Goal: Task Accomplishment & Management: Complete application form

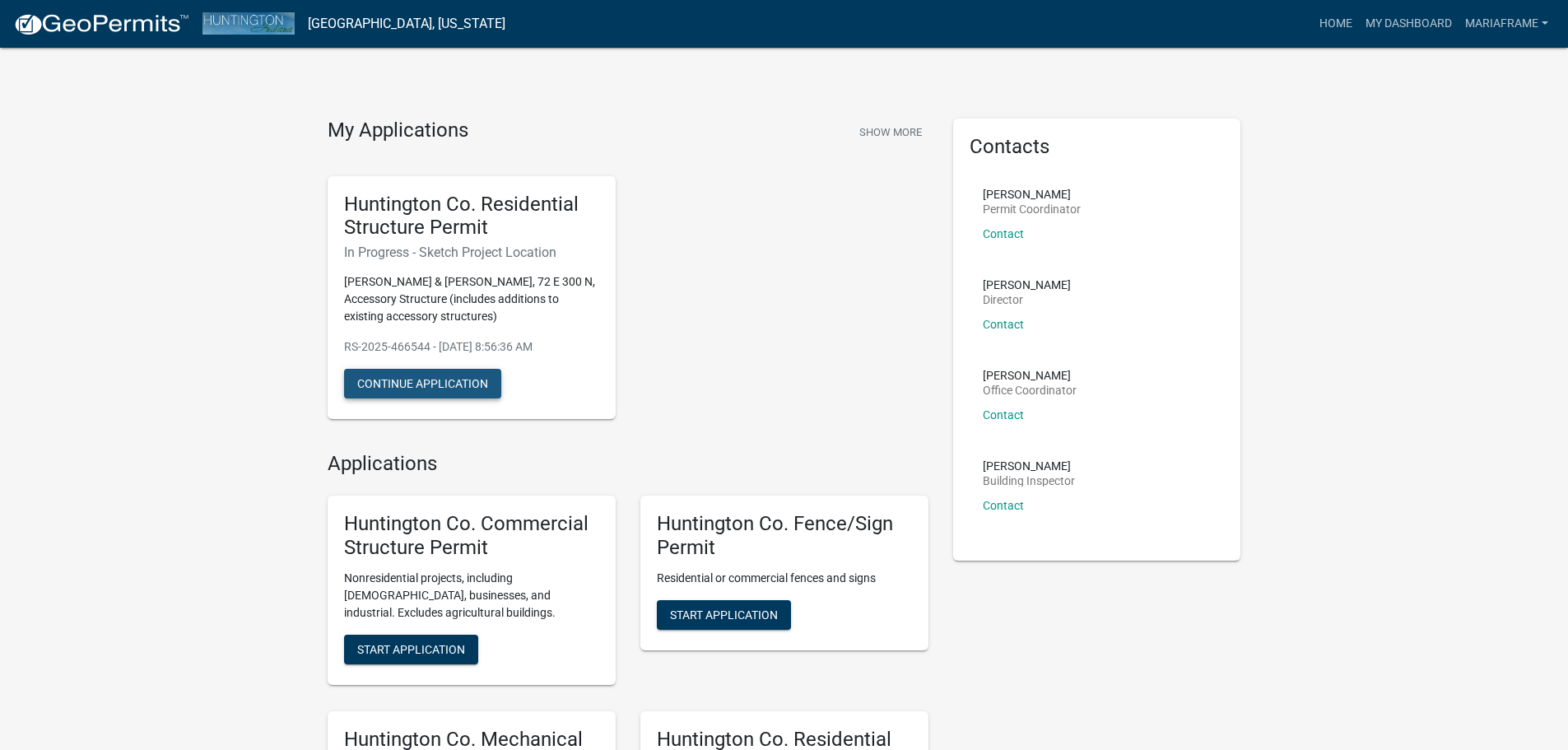
click at [412, 388] on button "Continue Application" at bounding box center [423, 383] width 157 height 30
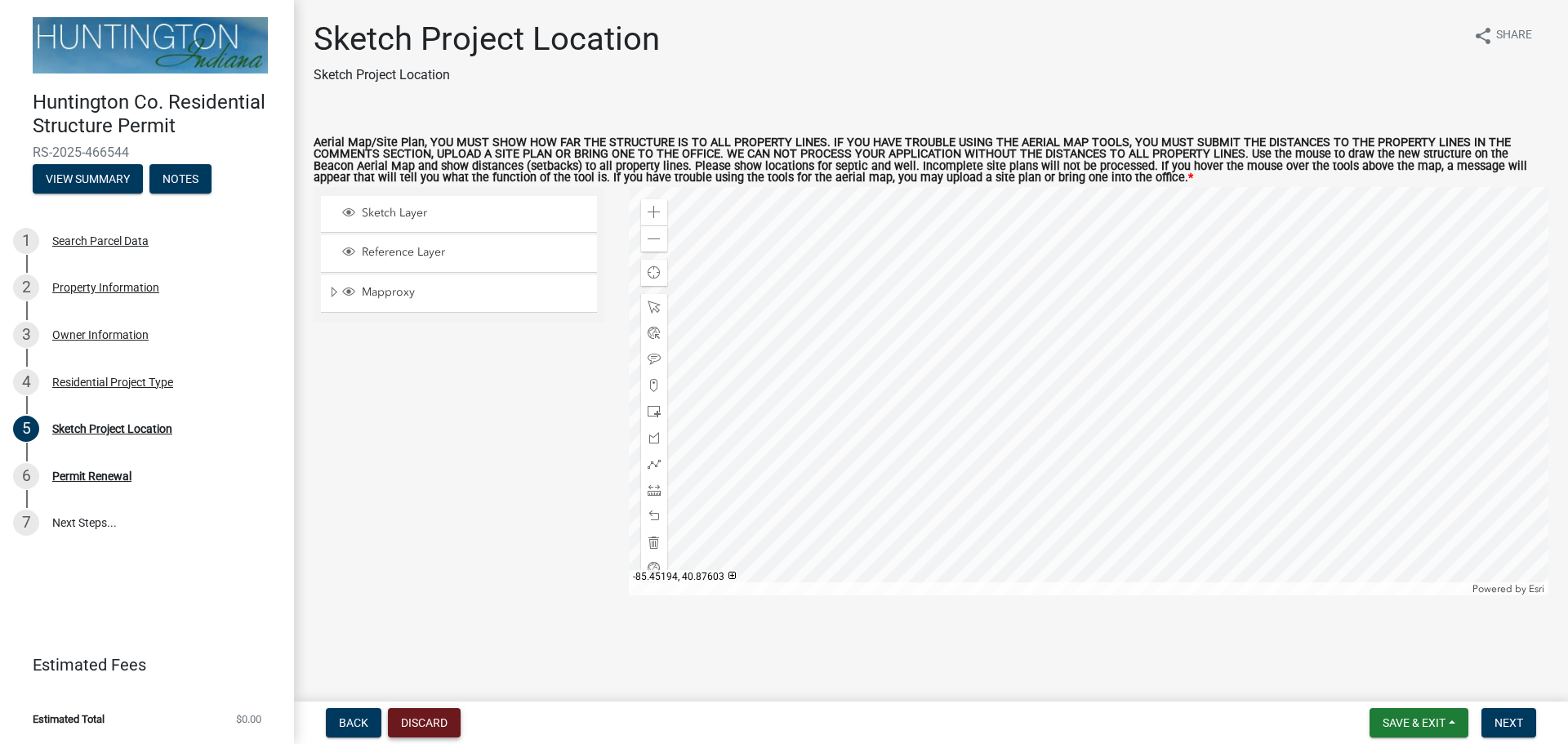
click at [425, 722] on button "Discard" at bounding box center [424, 723] width 73 height 30
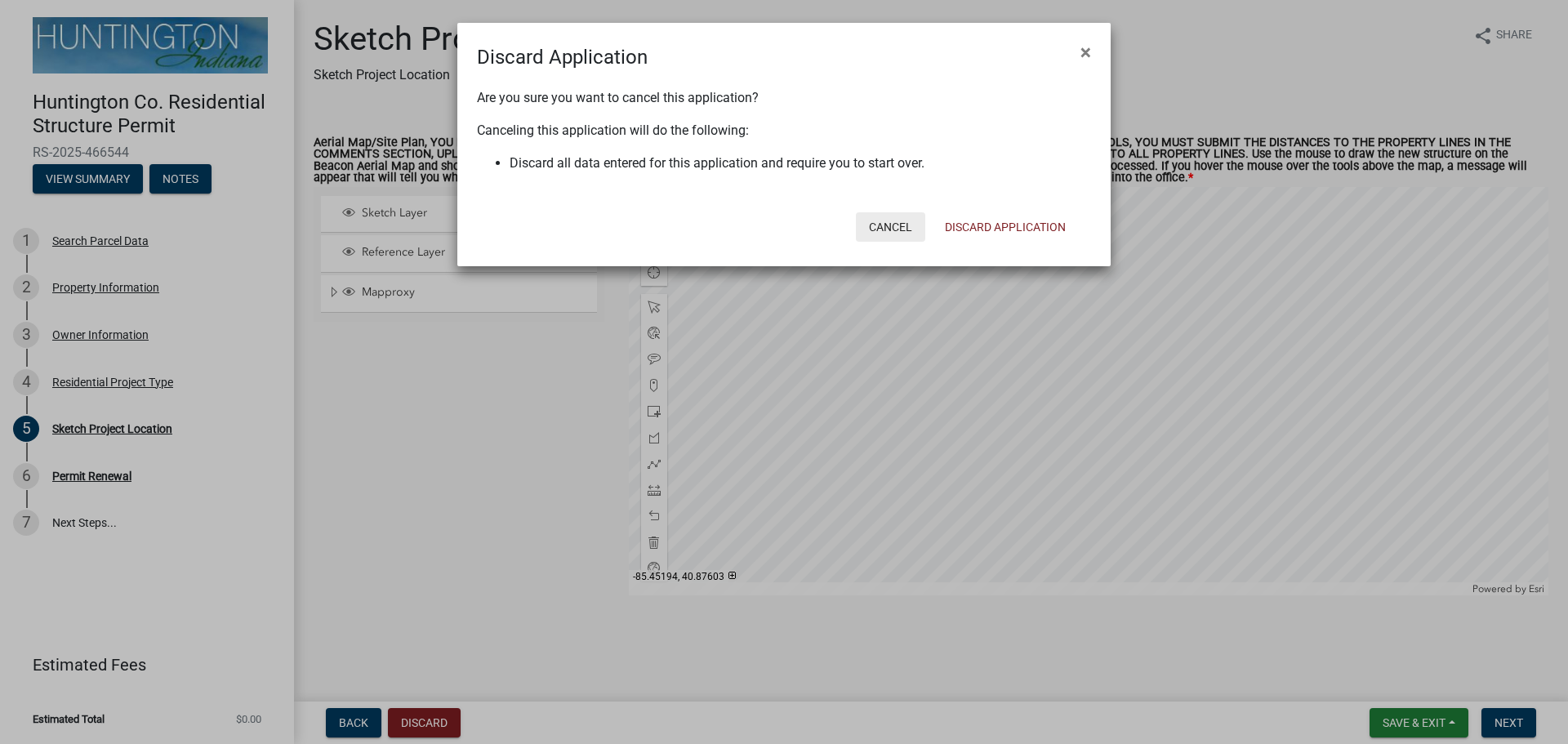
click at [885, 230] on button "Cancel" at bounding box center [890, 227] width 70 height 30
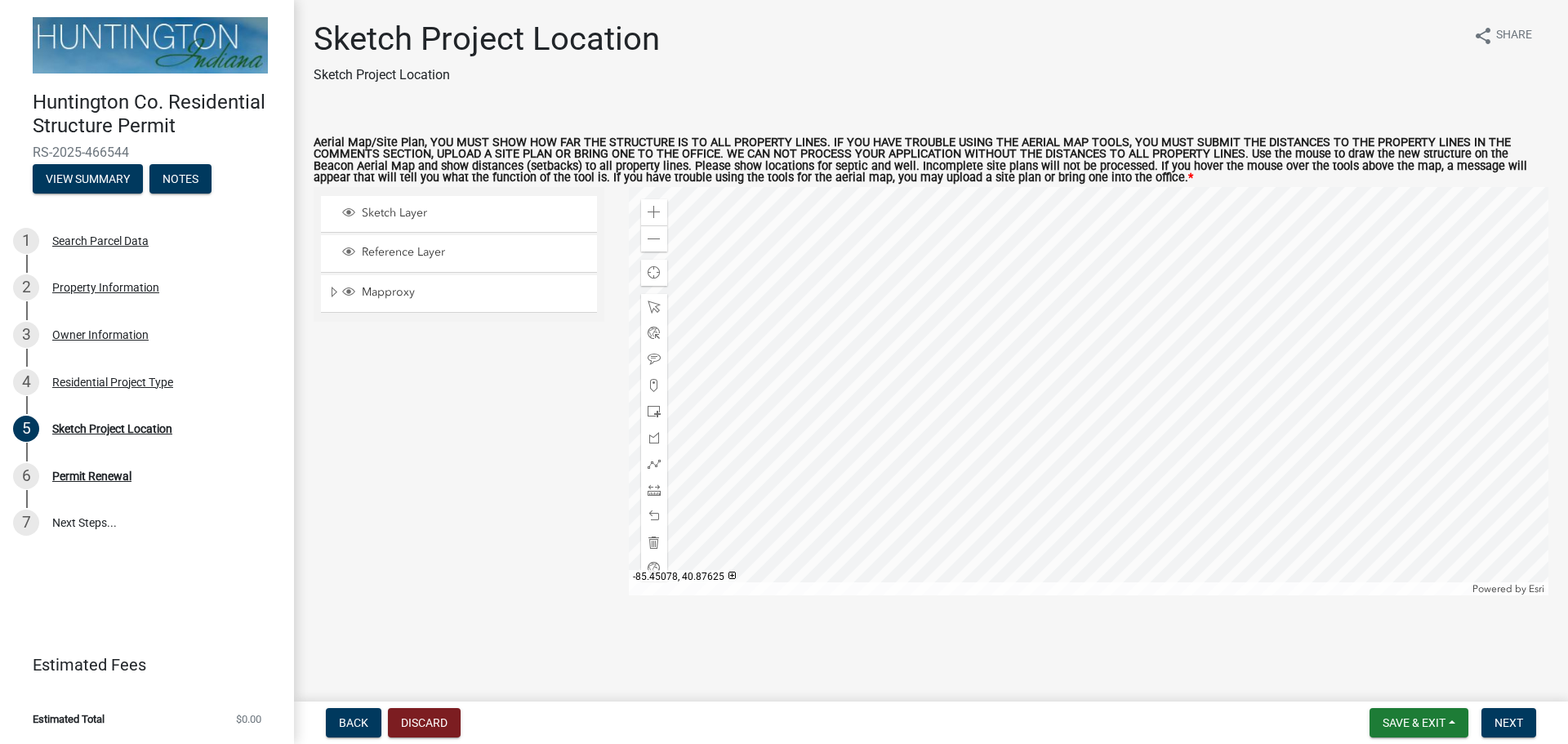
click at [981, 353] on div at bounding box center [1088, 391] width 920 height 409
click at [654, 542] on span at bounding box center [654, 543] width 13 height 13
click at [1512, 723] on span "Next" at bounding box center [1509, 723] width 29 height 13
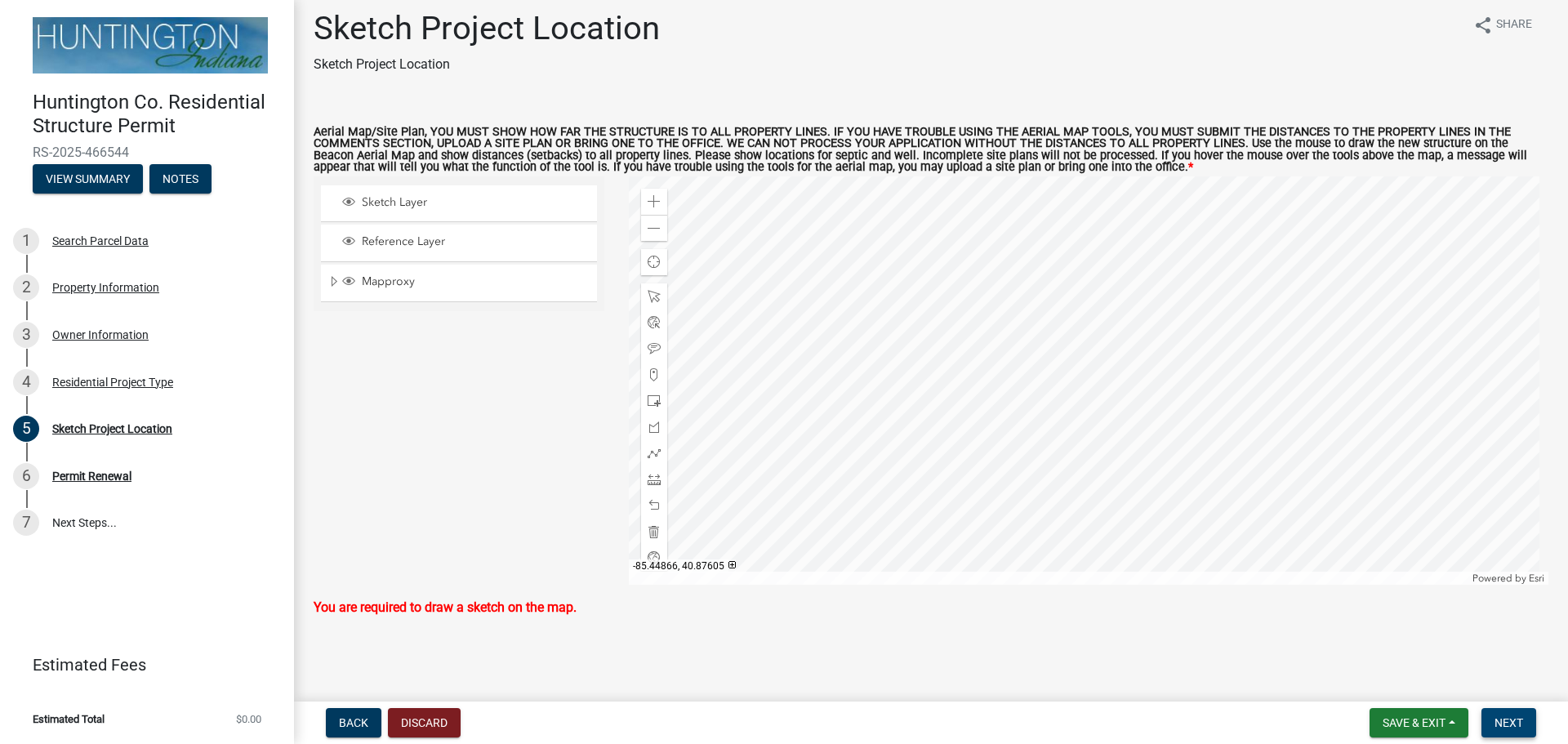
scroll to position [12, 0]
click at [1201, 197] on div at bounding box center [1088, 379] width 920 height 409
click at [1496, 725] on span "Next" at bounding box center [1509, 723] width 29 height 13
click at [647, 294] on span at bounding box center [654, 296] width 13 height 13
click at [647, 398] on span at bounding box center [654, 400] width 13 height 13
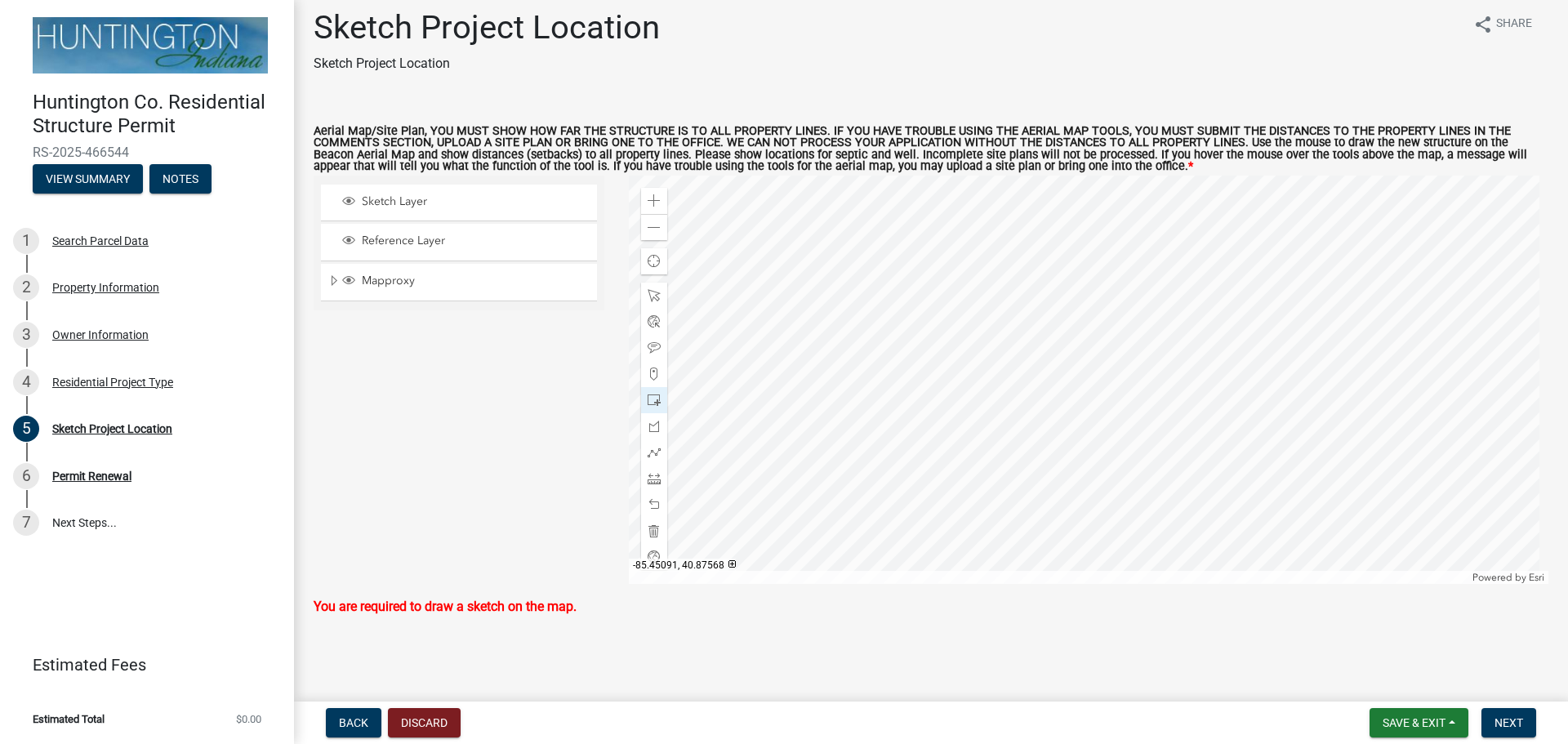
click at [946, 417] on div at bounding box center [1088, 379] width 920 height 409
click at [942, 417] on div at bounding box center [1088, 379] width 920 height 409
click at [895, 330] on div at bounding box center [1088, 379] width 920 height 409
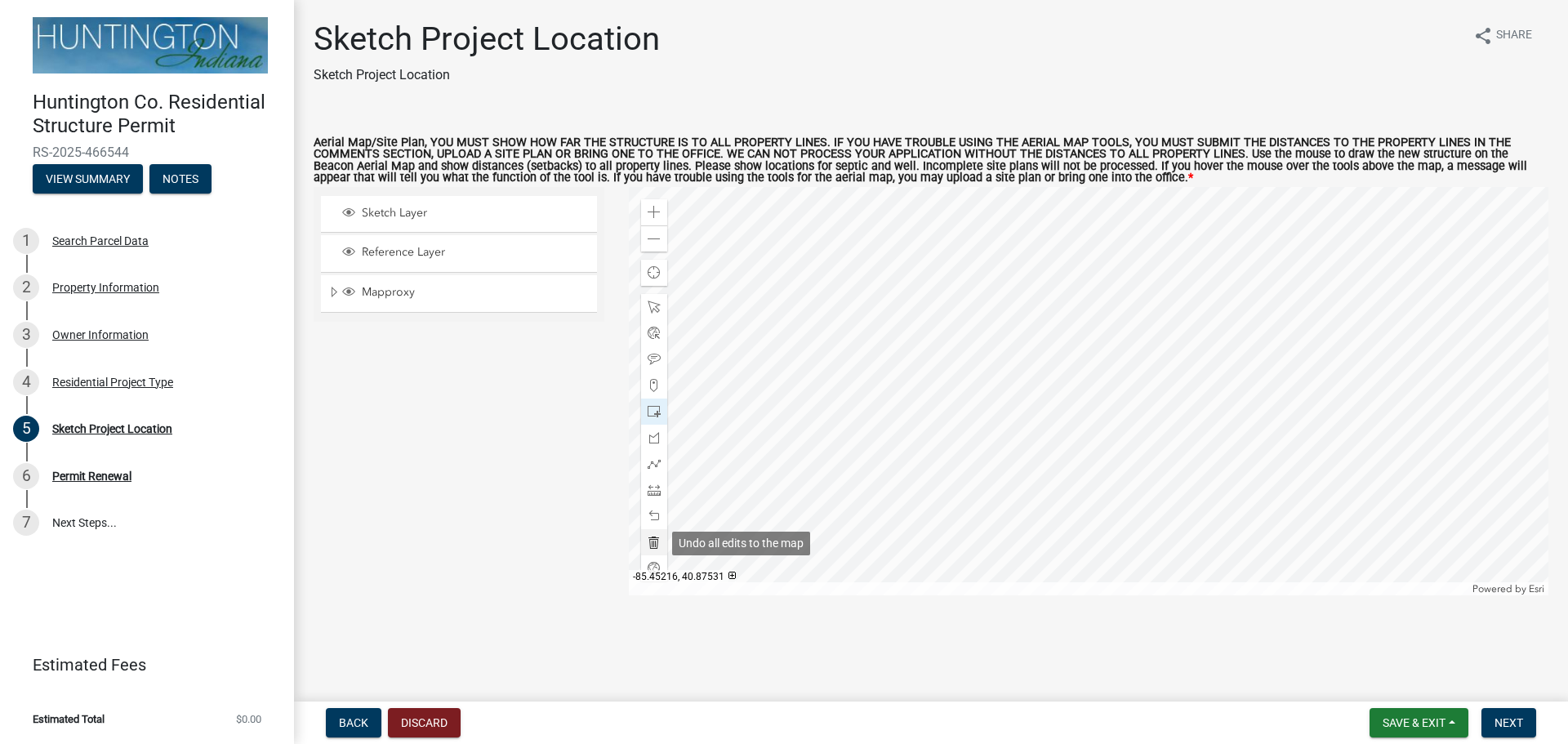
click at [654, 544] on span at bounding box center [654, 543] width 13 height 13
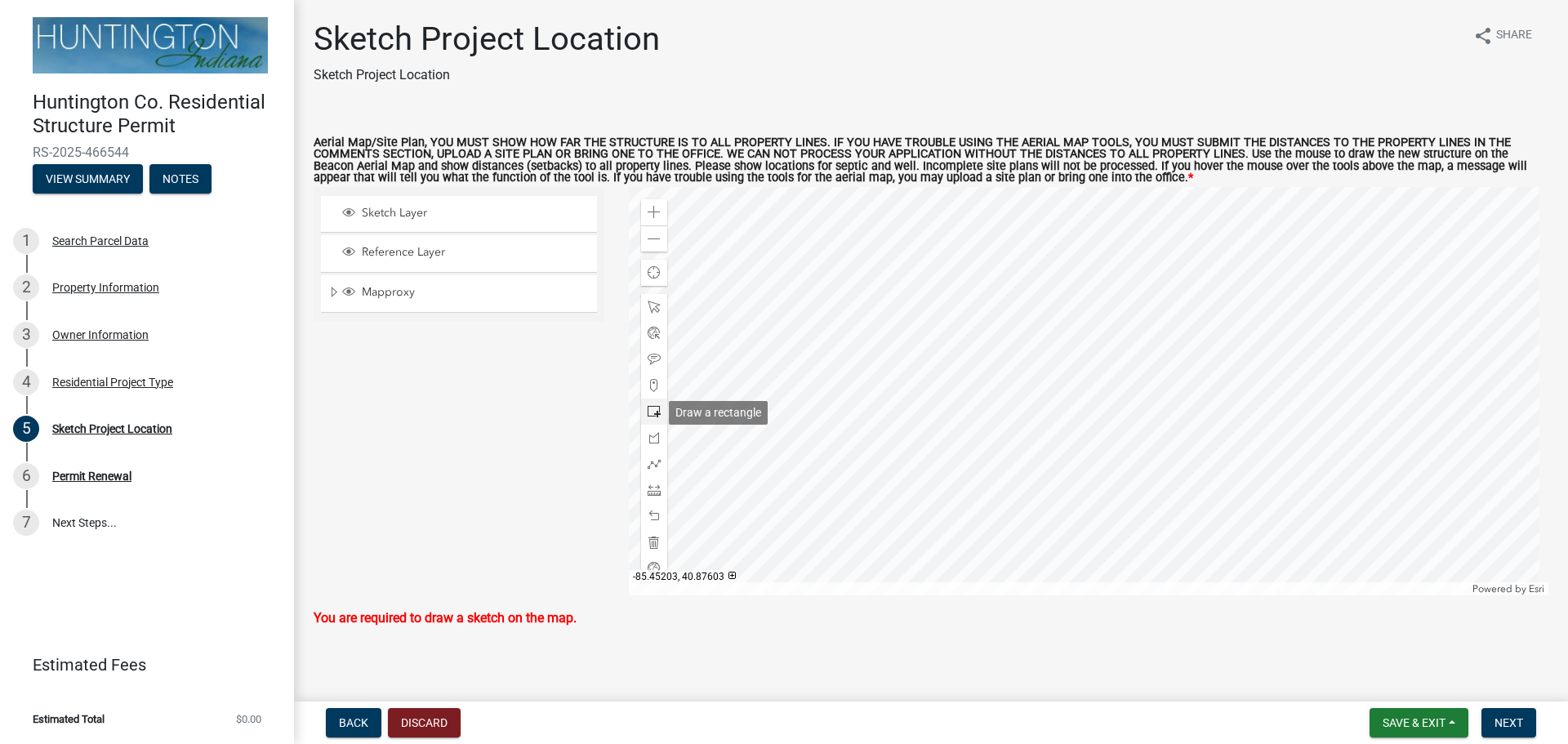
click at [650, 409] on span at bounding box center [654, 412] width 13 height 13
click at [948, 412] on div at bounding box center [1088, 391] width 920 height 409
click at [932, 369] on div at bounding box center [1088, 391] width 920 height 409
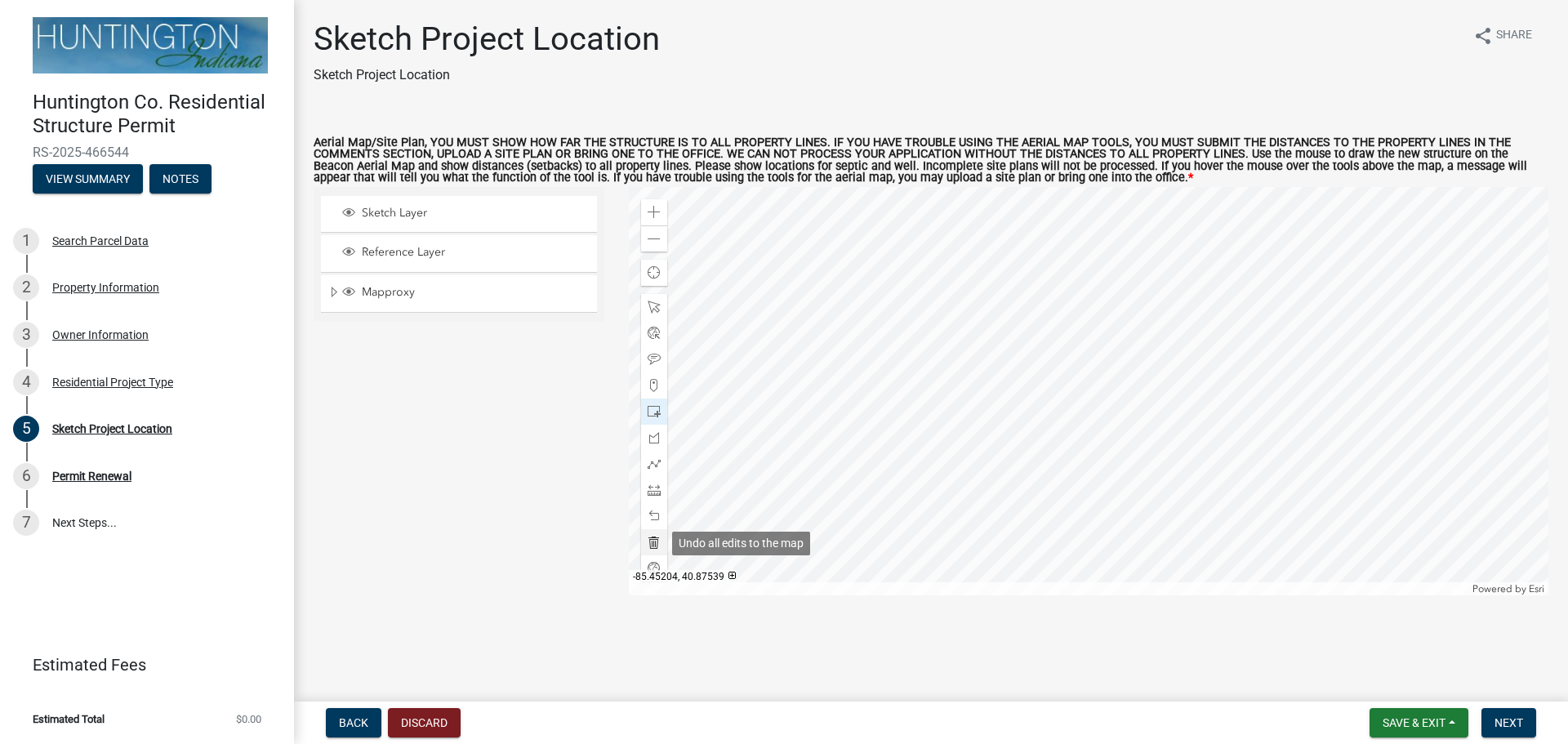
click at [652, 541] on span at bounding box center [654, 543] width 13 height 13
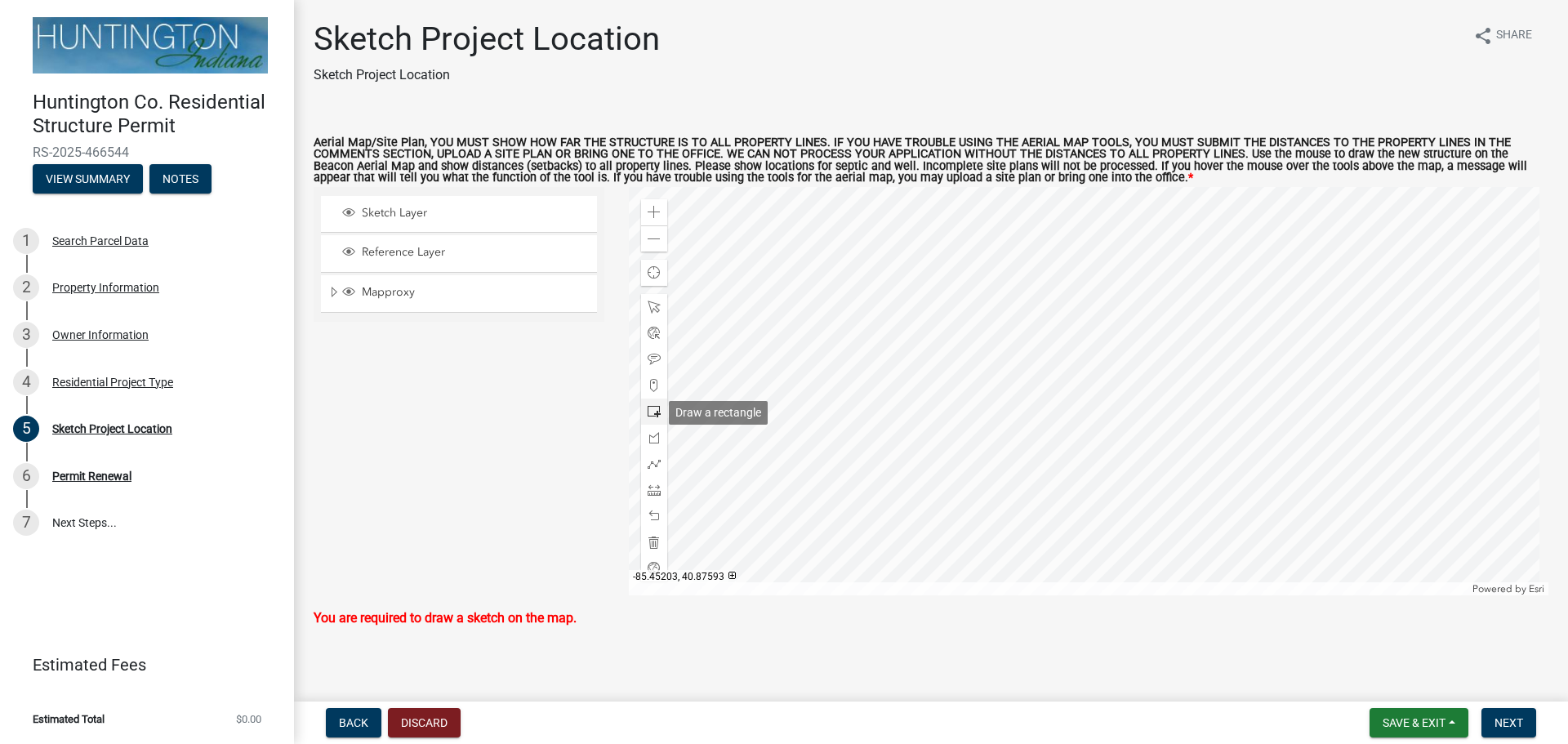
click at [651, 410] on span at bounding box center [654, 412] width 13 height 13
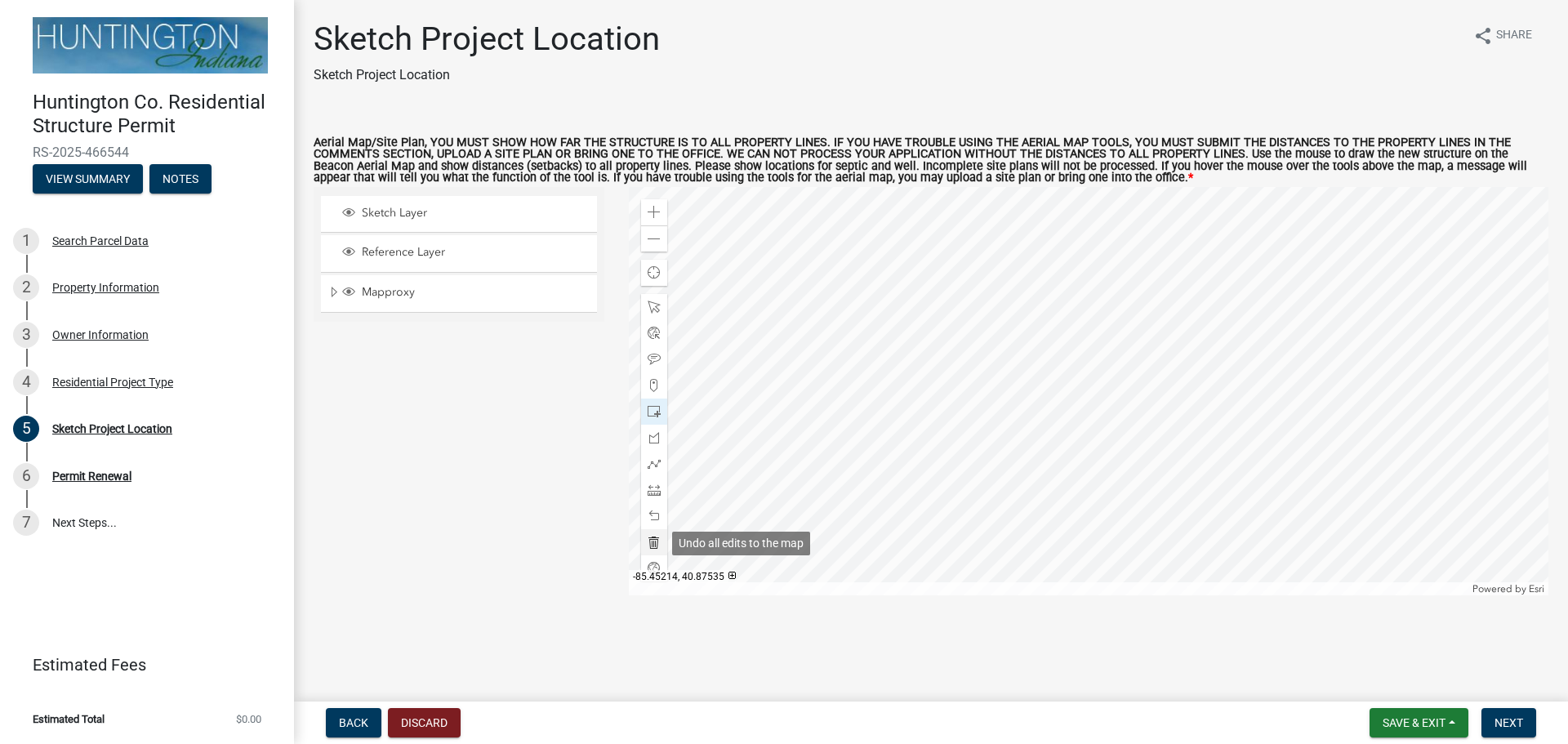
click at [656, 542] on span at bounding box center [654, 543] width 13 height 13
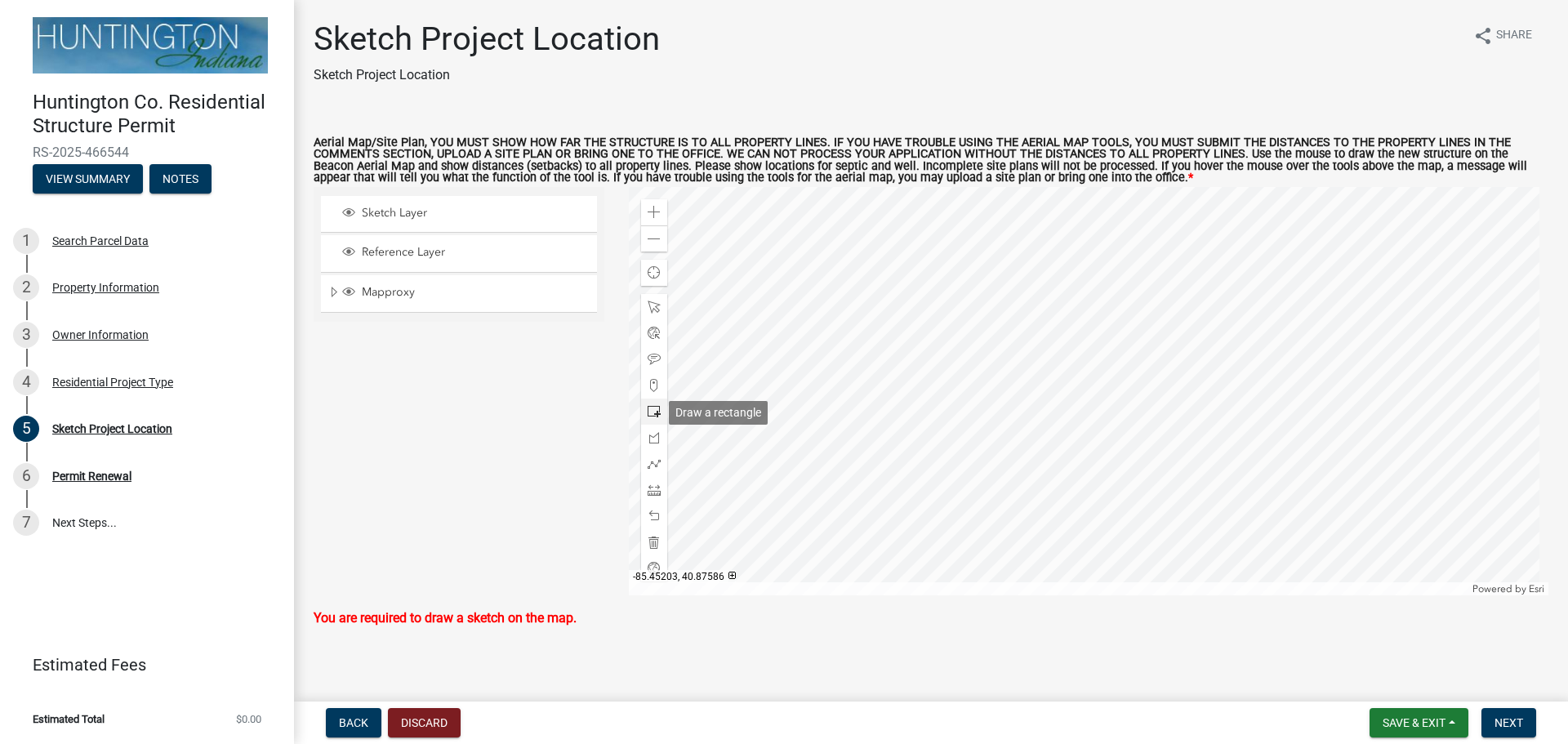
click at [649, 412] on span at bounding box center [654, 412] width 13 height 13
click at [902, 323] on div at bounding box center [1088, 391] width 920 height 409
click at [1490, 713] on button "Next" at bounding box center [1508, 723] width 55 height 30
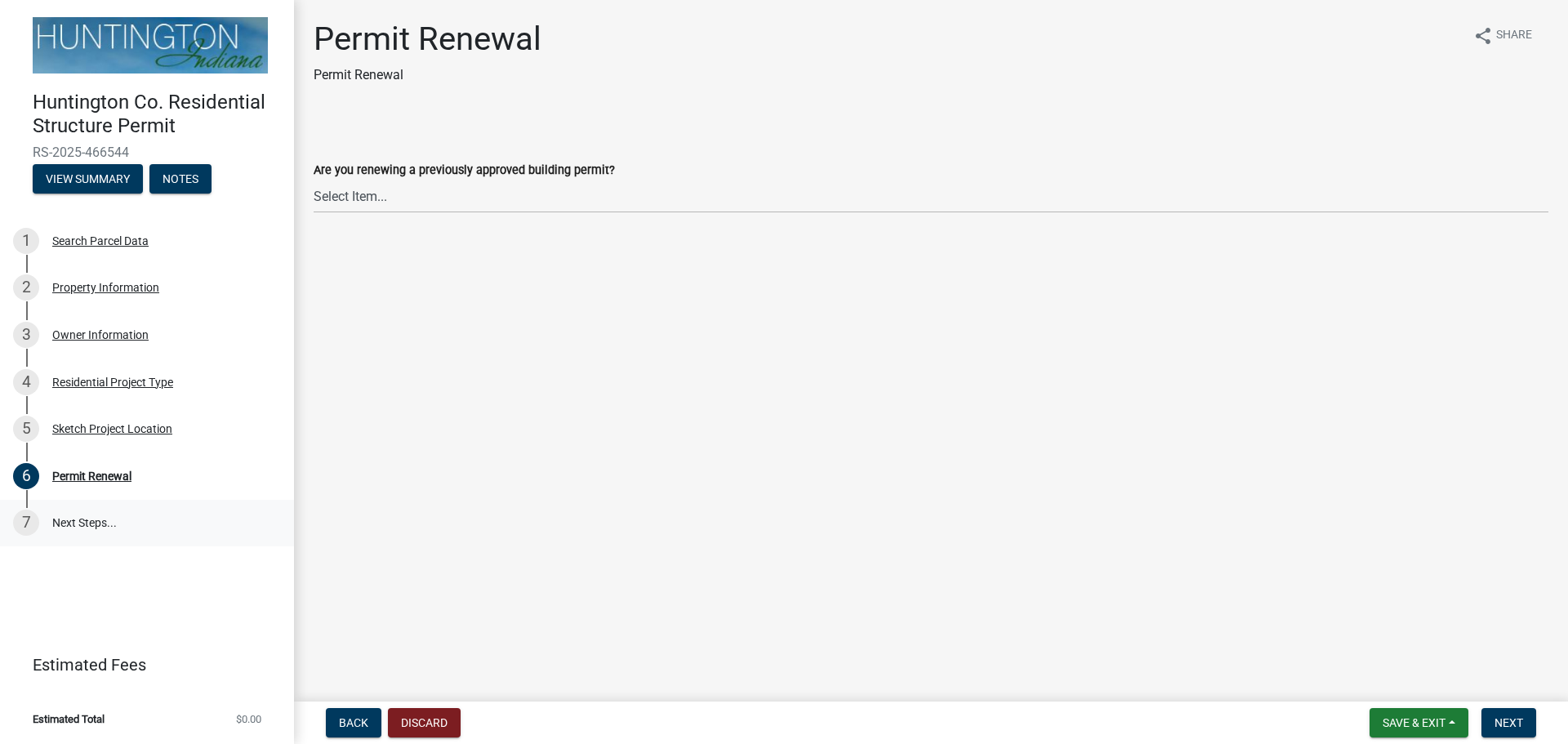
click at [93, 519] on link "7 Next Steps..." at bounding box center [146, 523] width 294 height 47
click at [1516, 725] on span "Next" at bounding box center [1509, 723] width 29 height 13
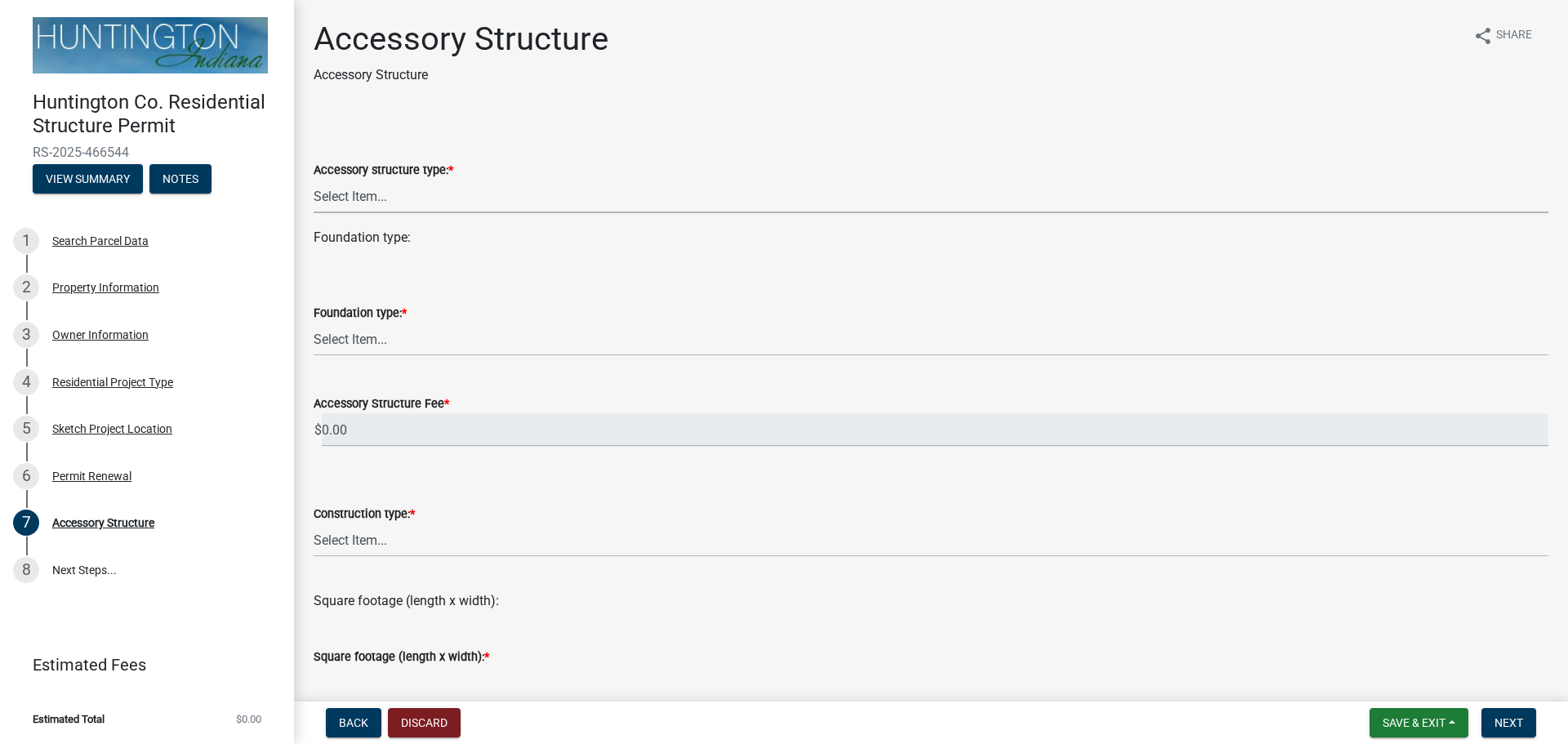
click at [399, 195] on select "Select Item... Detached Garage Pole Barn/[GEOGRAPHIC_DATA]/Yard Barn Carport Ga…" at bounding box center [931, 196] width 1235 height 34
click at [347, 725] on span "Back" at bounding box center [353, 723] width 30 height 13
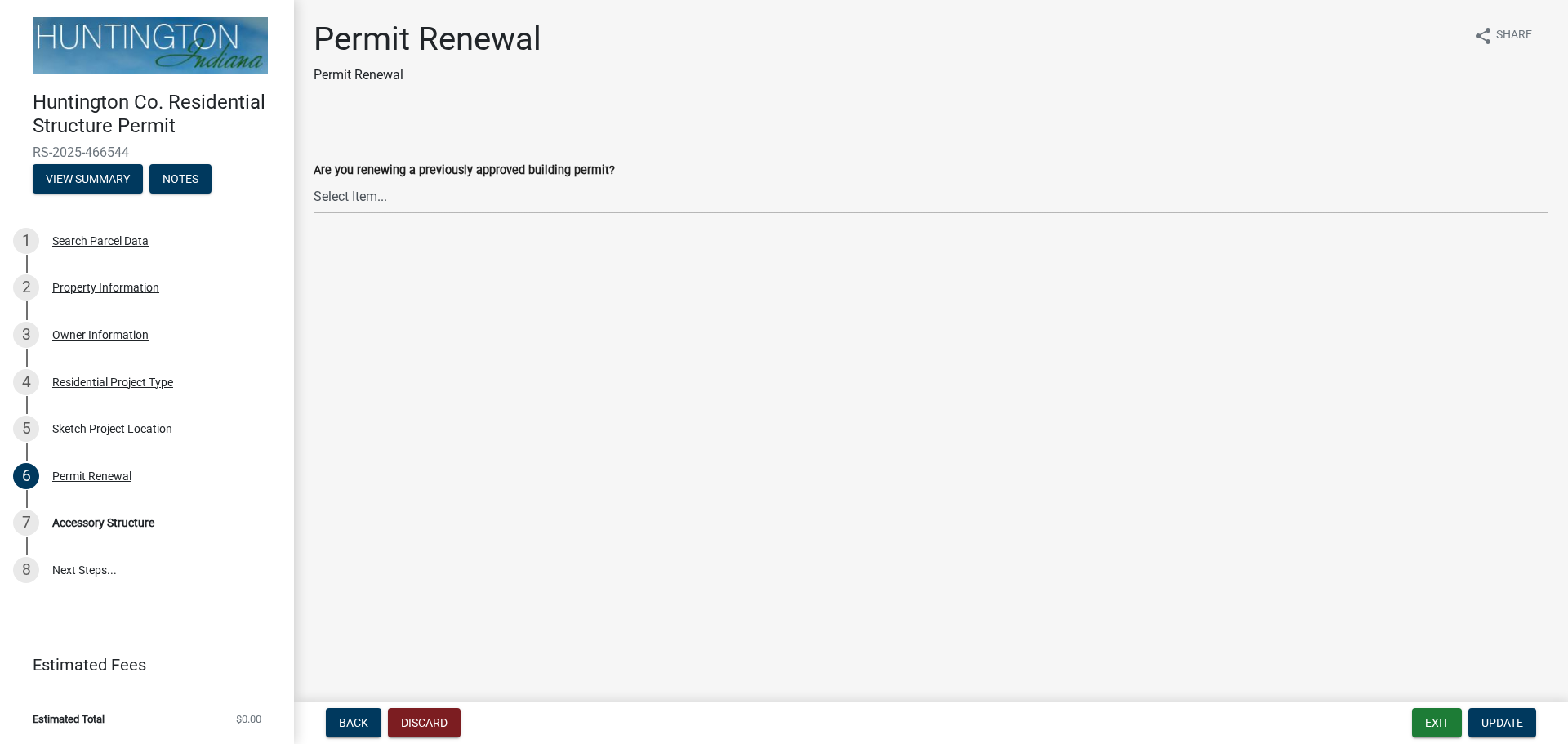
click at [364, 199] on select "Select Item... Yes No" at bounding box center [931, 196] width 1235 height 34
click at [314, 180] on select "Select Item... Yes No" at bounding box center [931, 196] width 1235 height 34
select select "7022fa2c-6c9f-4a5e-8d19-47b221a2a07d"
click at [1509, 722] on span "Update" at bounding box center [1502, 723] width 42 height 13
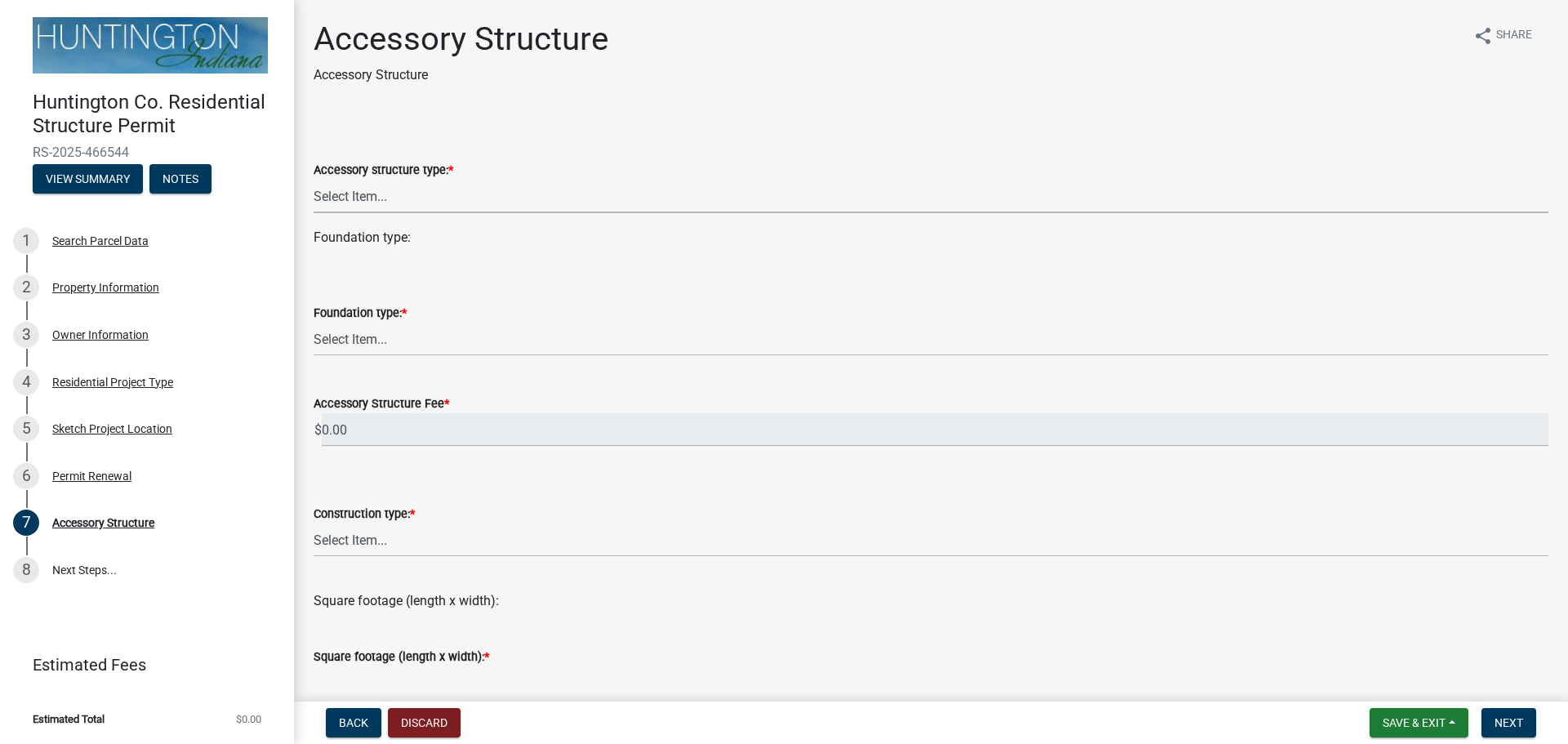
click at [378, 197] on select "Select Item... Detached Garage Pole Barn/[GEOGRAPHIC_DATA]/Yard Barn Carport Ga…" at bounding box center [931, 196] width 1235 height 34
click at [314, 180] on select "Select Item... Detached Garage Pole Barn/[GEOGRAPHIC_DATA]/Yard Barn Carport Ga…" at bounding box center [931, 196] width 1235 height 34
select select "e3d2b59d-588c-40e5-bb92-bc0663bbda40"
click at [370, 340] on select "Select Item... Footings (minimum 36" frost depth) Post-holes (42" depth with 6"…" at bounding box center [931, 339] width 1235 height 34
click at [314, 323] on select "Select Item... Footings (minimum 36" frost depth) Post-holes (42" depth with 6"…" at bounding box center [931, 339] width 1235 height 34
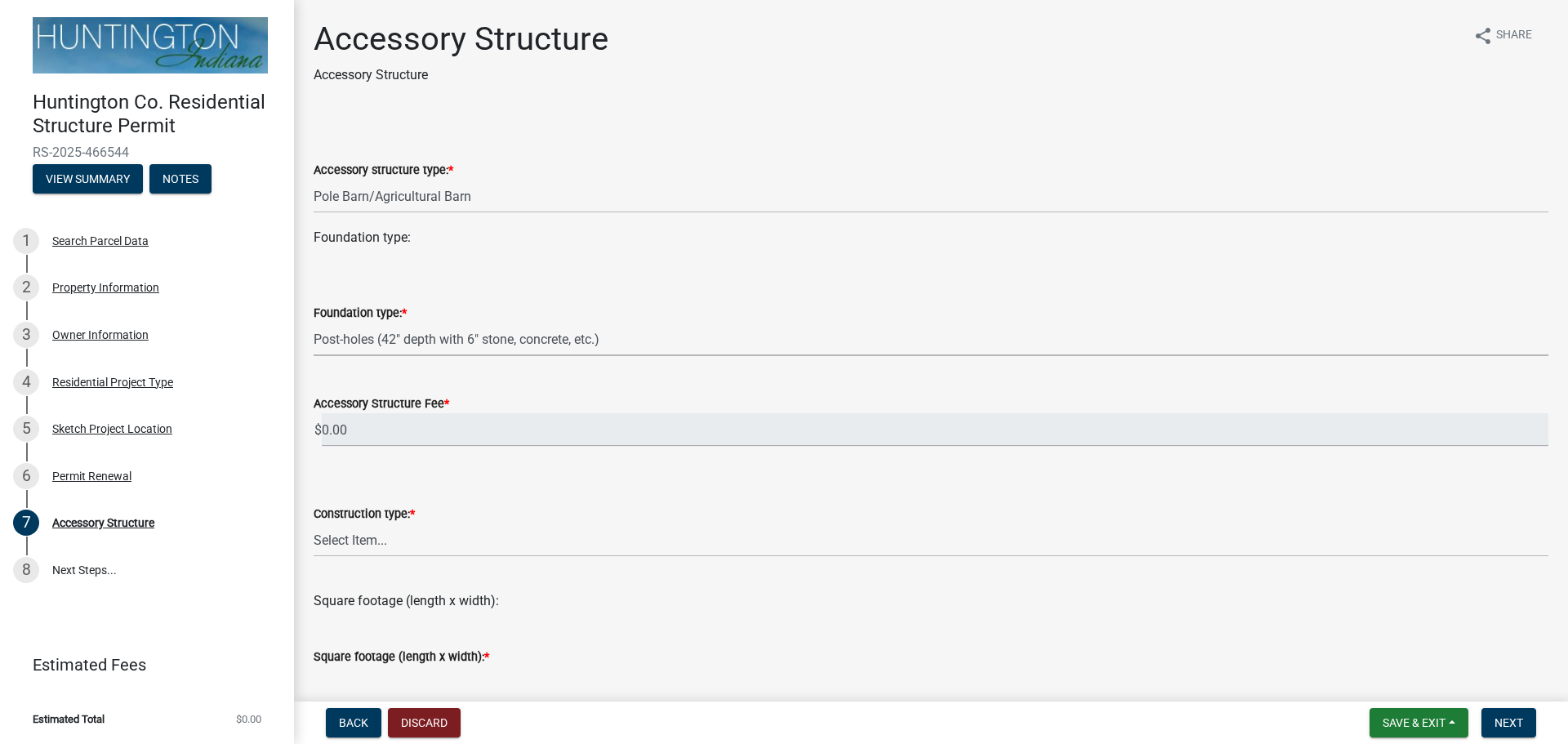
select select "c53c5f42-c92f-4072-997d-b5685d14abe0"
click at [346, 545] on select "Select Item... Wood frame Steel Masonry Pole" at bounding box center [931, 540] width 1235 height 34
click at [314, 524] on select "Select Item... Wood frame Steel Masonry Pole" at bounding box center [931, 540] width 1235 height 34
select select "b13dc926-991e-4e5f-bffc-d00822840ec1"
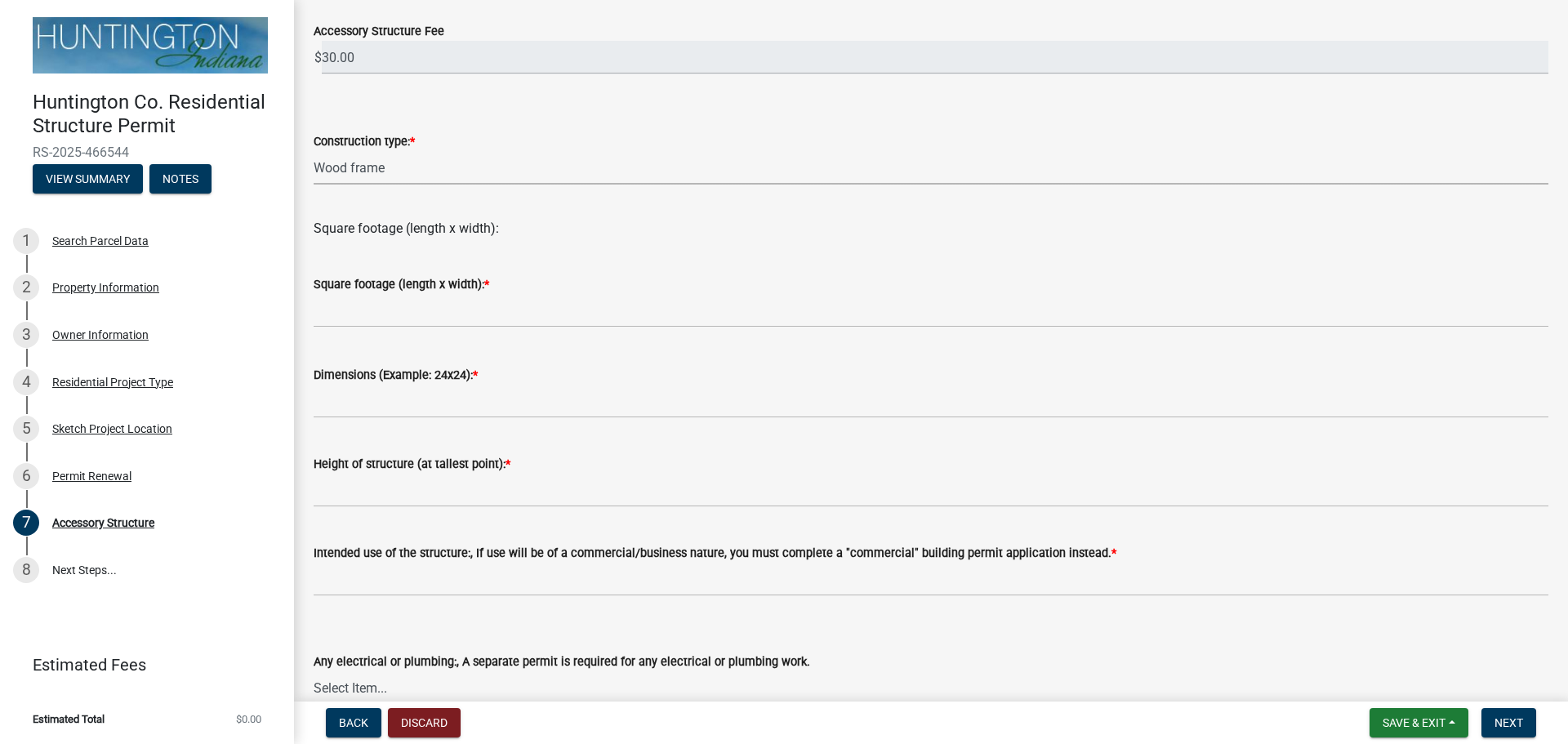
scroll to position [411, 0]
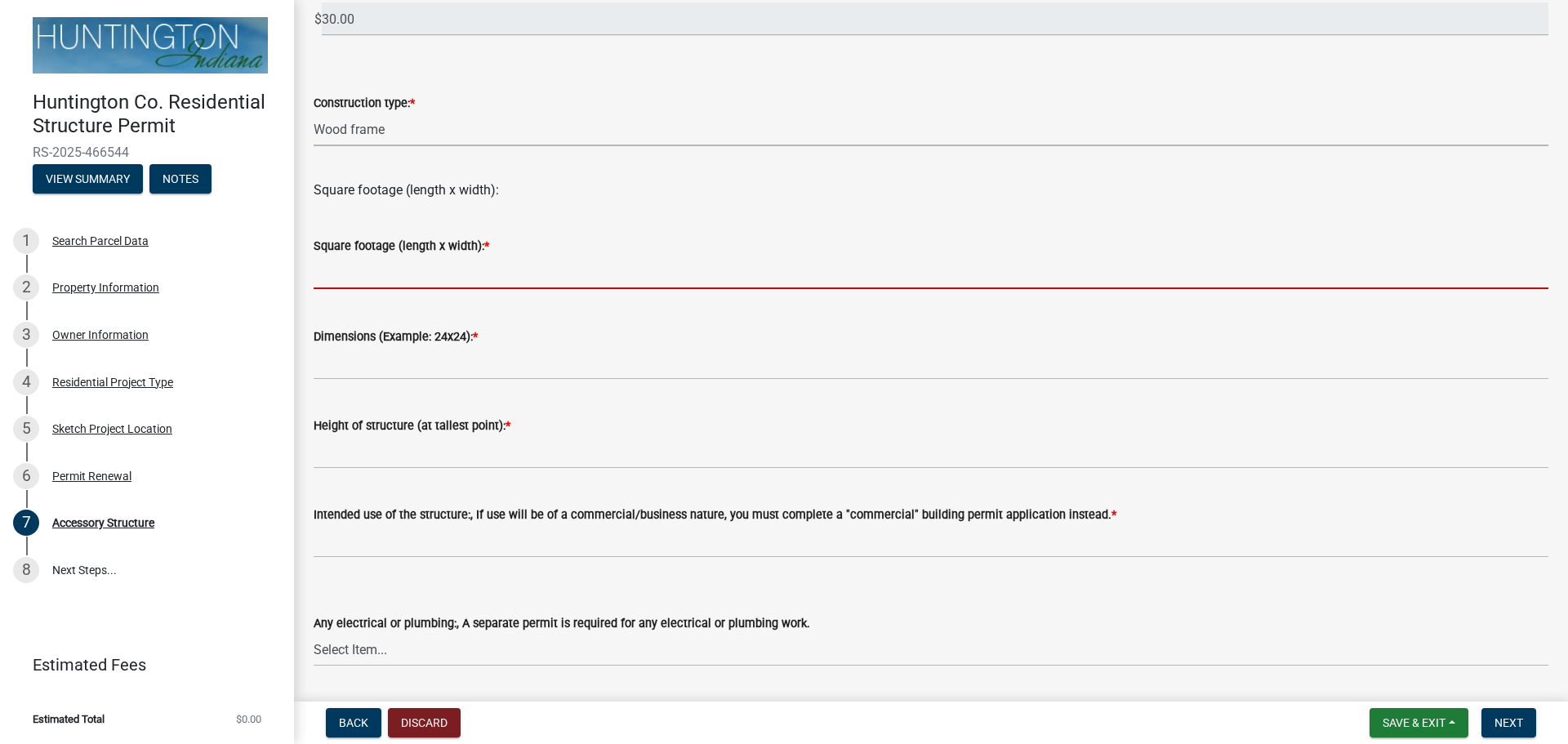
click at [353, 279] on input "text" at bounding box center [931, 272] width 1235 height 34
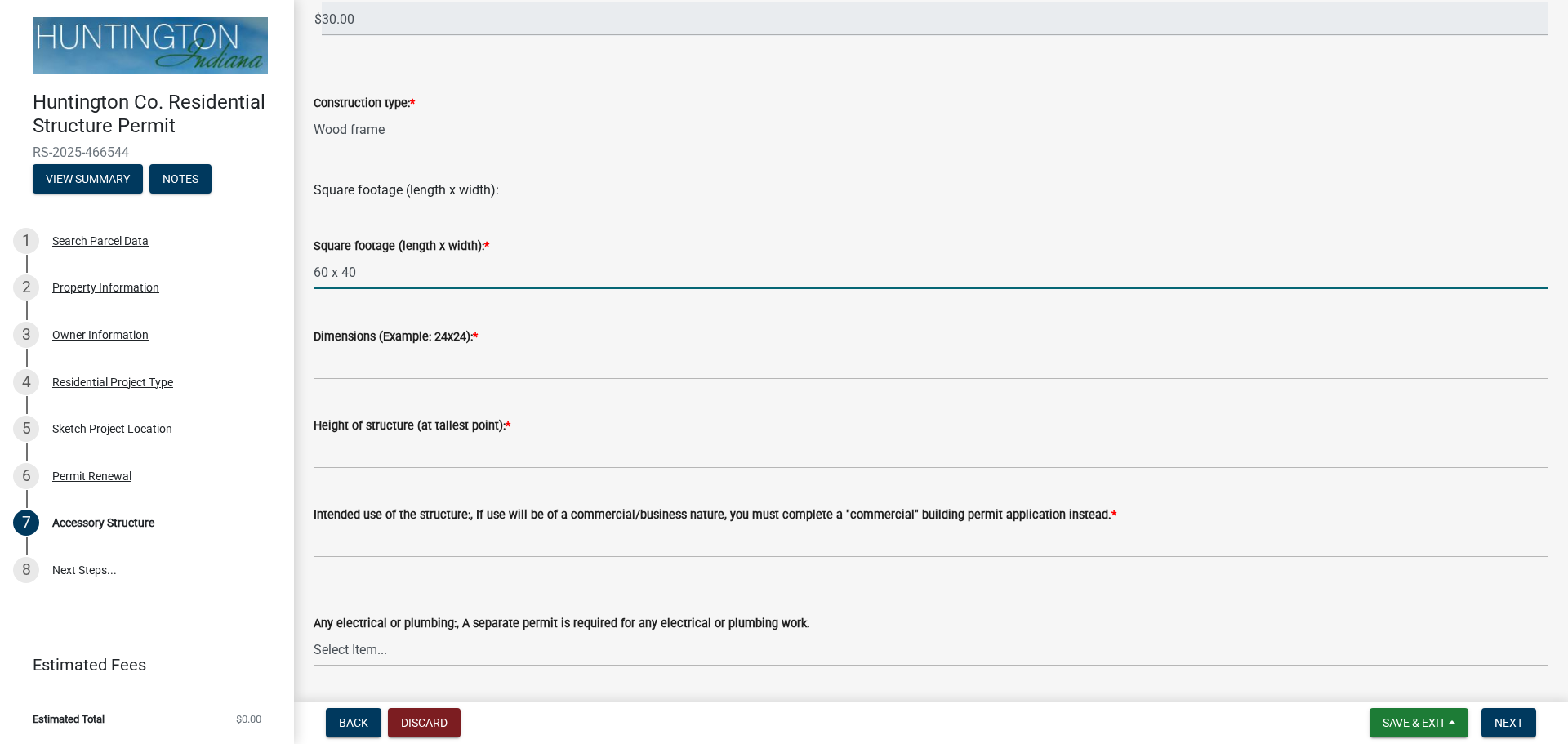
click at [381, 269] on input "60 x 40" at bounding box center [931, 272] width 1235 height 34
drag, startPoint x: 373, startPoint y: 275, endPoint x: 310, endPoint y: 264, distance: 64.0
click at [310, 264] on div "Square footage (length x width): * 60 x 40" at bounding box center [930, 251] width 1259 height 76
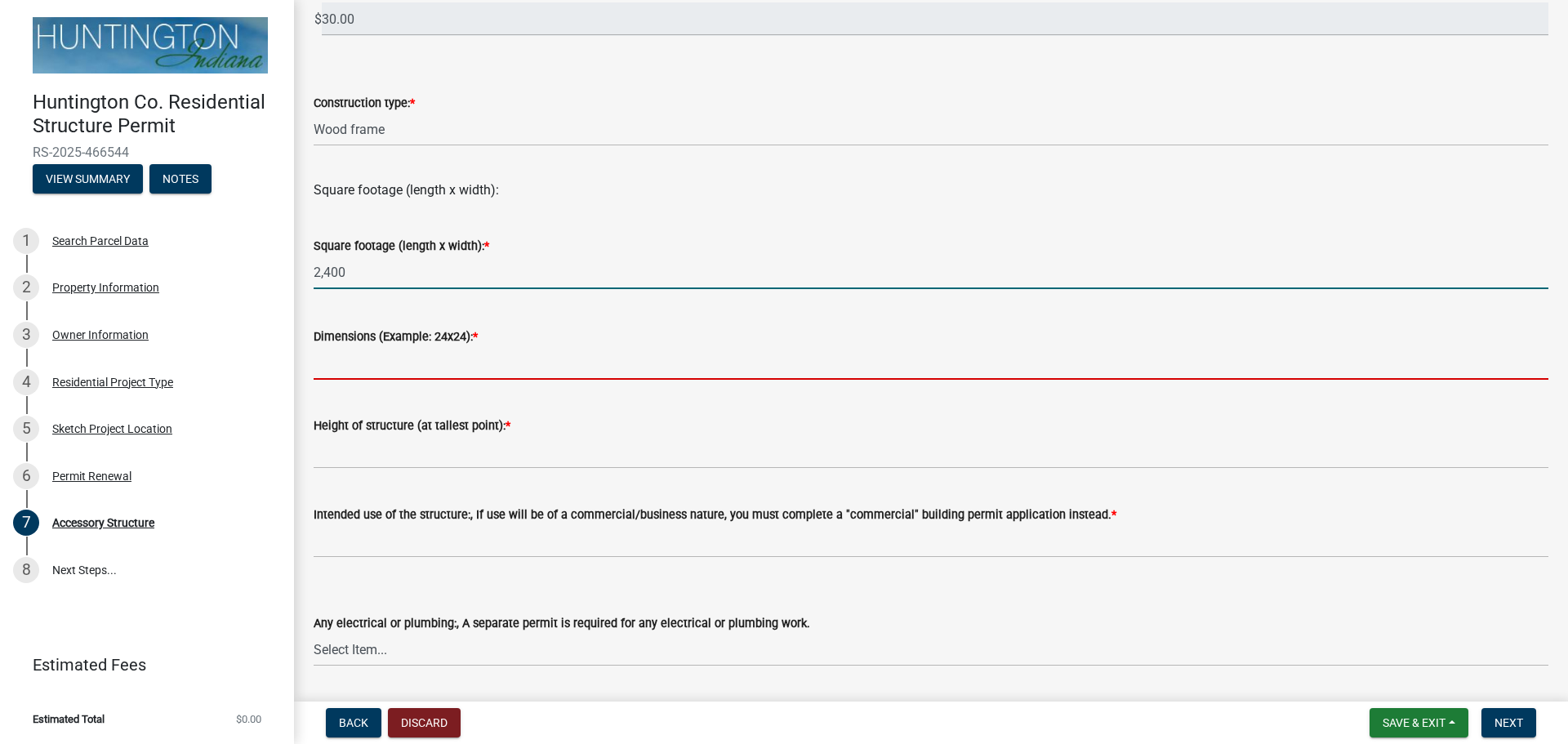
type input "2400"
click at [347, 370] on input "Dimensions (Example: 24x24): *" at bounding box center [931, 363] width 1235 height 34
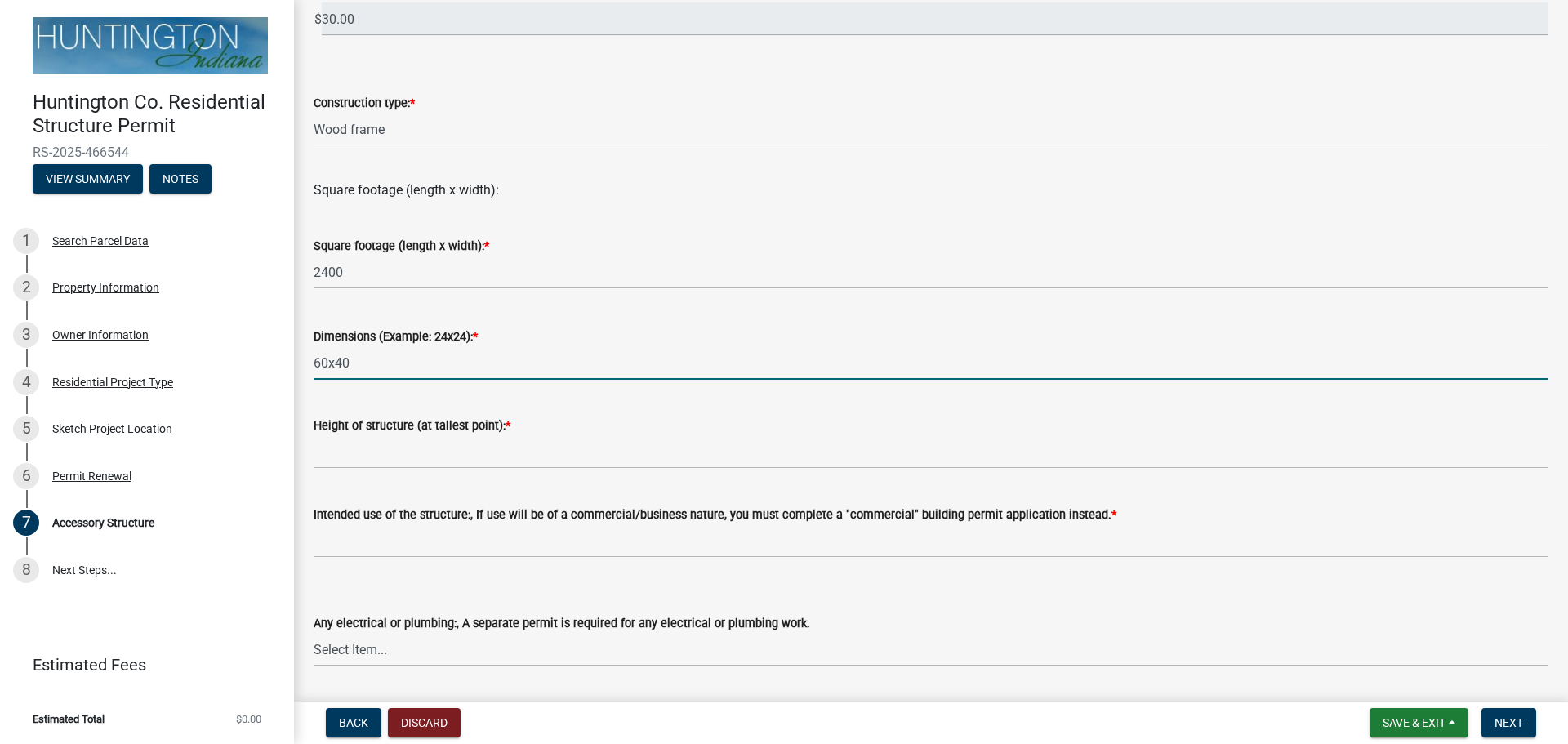
type input "60x40"
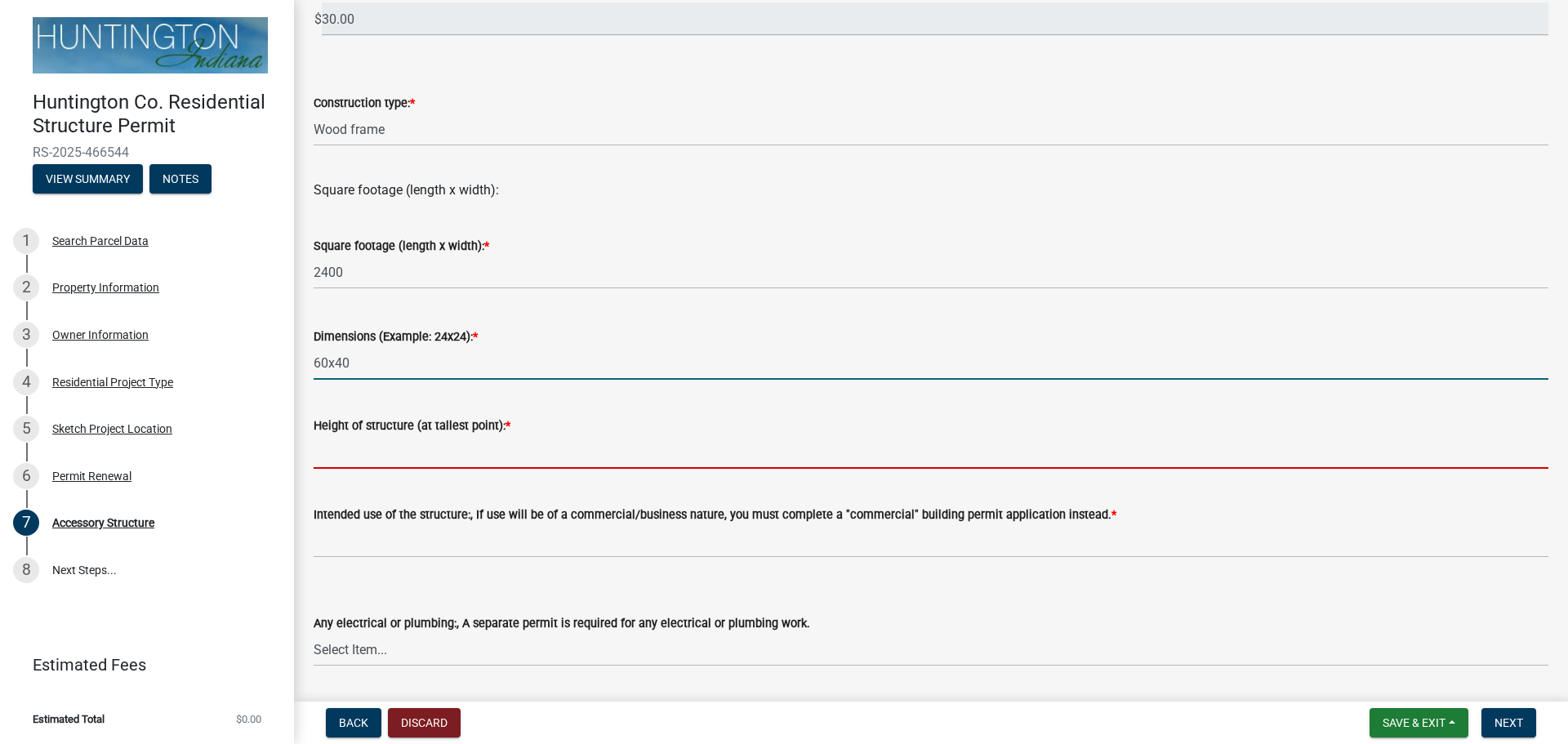
click at [330, 455] on input "Height of structure (at tallest point): *" at bounding box center [931, 452] width 1235 height 34
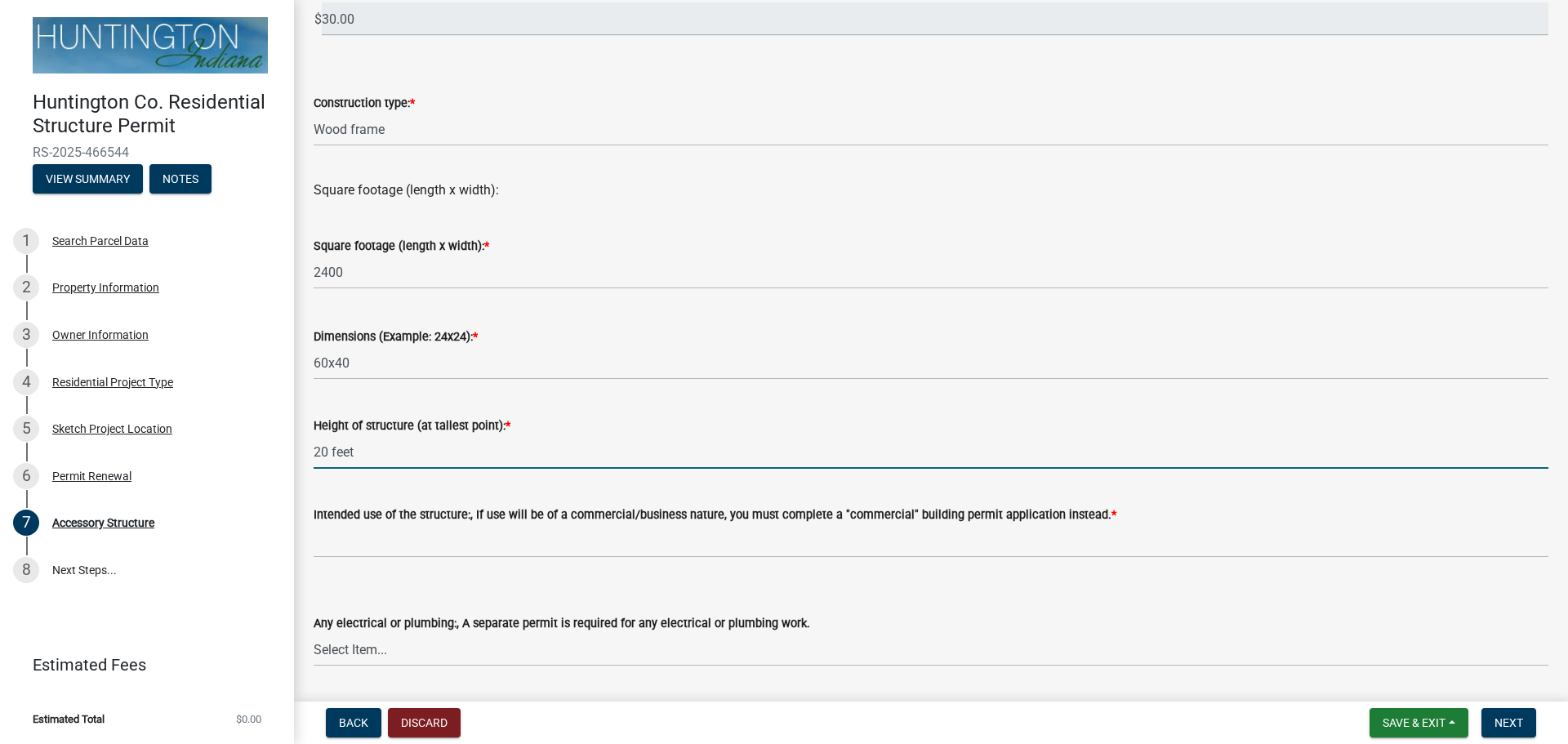
type input "20 feet"
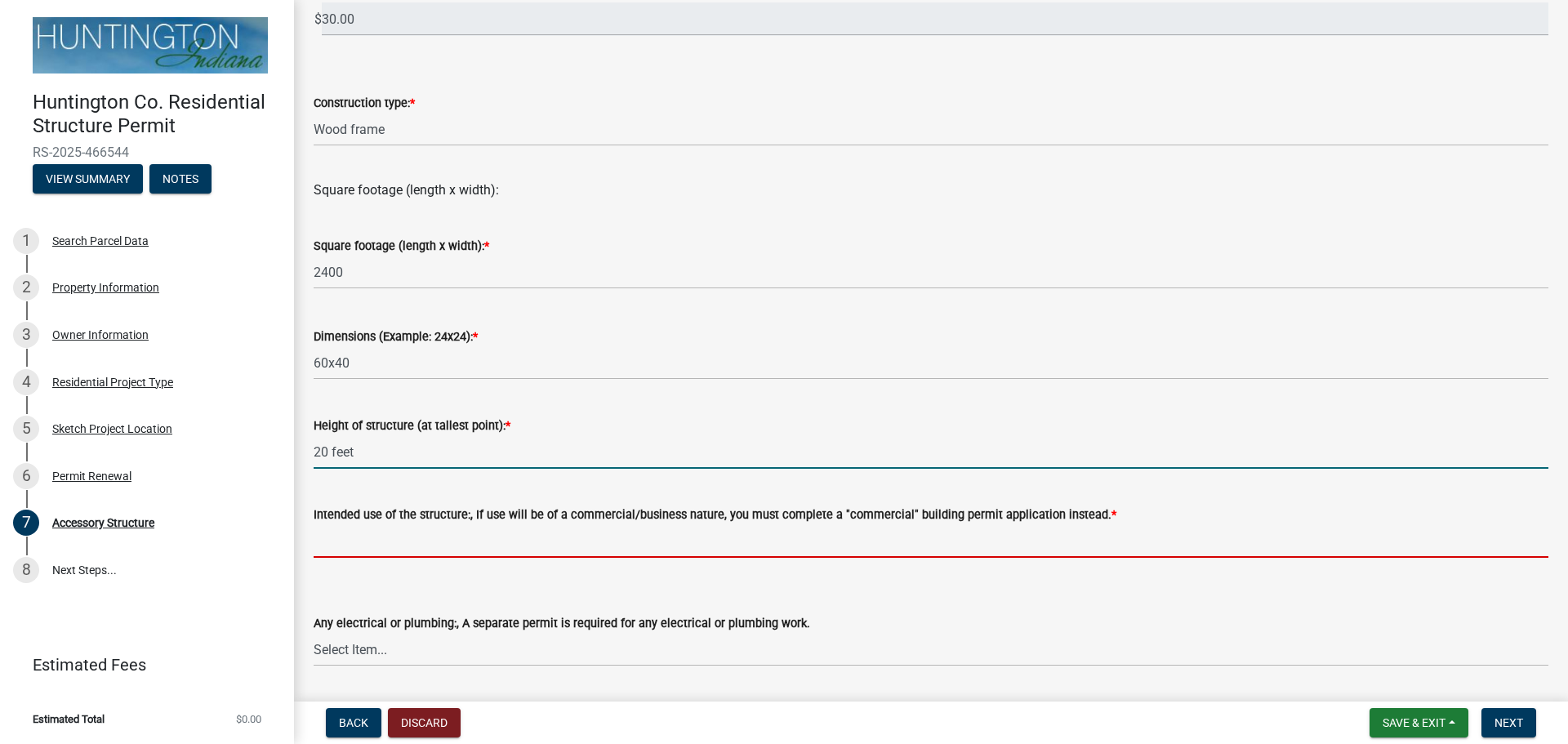
click at [381, 543] on input "Intended use of the structure:, If use will be of a commercial/business nature,…" at bounding box center [931, 541] width 1235 height 34
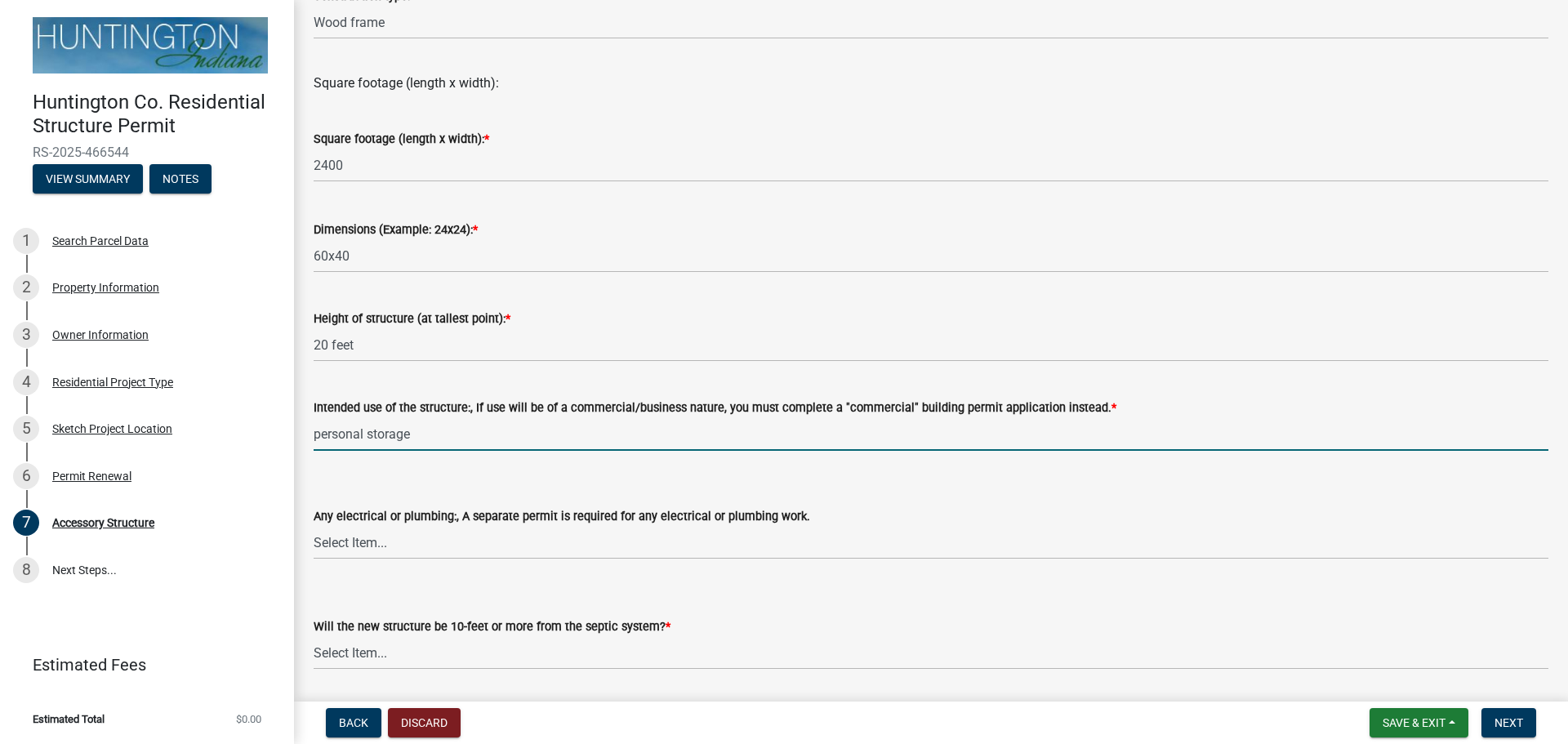
scroll to position [523, 0]
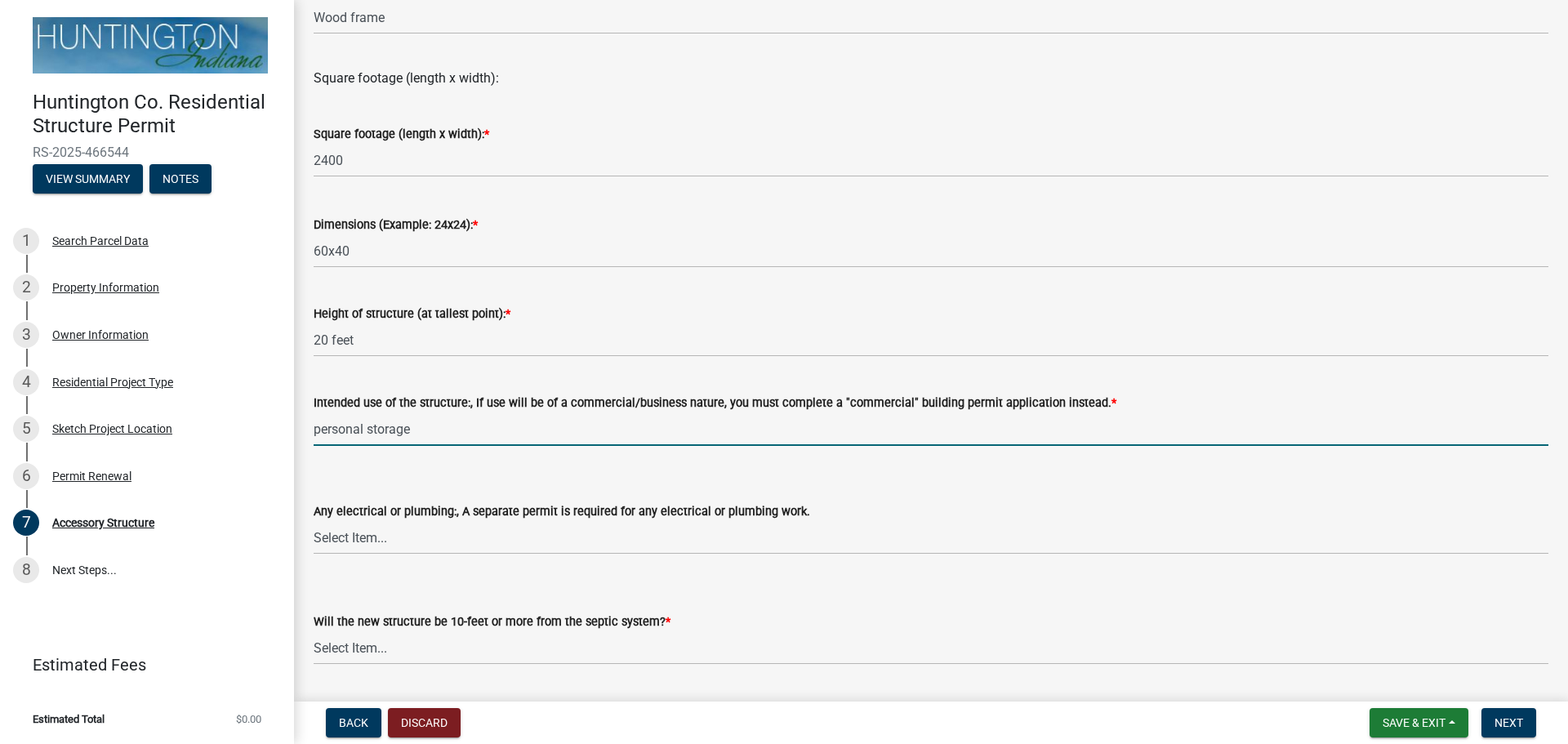
type input "personal storage"
click at [381, 535] on select "Select Item... electrical plumbing both neither" at bounding box center [931, 537] width 1235 height 34
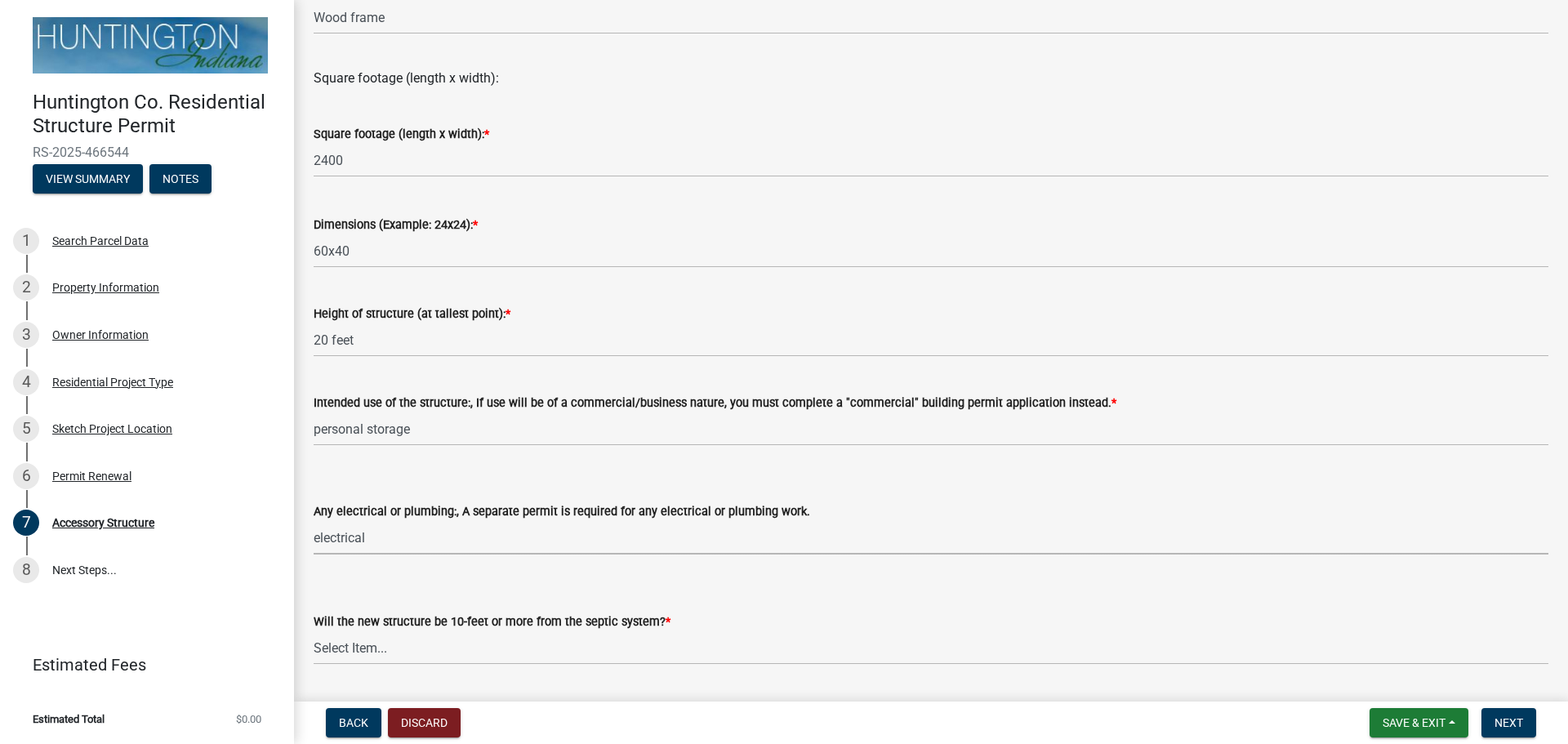
click at [314, 521] on select "Select Item... electrical plumbing both neither" at bounding box center [931, 537] width 1235 height 34
select select "c17fc483-a0b5-456f-9424-68ebdf5cb3a4"
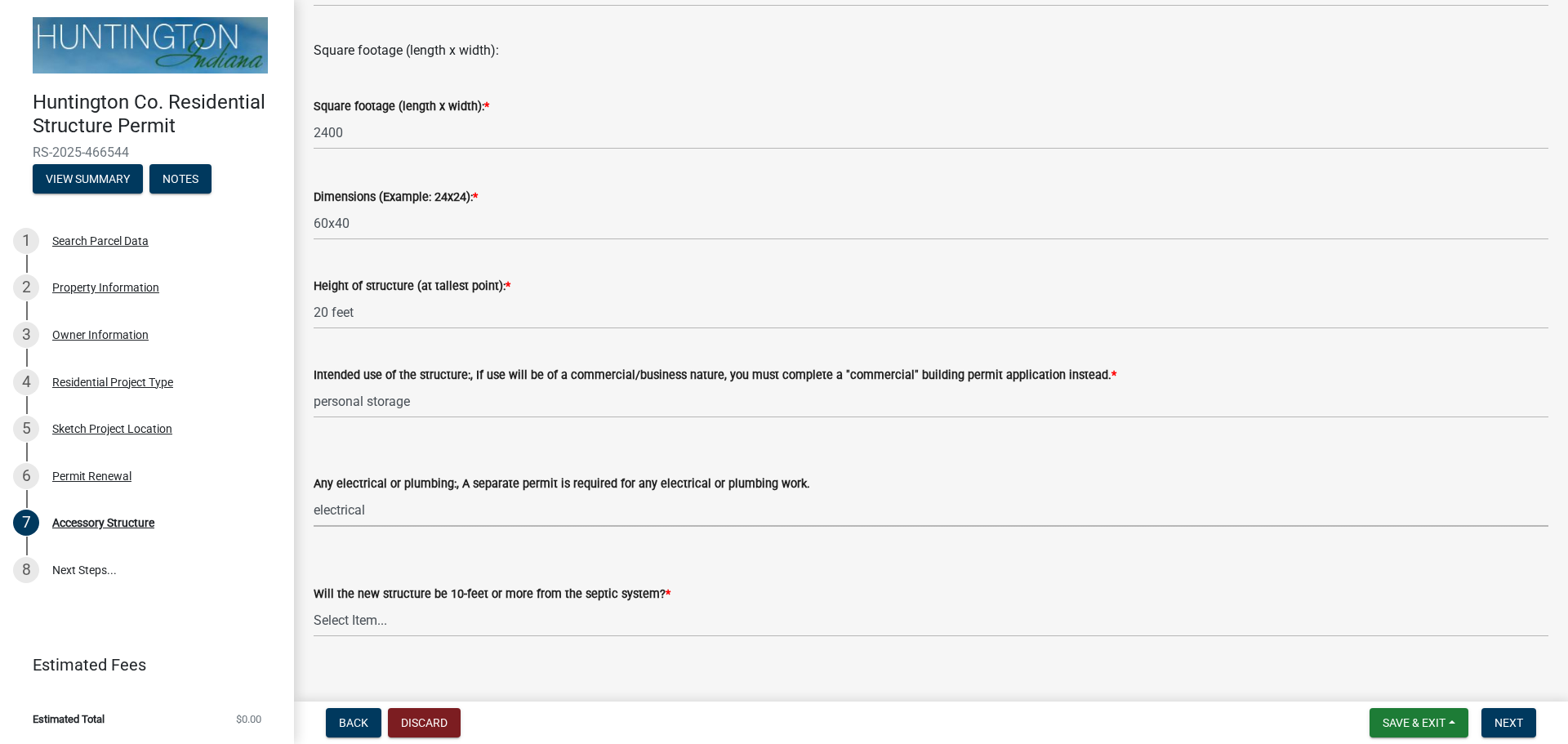
scroll to position [571, 0]
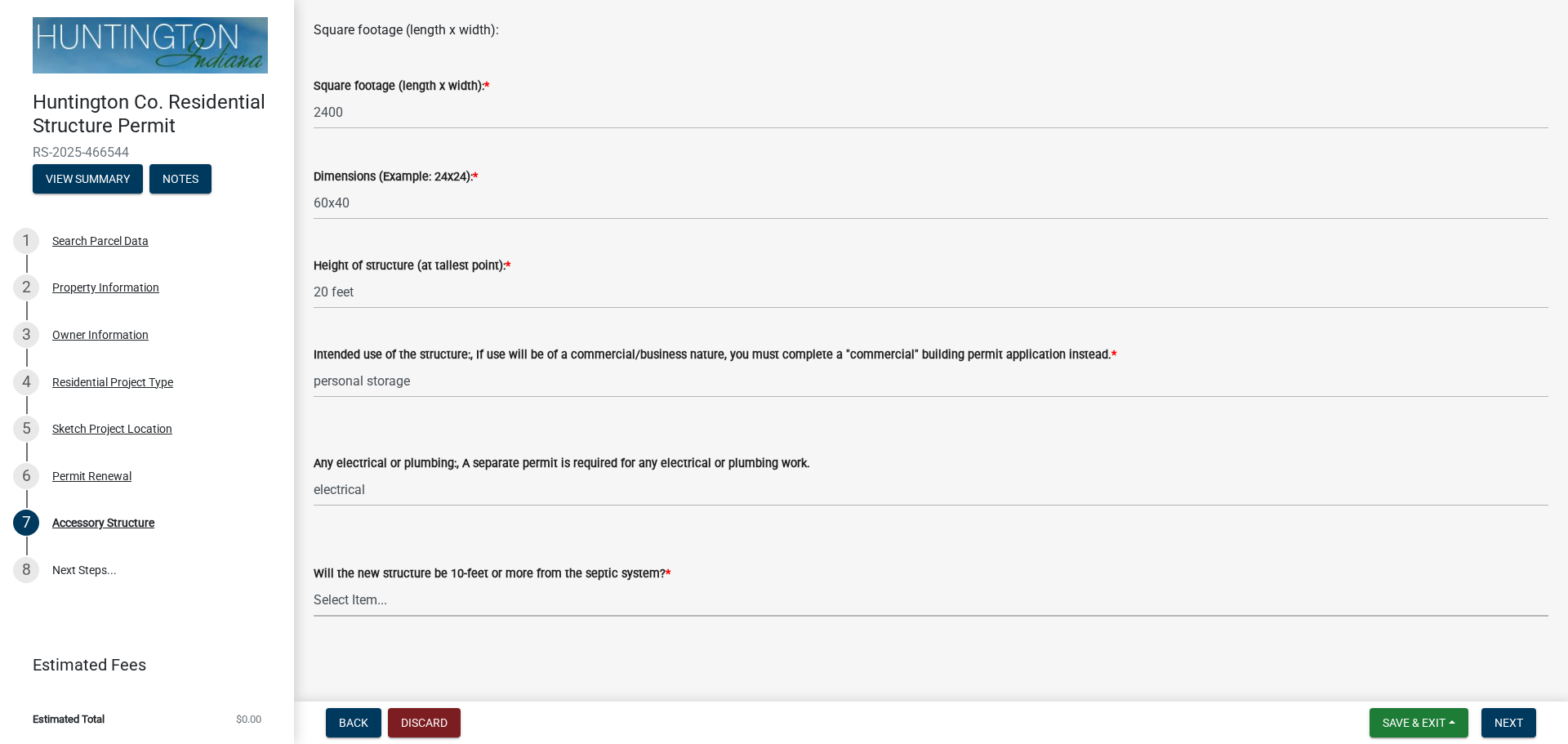
click at [466, 600] on select "Select Item... Yes No (Health Dept. approval needed) NA" at bounding box center [931, 599] width 1235 height 34
click at [314, 583] on select "Select Item... Yes No (Health Dept. approval needed) NA" at bounding box center [931, 599] width 1235 height 34
select select "e290cb59-fde3-4413-9642-22cae6324ace"
click at [1497, 720] on span "Next" at bounding box center [1509, 723] width 29 height 13
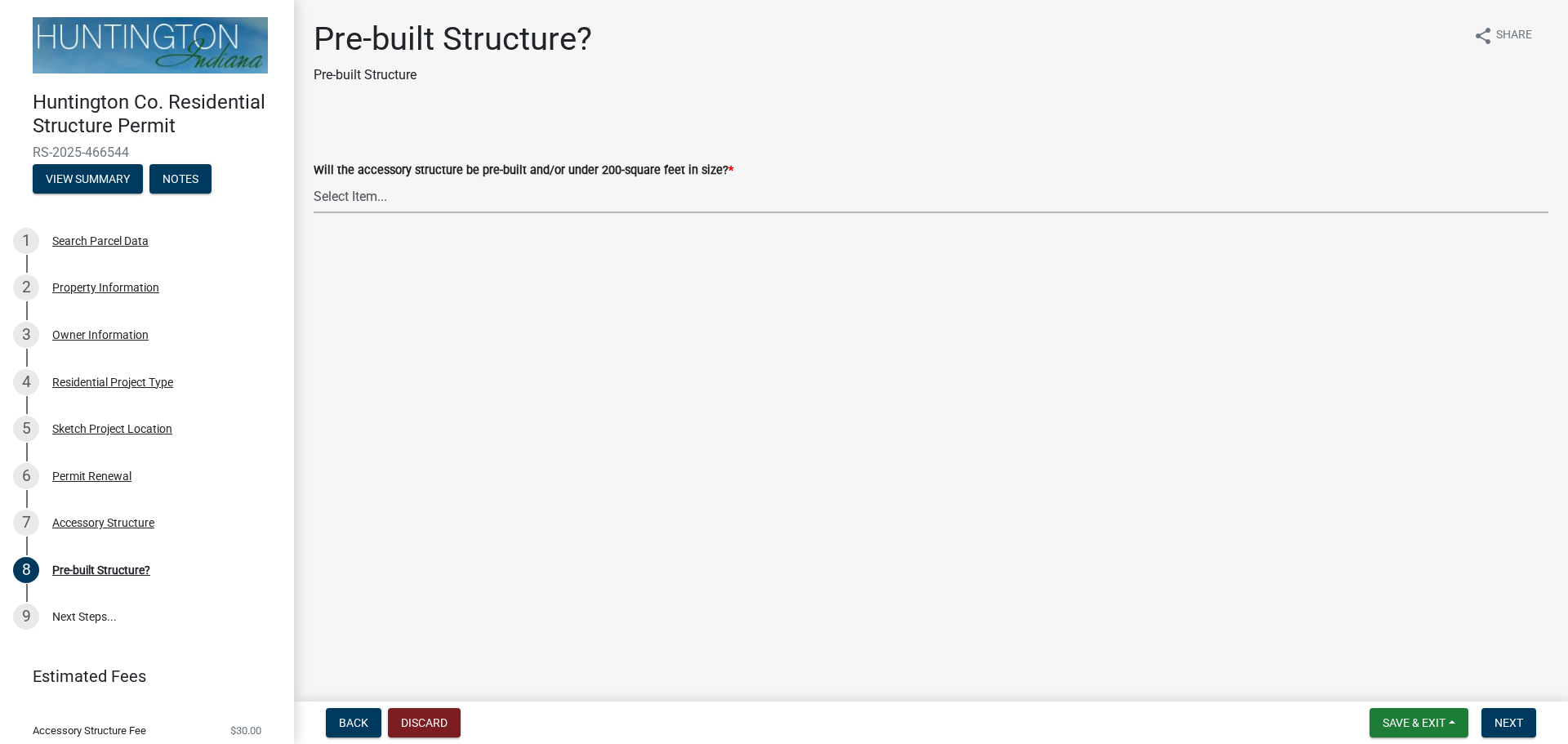
click at [344, 197] on select "Select Item... Yes No" at bounding box center [931, 196] width 1235 height 34
click at [337, 720] on button "Back" at bounding box center [353, 723] width 56 height 30
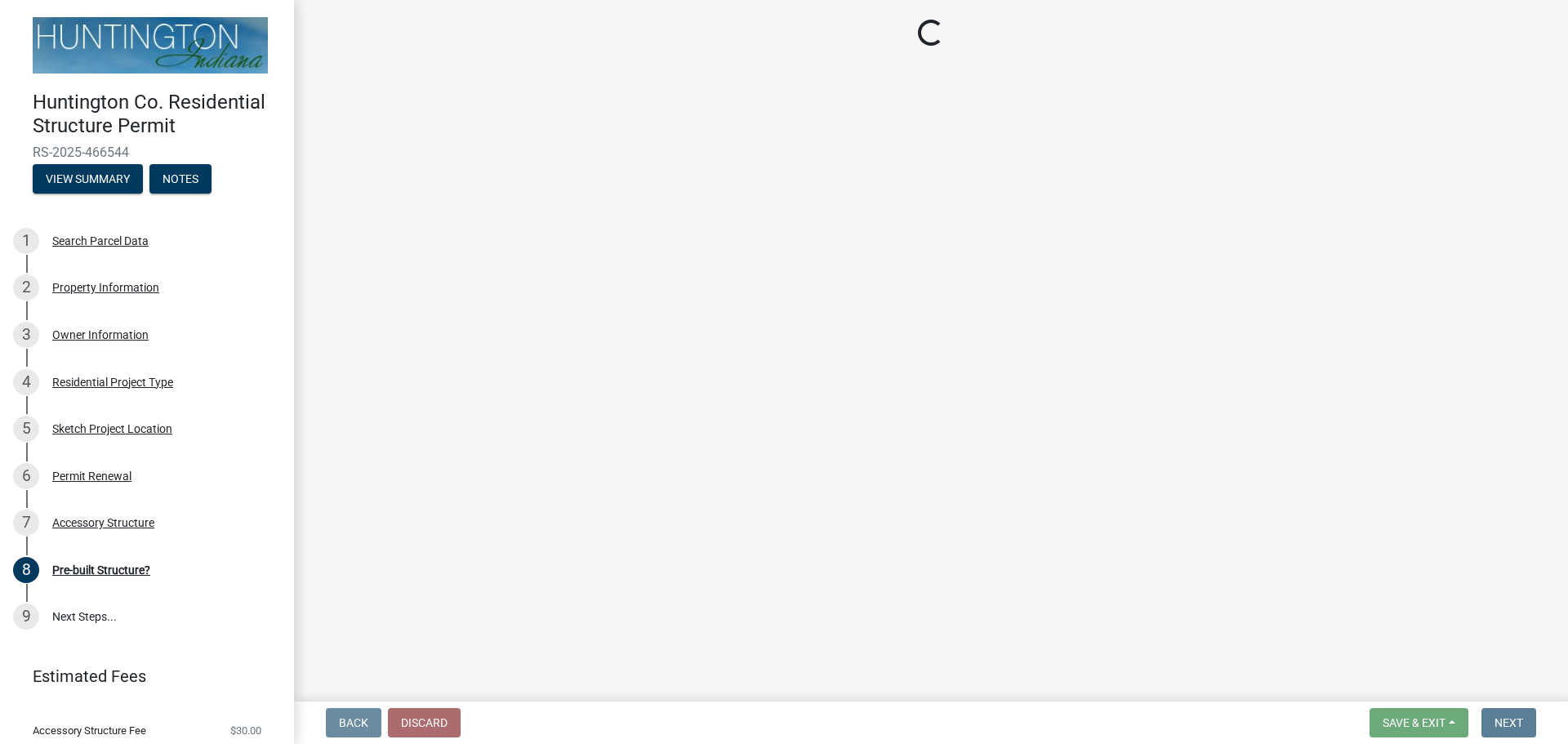
select select "e3d2b59d-588c-40e5-bb92-bc0663bbda40"
select select "c53c5f42-c92f-4072-997d-b5685d14abe0"
select select "b13dc926-991e-4e5f-bffc-d00822840ec1"
select select "c17fc483-a0b5-456f-9424-68ebdf5cb3a4"
select select "e290cb59-fde3-4413-9642-22cae6324ace"
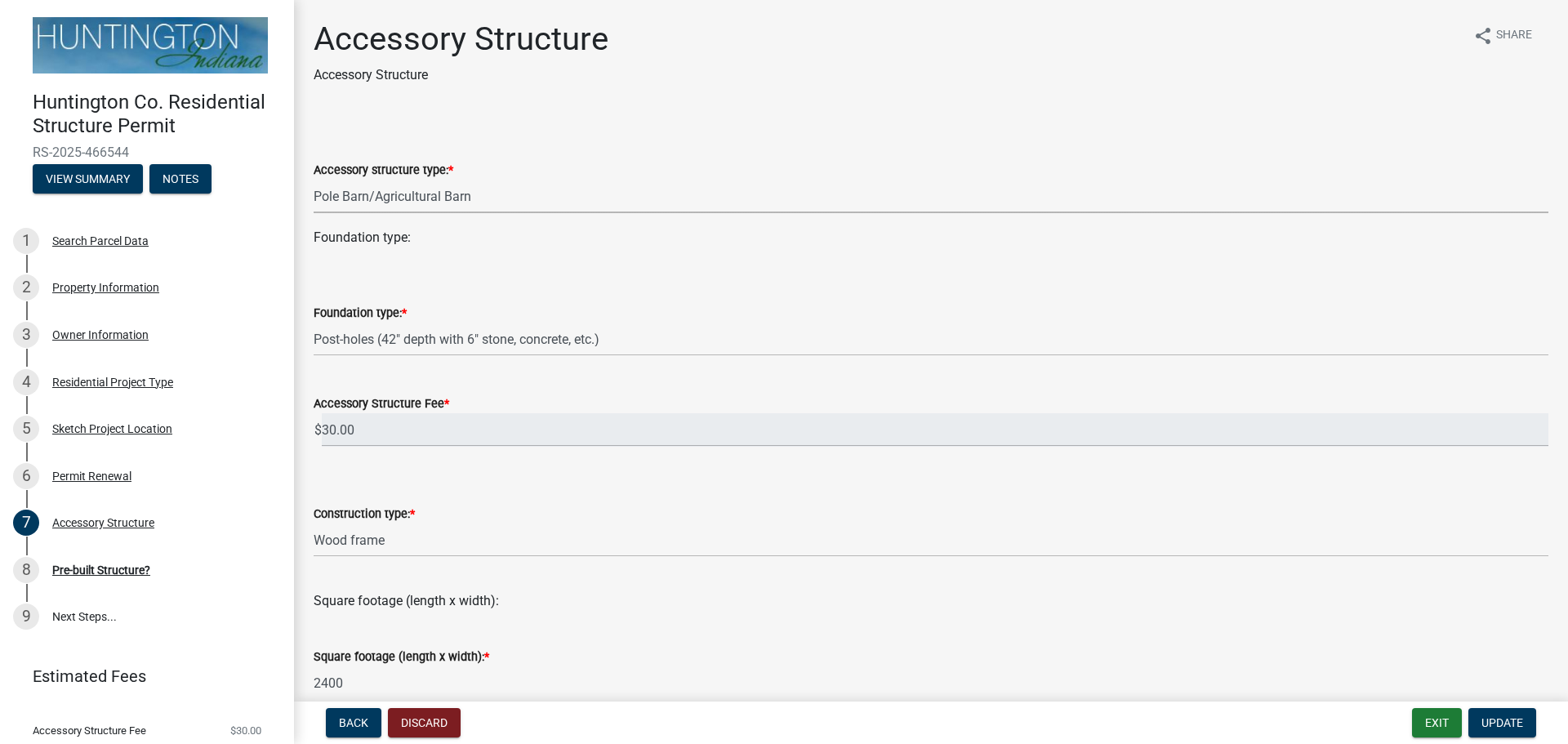
click at [486, 195] on select "Select Item... Detached Garage Pole Barn/[GEOGRAPHIC_DATA]/Yard Barn Carport Ga…" at bounding box center [931, 196] width 1235 height 34
click at [314, 180] on select "Select Item... Detached Garage Pole Barn/[GEOGRAPHIC_DATA]/Yard Barn Carport Ga…" at bounding box center [931, 196] width 1235 height 34
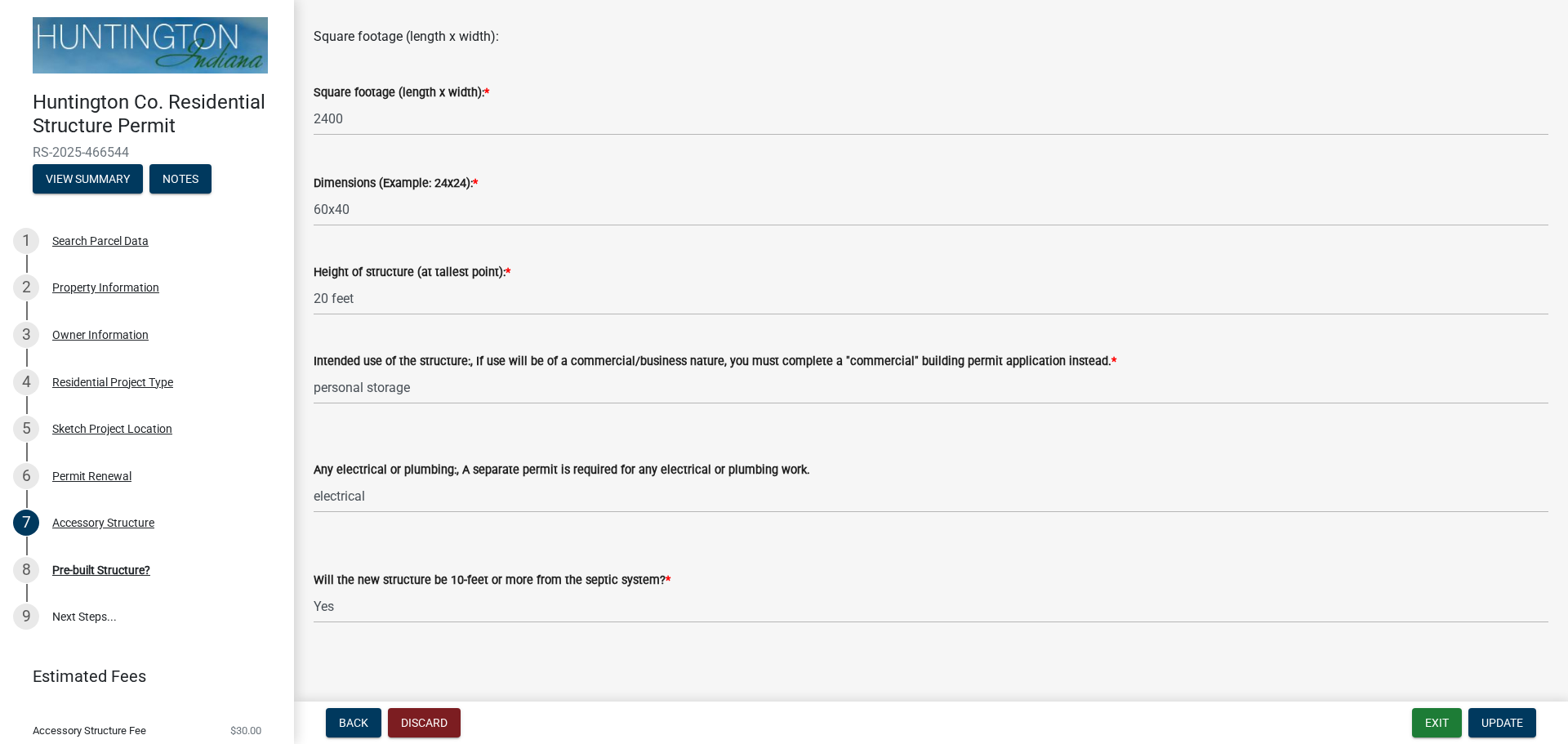
scroll to position [571, 0]
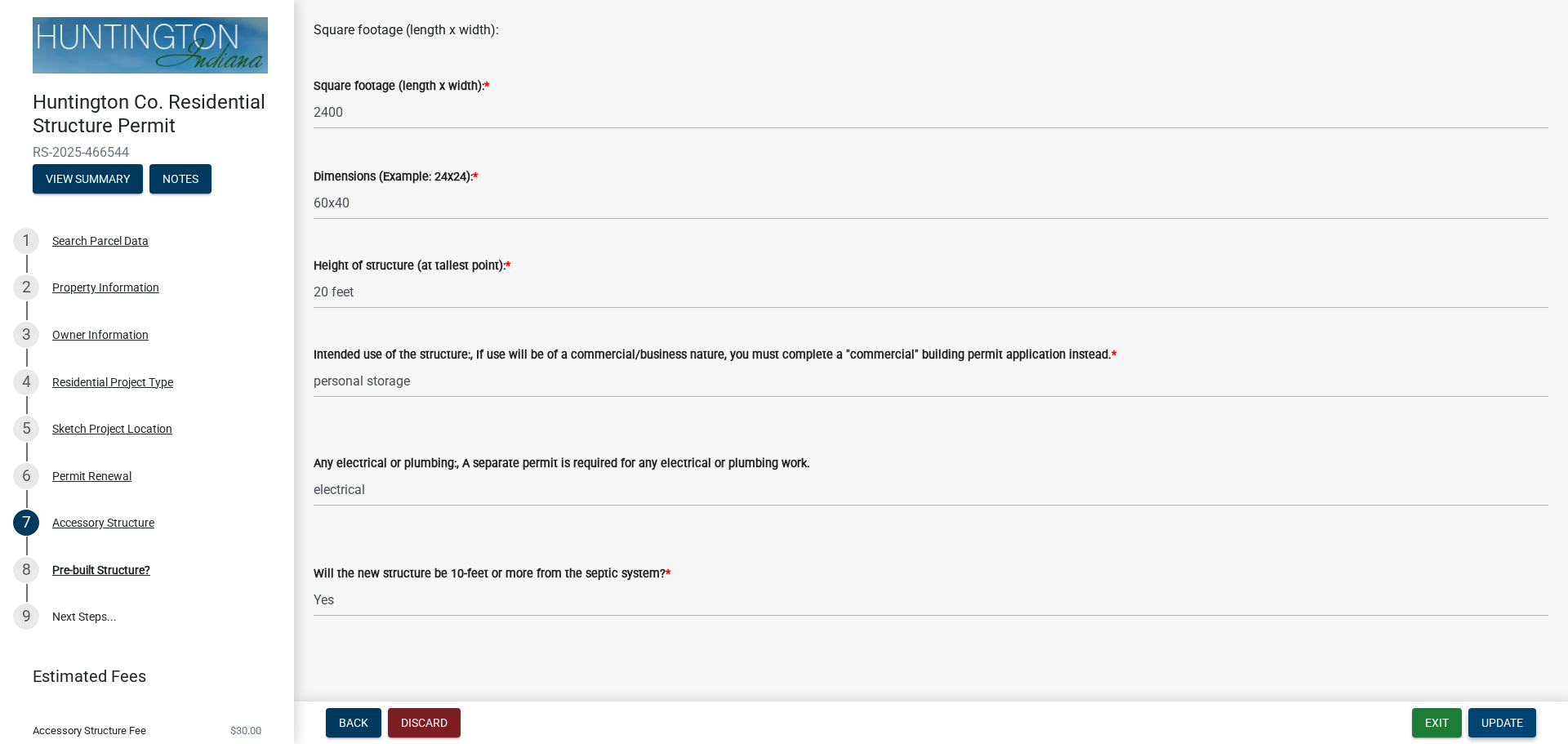
click at [1509, 723] on span "Update" at bounding box center [1502, 723] width 42 height 13
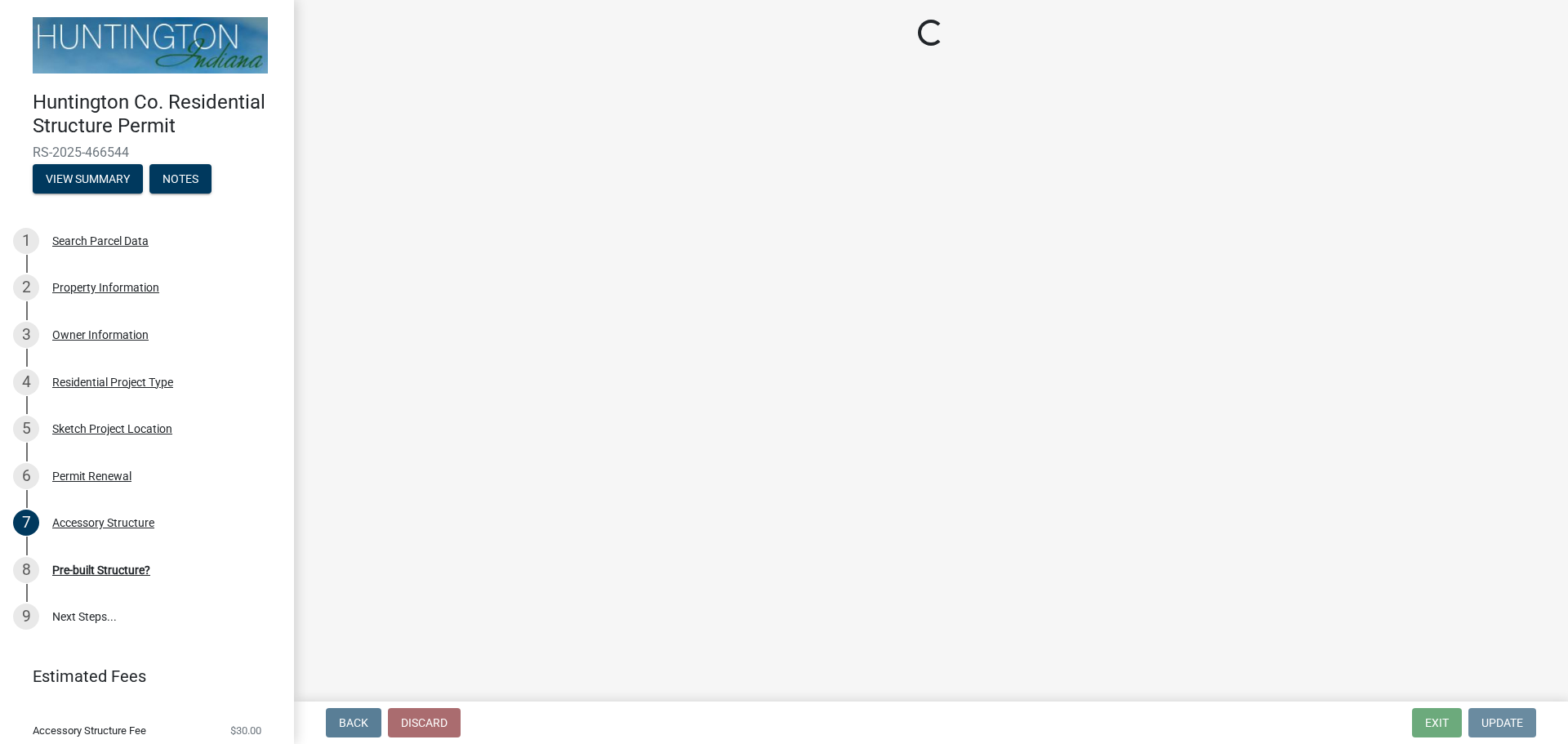
scroll to position [0, 0]
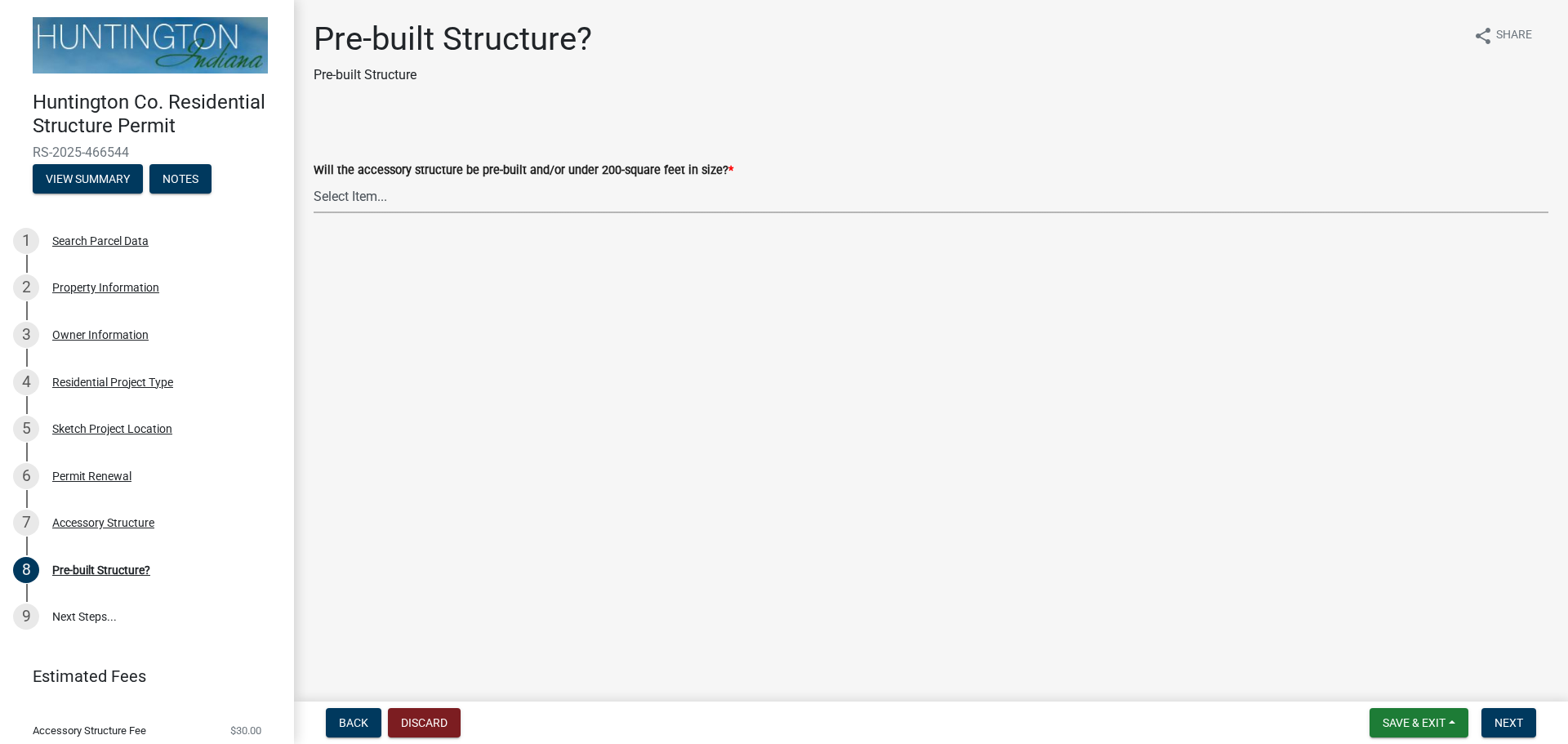
click at [442, 200] on select "Select Item... Yes No" at bounding box center [931, 196] width 1235 height 34
click at [314, 180] on select "Select Item... Yes No" at bounding box center [931, 196] width 1235 height 34
select select "d029f378-bdde-4f05-beaa-ba284da949e8"
click at [1498, 724] on span "Next" at bounding box center [1509, 723] width 29 height 13
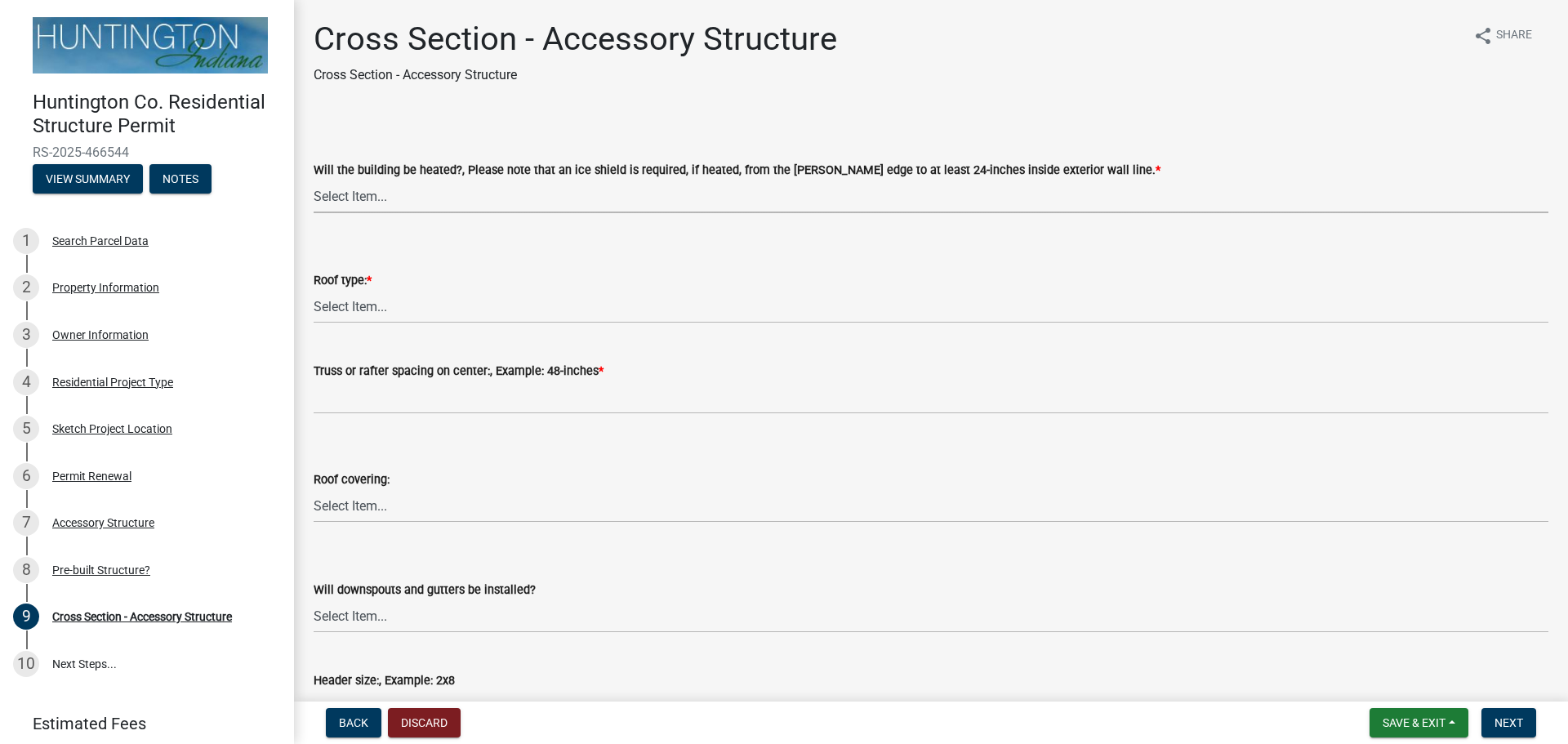
click at [431, 200] on select "Select Item... Yes No" at bounding box center [931, 196] width 1235 height 34
click at [314, 180] on select "Select Item... Yes No" at bounding box center [931, 196] width 1235 height 34
select select "24d4f506-41fa-4939-ac19-17382de83287"
click at [379, 307] on select "Select Item... Trusses Rafters" at bounding box center [931, 306] width 1235 height 34
click at [314, 290] on select "Select Item... Trusses Rafters" at bounding box center [931, 306] width 1235 height 34
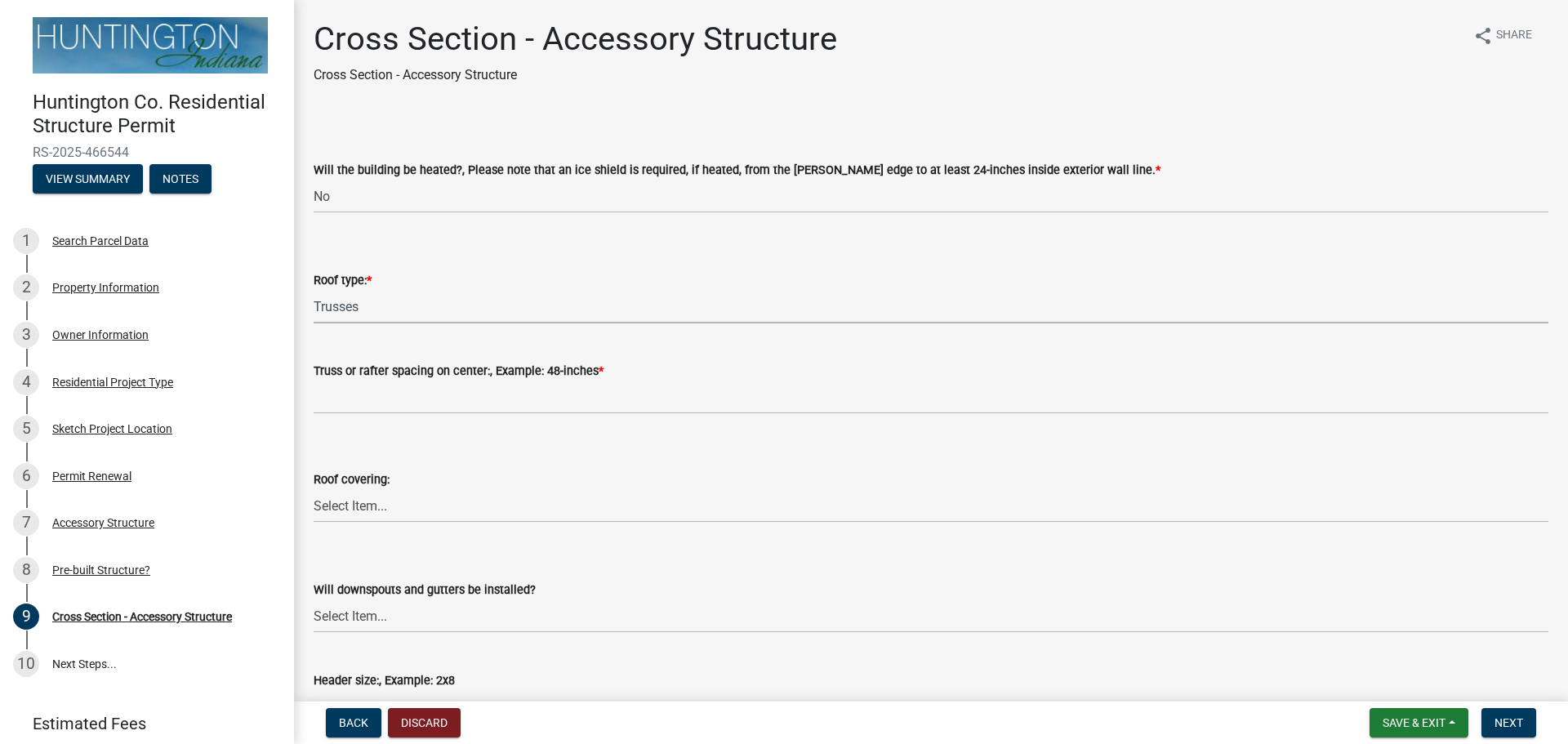
select select "58ed3e0b-1ace-471f-b889-2677fdd8f470"
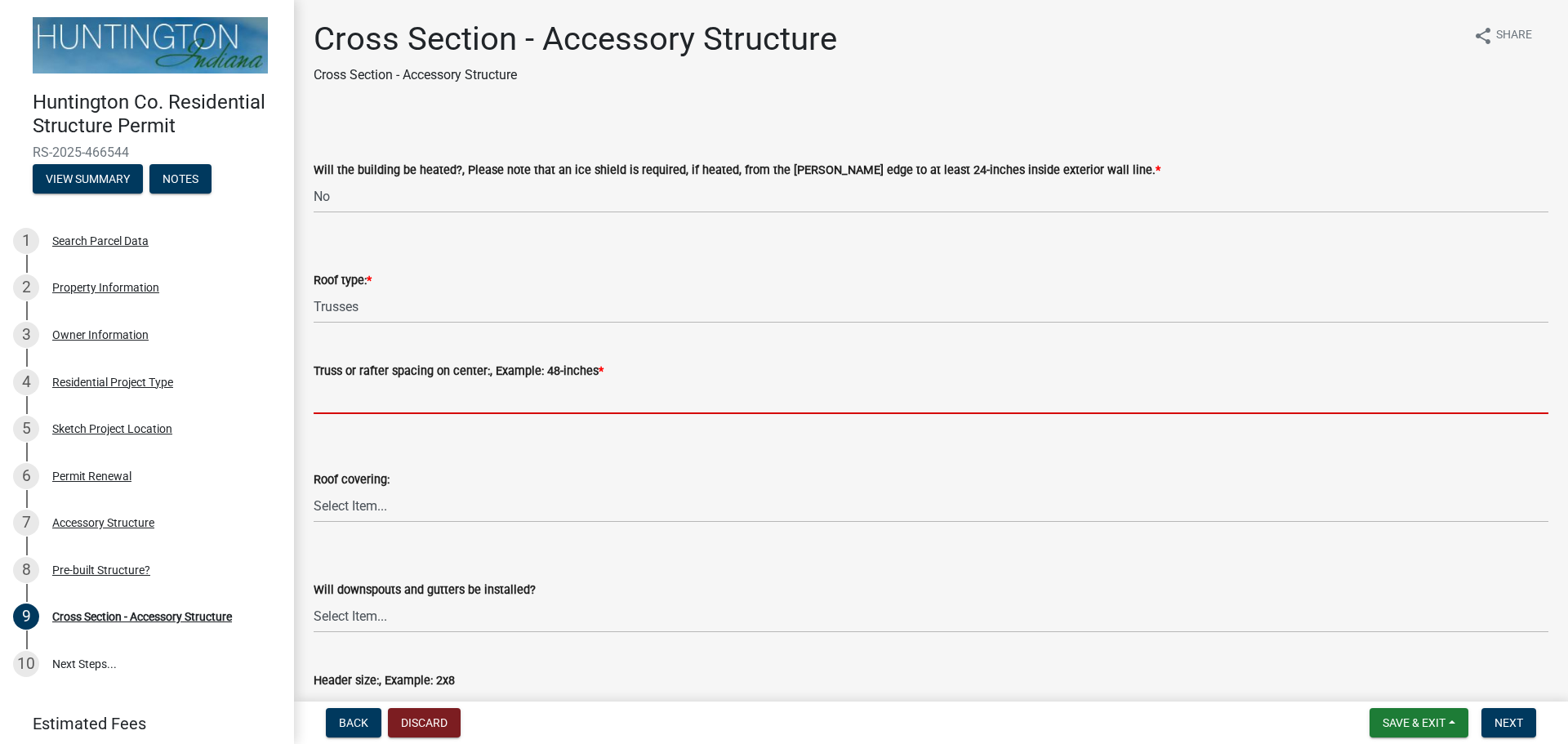
click at [404, 405] on input "Truss or rafter spacing on center:, Example: 48-inches *" at bounding box center [931, 397] width 1235 height 34
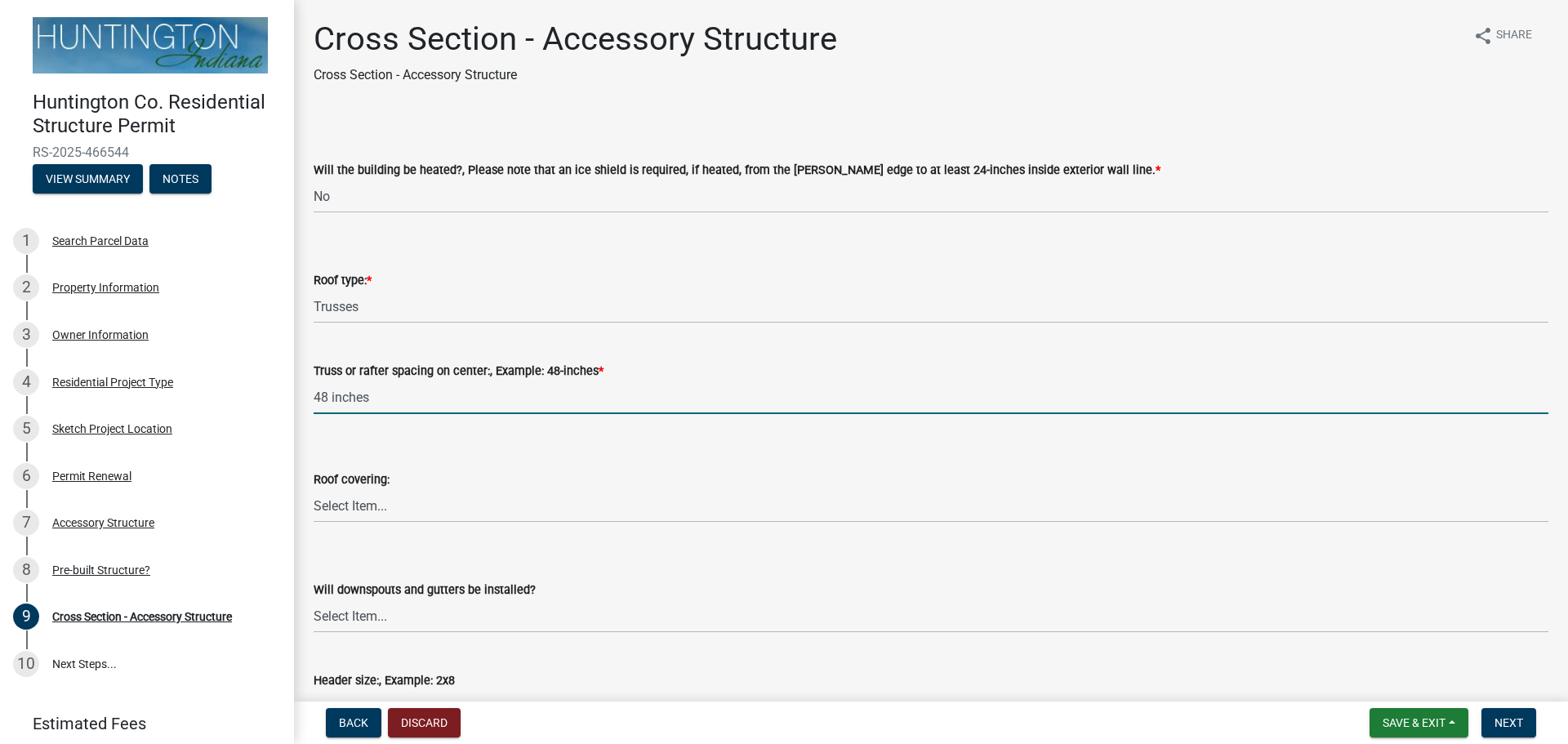
type input "48 inches"
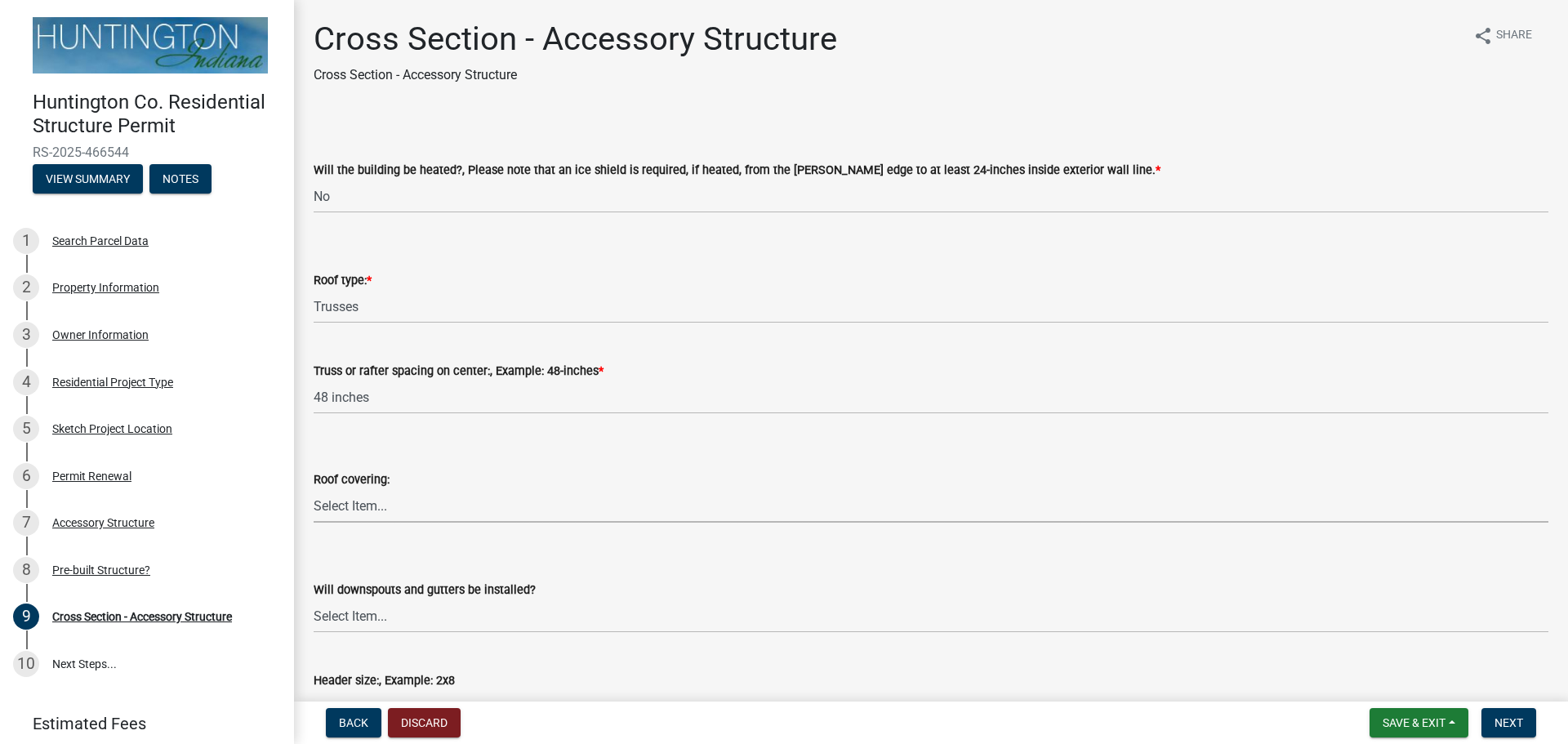
click at [343, 497] on select "Select Item... Shingles Metal Other" at bounding box center [931, 506] width 1235 height 34
click at [314, 489] on select "Select Item... Shingles Metal Other" at bounding box center [931, 506] width 1235 height 34
select select "22f604be-c36a-40f3-9f57-4bbc5c076a1d"
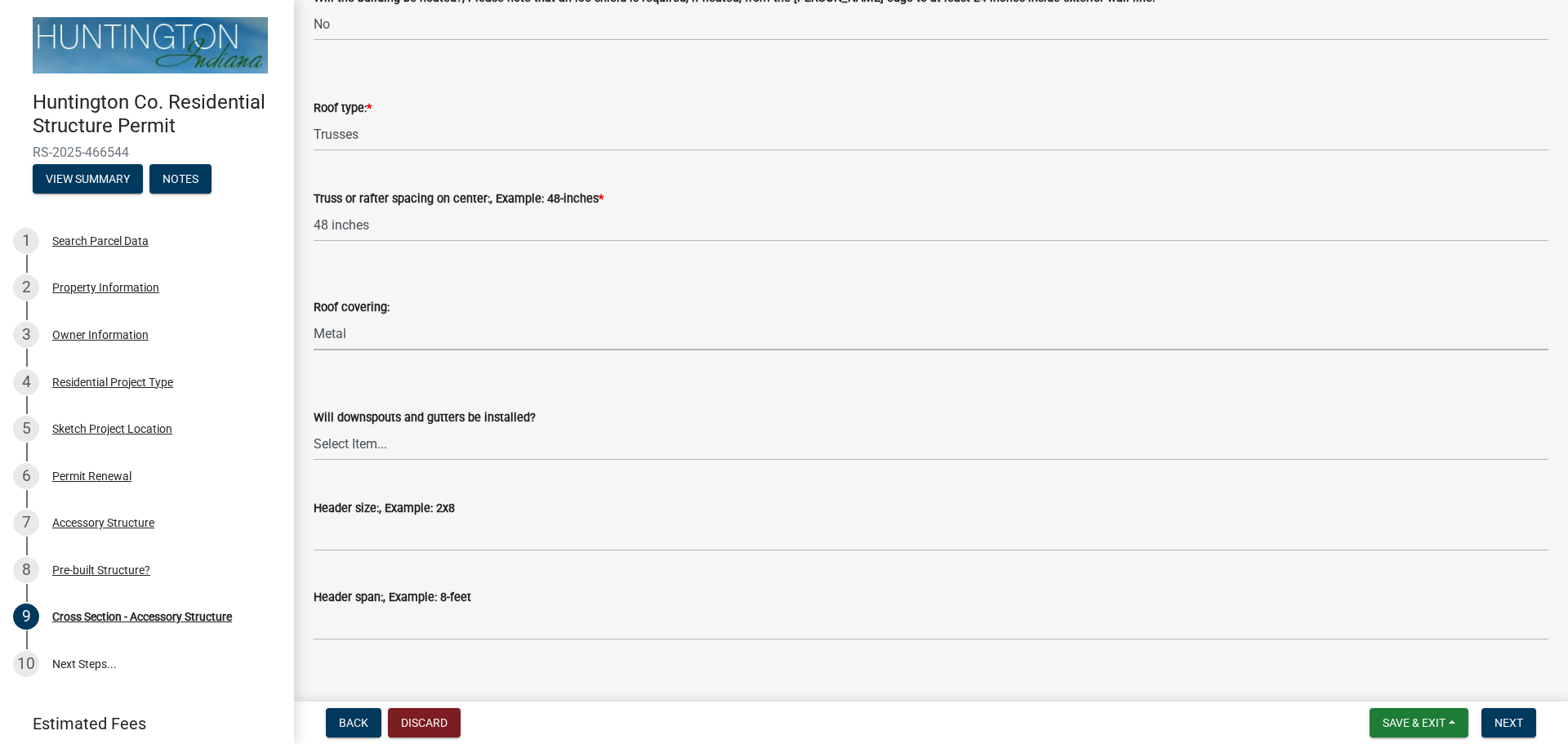
scroll to position [327, 0]
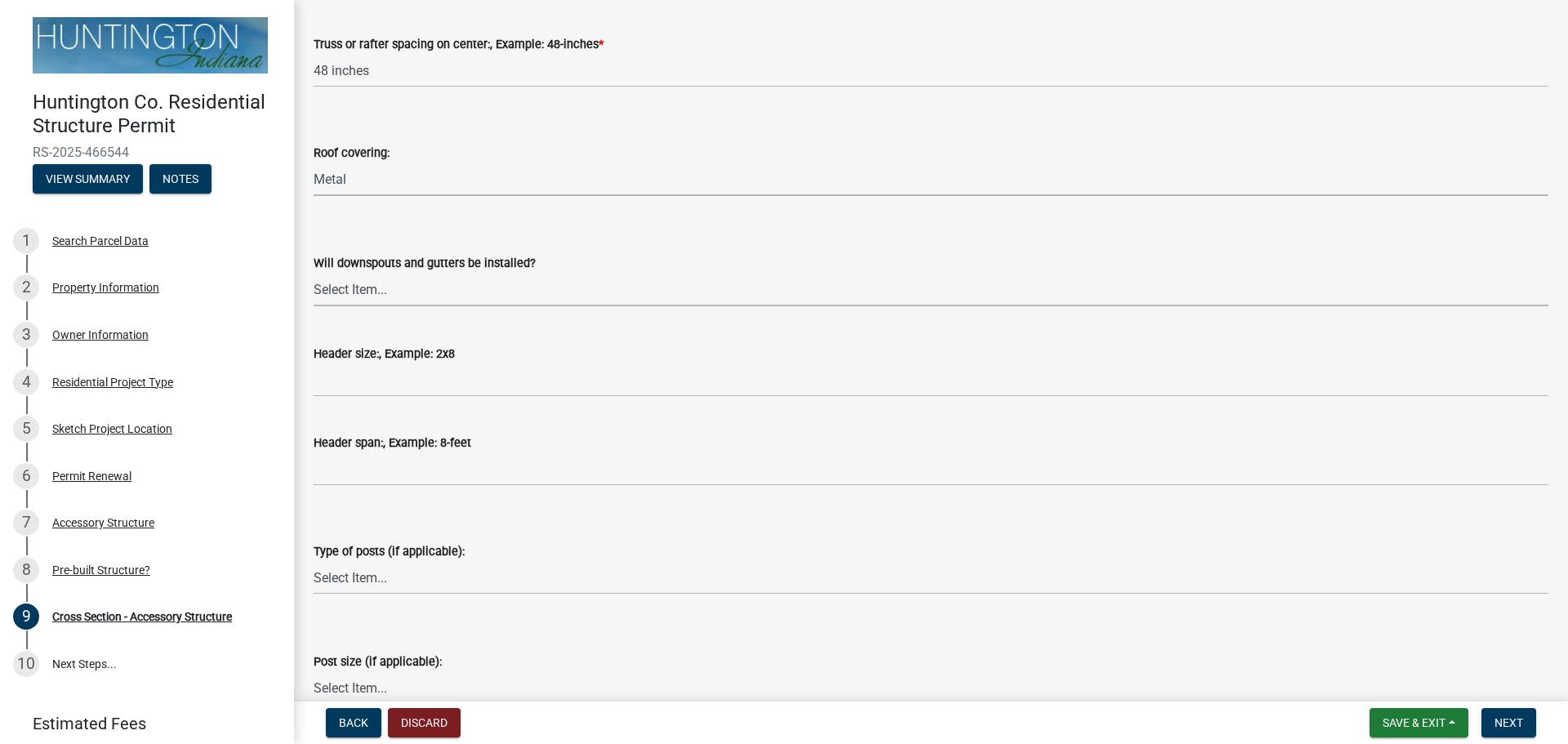
click at [376, 291] on select "Select Item... Yes No" at bounding box center [931, 289] width 1235 height 34
click at [314, 273] on select "Select Item... Yes No" at bounding box center [931, 289] width 1235 height 34
select select "05bcc9c2-cc61-4e54-bfdb-7d80d739f61b"
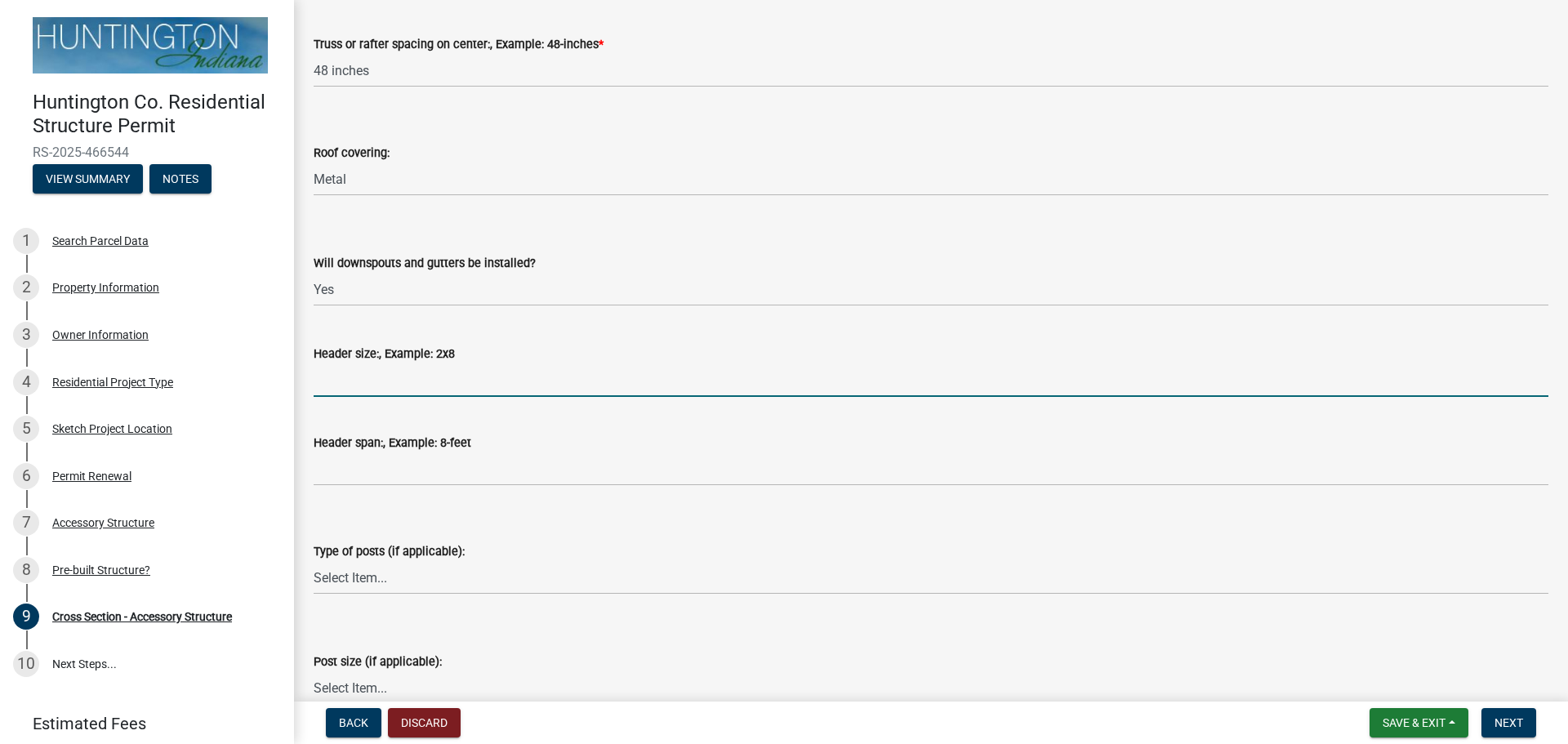
click at [348, 376] on input "Header size:, Example: 2x8" at bounding box center [931, 380] width 1235 height 34
type input "2x8"
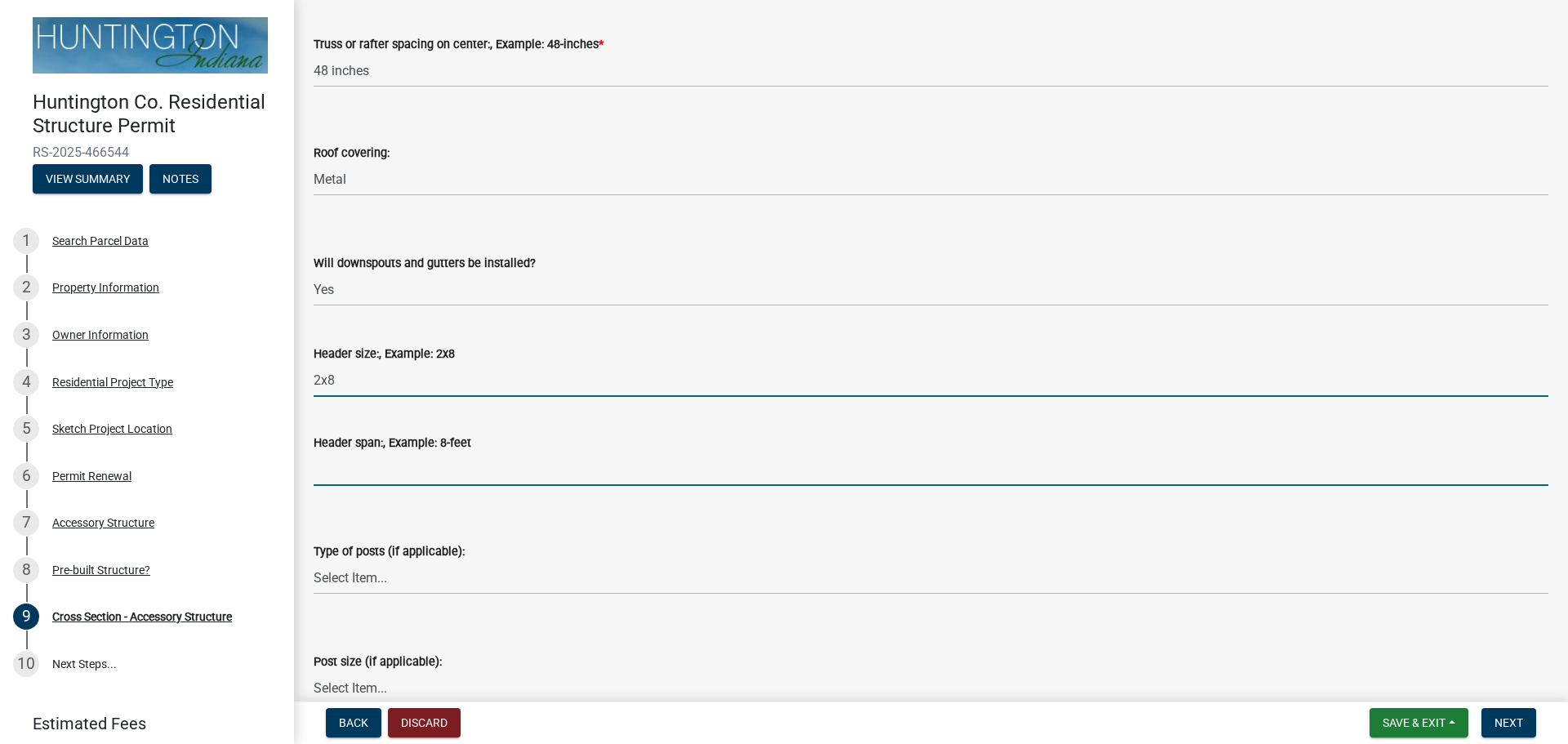
click at [347, 475] on input "Header span:, Example: 8-feet" at bounding box center [931, 469] width 1235 height 34
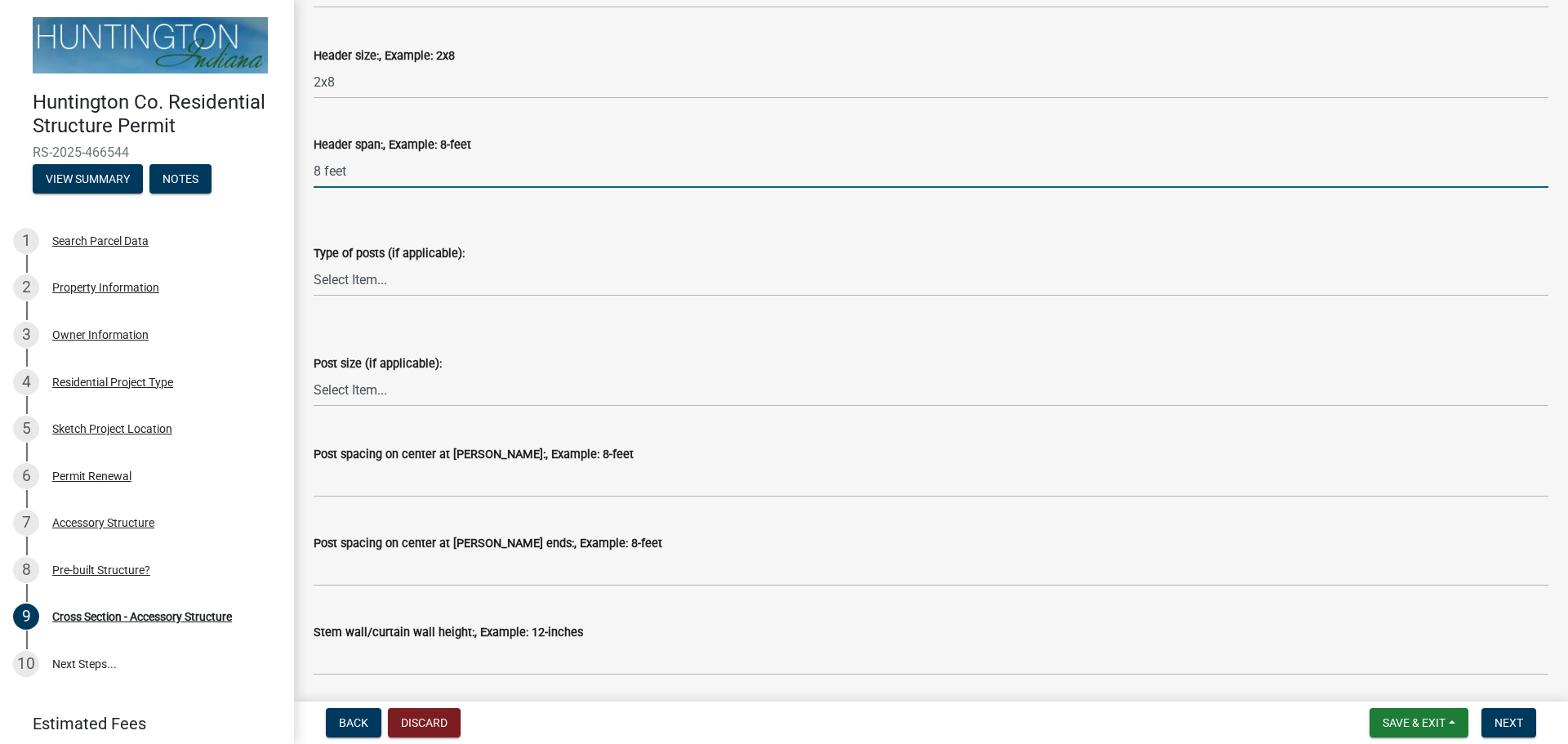
scroll to position [667, 0]
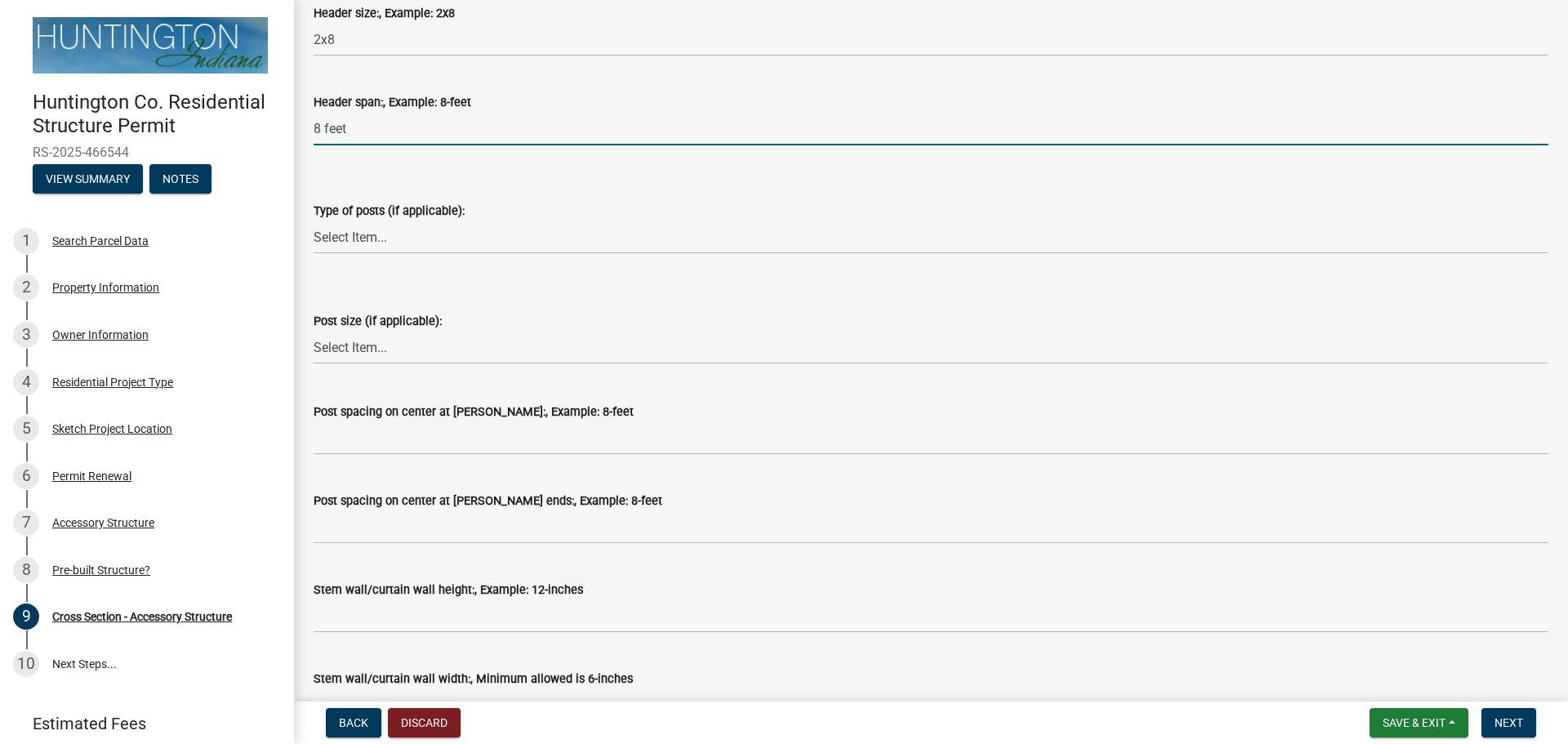
type input "8 feet"
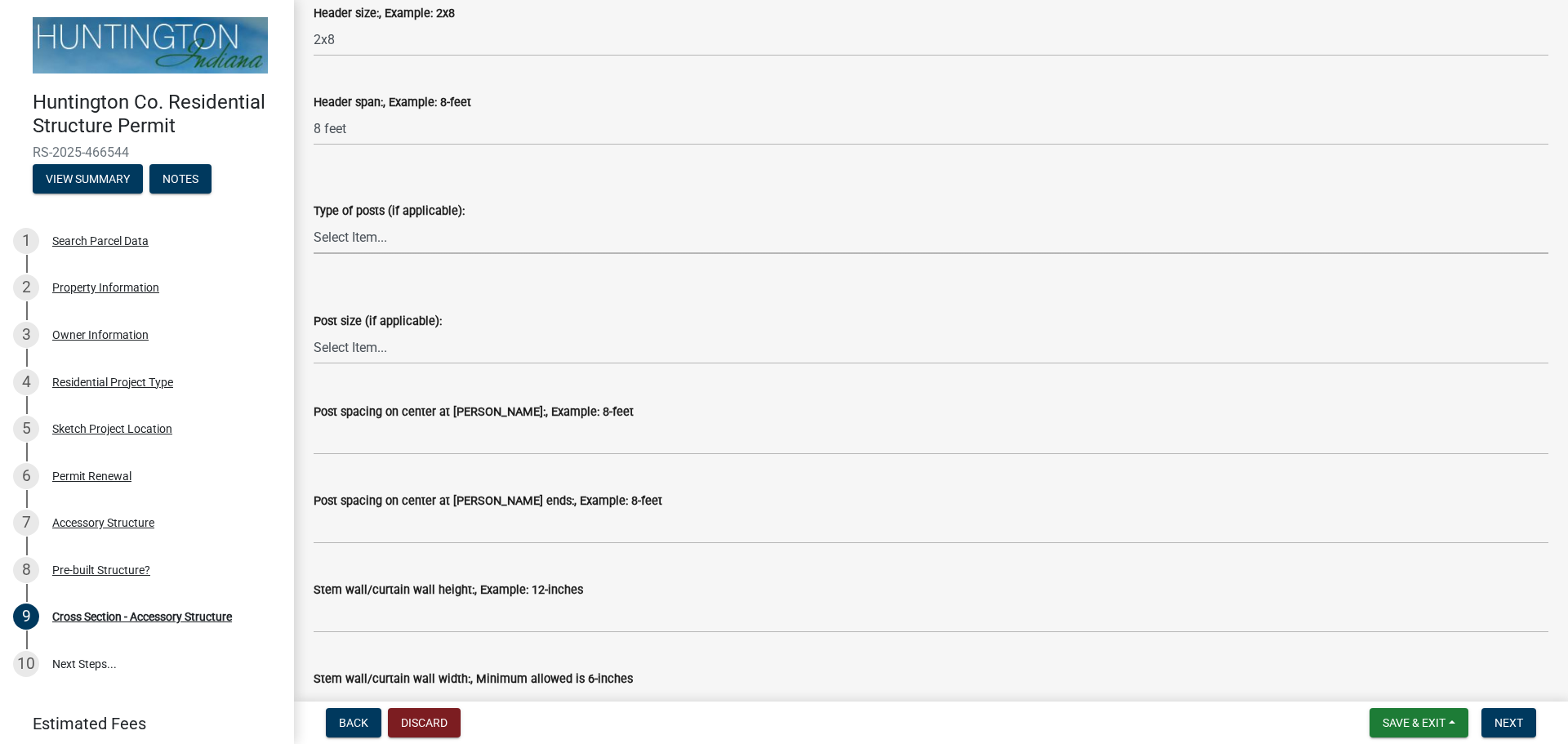
click at [388, 237] on select "Select Item... Glulam Nail Laminated Perma-Column Solid Sawn Other" at bounding box center [931, 237] width 1235 height 34
click at [314, 220] on select "Select Item... Glulam Nail Laminated Perma-Column Solid Sawn Other" at bounding box center [931, 237] width 1235 height 34
select select "9ac1def4-90b9-4a81-b5d2-e13cbb25abf6"
click at [370, 348] on select "Select Item... 4x6 6x6 8x8 Triple 2x6 other" at bounding box center [931, 347] width 1235 height 34
click at [314, 330] on select "Select Item... 4x6 6x6 8x8 Triple 2x6 other" at bounding box center [931, 347] width 1235 height 34
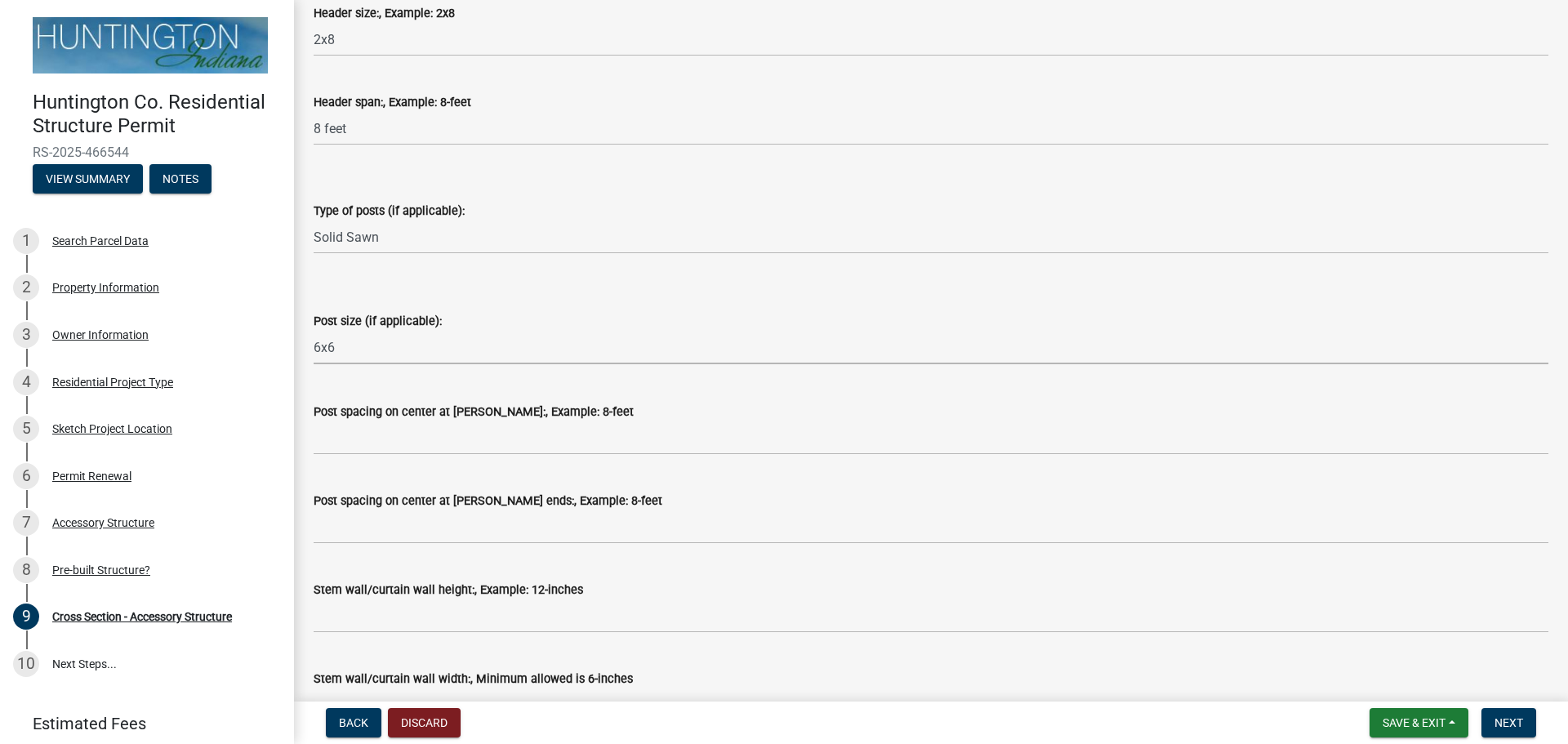
select select "04627d20-aec4-4a89-8c0f-cf4d785d9d7f"
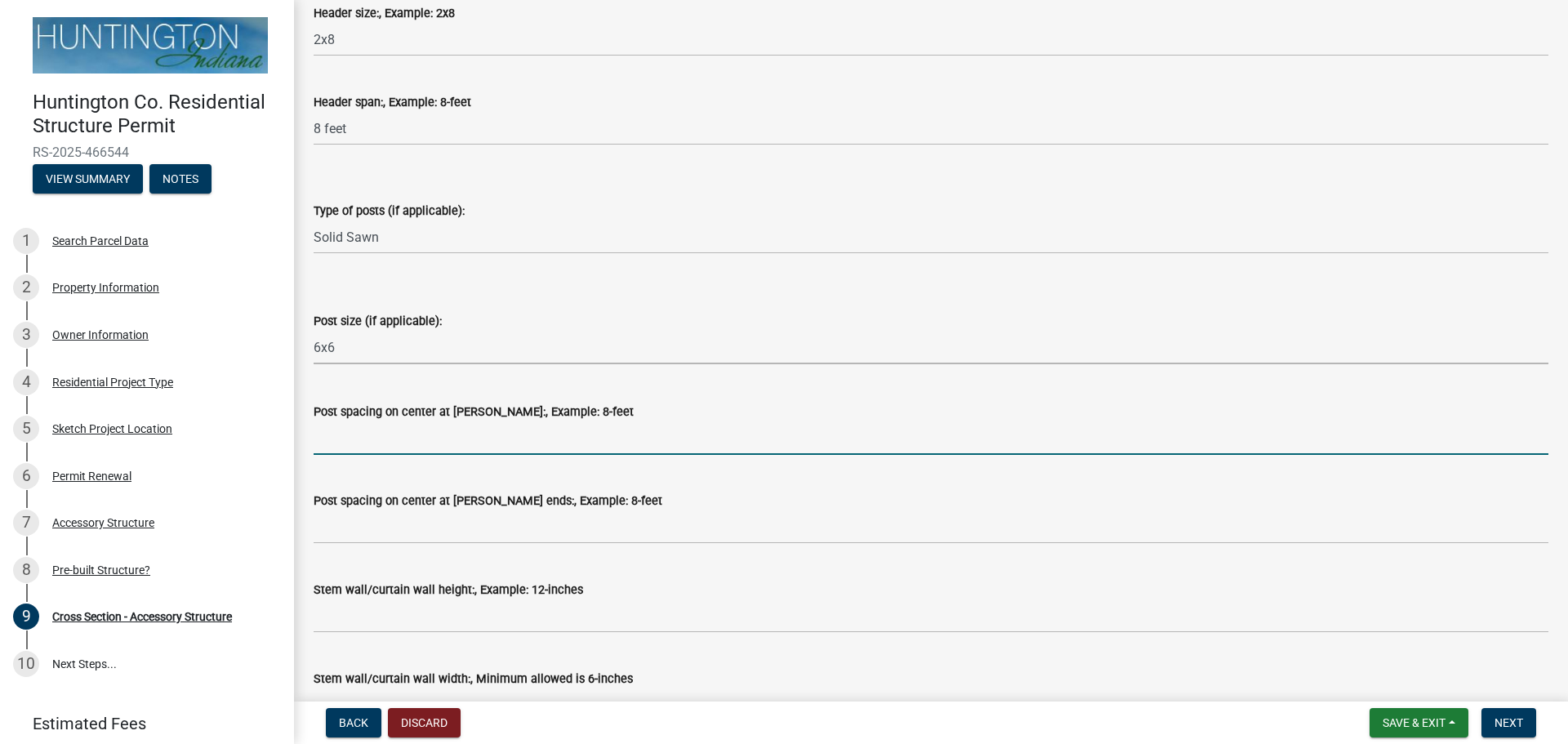
click at [453, 444] on input "Post spacing on center at [PERSON_NAME]:, Example: 8-feet" at bounding box center [931, 438] width 1235 height 34
type input "8 feet"
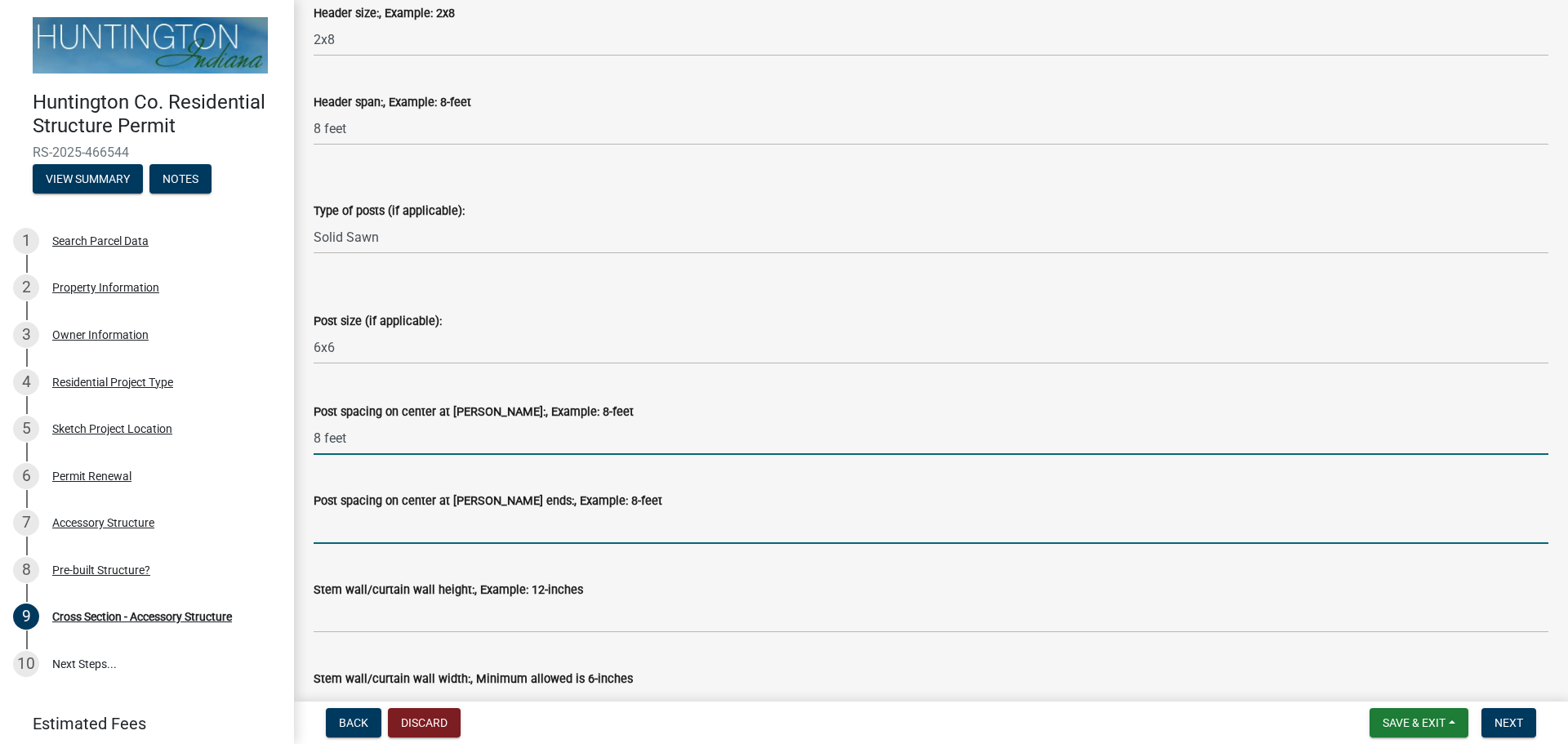
click at [342, 526] on input "Post spacing on center at [PERSON_NAME] ends:, Example: 8-feet" at bounding box center [931, 527] width 1235 height 34
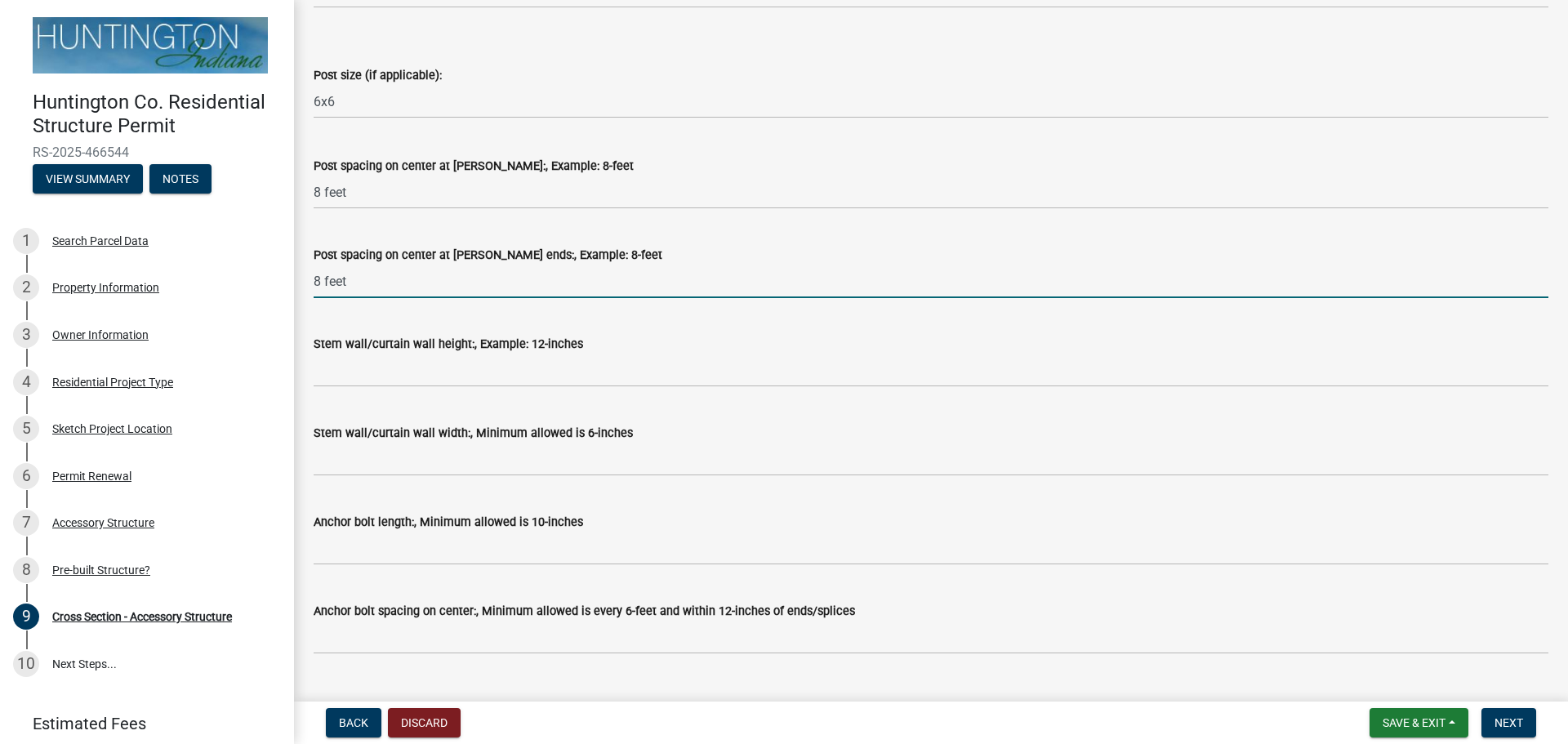
scroll to position [937, 0]
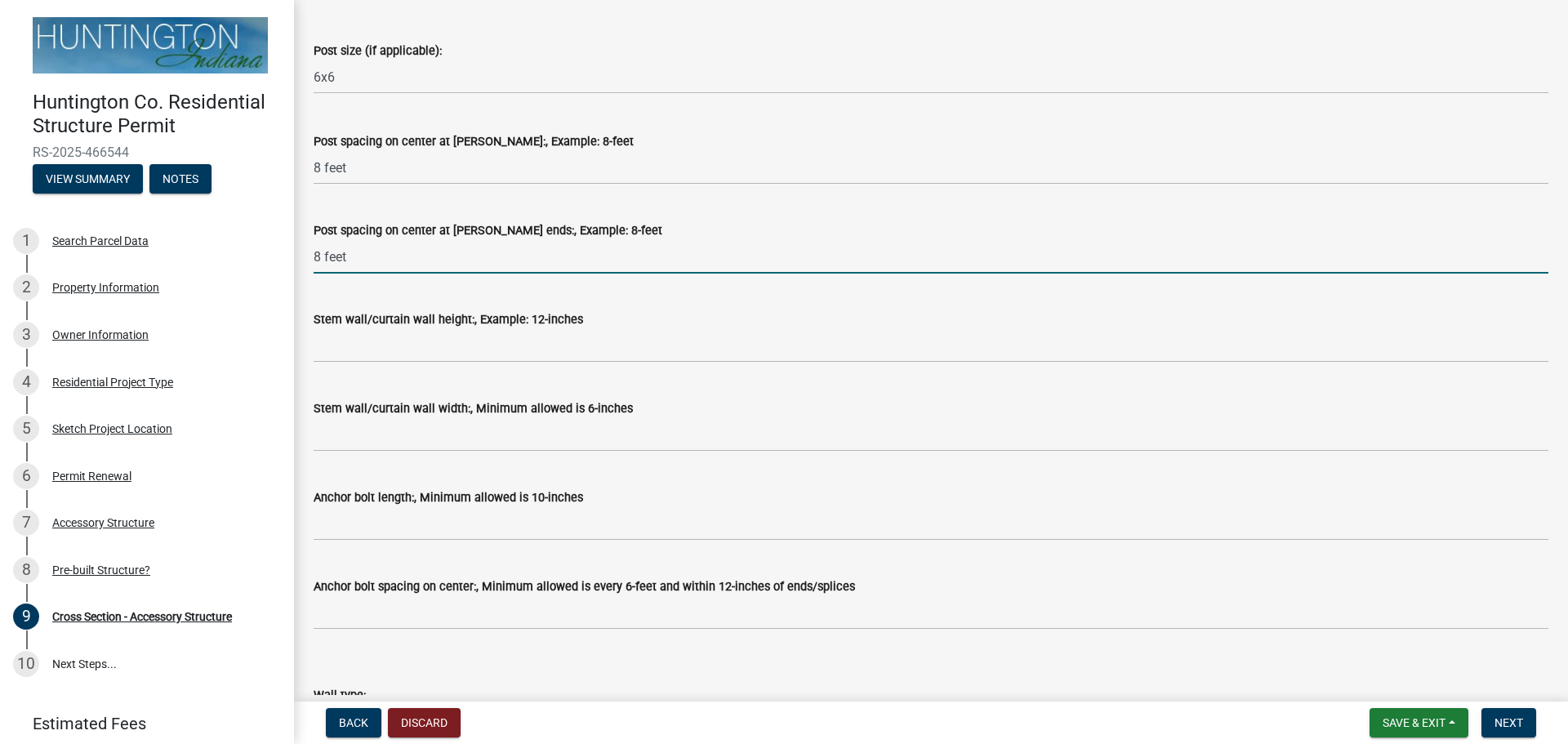
type input "8 feet"
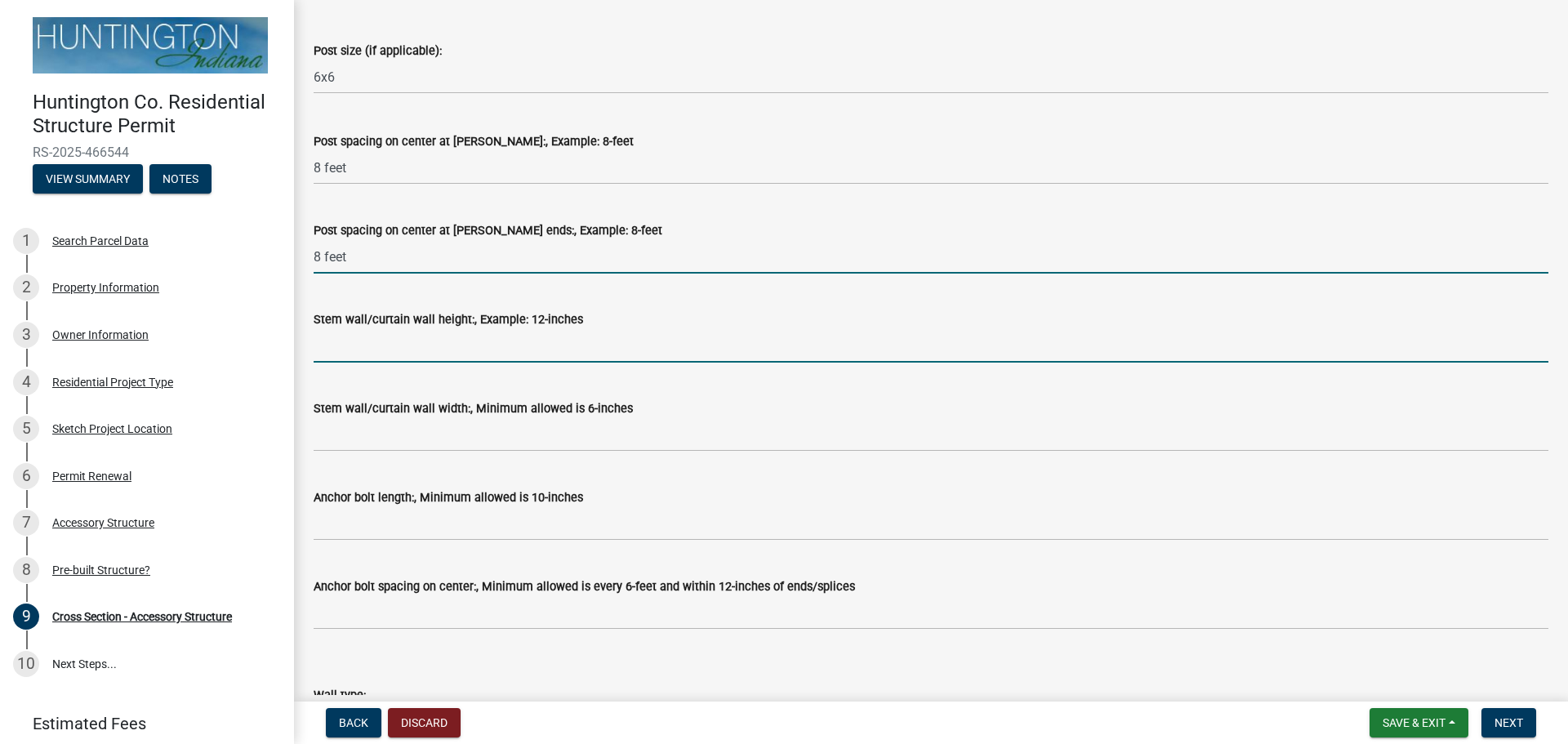
click at [483, 349] on input "Stem wall/curtain wall height:, Example: 12-inches" at bounding box center [931, 346] width 1235 height 34
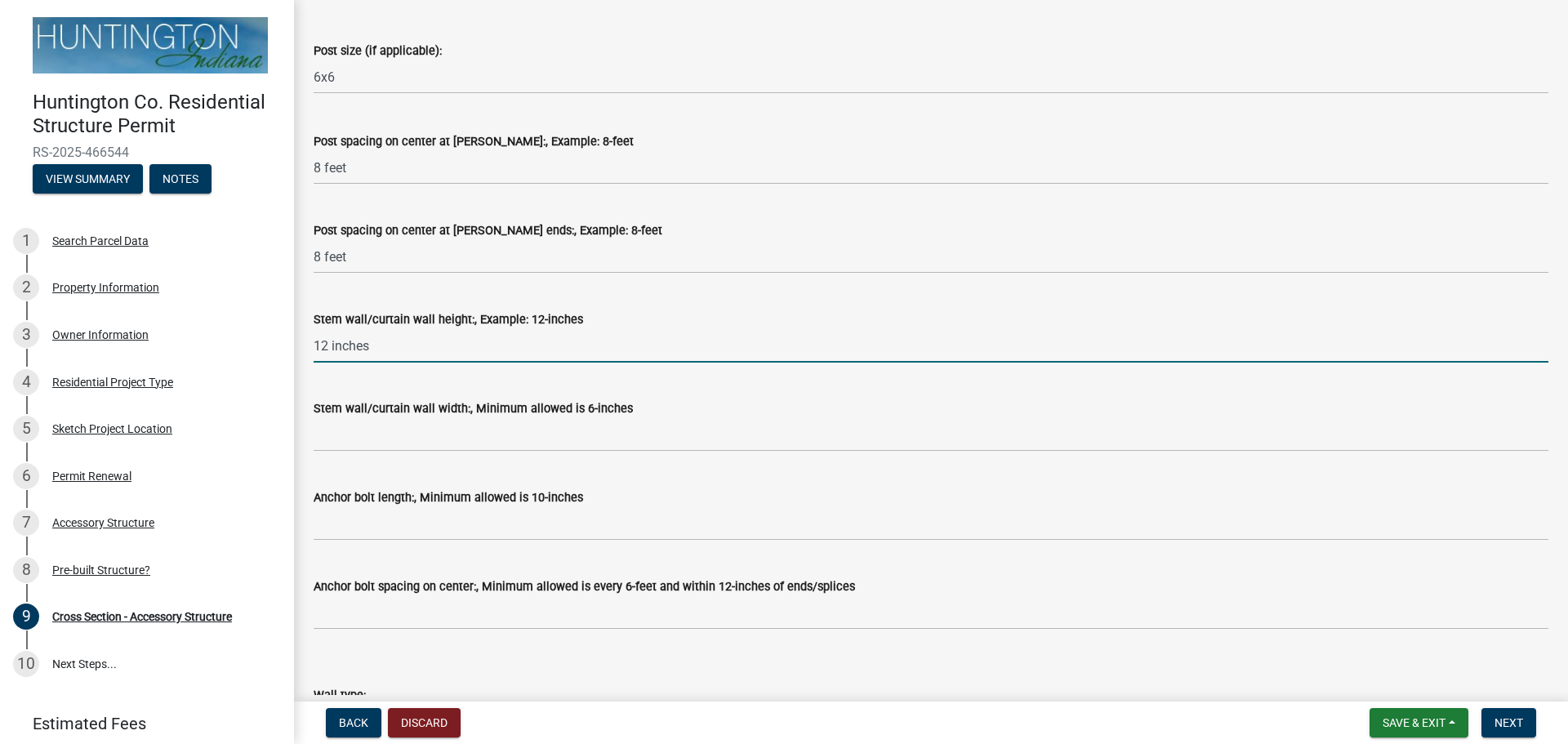
type input "12 inches"
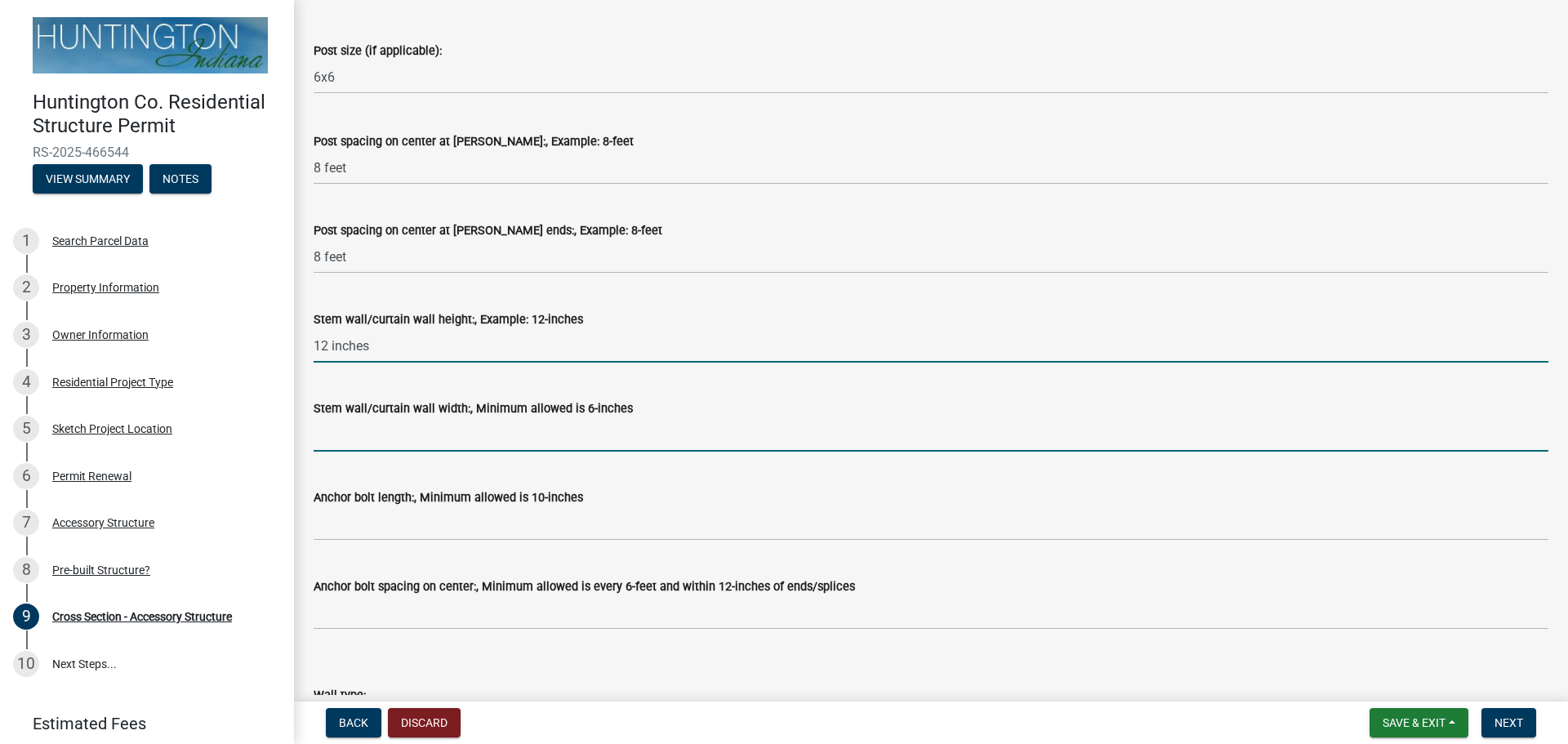
click at [425, 437] on input "Stem wall/curtain wall width:, Minimum allowed is 6-inches" at bounding box center [931, 435] width 1235 height 34
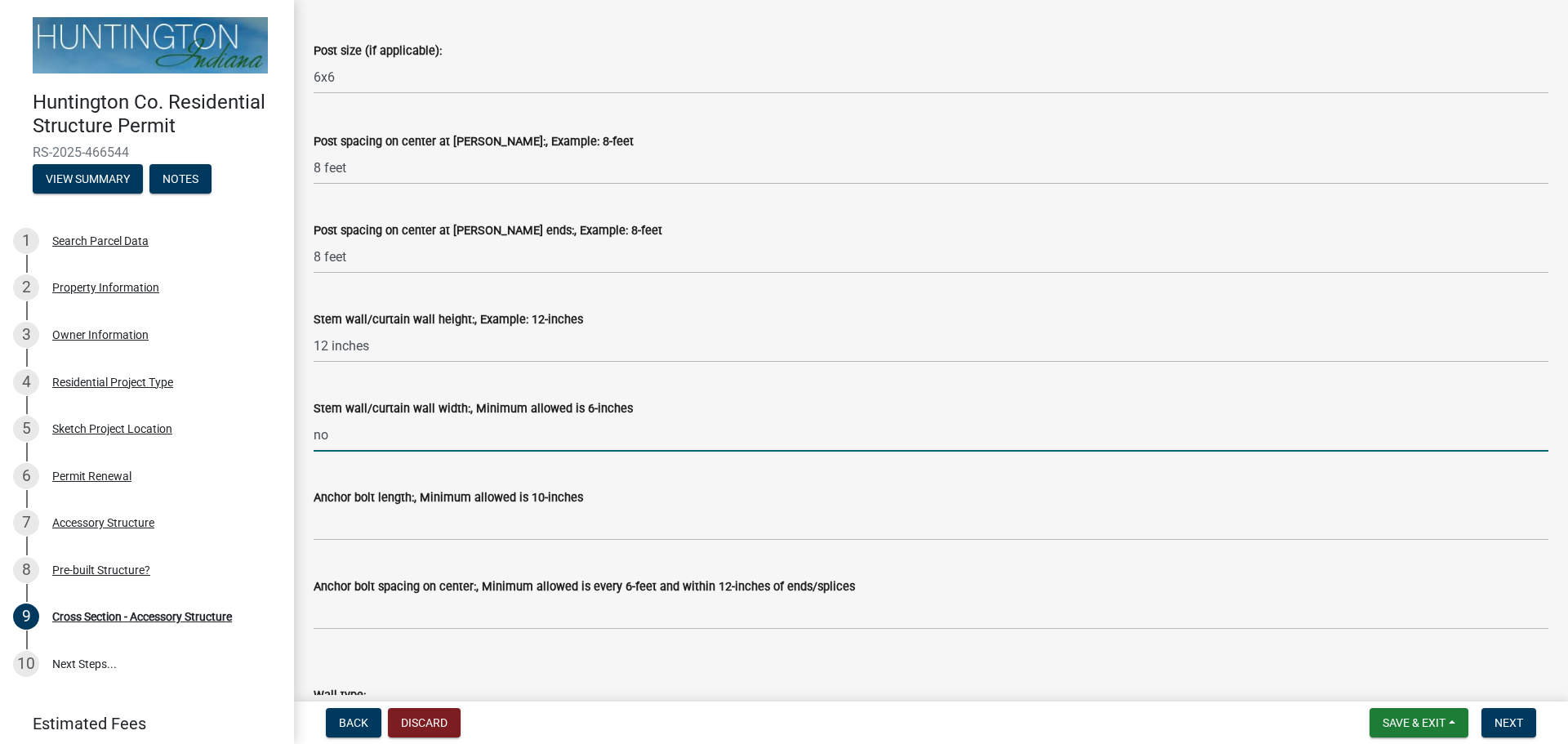
type input "n"
type input "N/A"
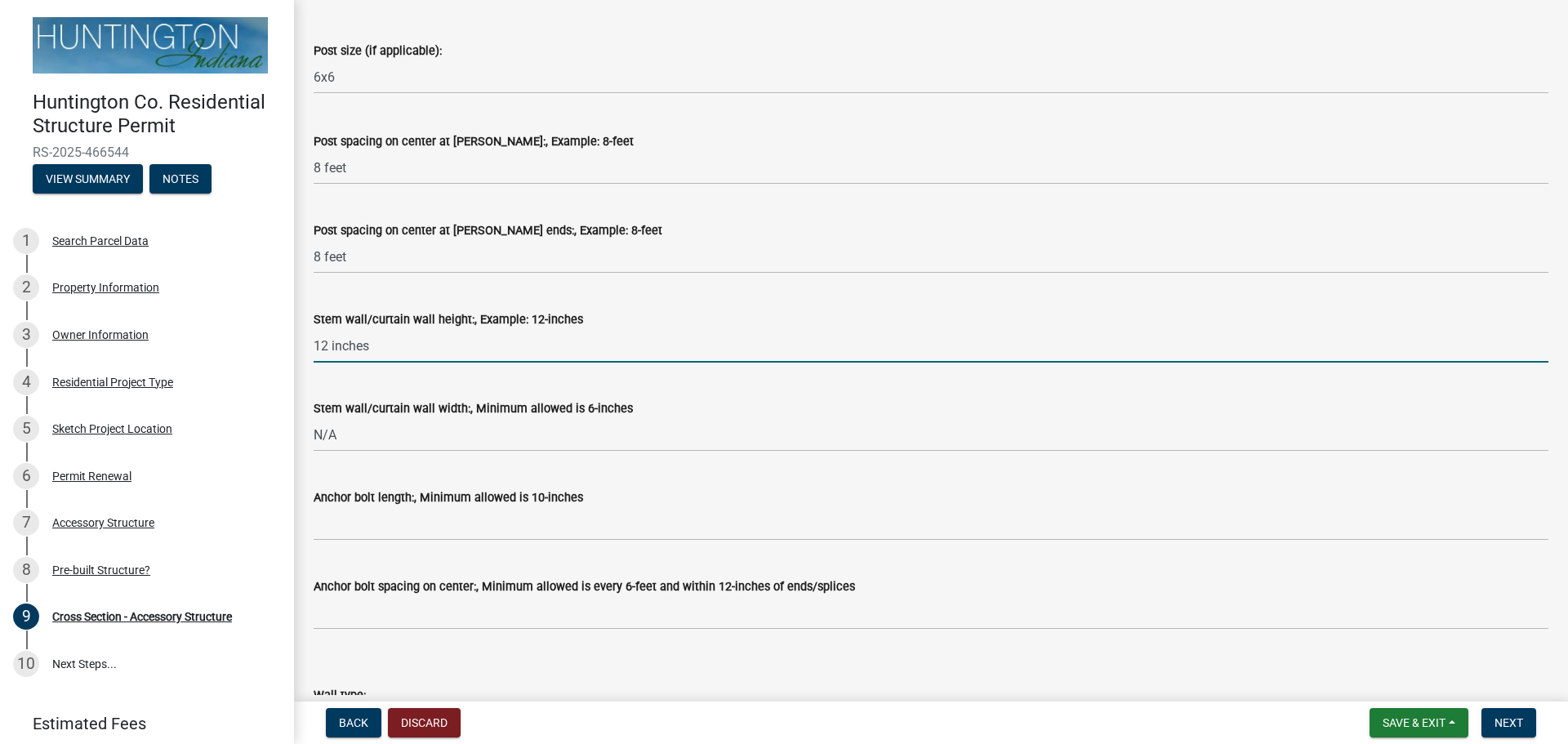
drag, startPoint x: 373, startPoint y: 348, endPoint x: 299, endPoint y: 348, distance: 74.0
click at [299, 348] on div "Cross Section - Accessory Structure Cross Section - Accessory Structure share S…" at bounding box center [930, 478] width 1274 height 2792
type input "N/A"
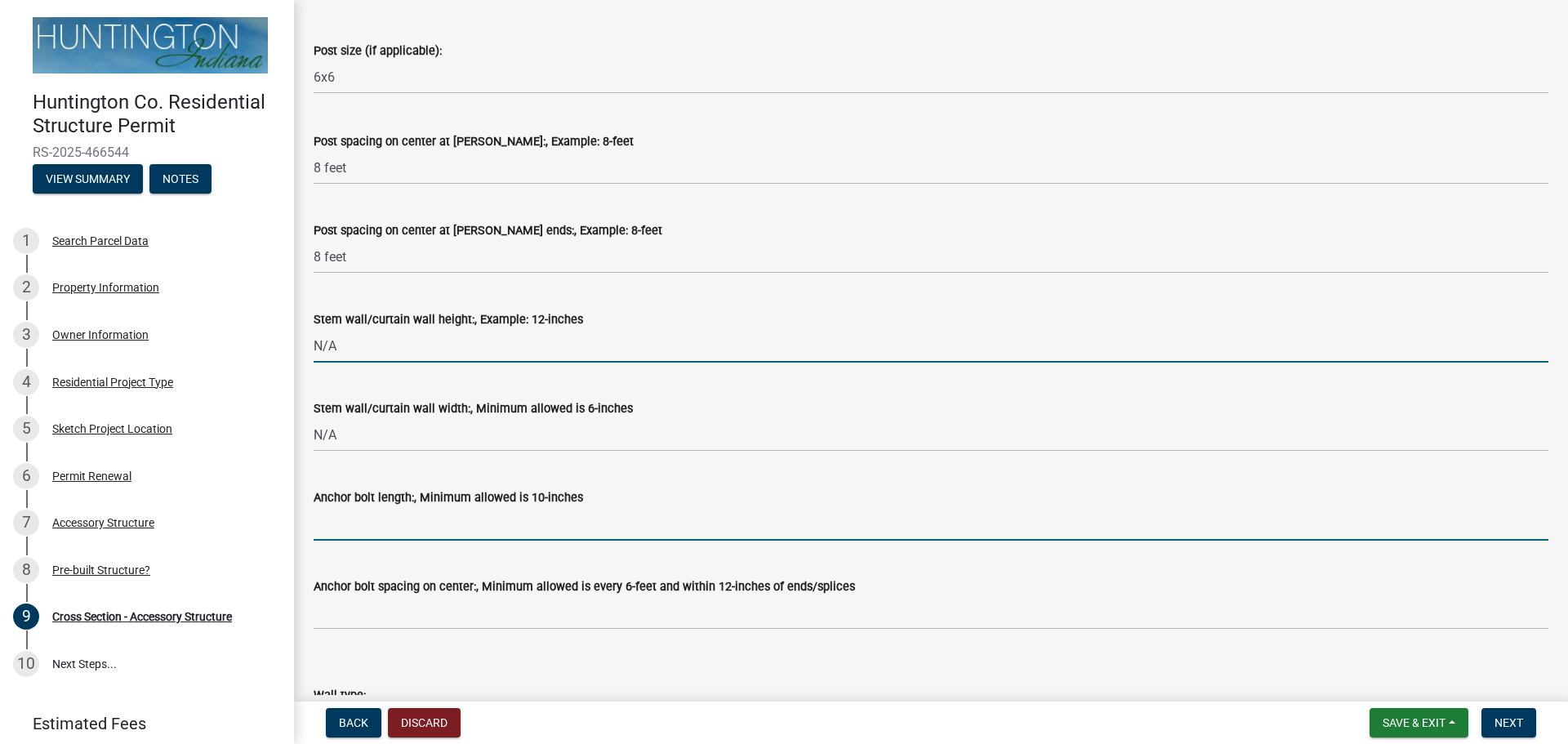
click at [358, 529] on input "Anchor bolt length:, Minimum allowed is 10-inches" at bounding box center [931, 524] width 1235 height 34
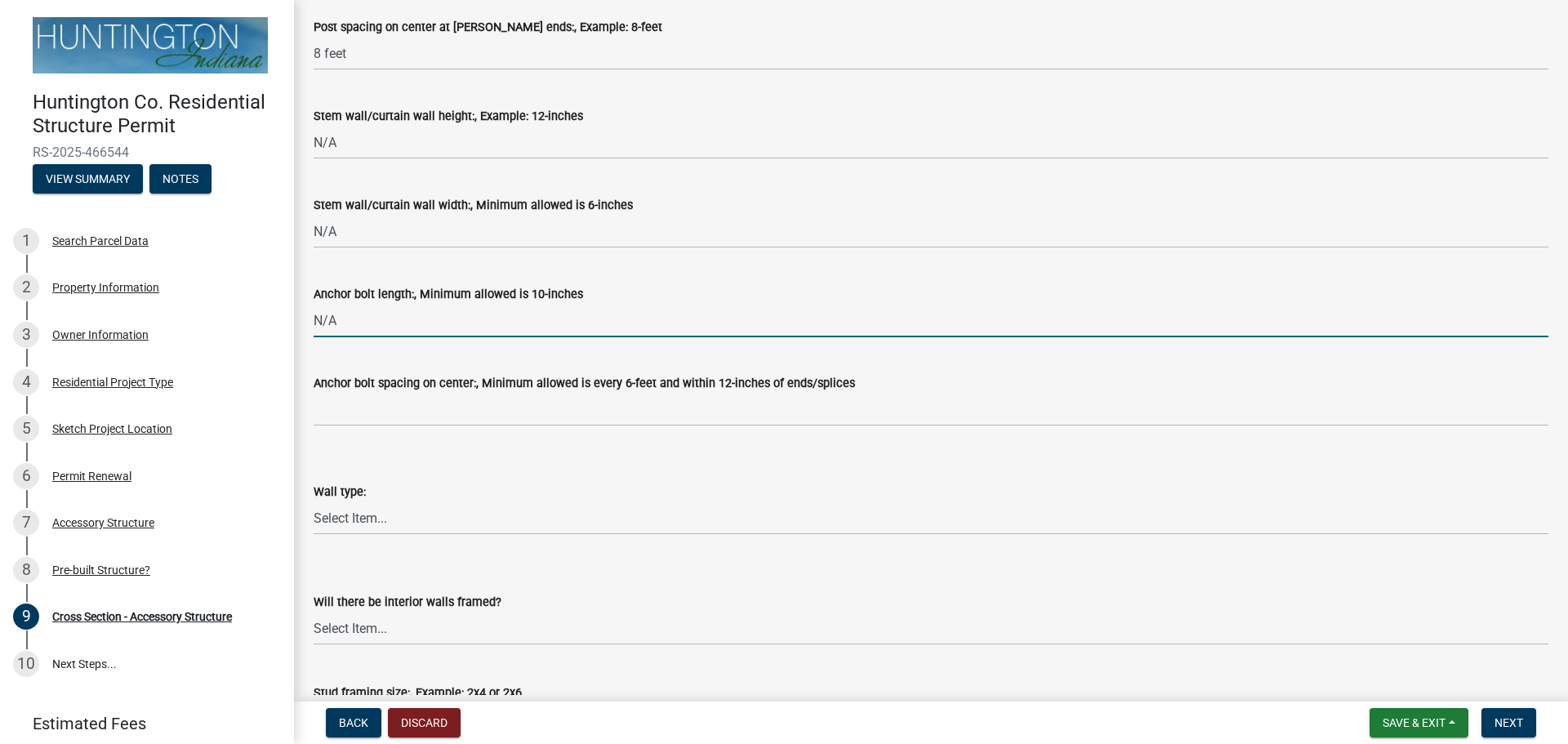
scroll to position [1201, 0]
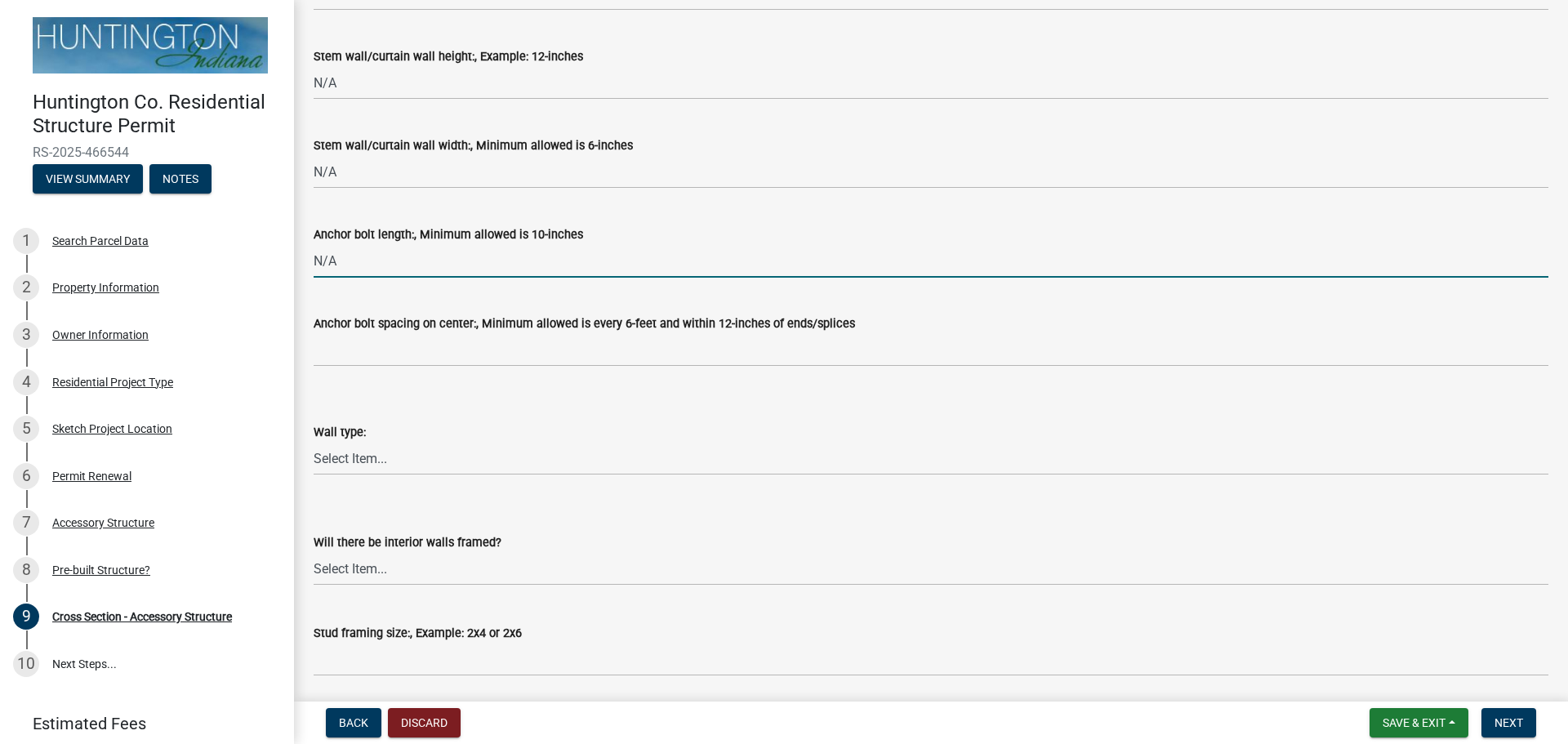
type input "N/A"
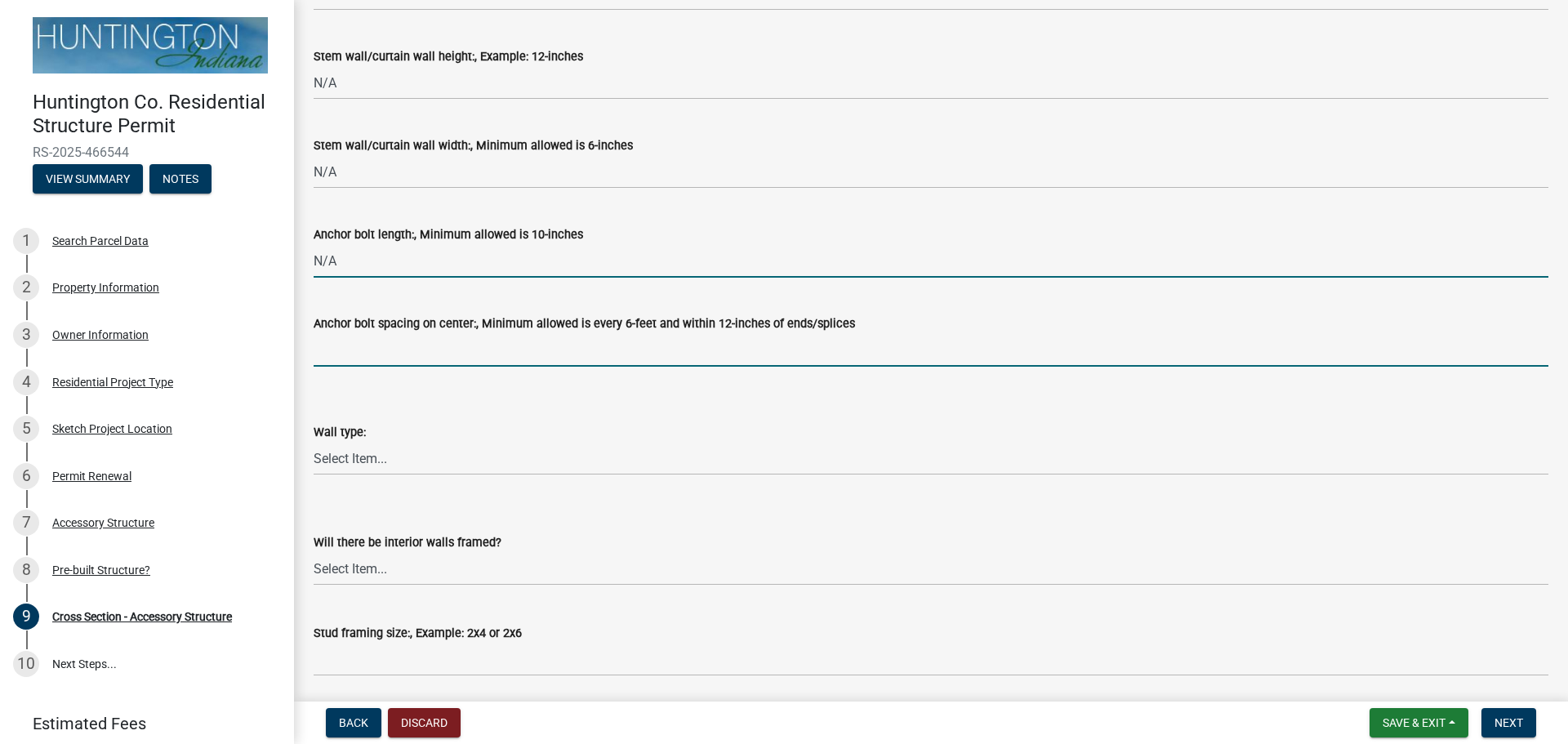
click at [383, 353] on input "Anchor bolt spacing on center:, Minimum allowed is every 6-feet and within 12-i…" at bounding box center [931, 349] width 1235 height 34
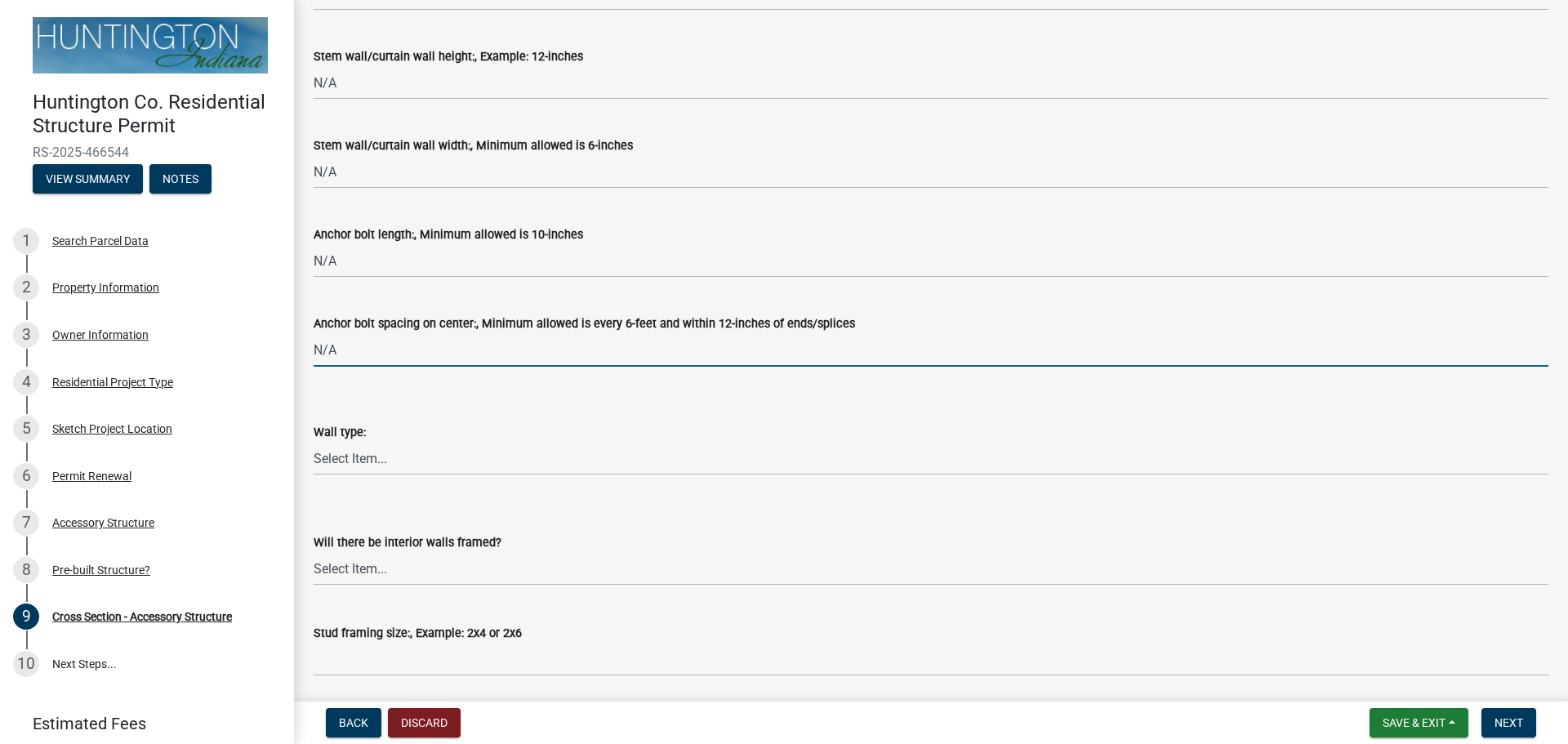
type input "N/A"
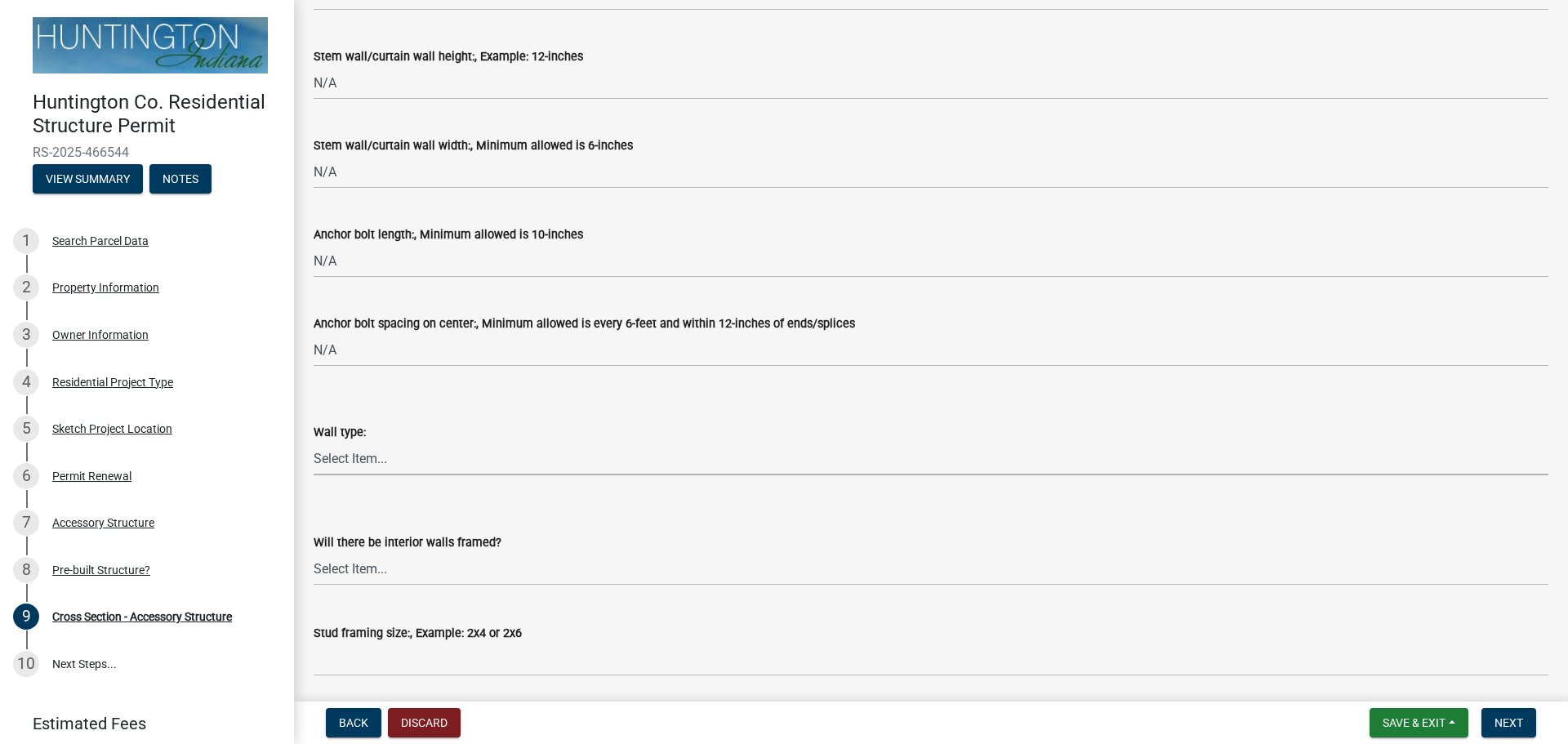
click at [372, 458] on select "Select Item... Metal Vinyl Wood Other" at bounding box center [931, 458] width 1235 height 34
click at [314, 441] on select "Select Item... Metal Vinyl Wood Other" at bounding box center [931, 458] width 1235 height 34
select select "f7dd7eab-b362-45b6-9b02-9d8218955ad0"
click at [418, 578] on select "Select Item... Yes No" at bounding box center [931, 569] width 1235 height 34
click at [314, 552] on select "Select Item... Yes No" at bounding box center [931, 569] width 1235 height 34
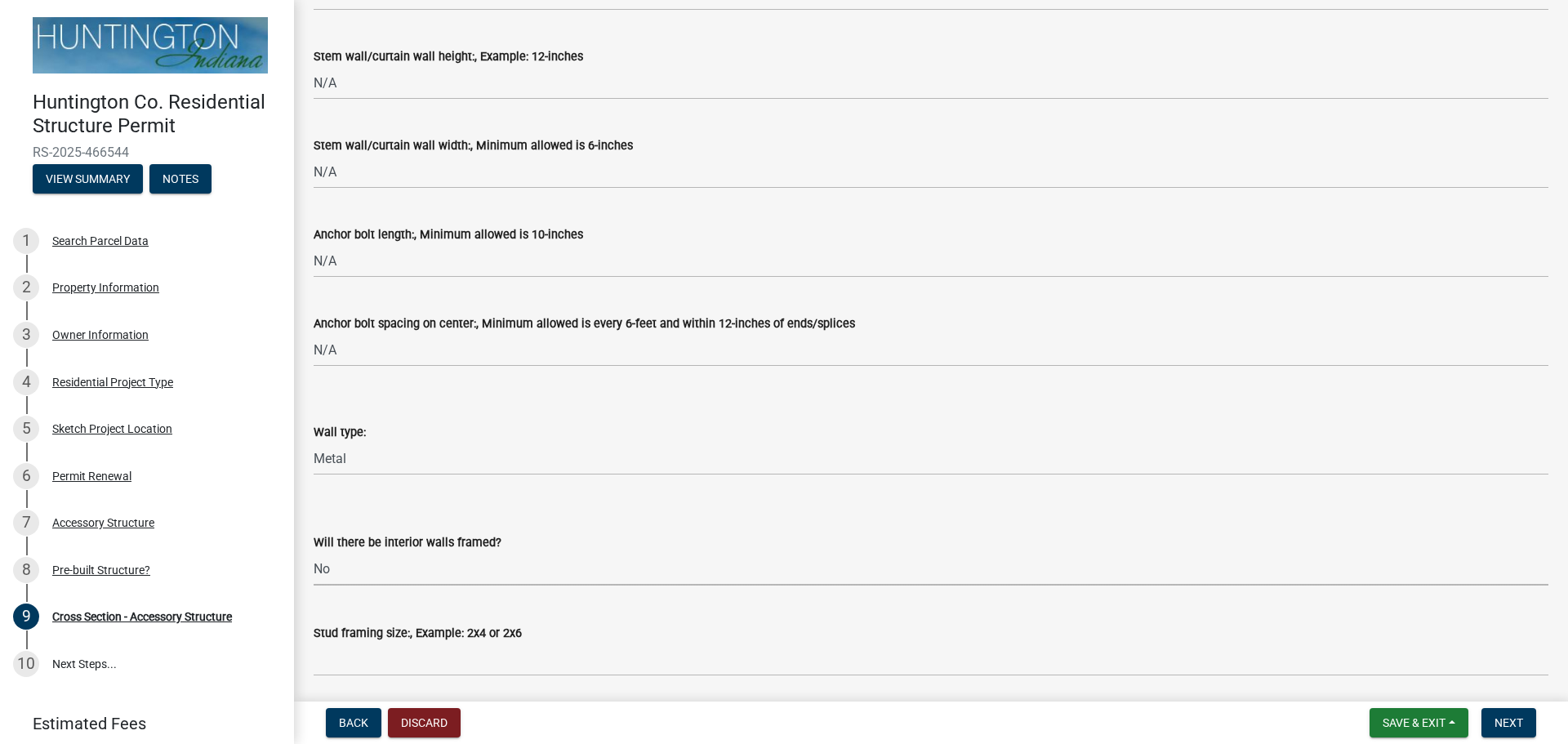
select select "437d5bbf-de9a-4f39-89be-882567d8ea4c"
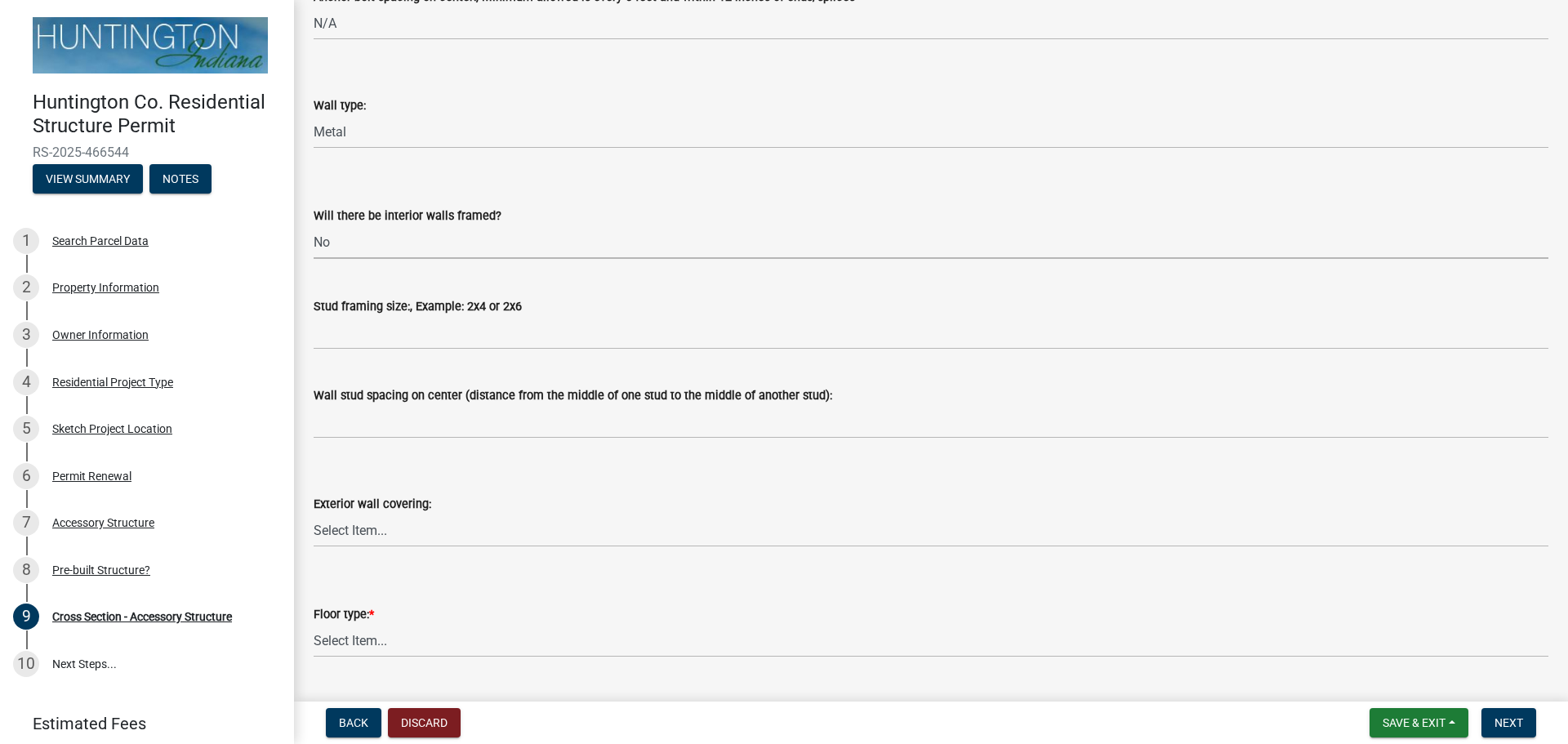
scroll to position [1580, 0]
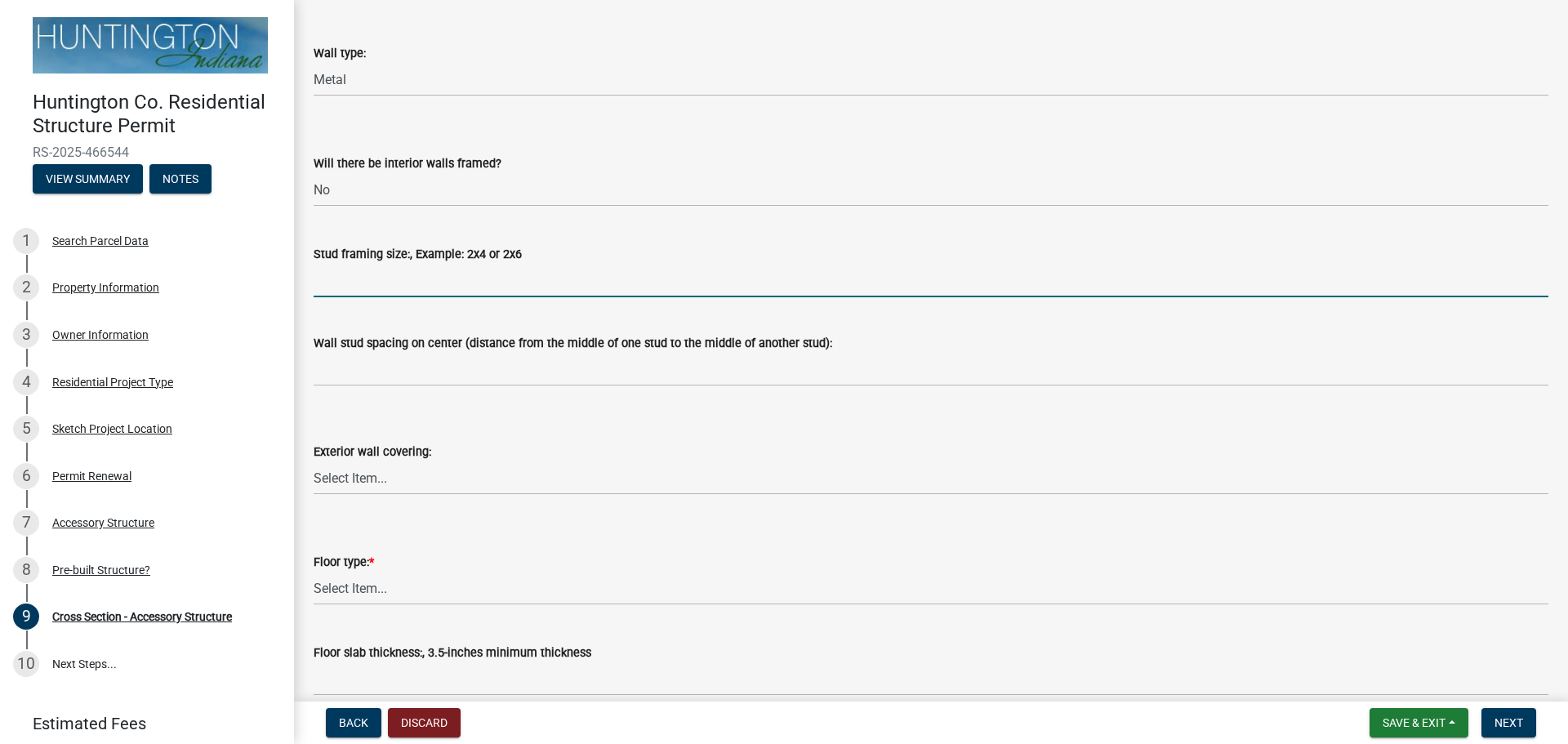
click at [430, 280] on input "Stud framing size:, Example: 2x4 or 2x6" at bounding box center [931, 281] width 1235 height 34
type input "N/A"
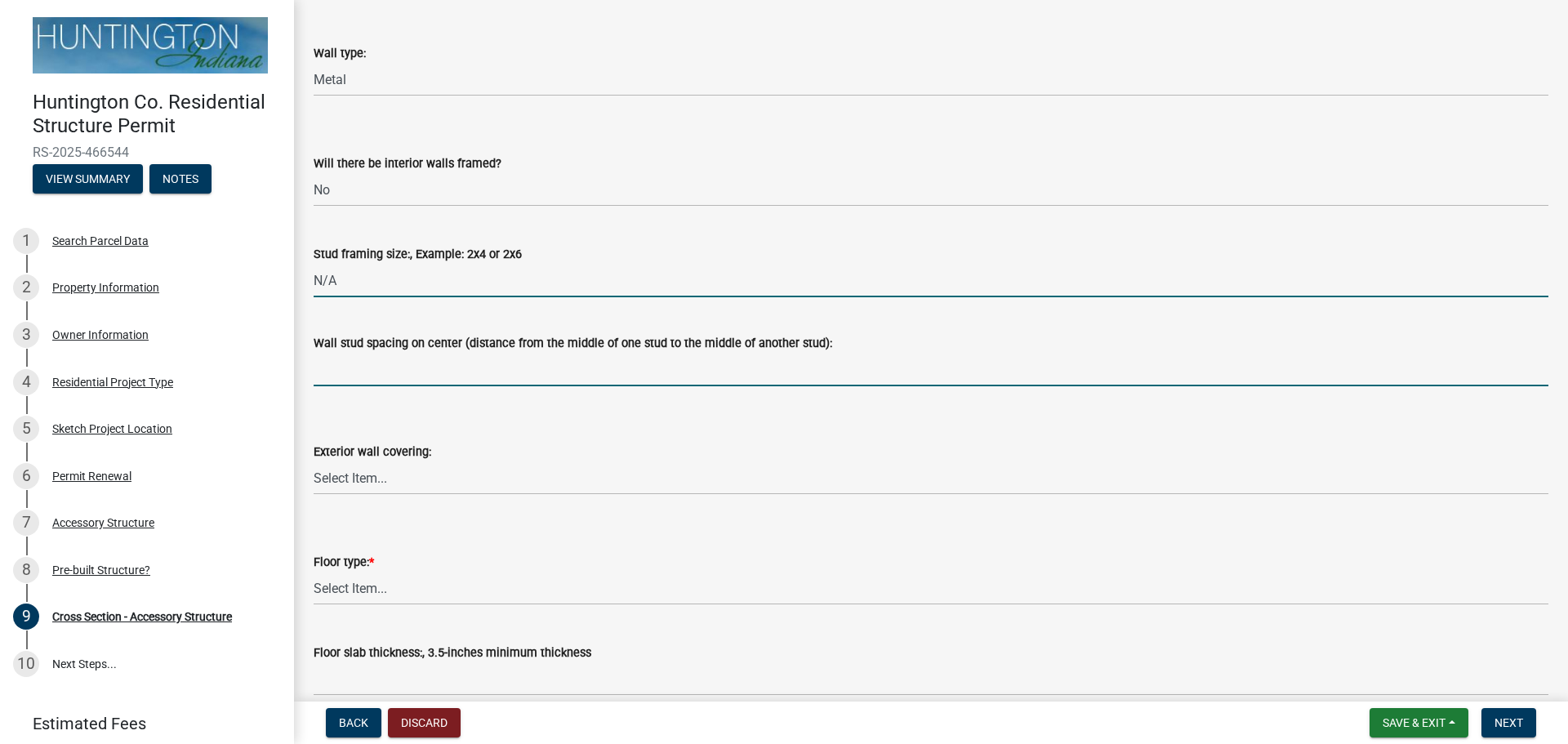
click at [338, 377] on input "Wall stud spacing on center (distance from the middle of one stud to the middle…" at bounding box center [931, 370] width 1235 height 34
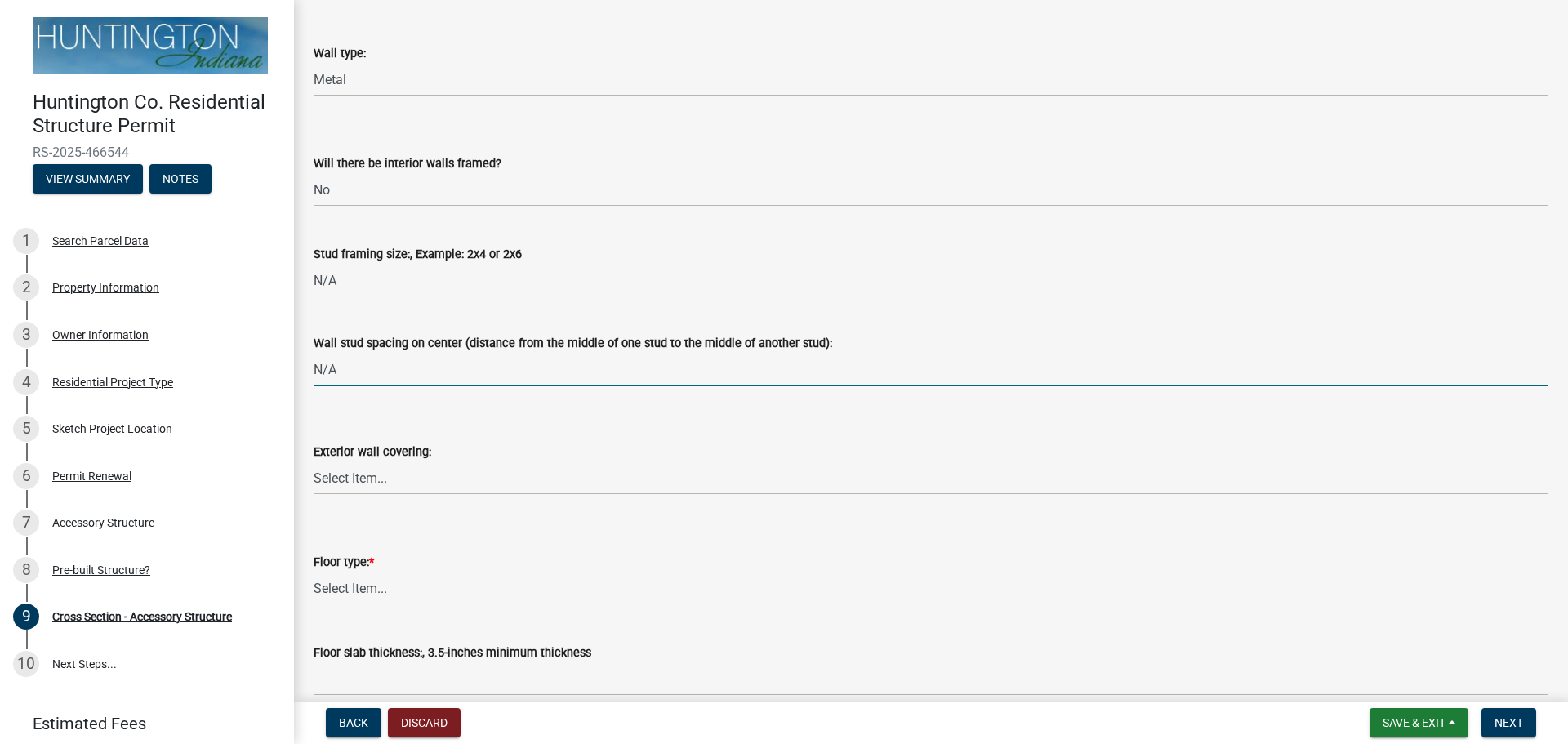
type input "N/A"
click at [333, 481] on select "Select Item... Metal Vinyl Wood Other" at bounding box center [931, 478] width 1235 height 34
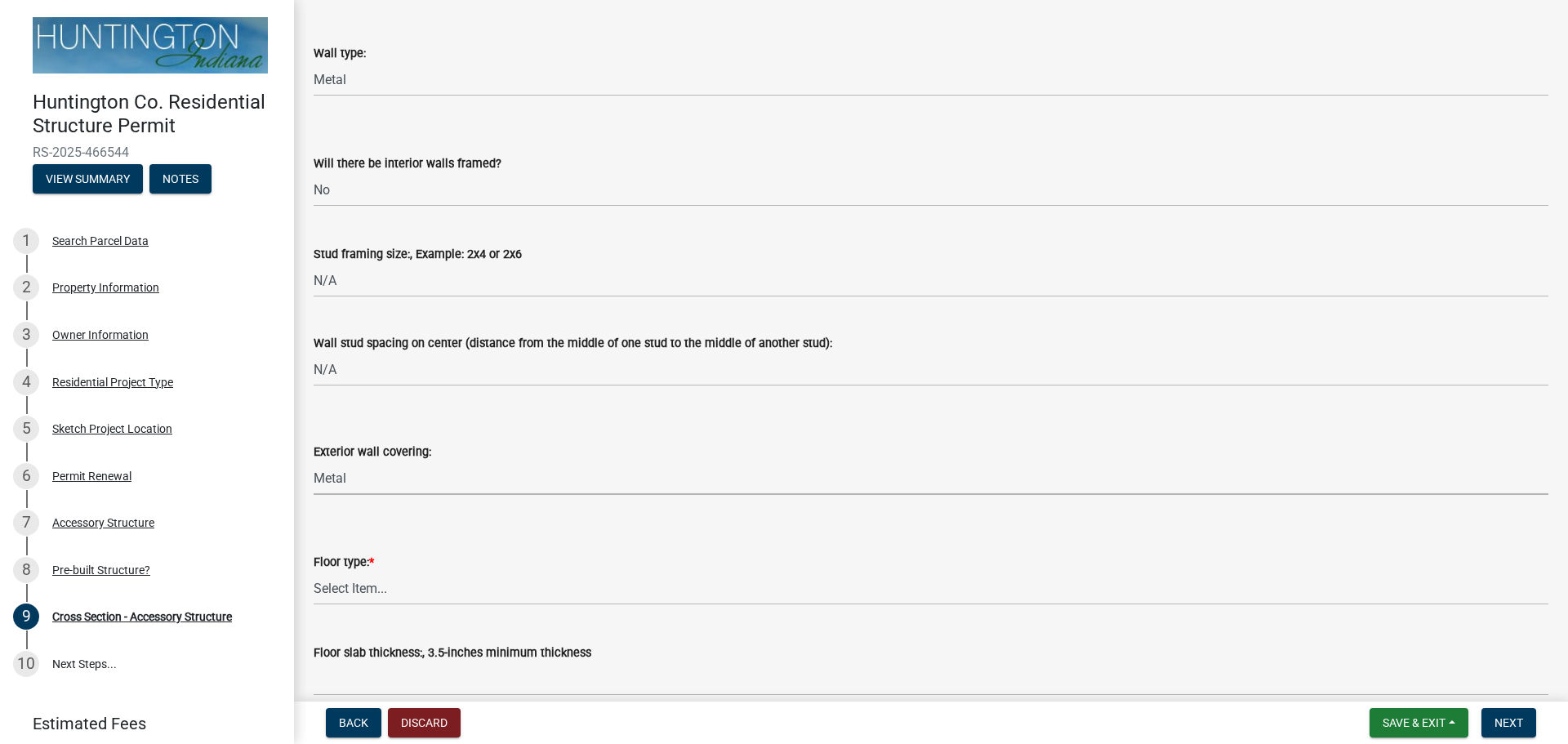
click at [314, 462] on select "Select Item... Metal Vinyl Wood Other" at bounding box center [931, 478] width 1235 height 34
select select "05f0e2c8-d078-4fde-8725-801056d7cdab"
click at [376, 586] on select "Select Item... Slab Gravel Both Slab and Gravel" at bounding box center [931, 588] width 1235 height 34
click at [358, 77] on select "Select Item... Metal Vinyl Wood Other" at bounding box center [931, 79] width 1235 height 34
click at [355, 77] on select "Select Item... Metal Vinyl Wood Other" at bounding box center [931, 79] width 1235 height 34
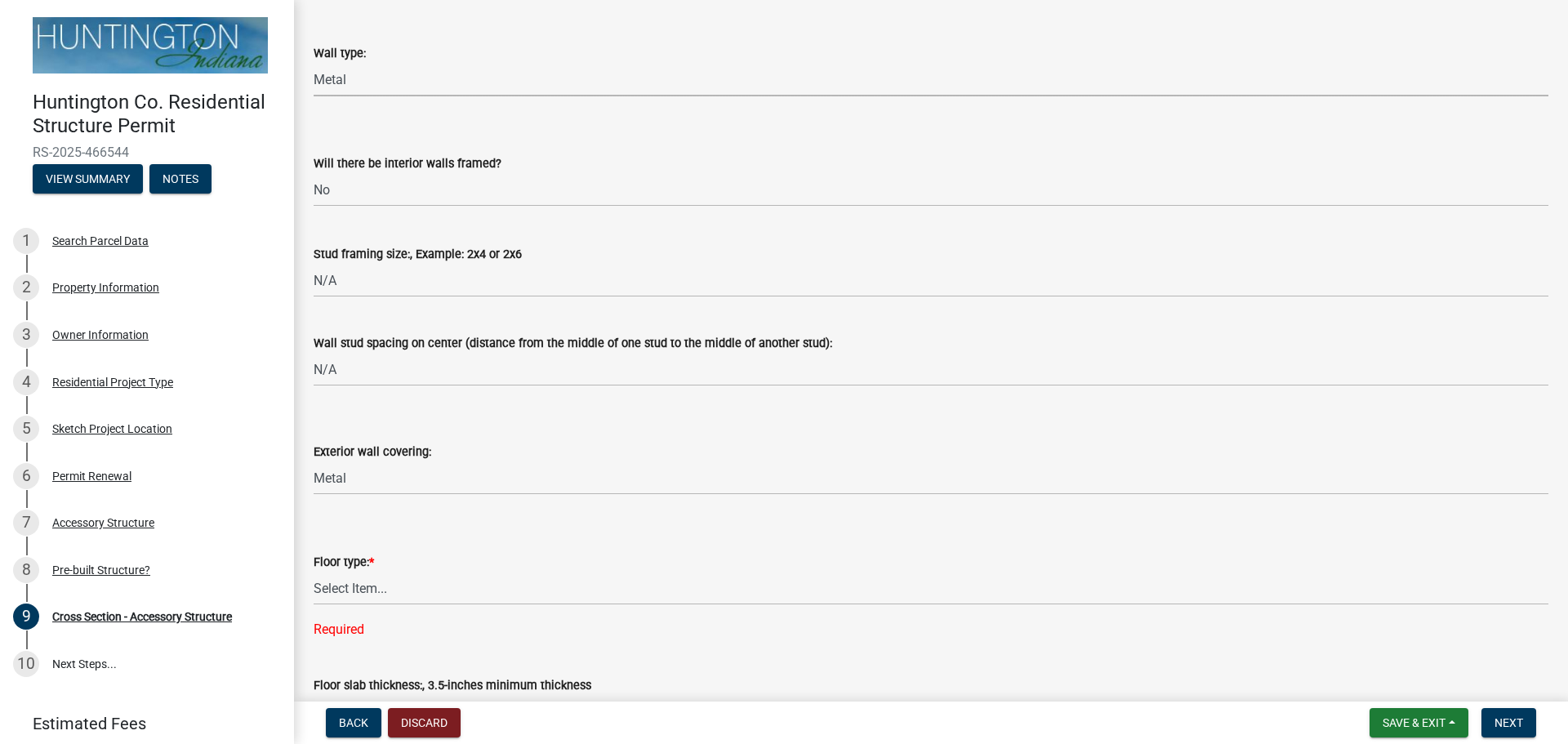
click at [354, 80] on select "Select Item... Metal Vinyl Wood Other" at bounding box center [931, 79] width 1235 height 34
click at [314, 63] on select "Select Item... Metal Vinyl Wood Other" at bounding box center [931, 79] width 1235 height 34
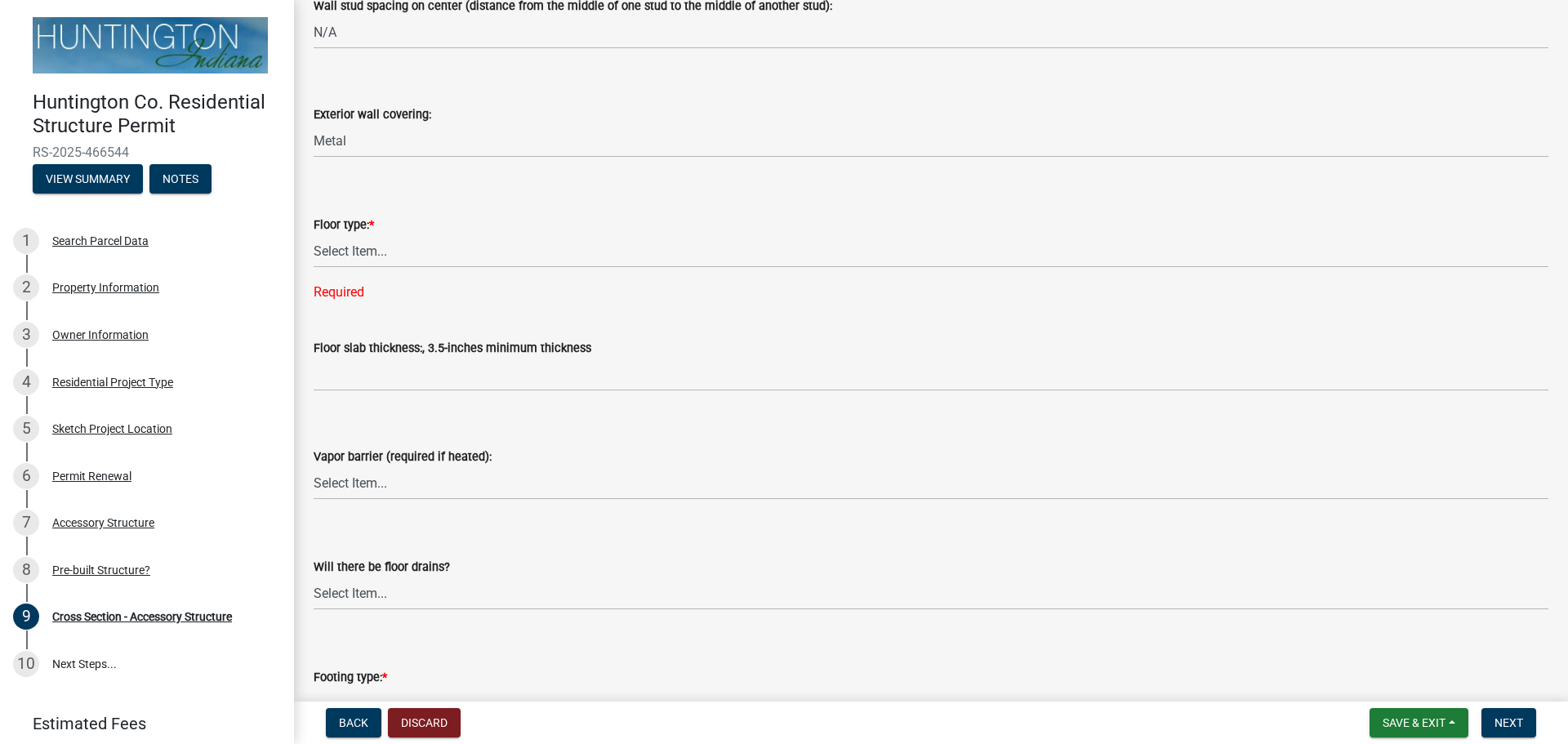
scroll to position [1960, 0]
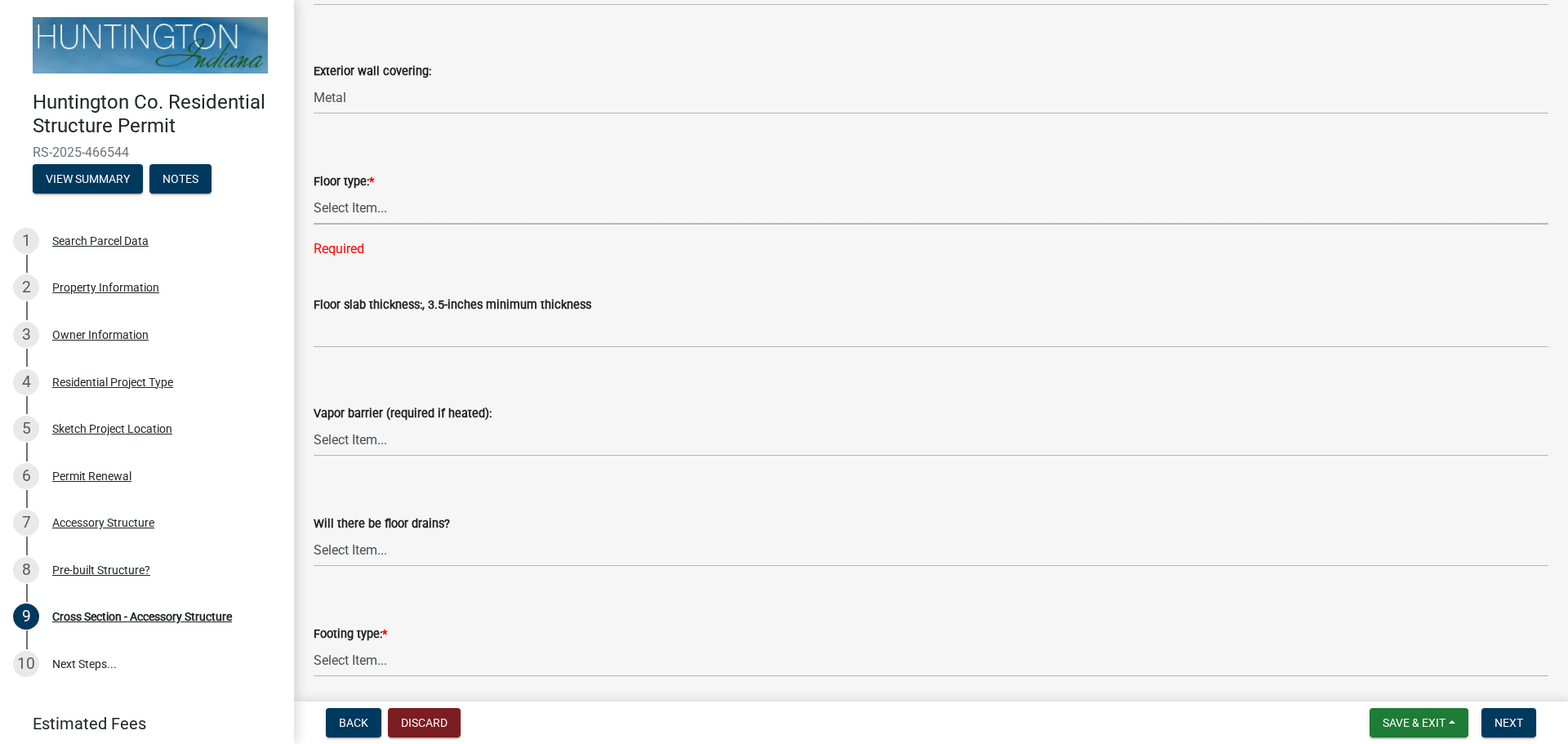
click at [375, 209] on select "Select Item... Slab Gravel Both Slab and Gravel" at bounding box center [931, 208] width 1235 height 34
click at [314, 192] on select "Select Item... Slab Gravel Both Slab and Gravel" at bounding box center [931, 208] width 1235 height 34
select select "0bfda336-9c71-45f0-8c76-7458c0880987"
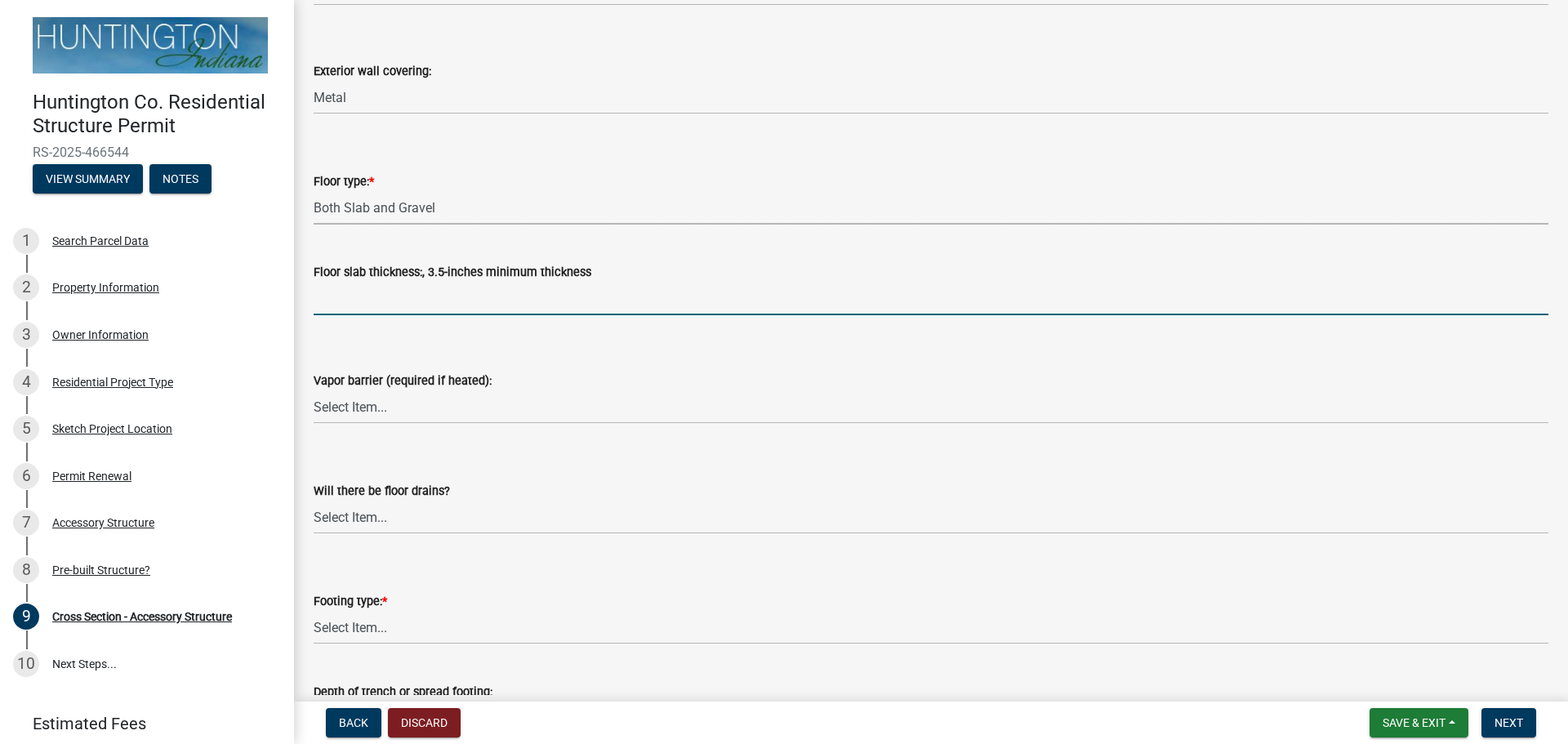
click at [350, 303] on input "Floor slab thickness:, 3.5-inches minimum thickness" at bounding box center [931, 298] width 1235 height 34
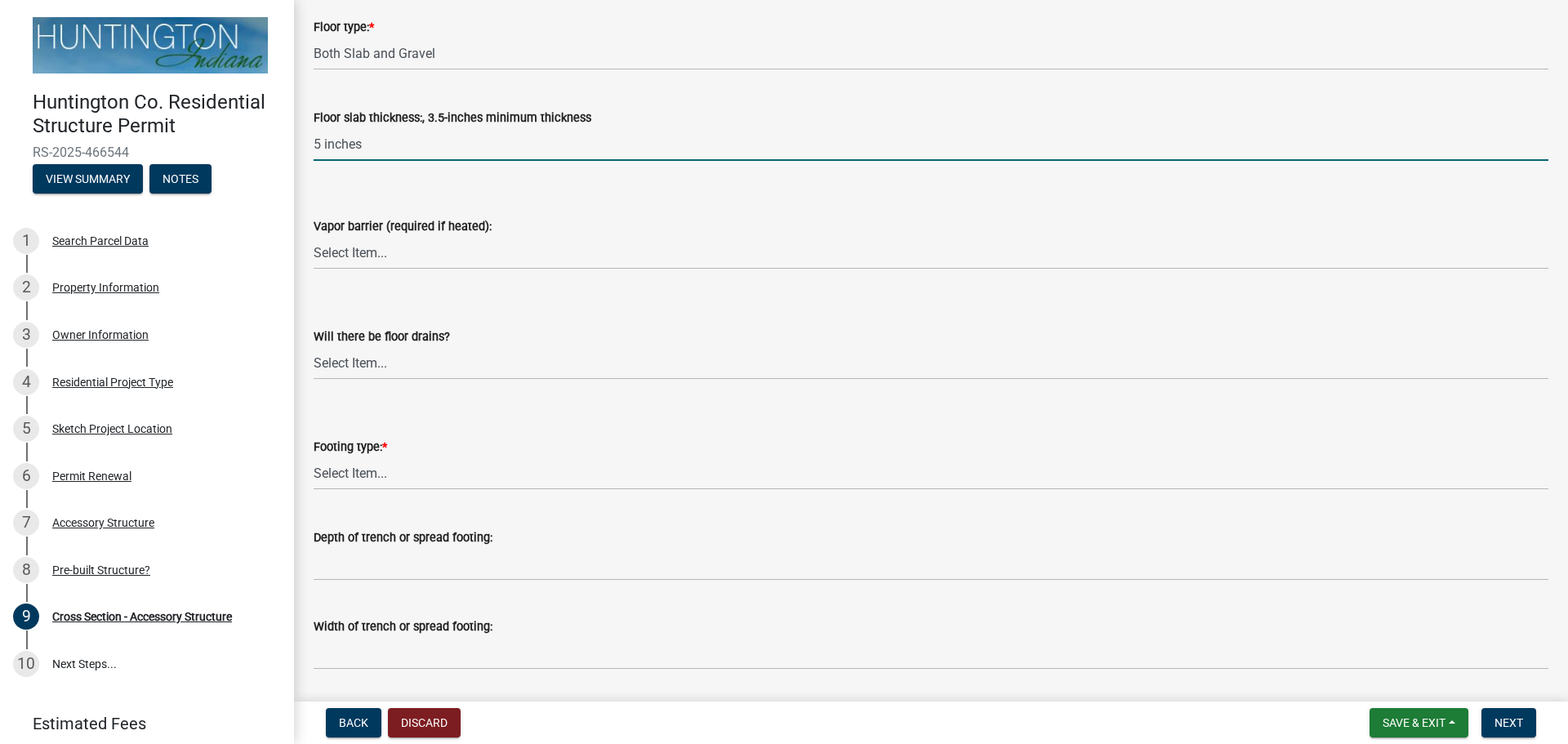
scroll to position [2146, 0]
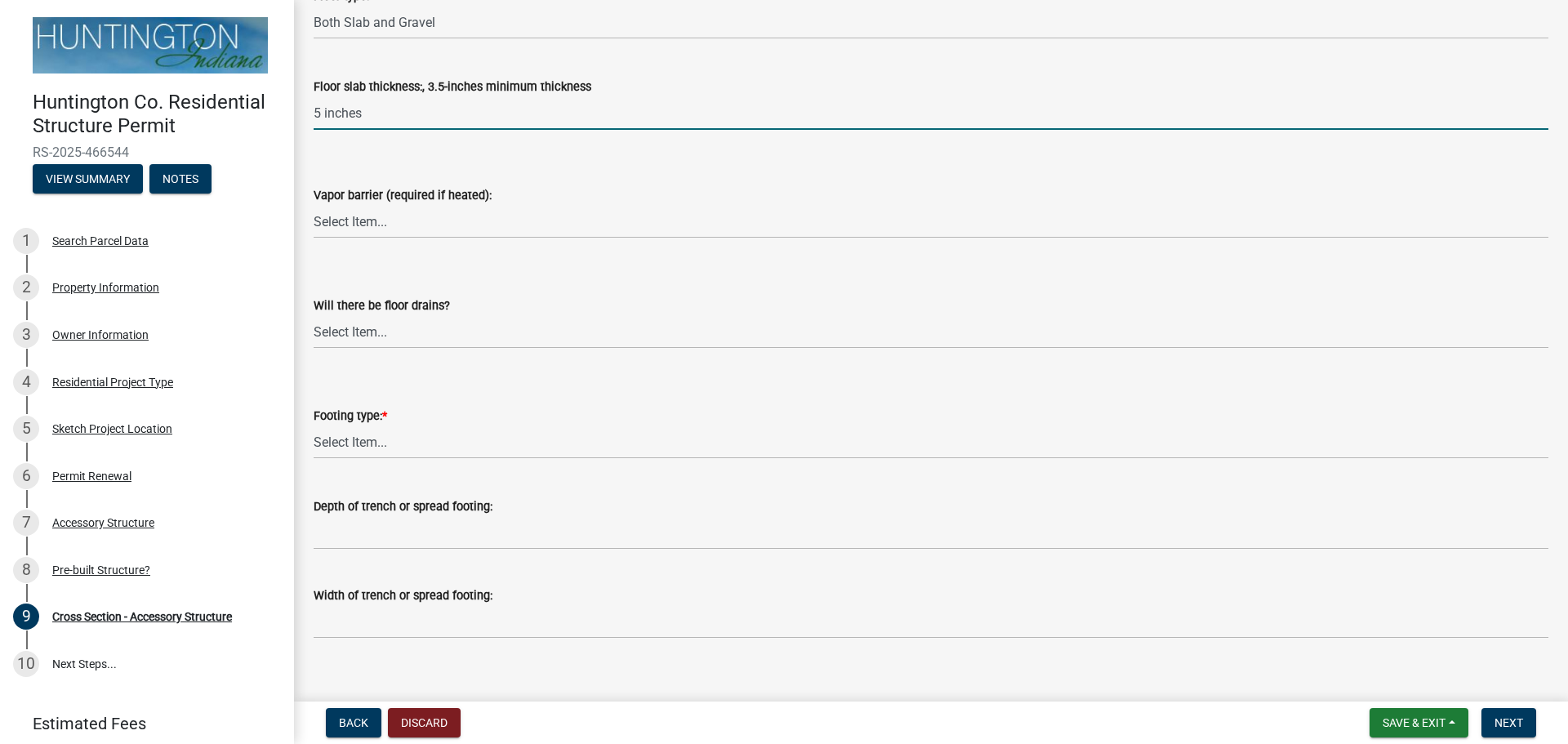
type input "5 inches"
click at [381, 219] on select "Select Item... Yes No" at bounding box center [931, 221] width 1235 height 34
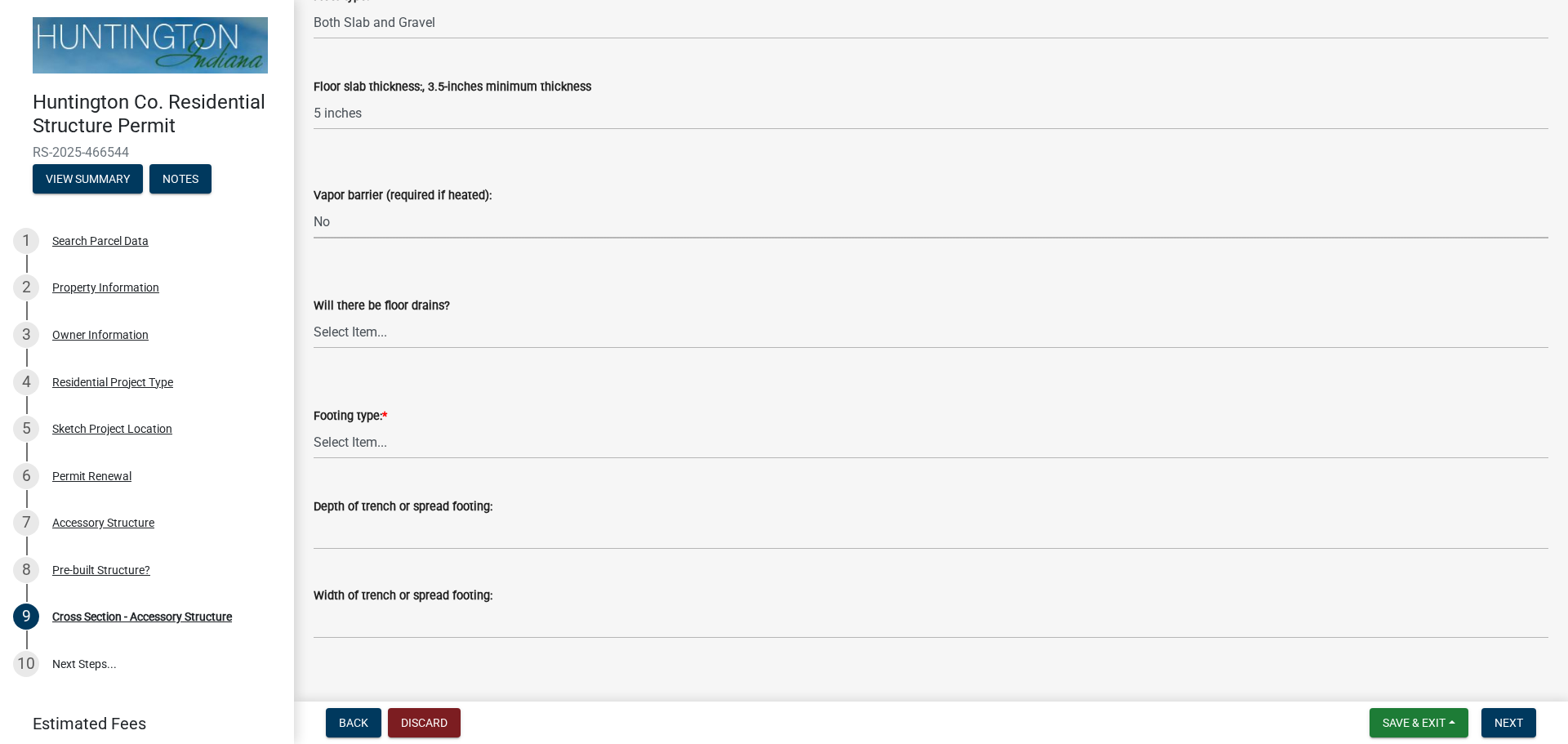
click at [314, 205] on select "Select Item... Yes No" at bounding box center [931, 221] width 1235 height 34
select select "47d8cbb9-bcbe-4296-b8b7-03366280172c"
click at [394, 334] on select "Select Item... Yes No" at bounding box center [931, 331] width 1235 height 34
click at [314, 315] on select "Select Item... Yes No" at bounding box center [931, 331] width 1235 height 34
click at [364, 338] on select "Select Item... Yes No" at bounding box center [931, 331] width 1235 height 34
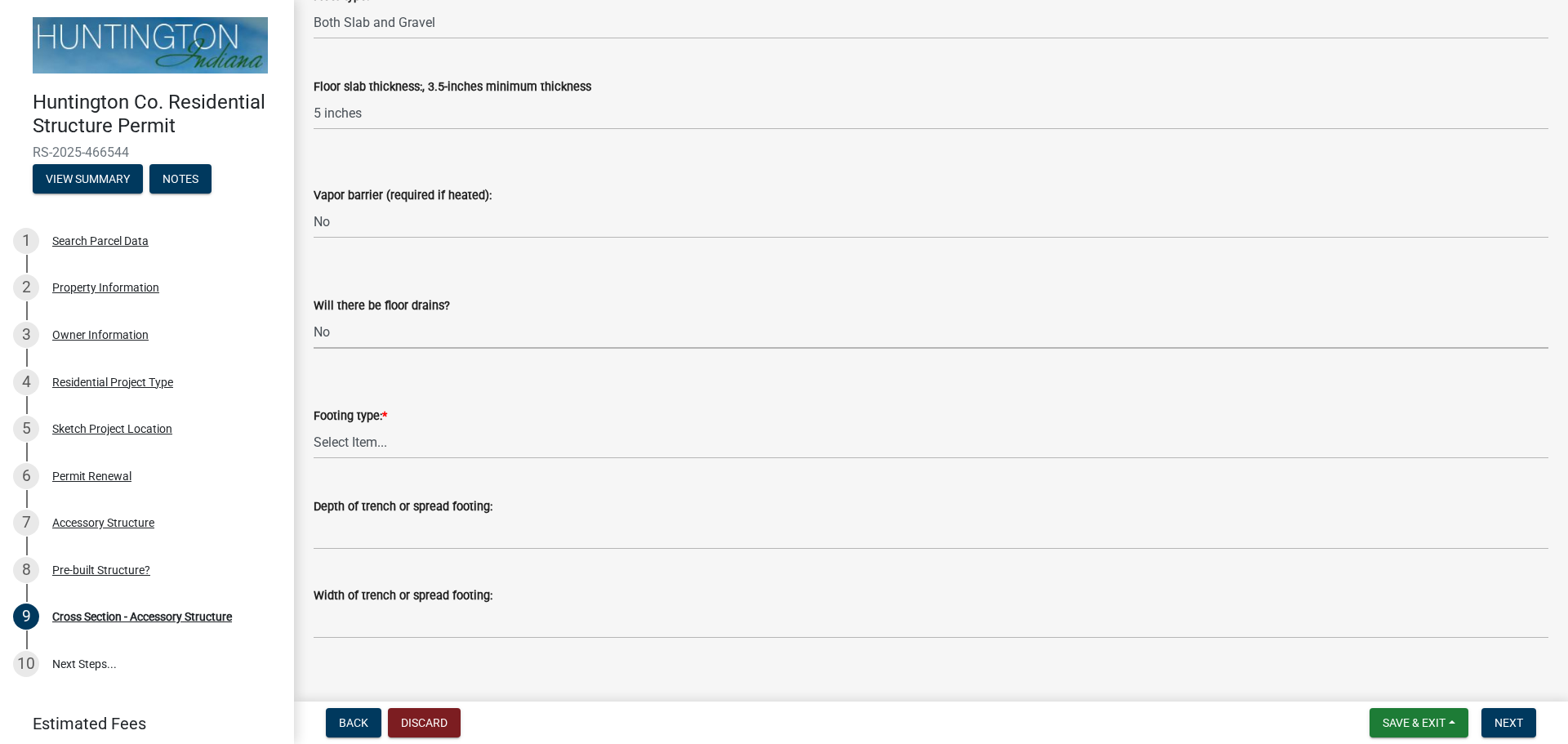
click at [314, 315] on select "Select Item... Yes No" at bounding box center [931, 331] width 1235 height 34
select select "b6fb852f-7078-4d61-b713-1076353fc7da"
click at [387, 438] on select "Select Item... Post Holes (Minimum depth is 42-inches with a 6-inch base prior …" at bounding box center [931, 441] width 1235 height 34
click at [314, 425] on select "Select Item... Post Holes (Minimum depth is 42-inches with a 6-inch base prior …" at bounding box center [931, 441] width 1235 height 34
select select "4fdc516c-604c-4414-8a7b-17ba26ee5816"
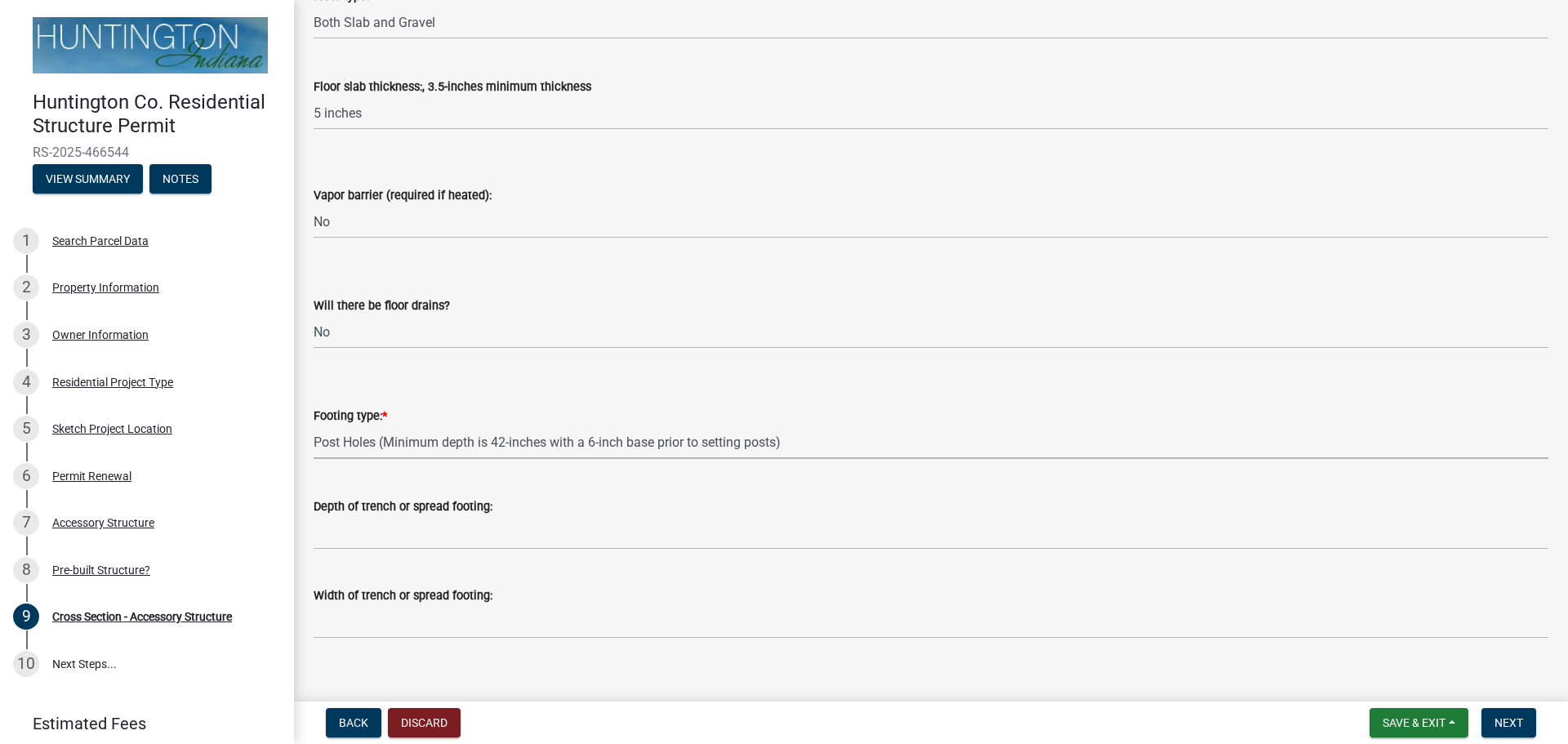
scroll to position [2166, 0]
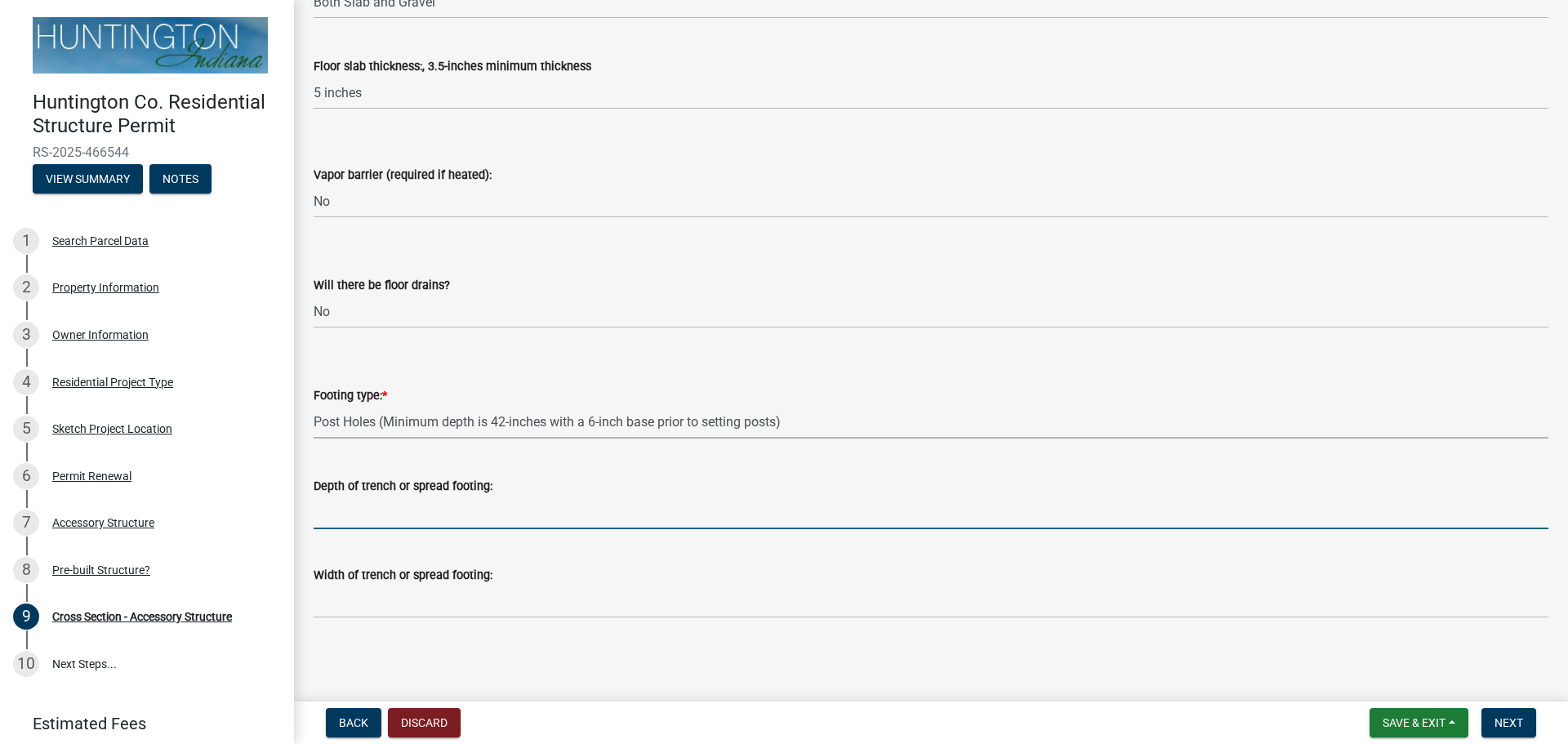
click at [350, 515] on input "Depth of trench or spread footing:" at bounding box center [931, 512] width 1235 height 34
type input "N/A"
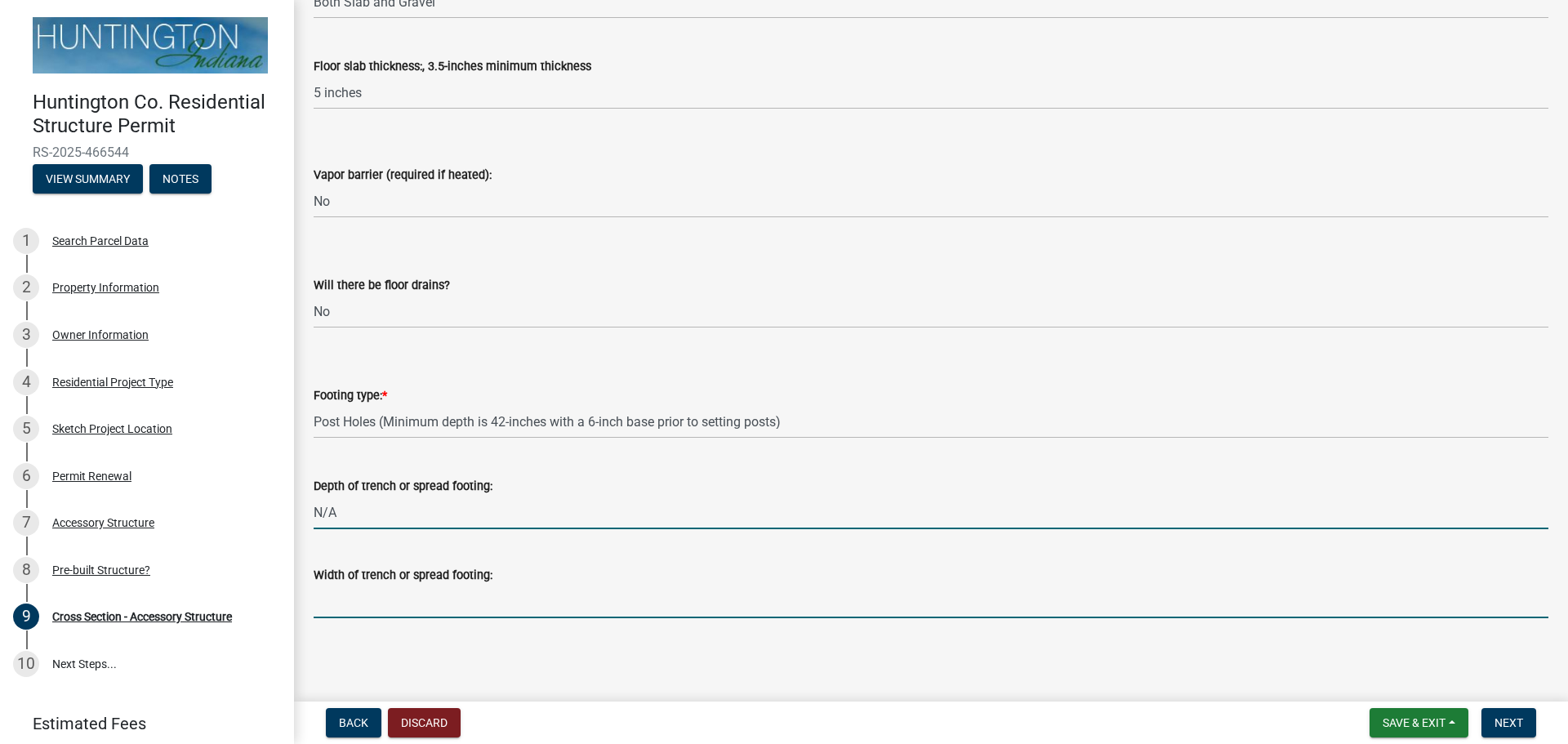
click at [344, 598] on input "Width of trench or spread footing:" at bounding box center [931, 601] width 1235 height 34
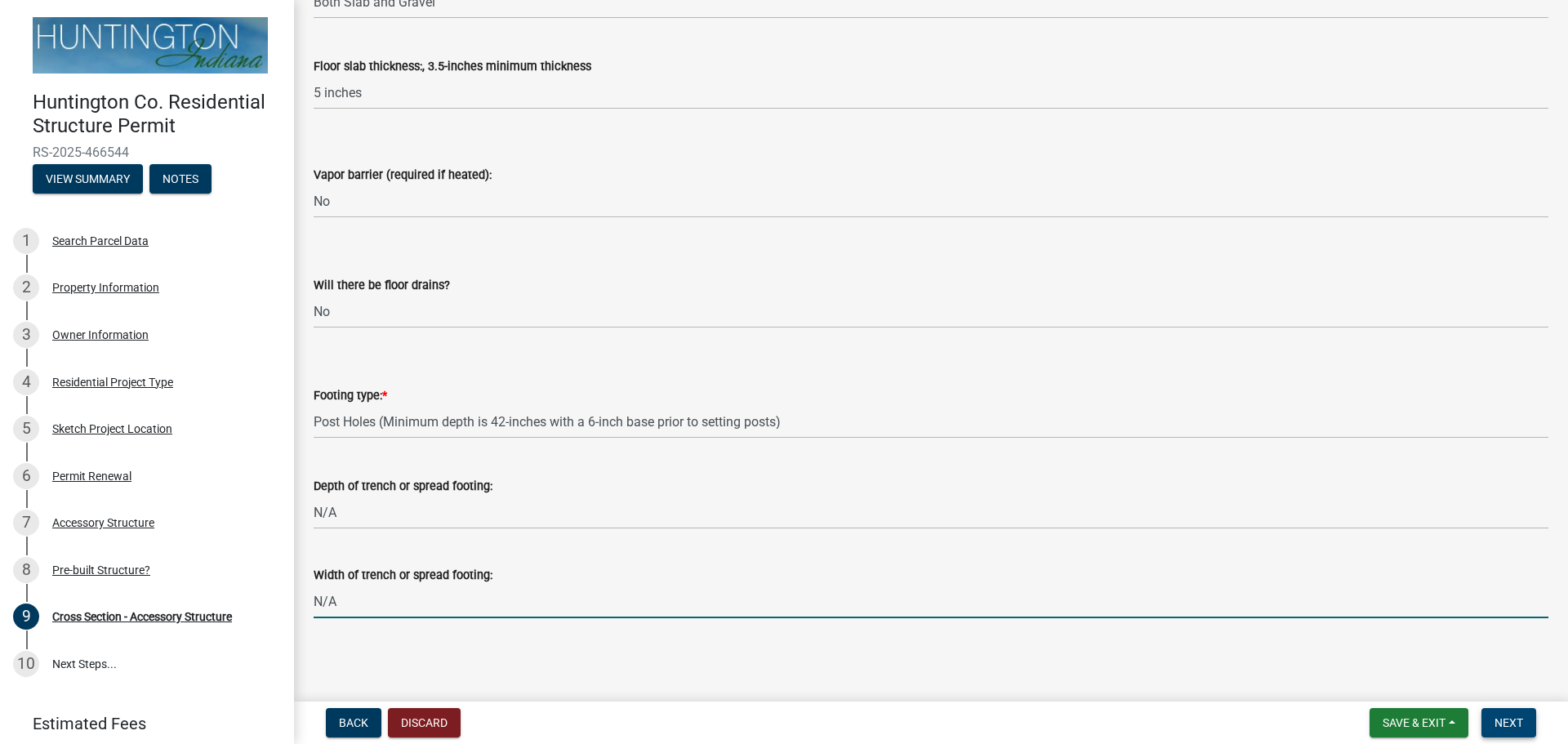
type input "N/A"
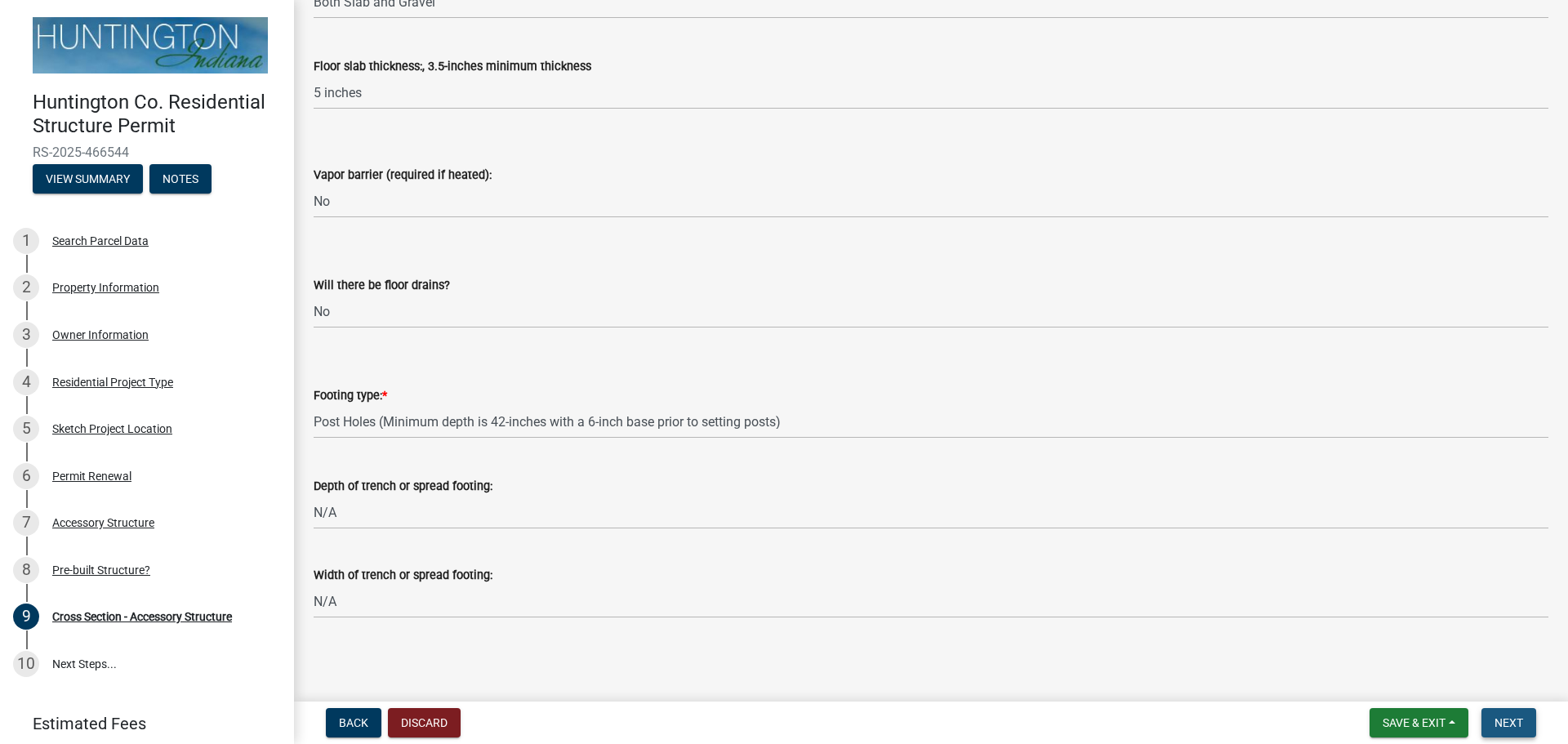
click at [1499, 719] on span "Next" at bounding box center [1509, 723] width 29 height 13
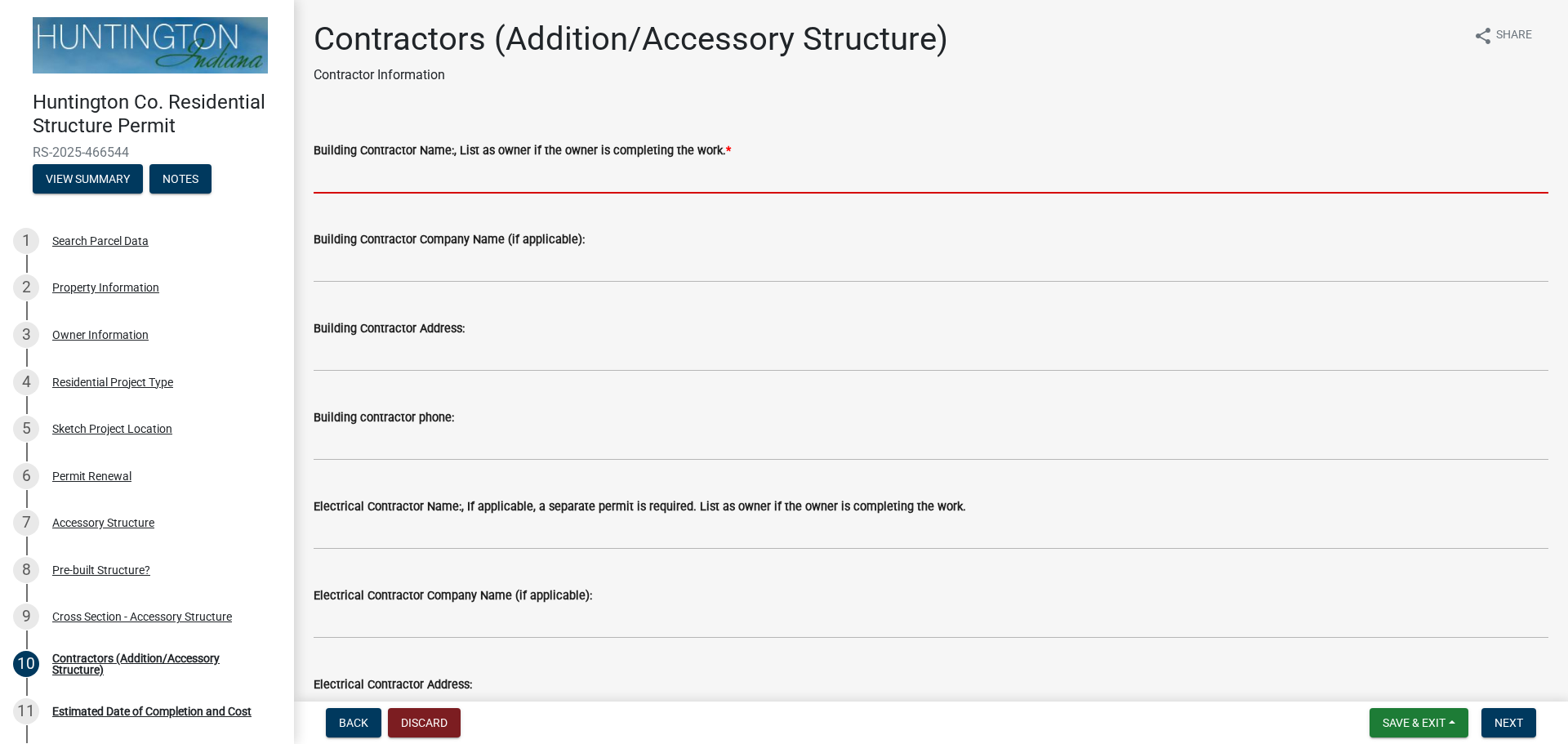
click at [403, 180] on input "Building Contractor Name:, List as owner if the owner is completing the work. *" at bounding box center [931, 176] width 1235 height 34
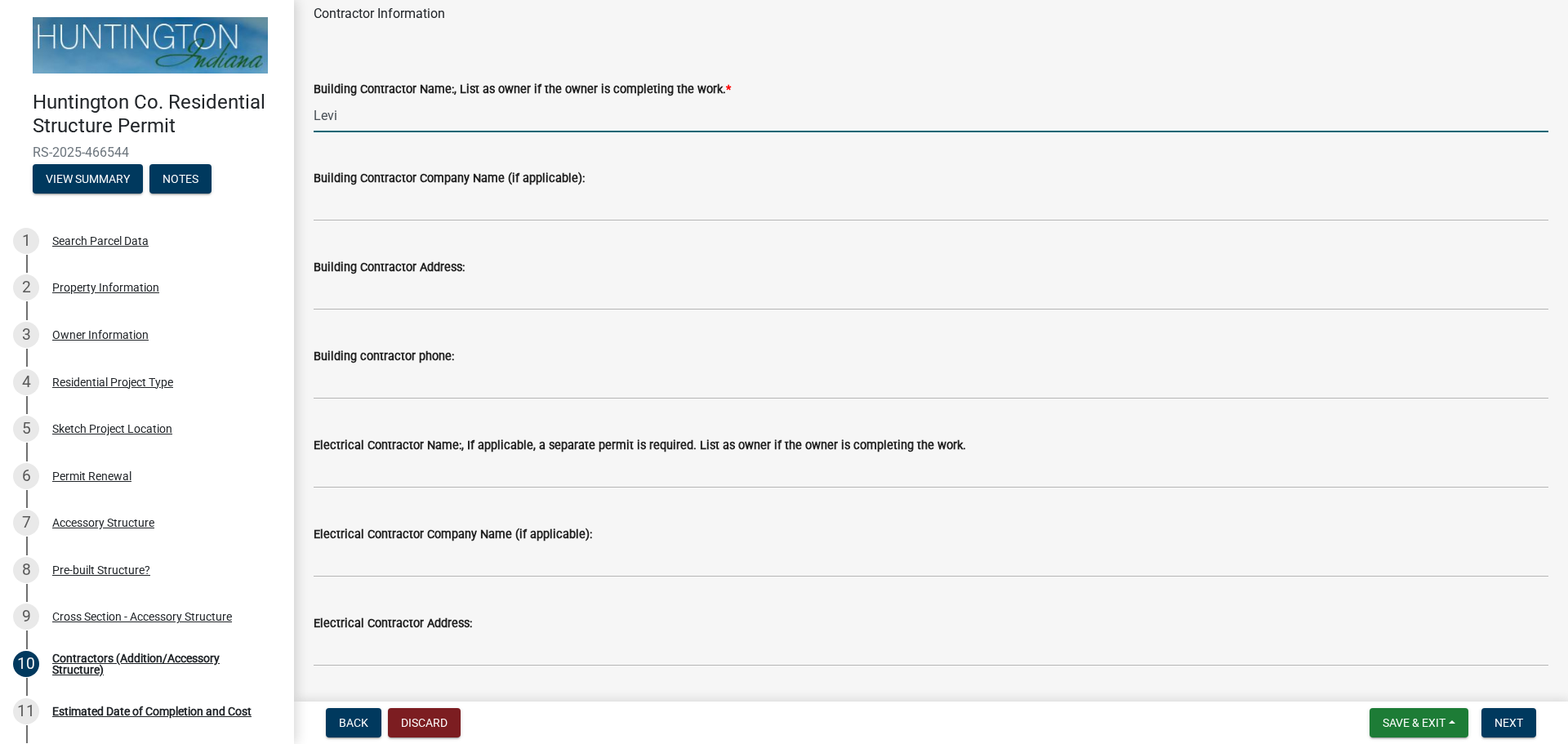
scroll to position [68, 0]
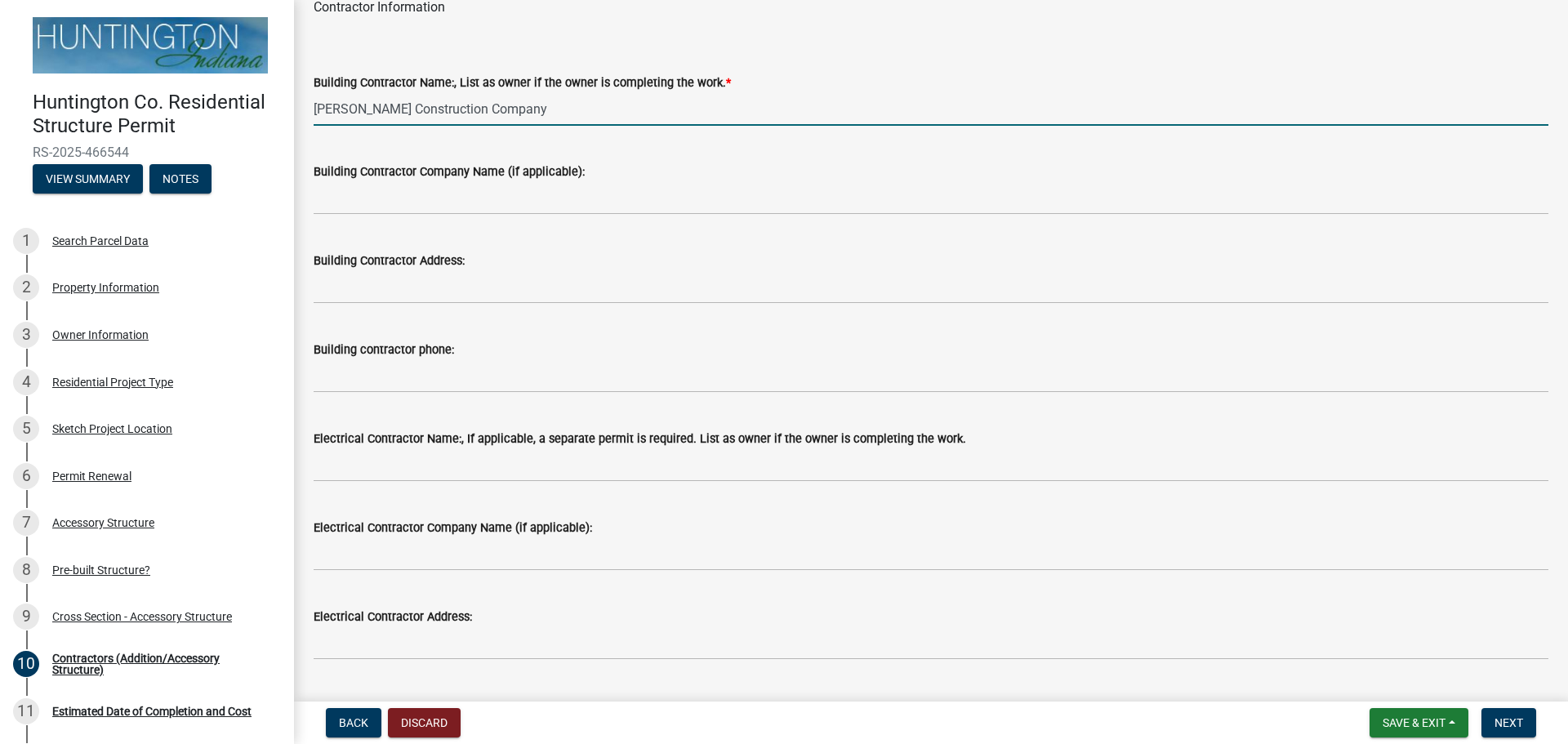
drag, startPoint x: 414, startPoint y: 108, endPoint x: 590, endPoint y: 125, distance: 176.8
click at [590, 125] on wm-data-entity-input "Building Contractor Name:, List as owner if the owner is completing the work. *…" at bounding box center [931, 94] width 1235 height 89
type input "[PERSON_NAME]"
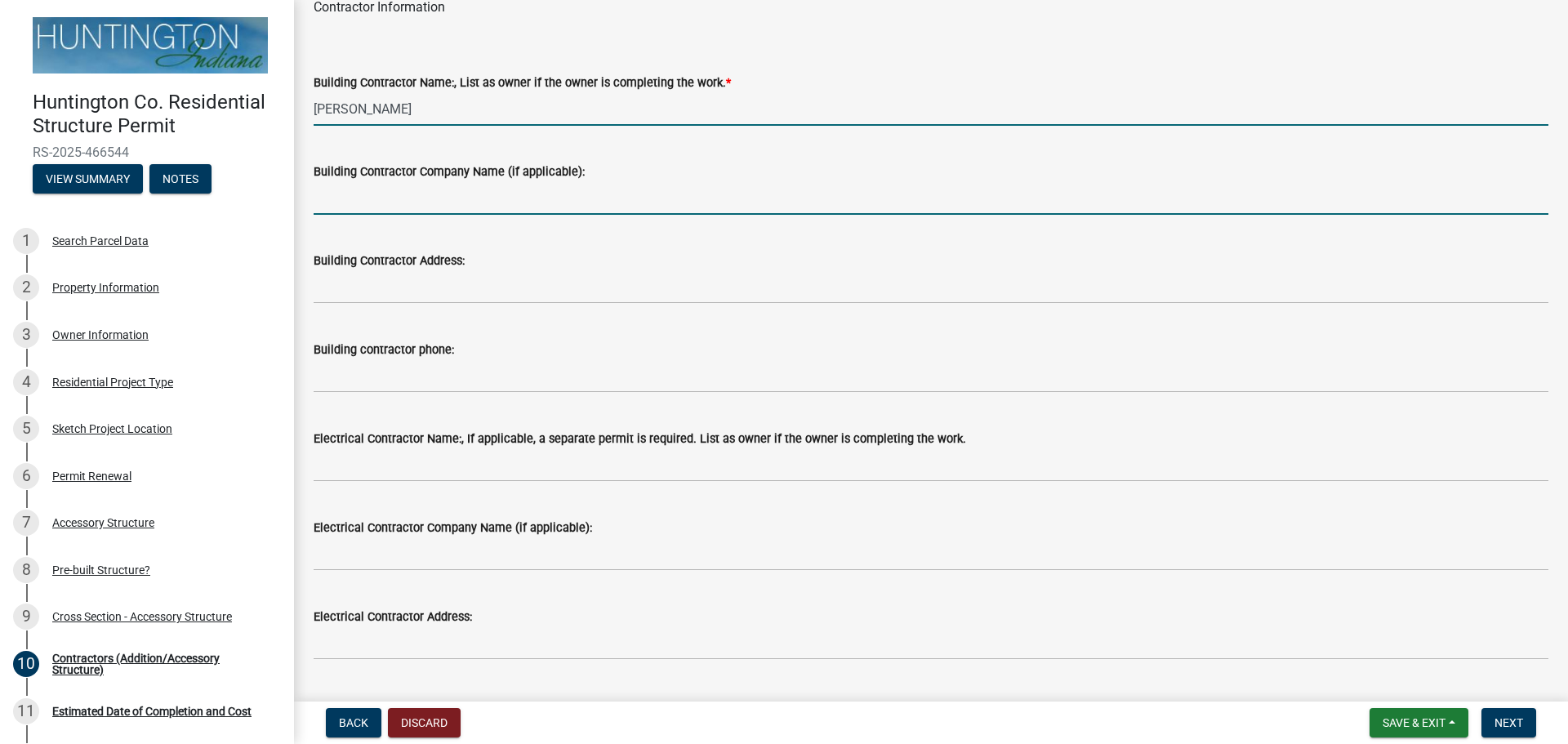
click at [484, 199] on input "Building Contractor Company Name (if applicable):" at bounding box center [931, 197] width 1235 height 34
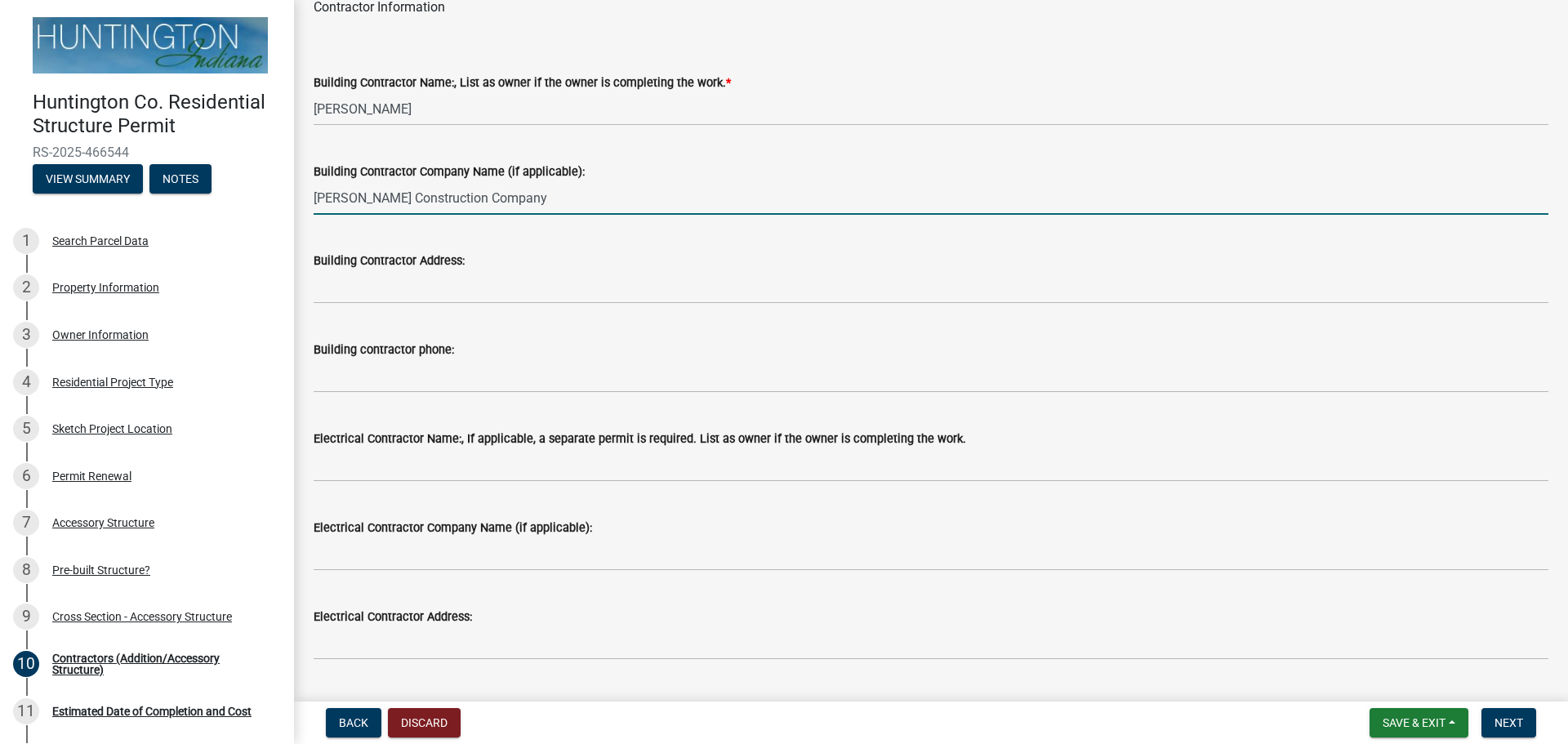
type input "[PERSON_NAME] Construction Company"
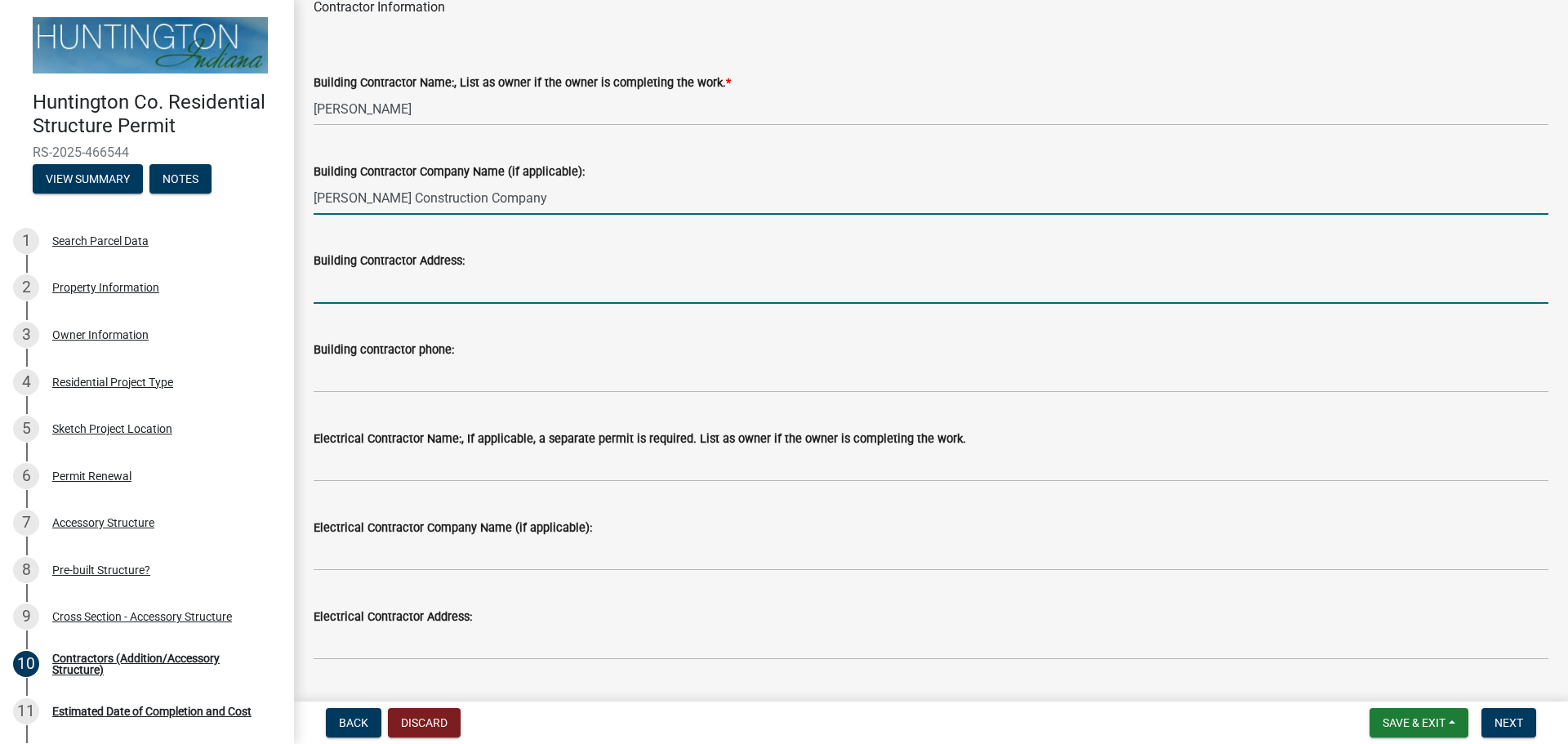
click at [469, 286] on input "Building Contractor Address:" at bounding box center [931, 286] width 1235 height 34
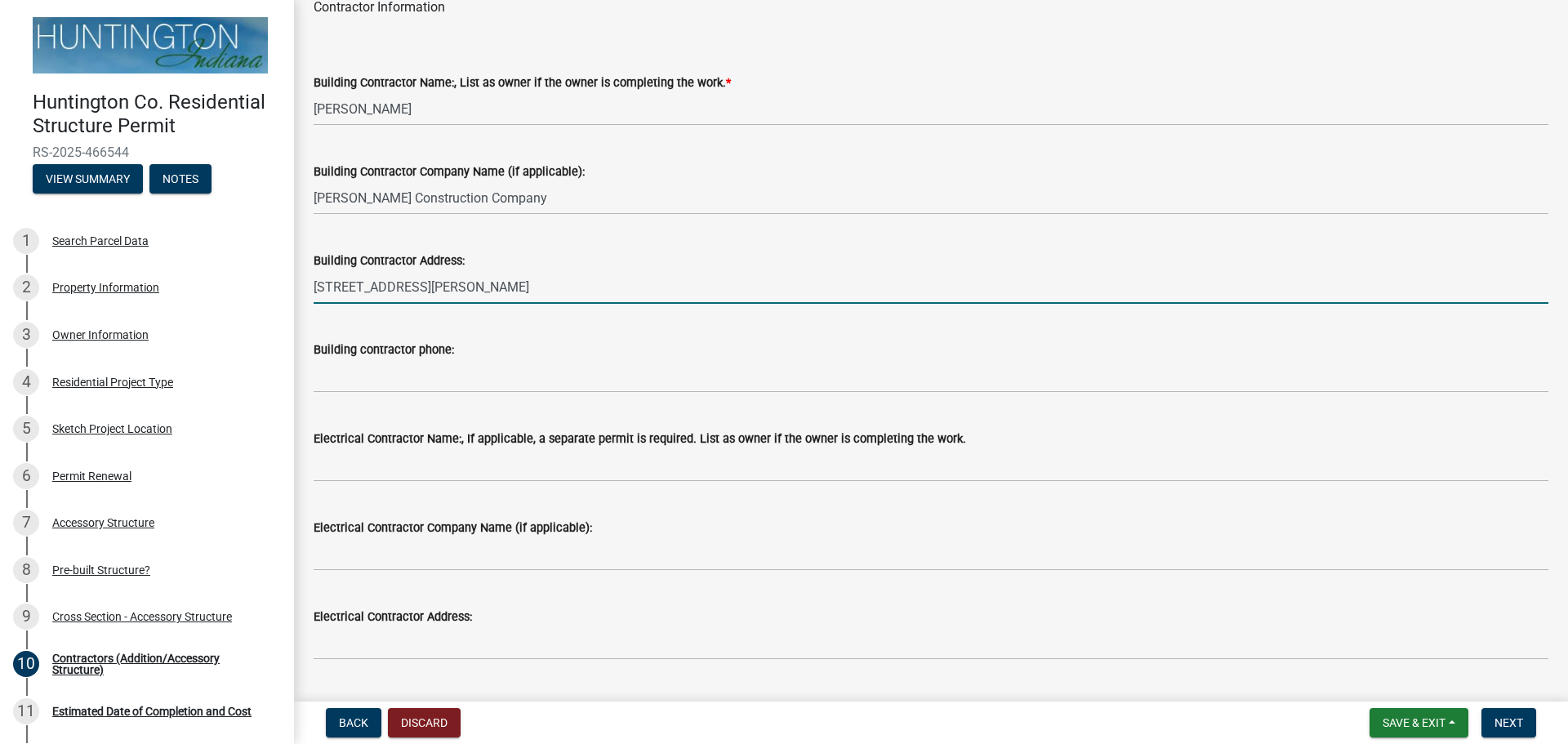
type input "[STREET_ADDRESS][PERSON_NAME]"
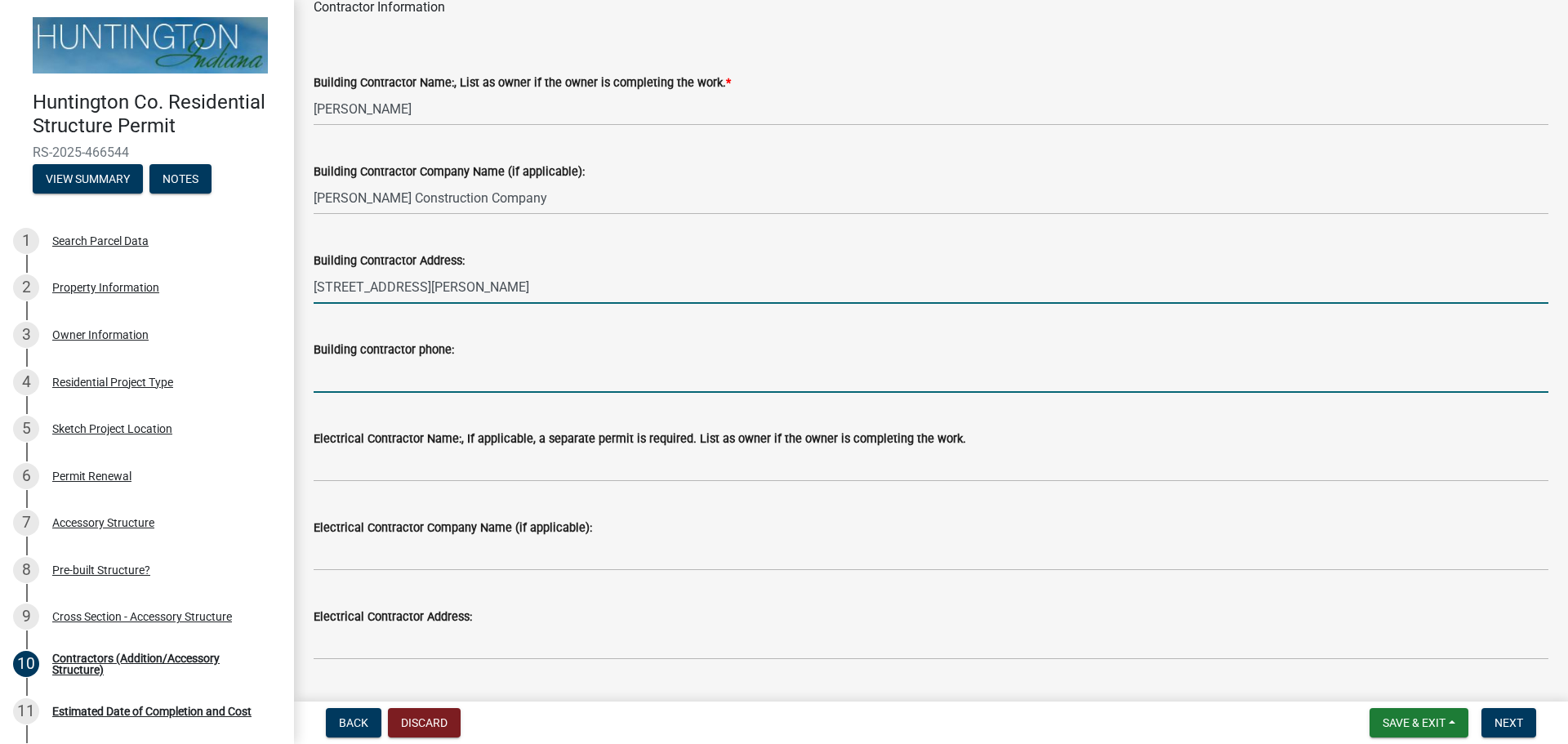
click at [396, 379] on input "Building contractor phone:" at bounding box center [931, 375] width 1235 height 34
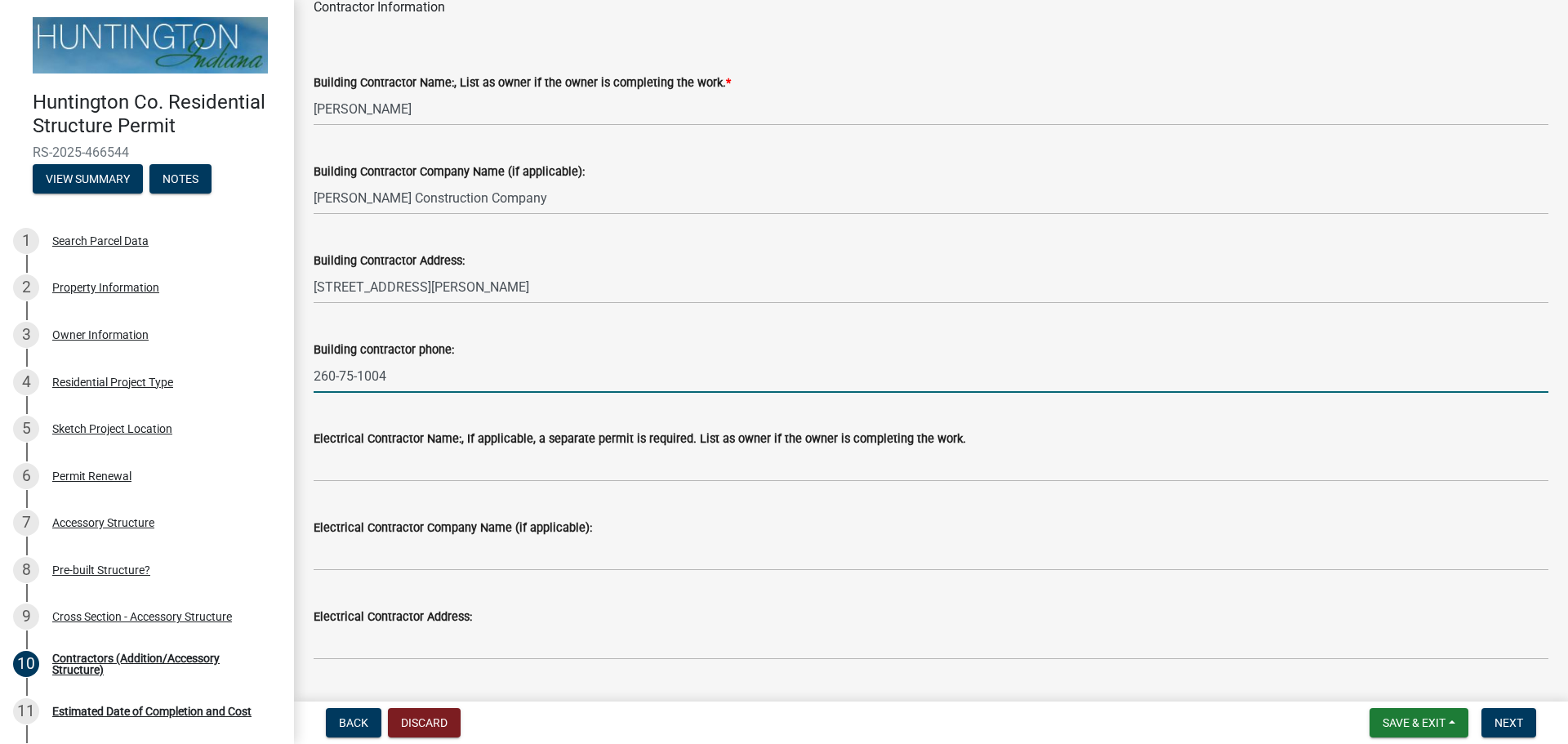
click at [396, 379] on input "260-75-1004" at bounding box center [931, 375] width 1235 height 34
type input "[PHONE_NUMBER]"
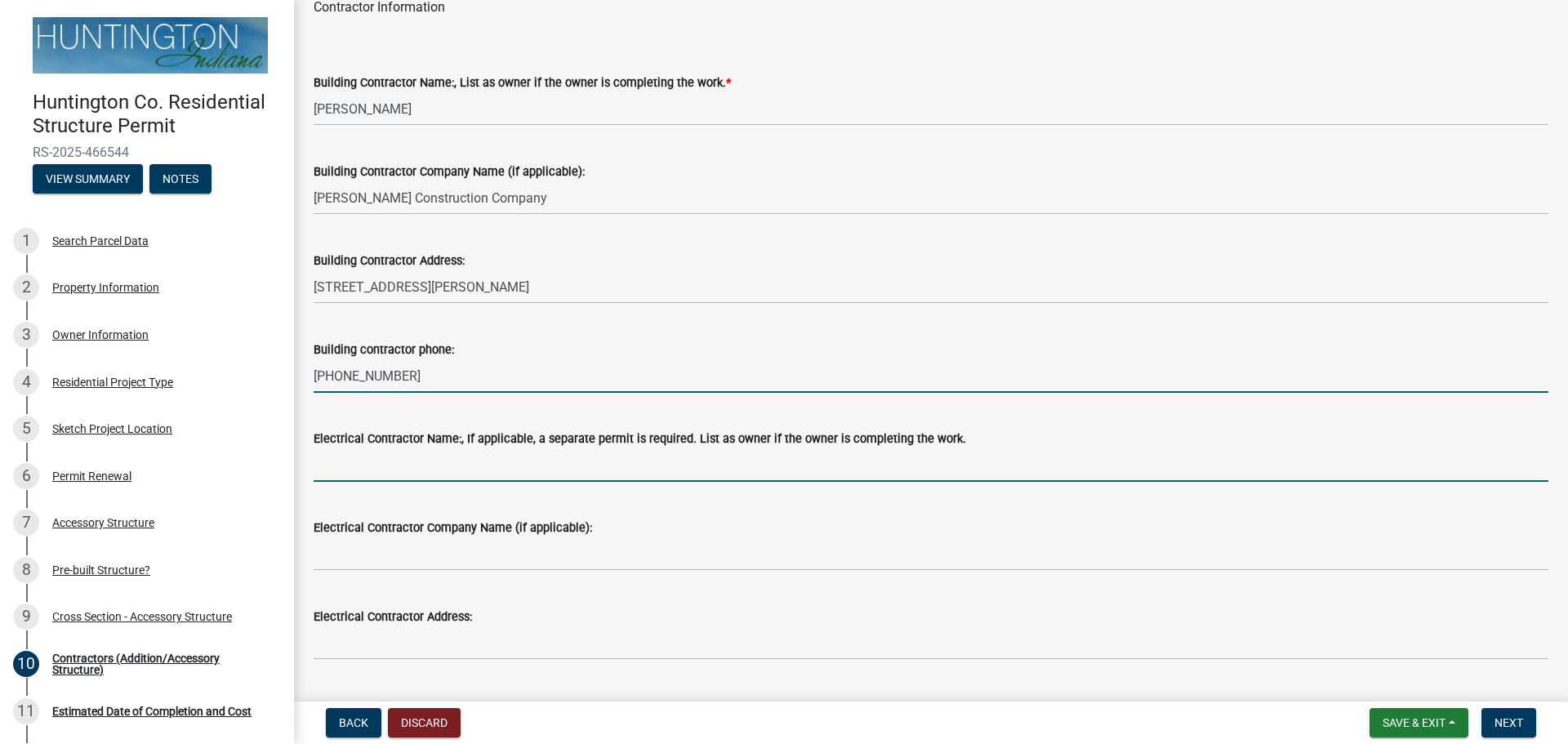
click at [391, 470] on input "Electrical Contractor Name:, If applicable, a separate permit is required. List…" at bounding box center [931, 464] width 1235 height 34
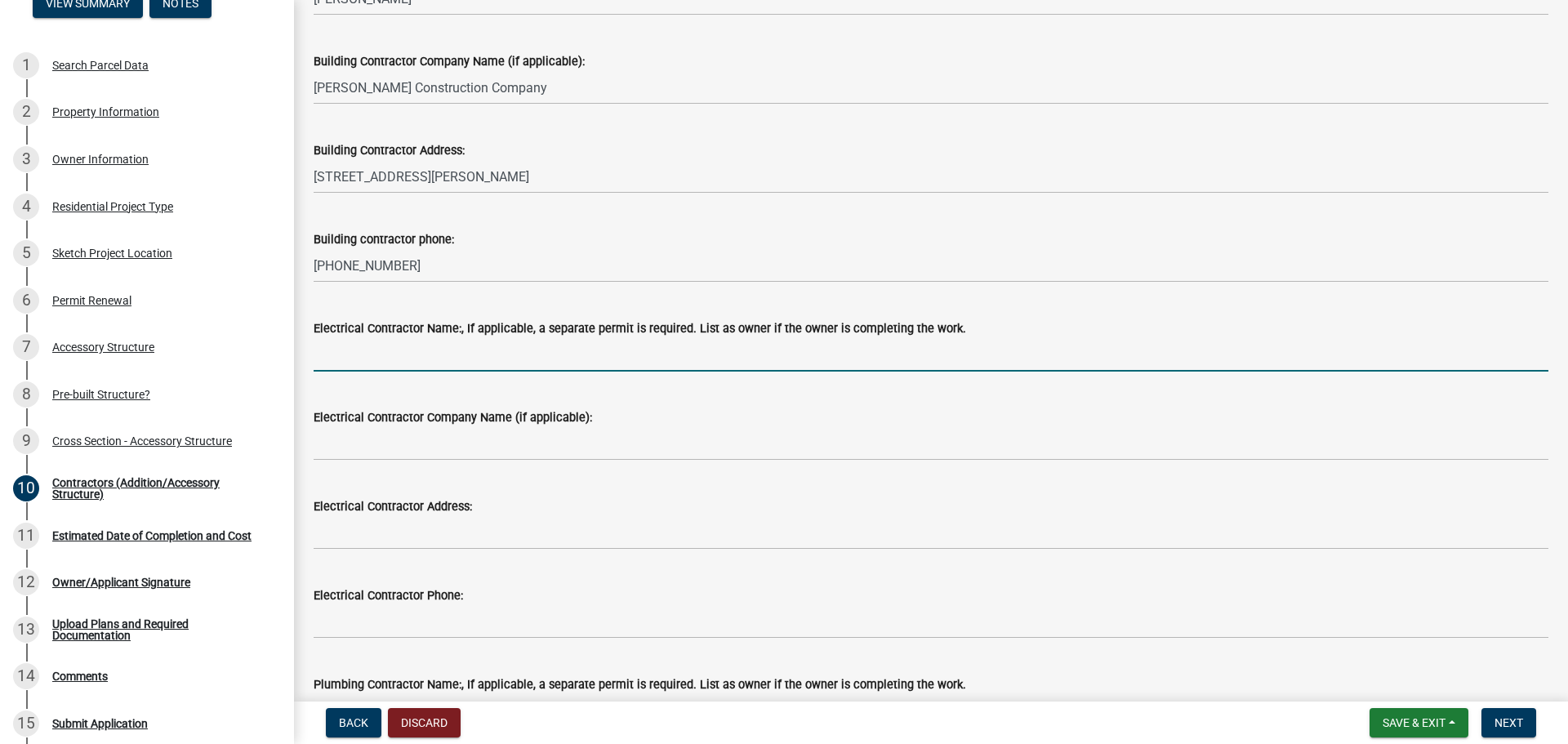
scroll to position [164, 0]
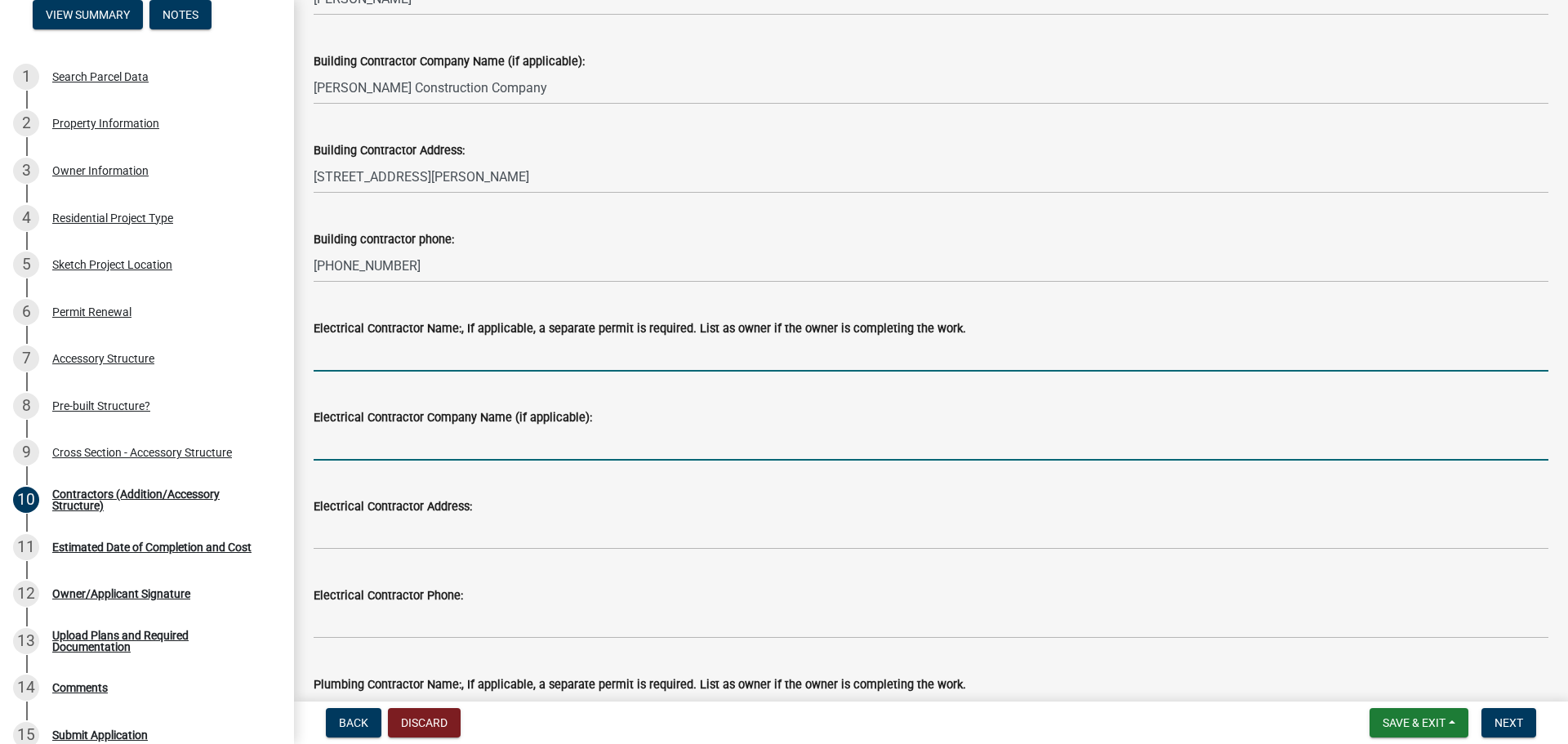
click at [361, 444] on input "Electrical Contractor Company Name (if applicable):" at bounding box center [931, 443] width 1235 height 34
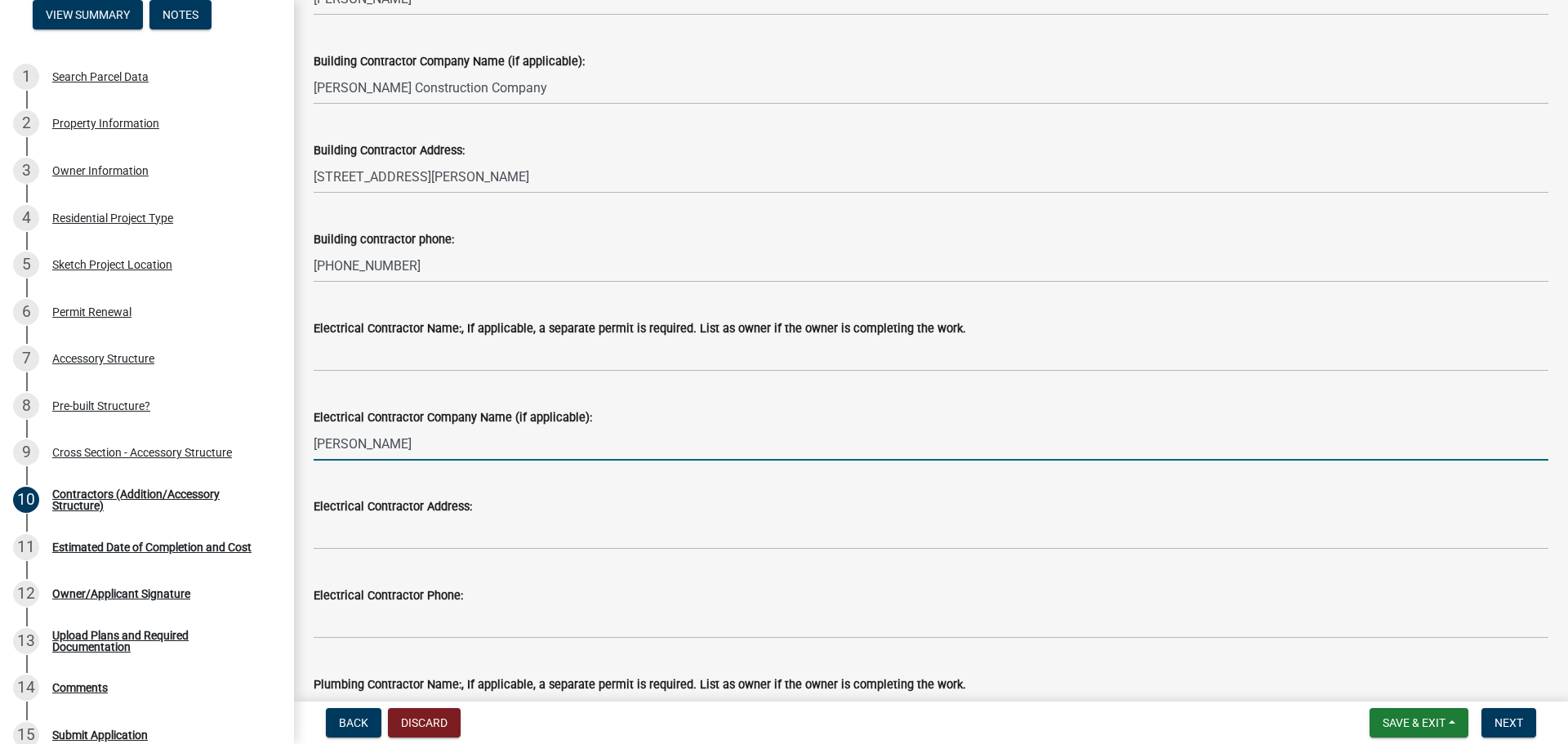
type input "[PERSON_NAME]"
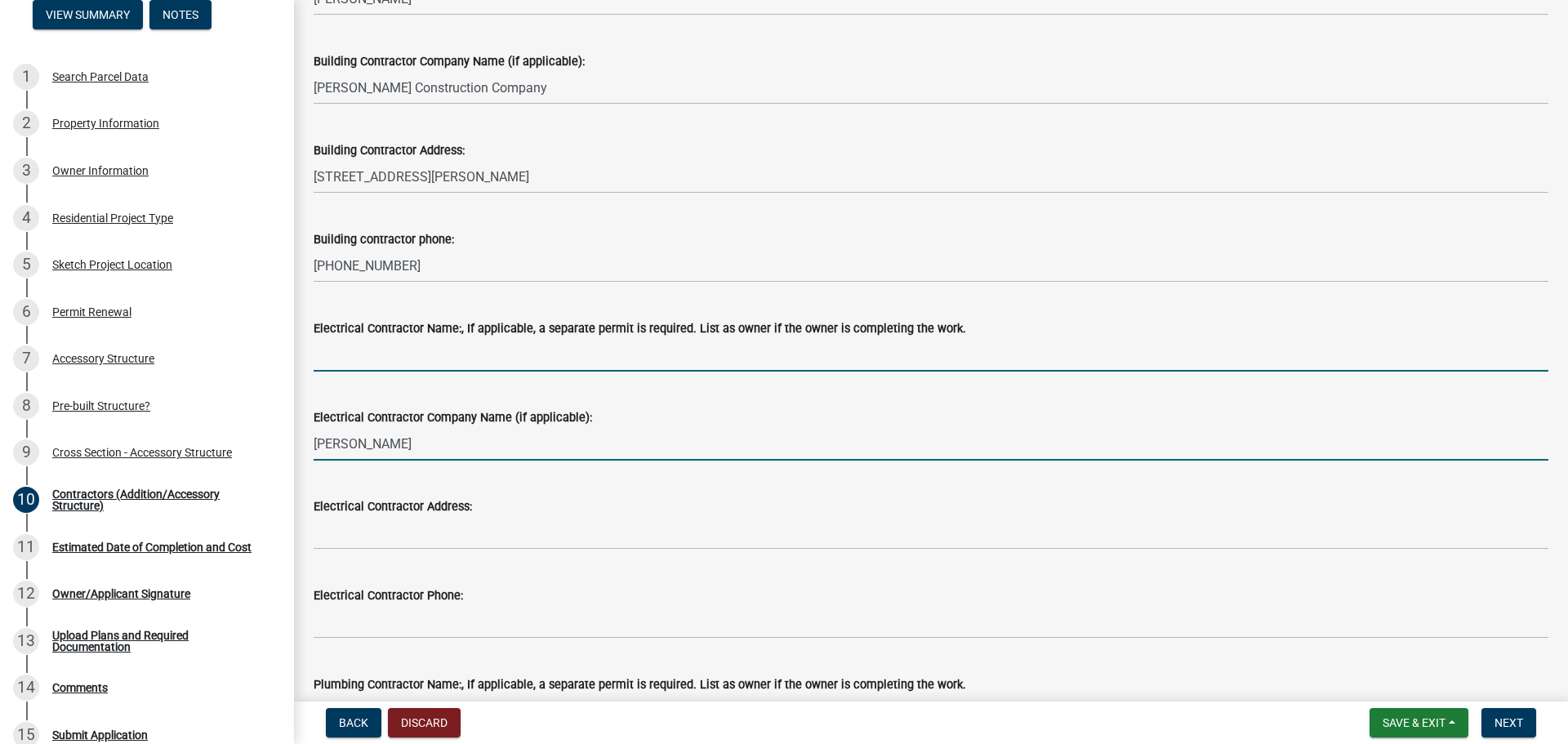
click at [353, 357] on input "Electrical Contractor Name:, If applicable, a separate permit is required. List…" at bounding box center [931, 354] width 1235 height 34
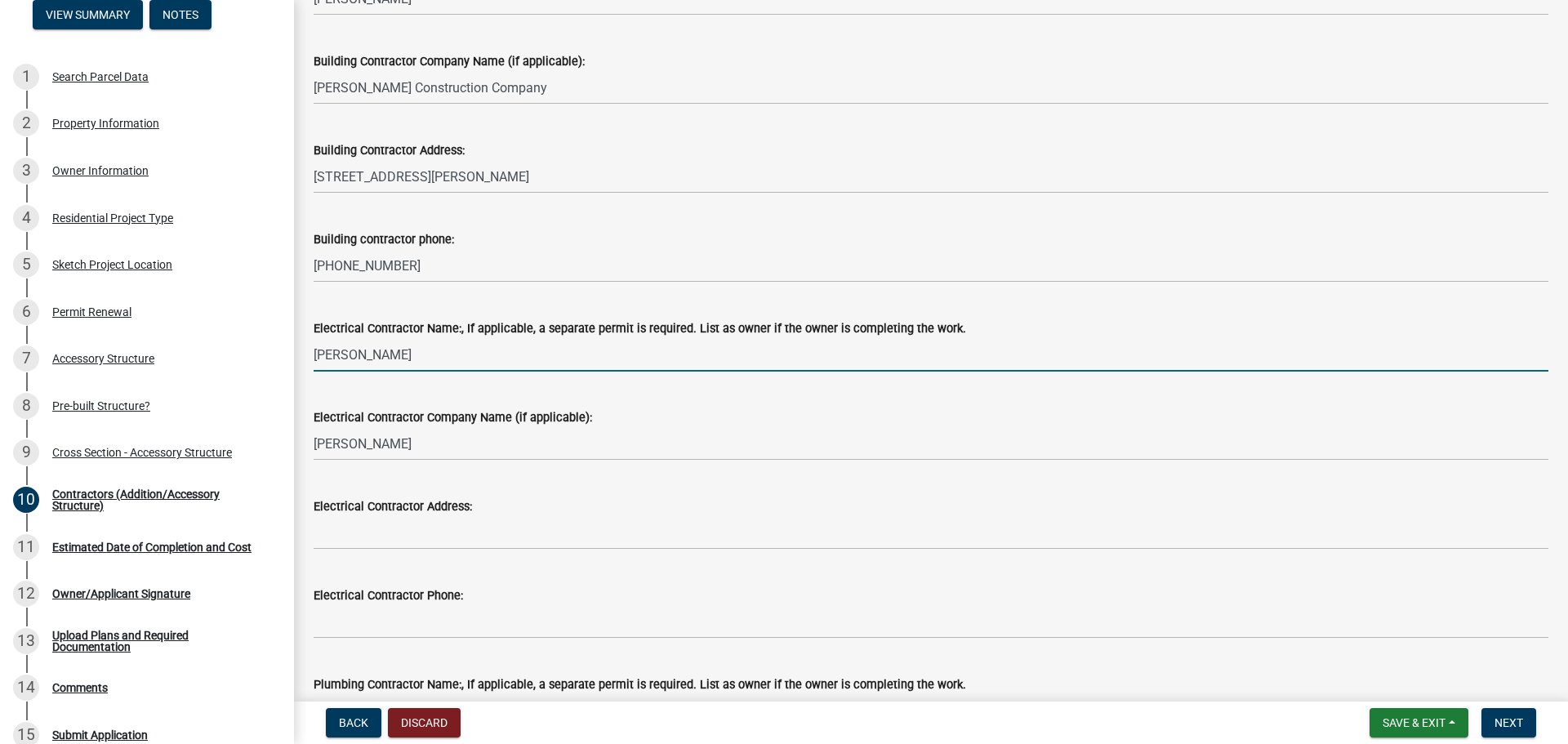
type input "[PERSON_NAME]"
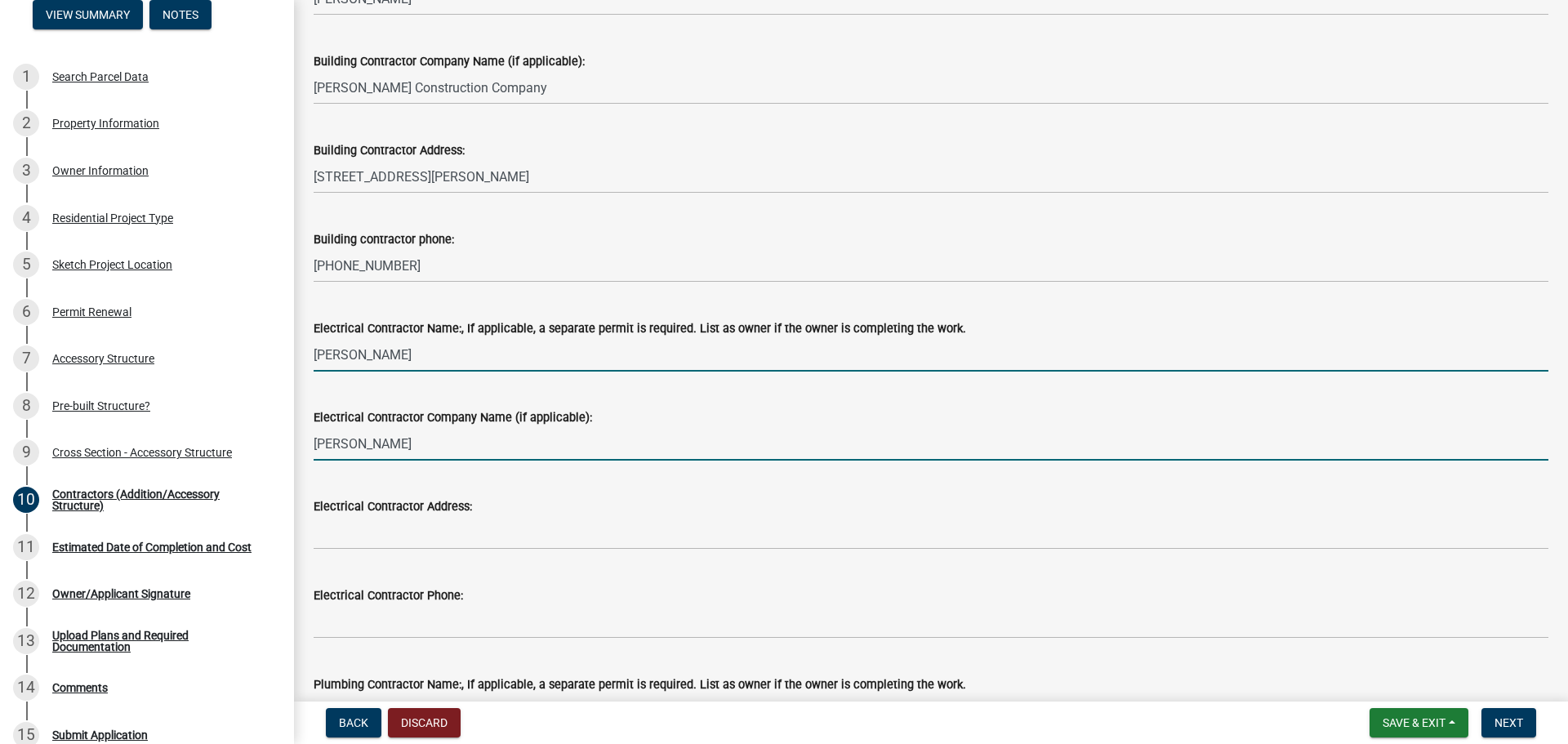
click at [393, 444] on input "[PERSON_NAME]" at bounding box center [931, 443] width 1235 height 34
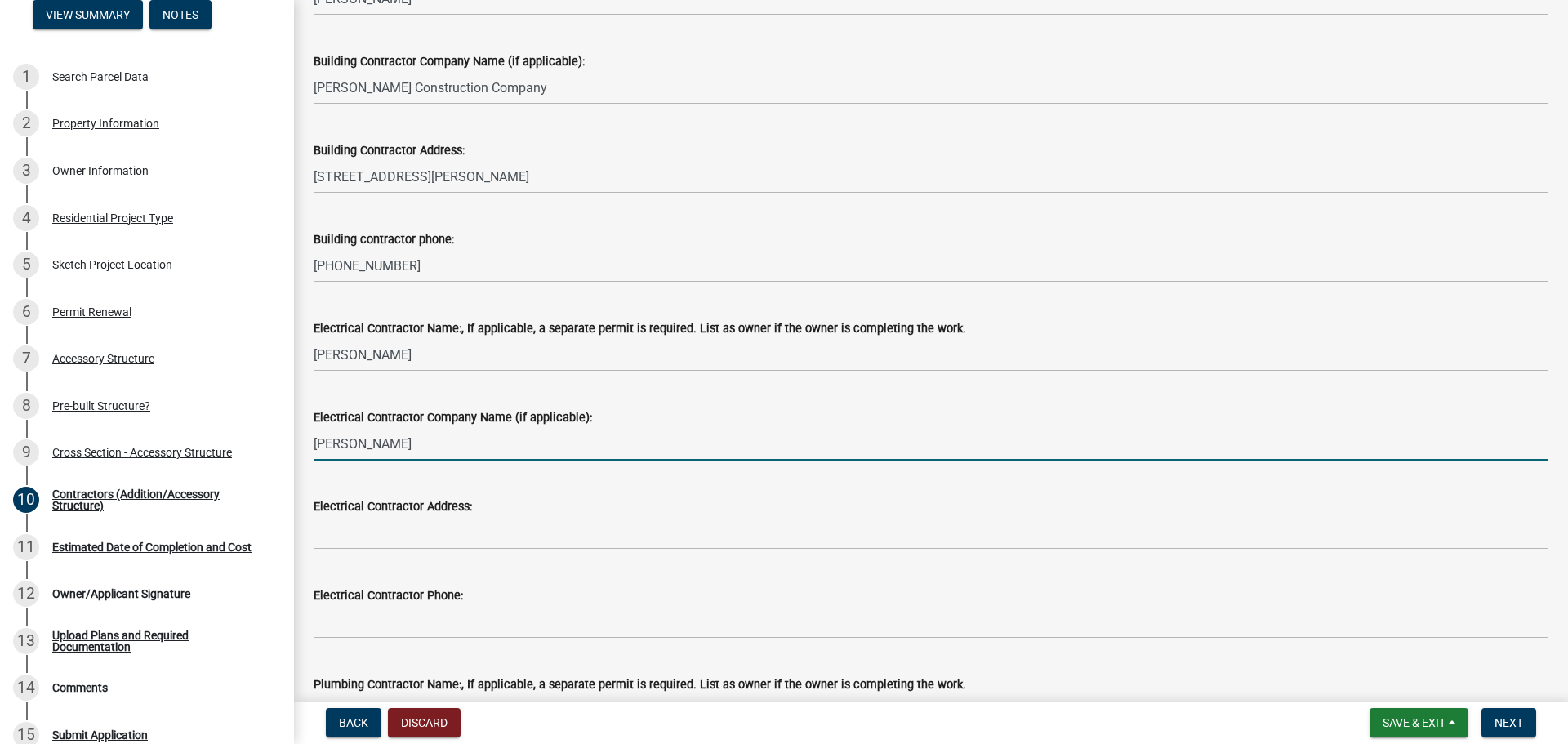
drag, startPoint x: 389, startPoint y: 443, endPoint x: 290, endPoint y: 440, distance: 99.0
click at [290, 440] on div "Huntington Co. Residential Structure Permit RS-2025-466544 View Summary Notes 1…" at bounding box center [784, 372] width 1568 height 744
type input "Rangeline Electric"
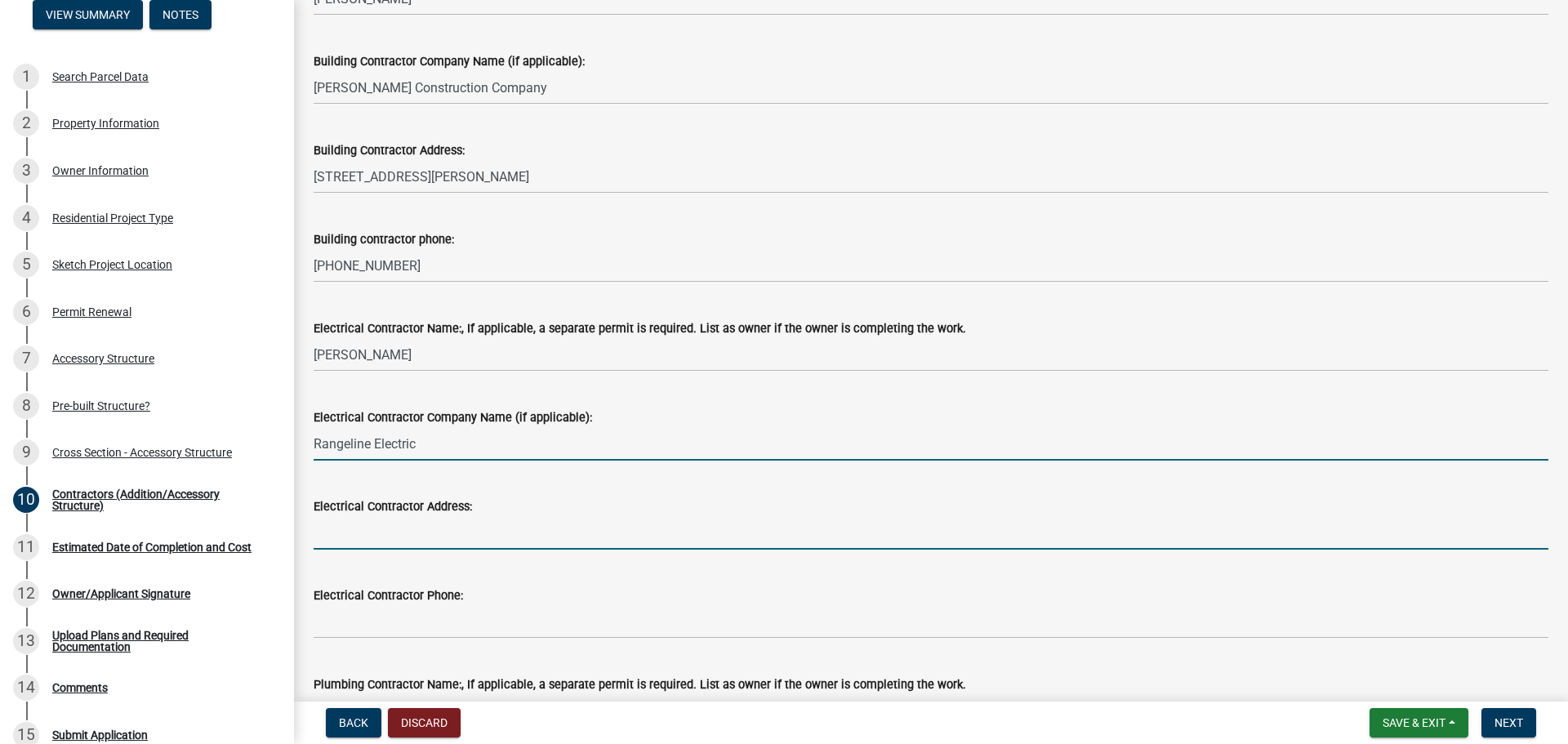
click at [382, 536] on input "Electrical Contractor Address:" at bounding box center [931, 532] width 1235 height 34
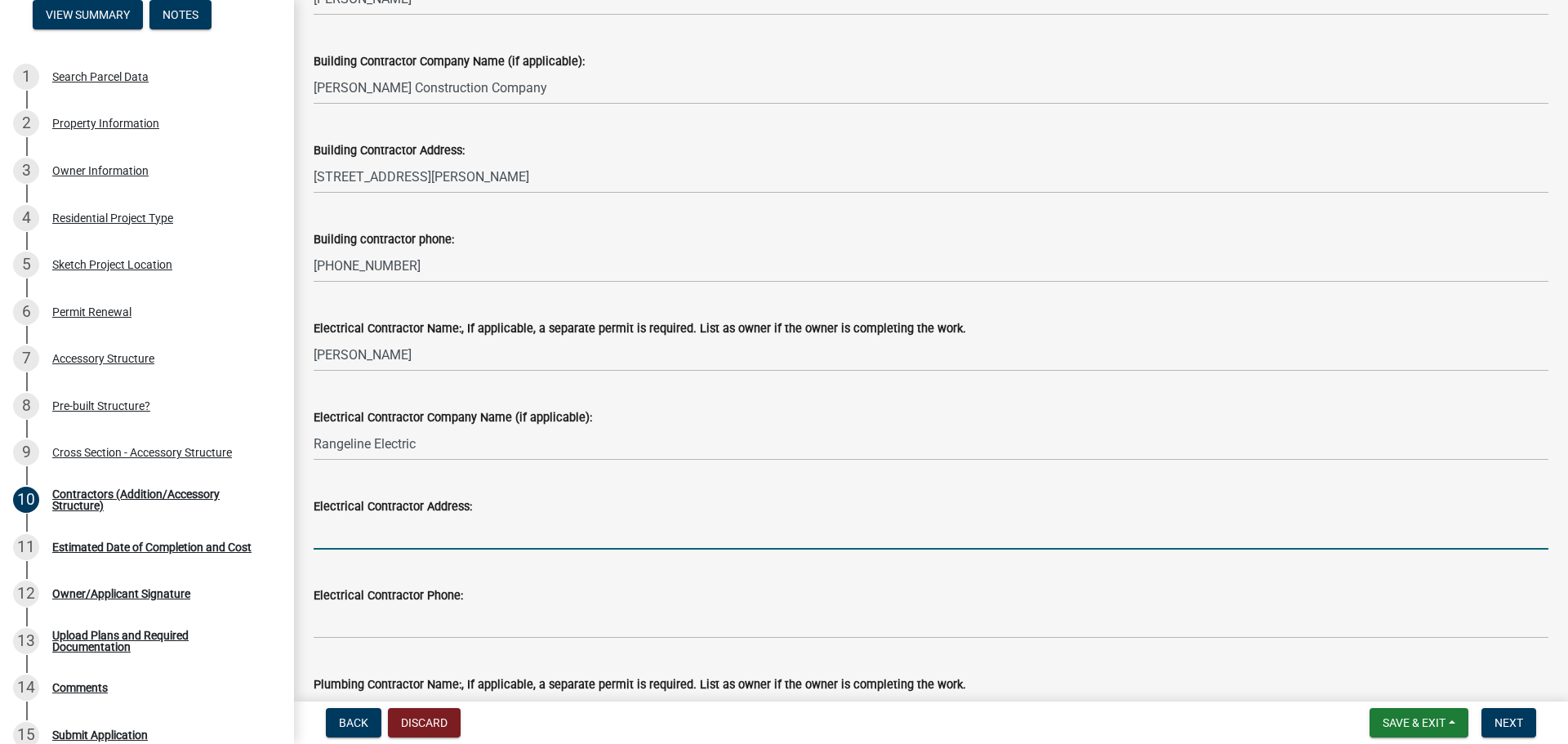
paste input "[STREET_ADDRESS][PERSON_NAME]"
click at [357, 533] on input "[STREET_ADDRESS][PERSON_NAME]" at bounding box center [931, 532] width 1235 height 34
type input "[STREET_ADDRESS][PERSON_NAME]"
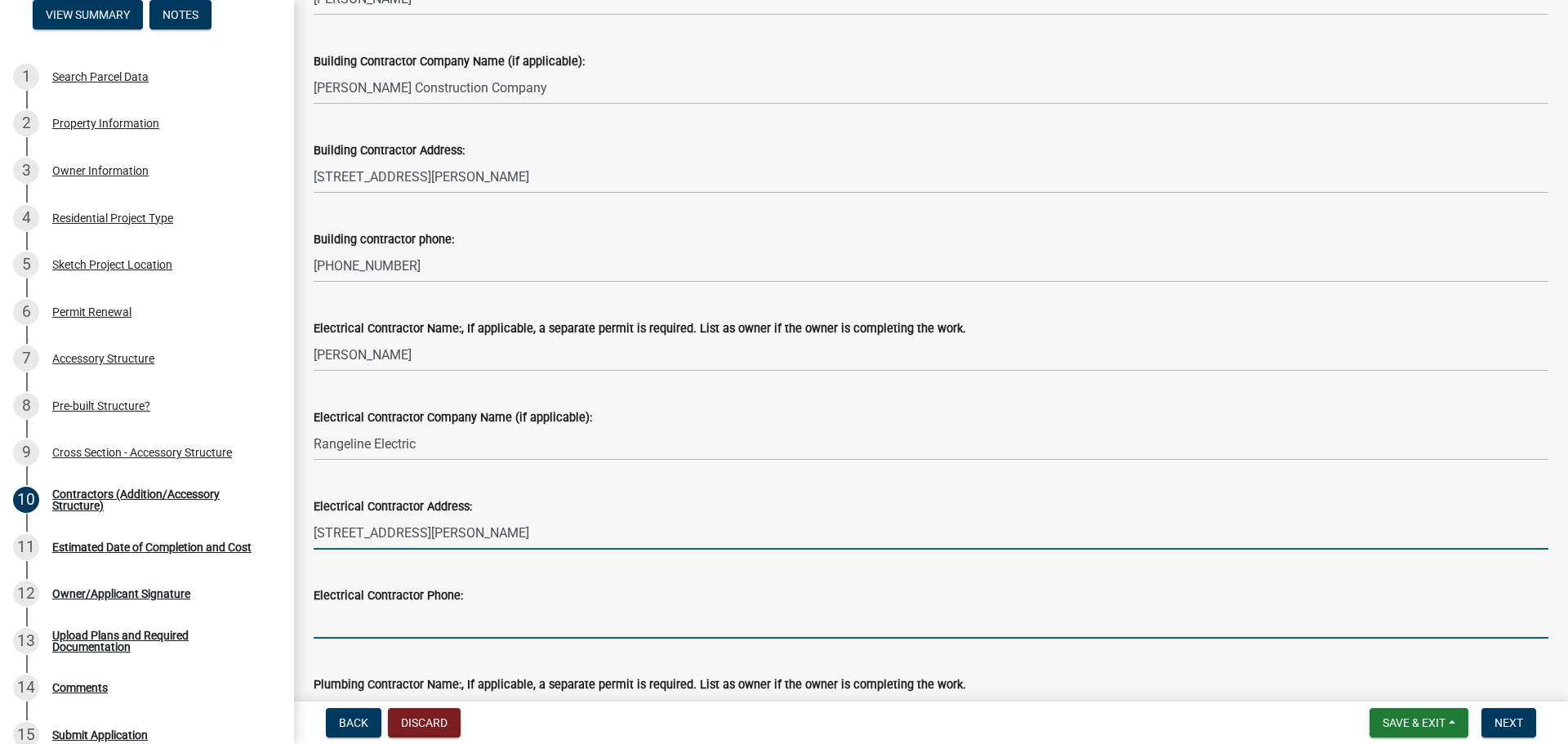
click at [444, 630] on input "Electrical Contractor Phone:" at bounding box center [931, 621] width 1235 height 34
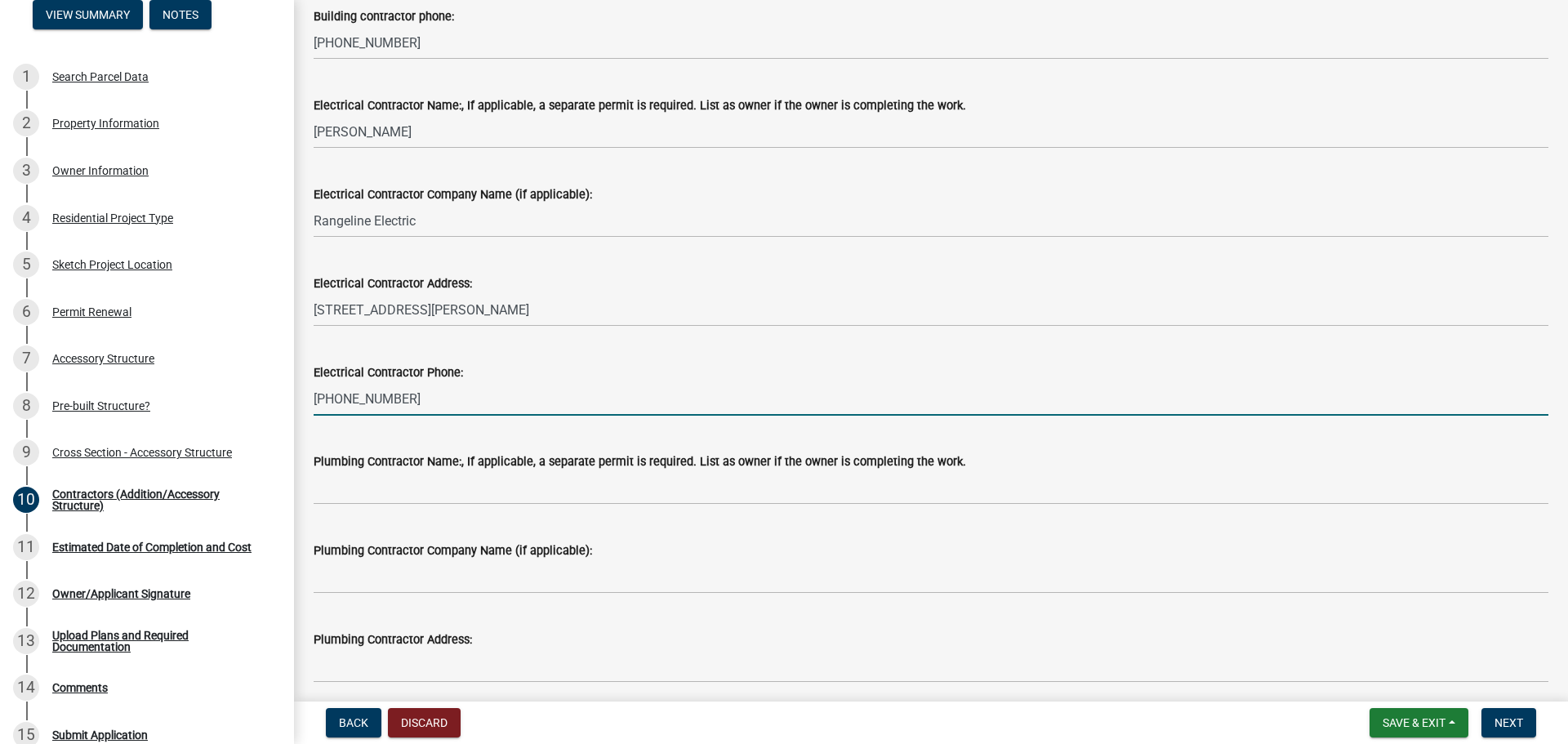
scroll to position [408, 0]
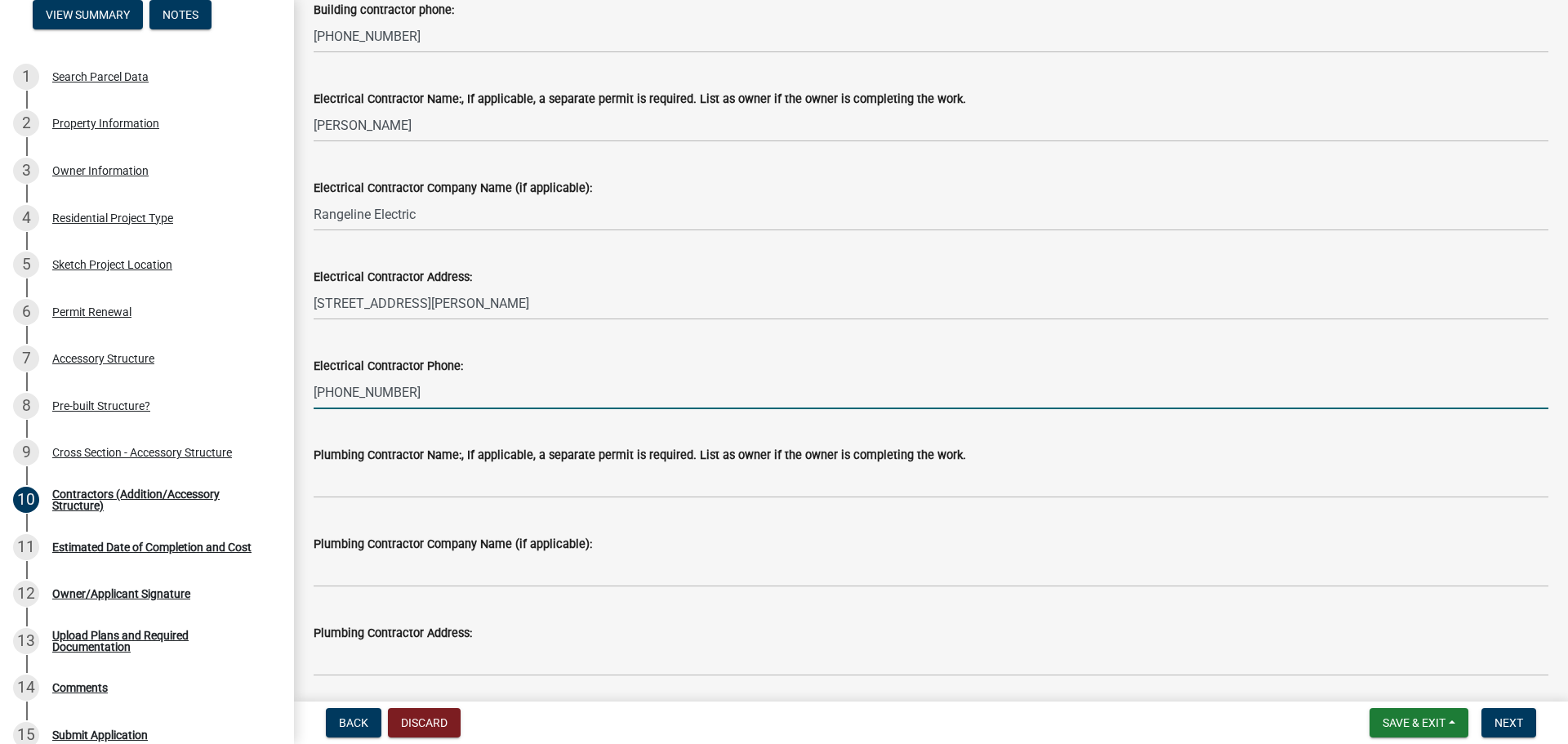
type input "[PHONE_NUMBER]"
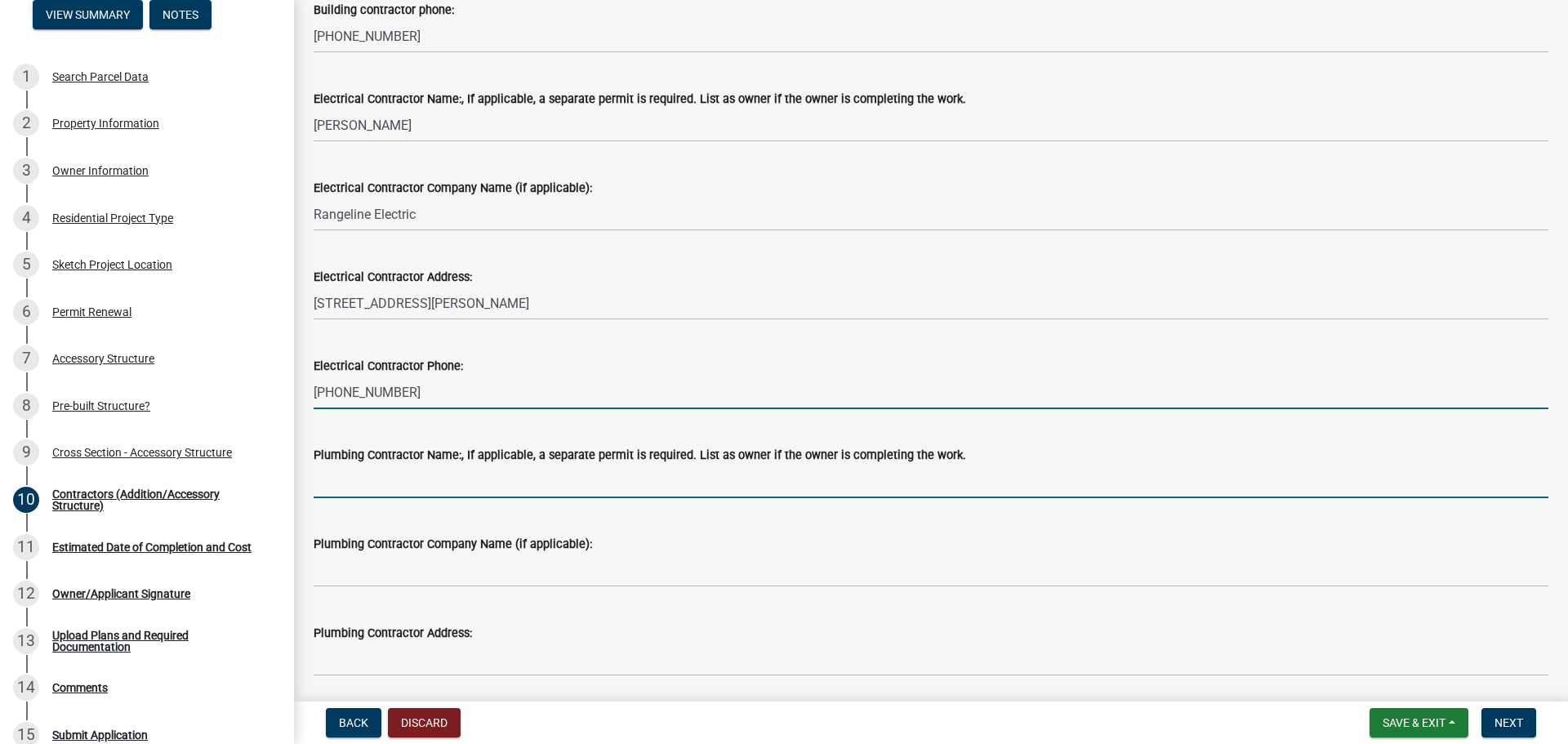
click at [385, 485] on input "Plumbing Contractor Name:, If applicable, a separate permit is required. List a…" at bounding box center [931, 481] width 1235 height 34
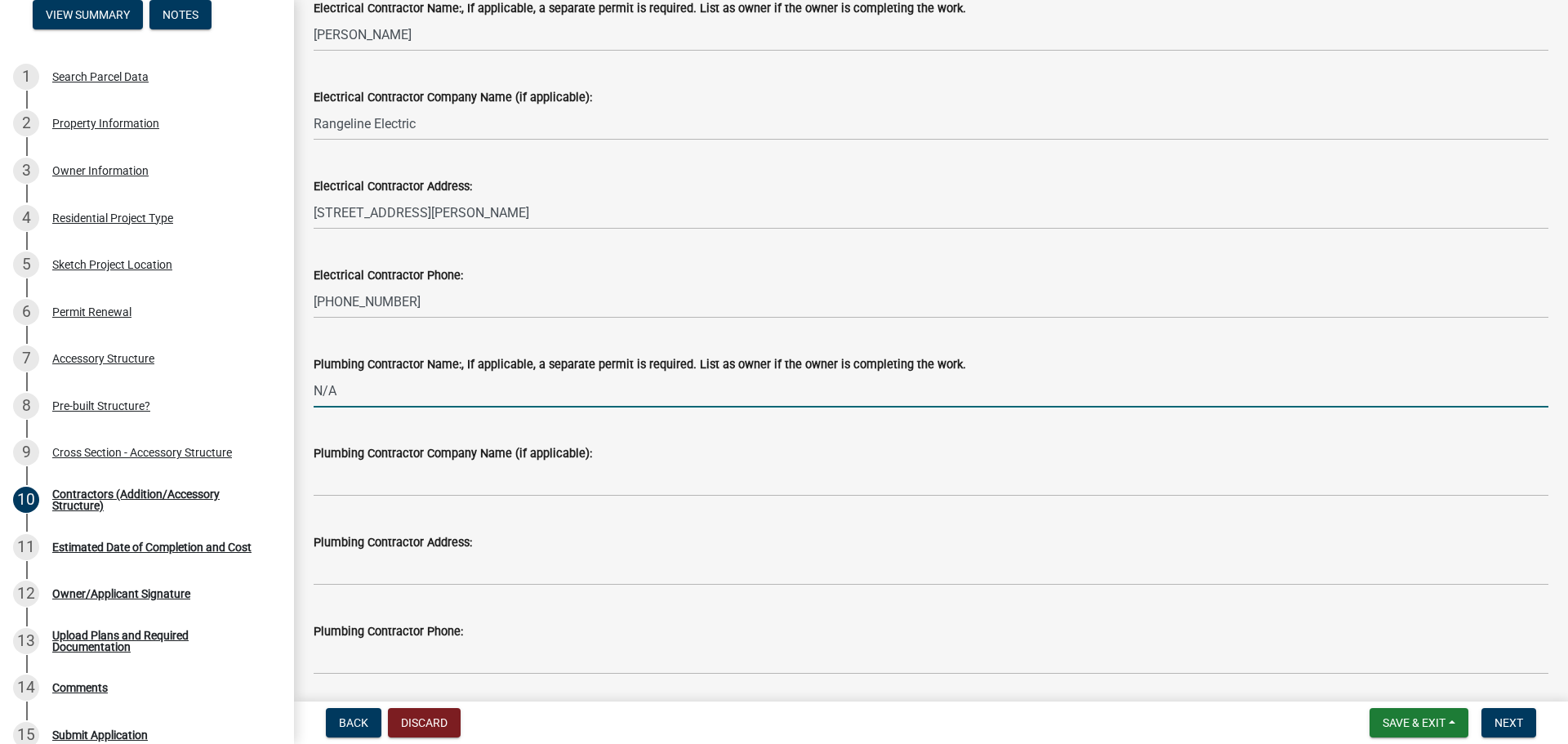
scroll to position [554, 0]
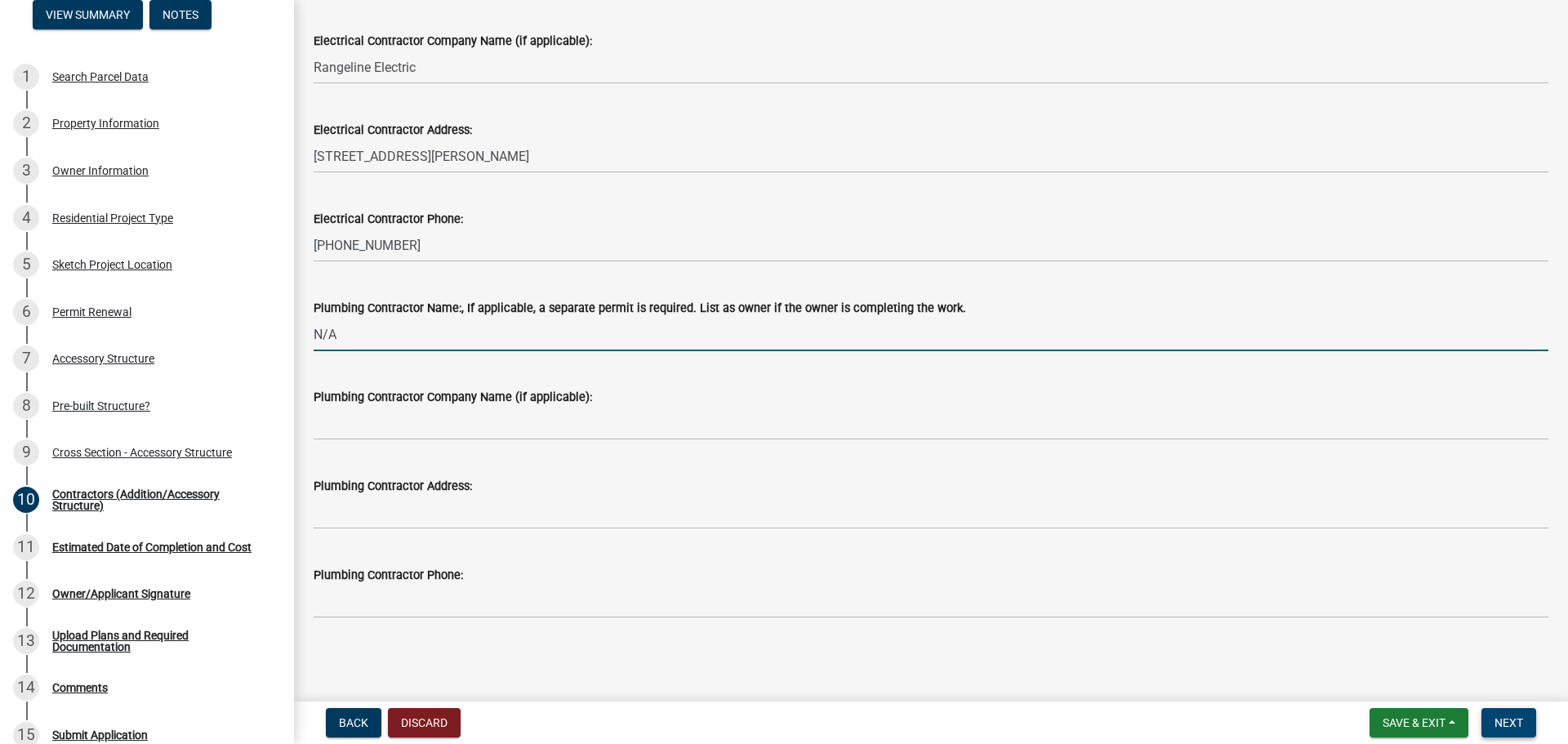
type input "N/A"
click at [1512, 725] on span "Next" at bounding box center [1509, 723] width 29 height 13
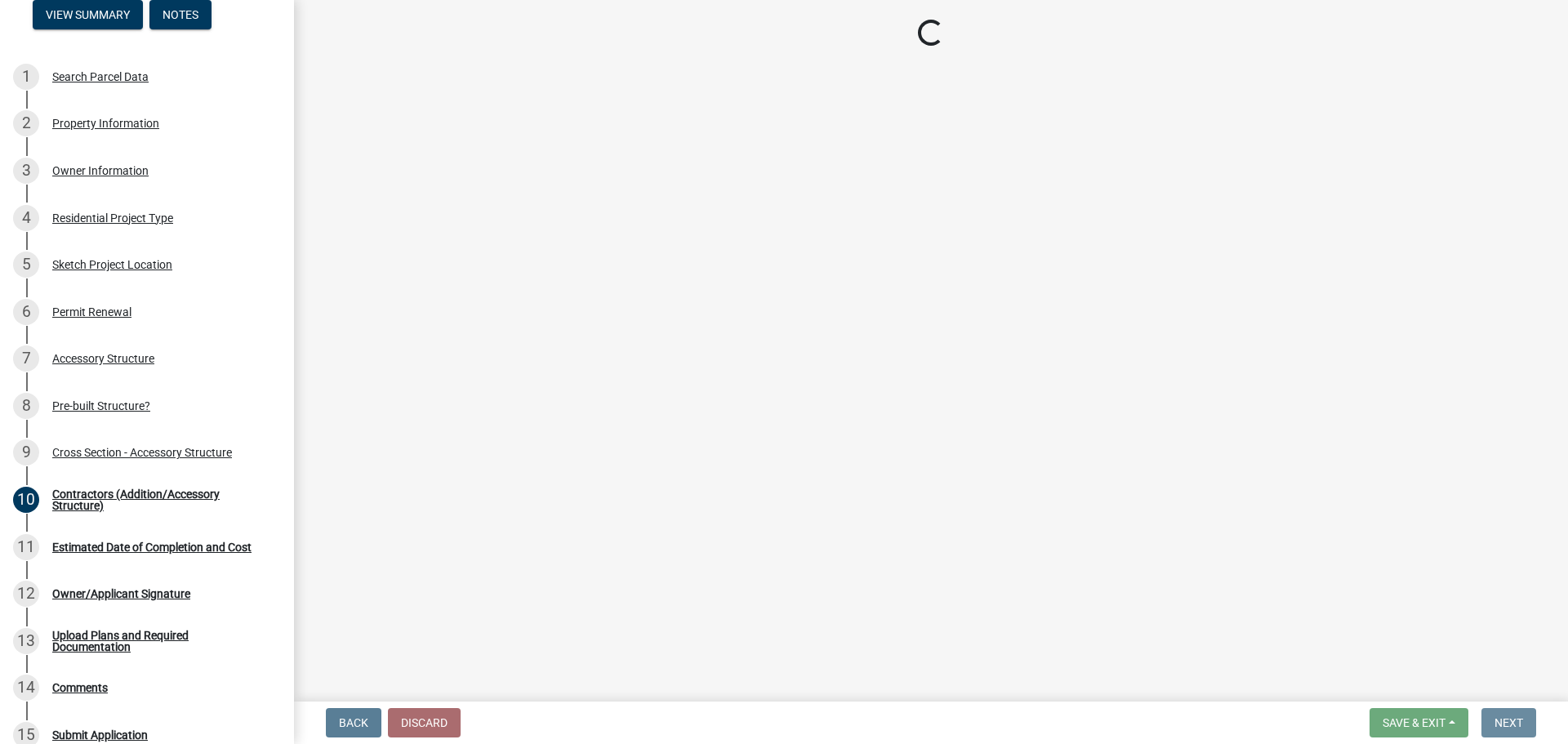
scroll to position [0, 0]
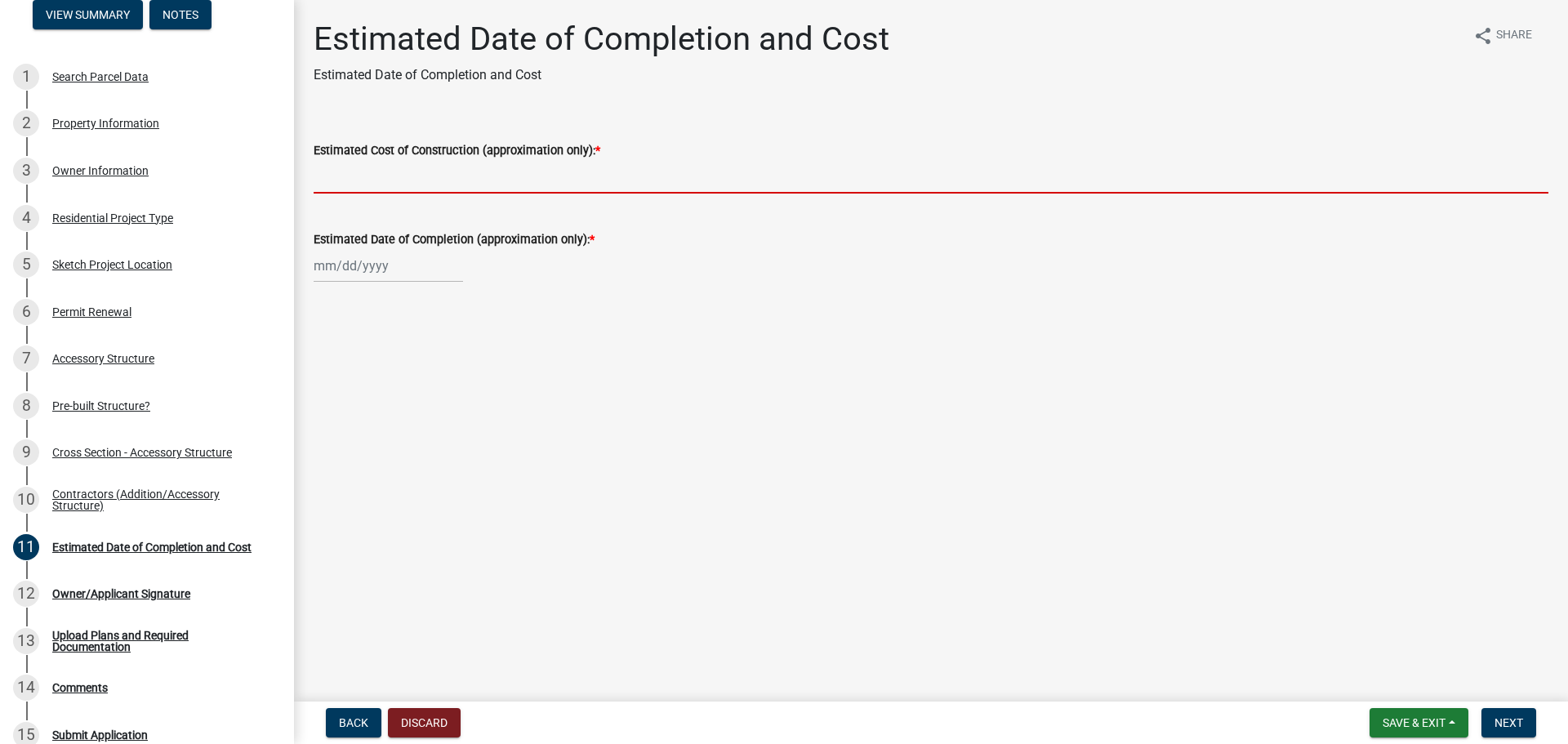
click at [538, 178] on input "Estimated Cost of Construction (approximation only): *" at bounding box center [931, 176] width 1235 height 34
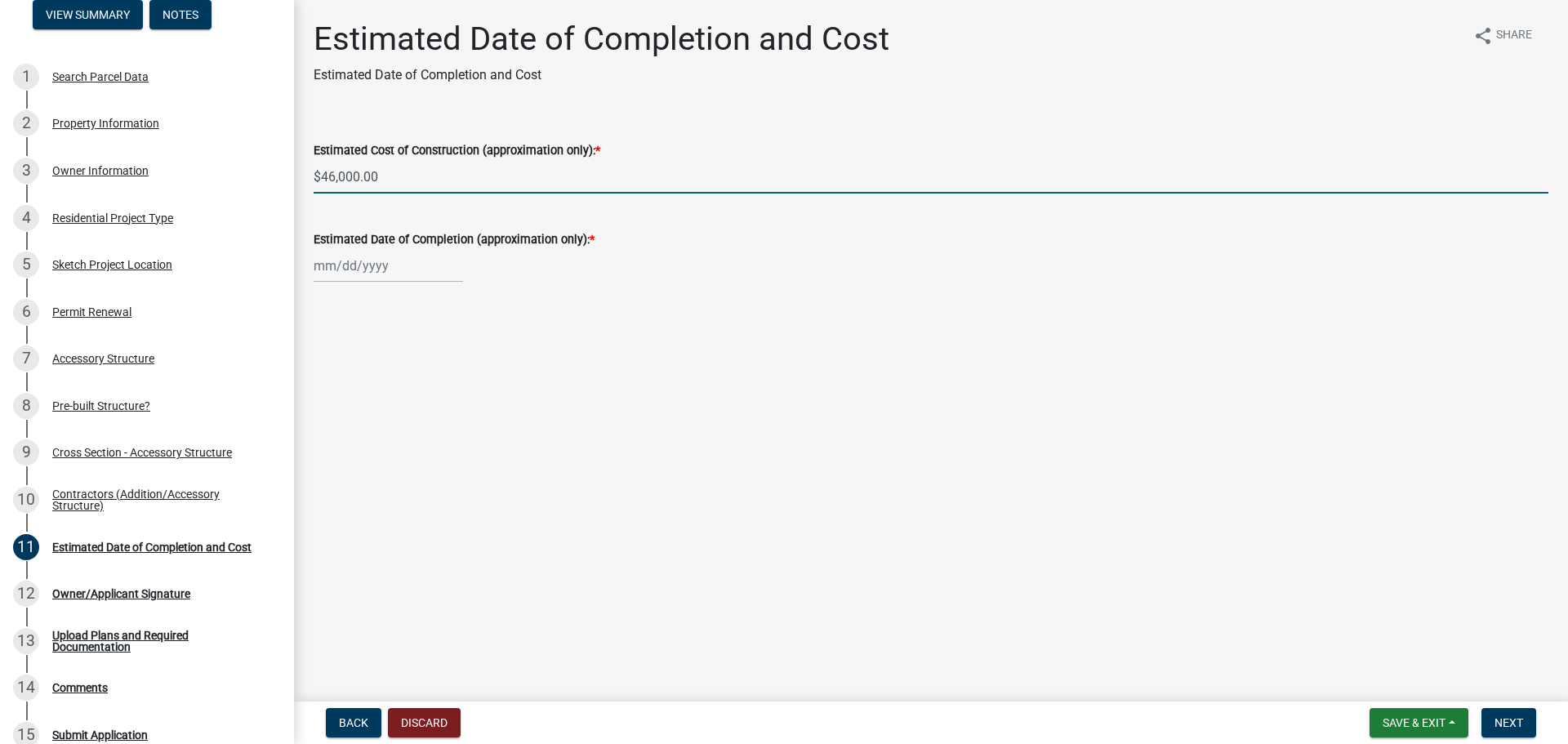
type input "$46,000.00"
click at [430, 257] on div at bounding box center [389, 265] width 149 height 34
select select "10"
select select "2025"
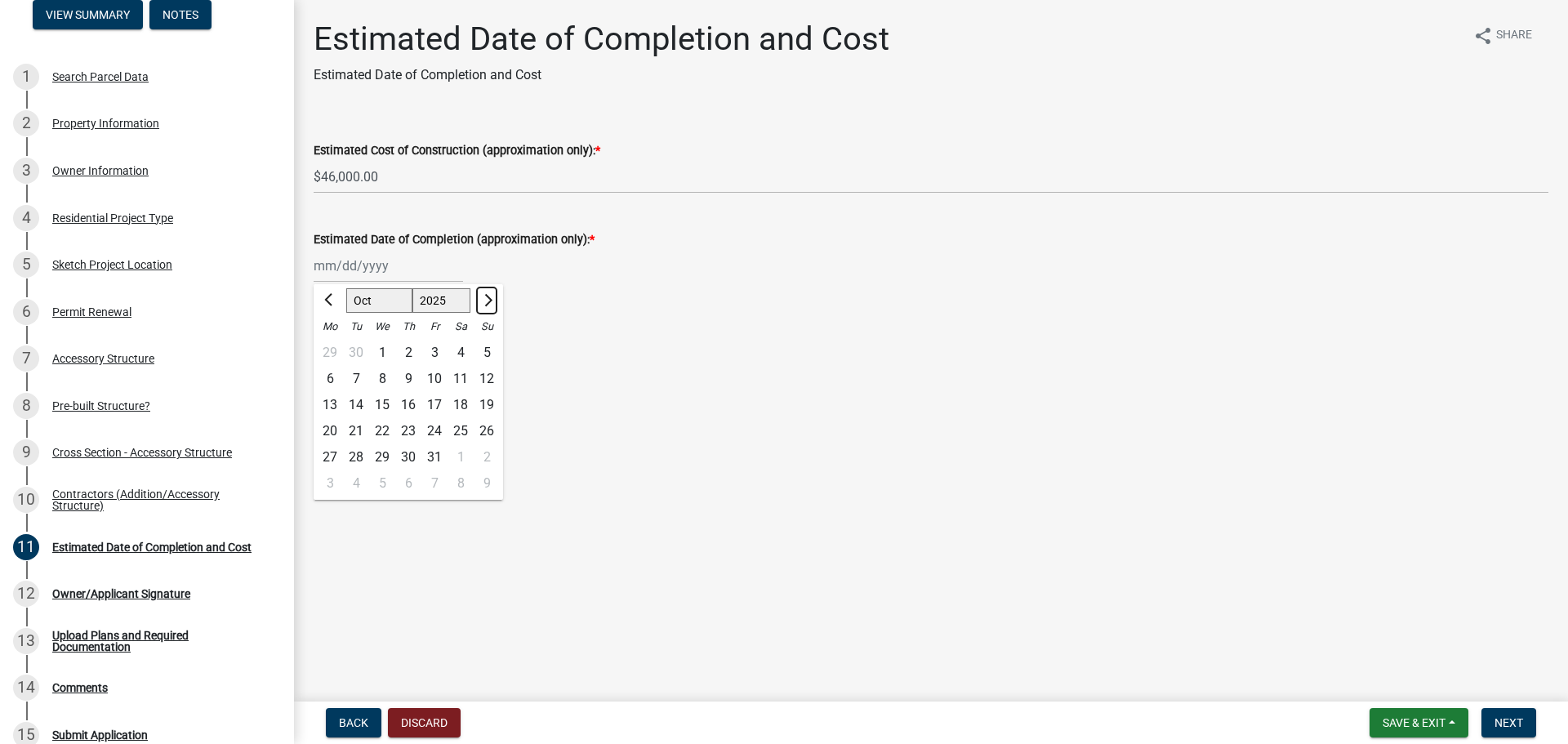
click at [486, 300] on span "Next month" at bounding box center [486, 300] width 12 height 12
select select "11"
click at [489, 457] on div "30" at bounding box center [486, 457] width 26 height 26
type input "[DATE]"
click at [1501, 716] on span "Next" at bounding box center [1509, 723] width 29 height 13
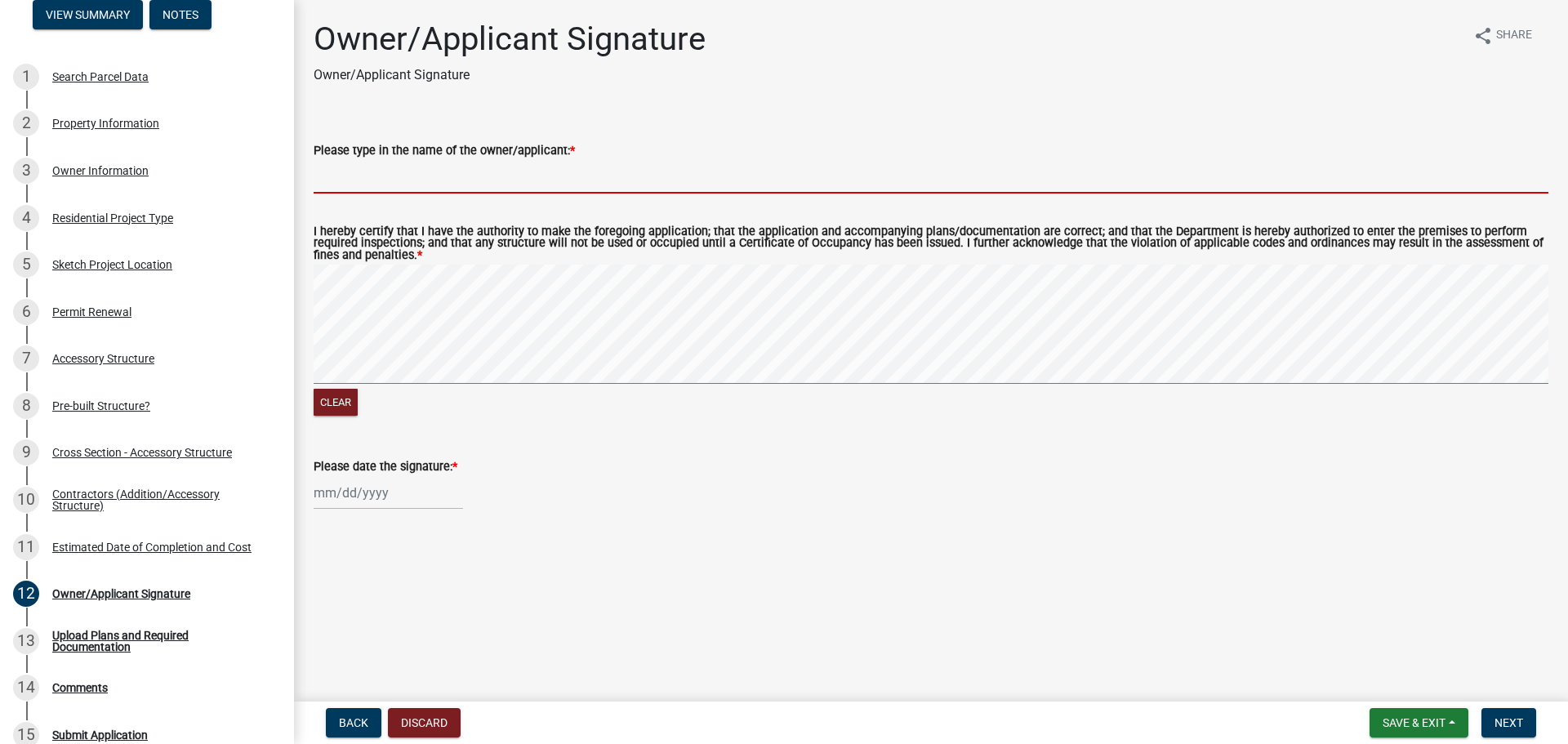
click at [467, 182] on input "Please type in the name of the owner/applicant: *" at bounding box center [931, 176] width 1235 height 34
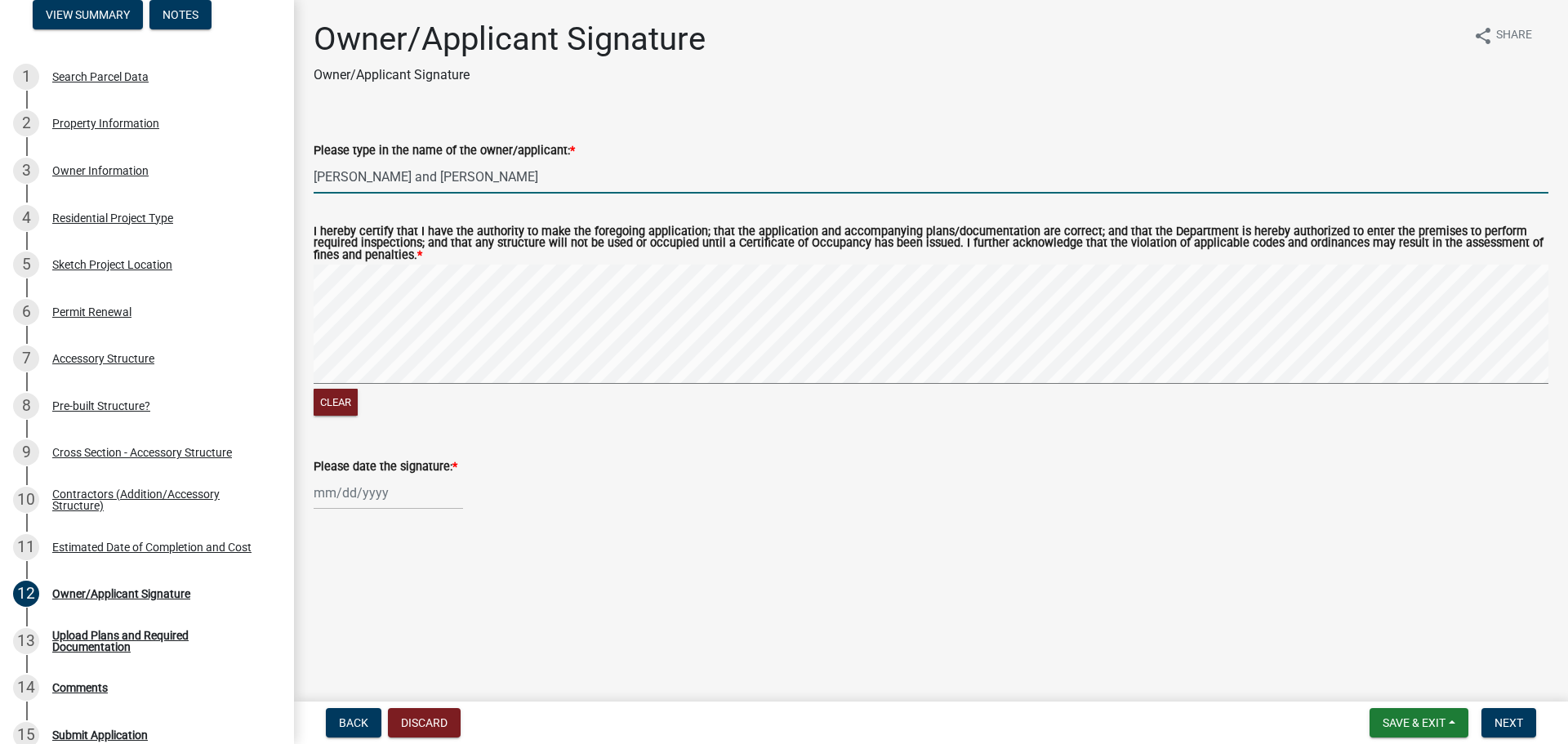
type input "[PERSON_NAME] and [PERSON_NAME]"
click at [345, 496] on div at bounding box center [389, 492] width 149 height 34
select select "10"
select select "2025"
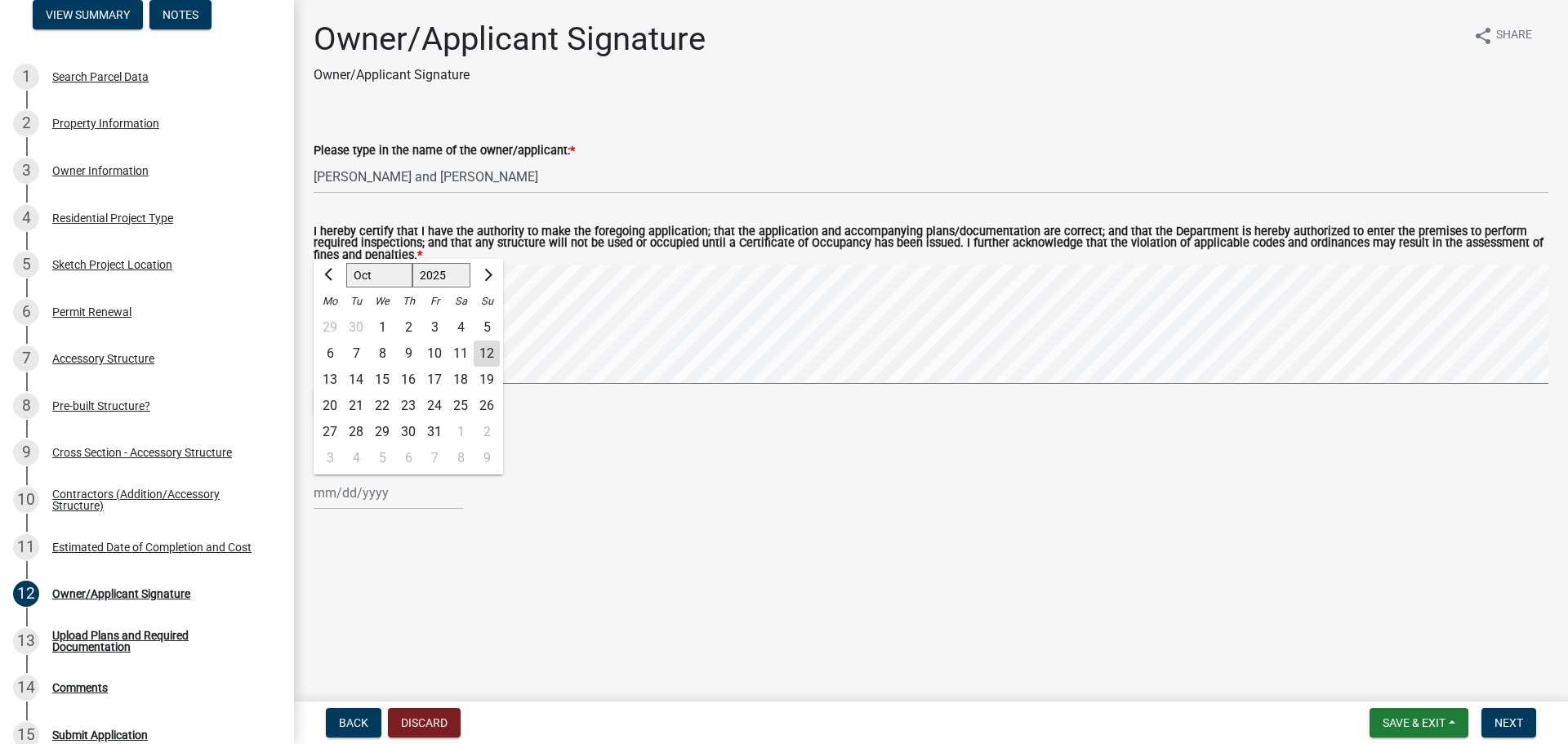
click at [494, 352] on div "12" at bounding box center [486, 353] width 26 height 26
type input "[DATE]"
click at [1509, 720] on span "Next" at bounding box center [1509, 723] width 29 height 13
click at [414, 530] on div "[DATE]" at bounding box center [389, 525] width 149 height 34
select select "10"
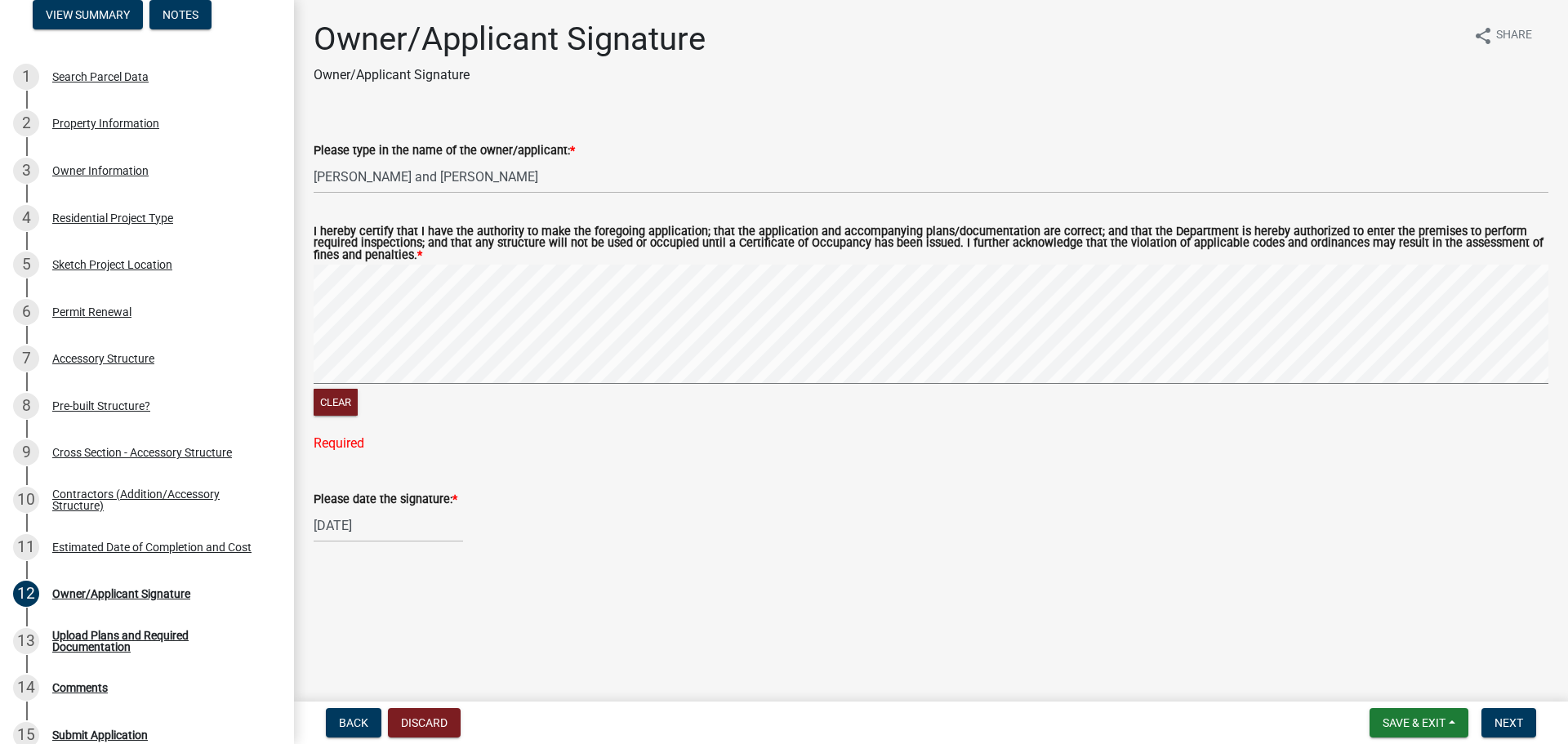
select select "2025"
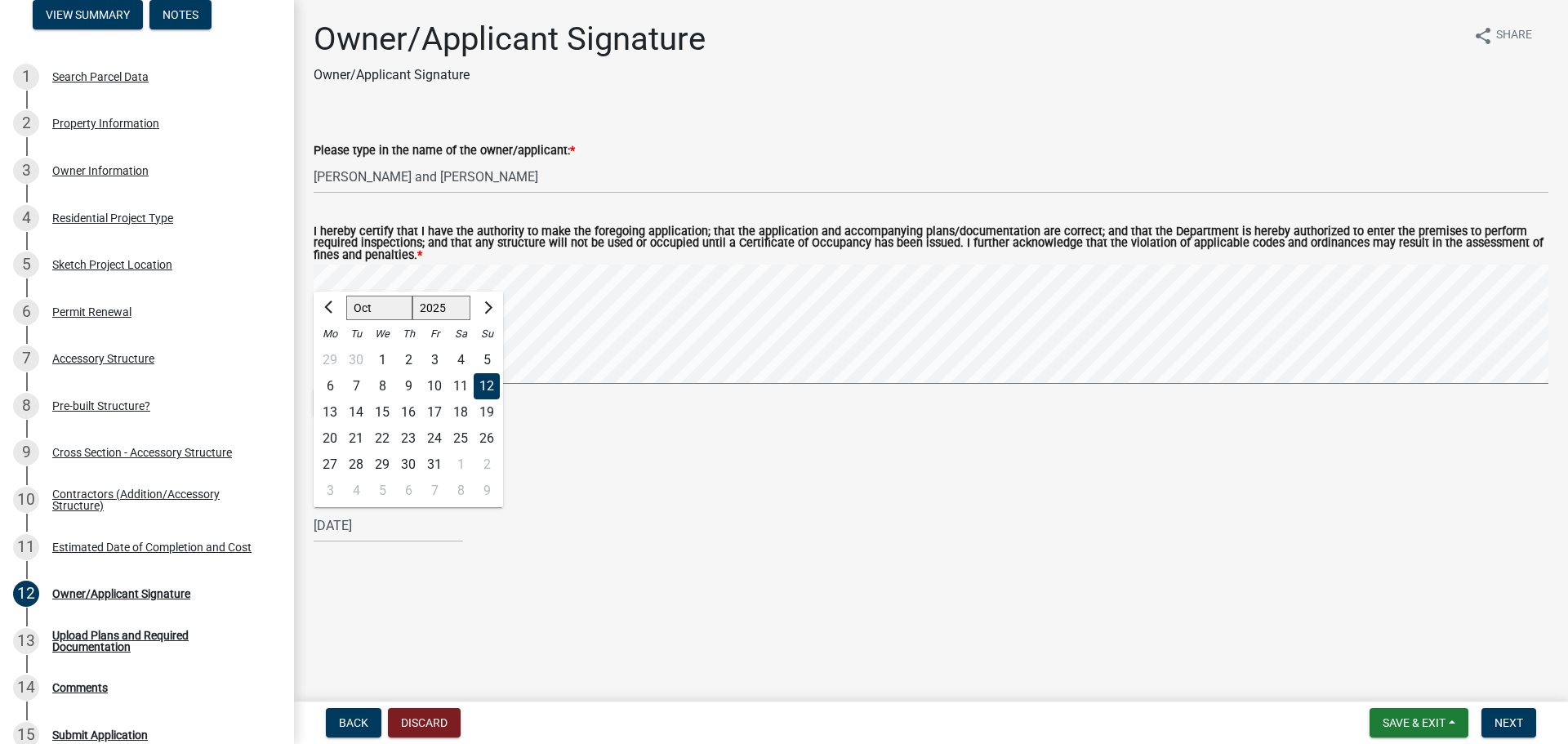
click at [486, 380] on div "12" at bounding box center [486, 386] width 26 height 26
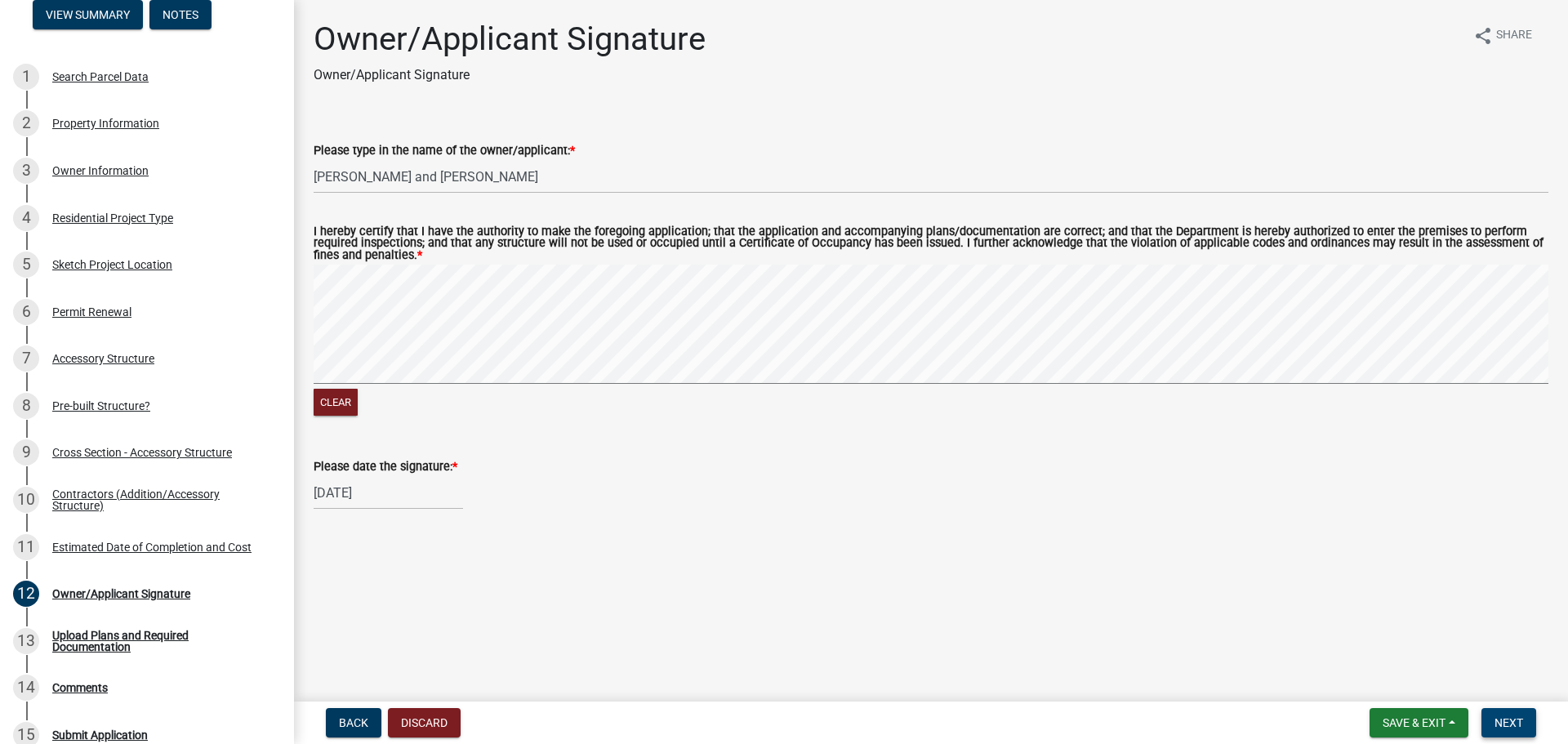
click at [1511, 717] on span "Next" at bounding box center [1509, 723] width 29 height 13
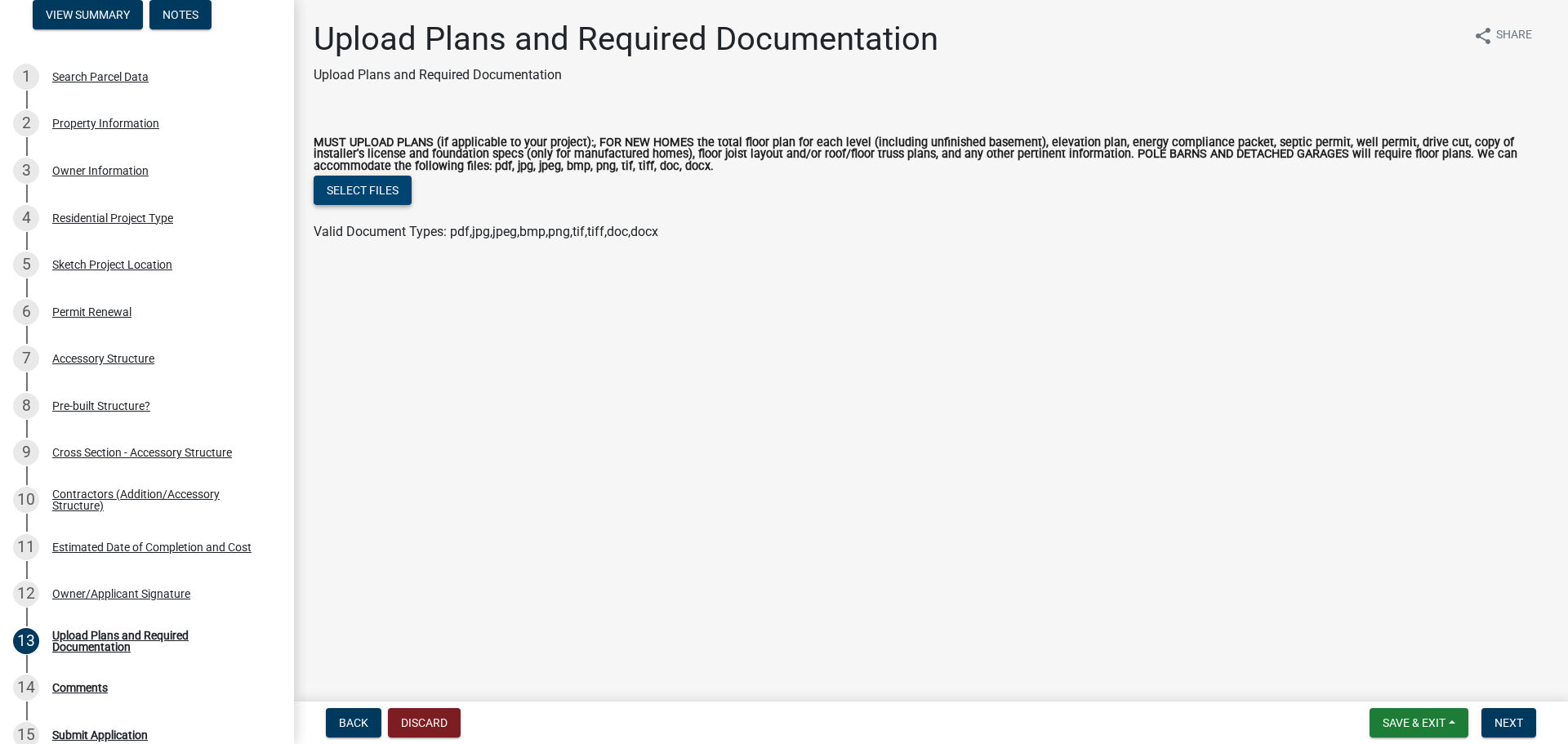
click at [377, 190] on button "Select files" at bounding box center [363, 190] width 98 height 30
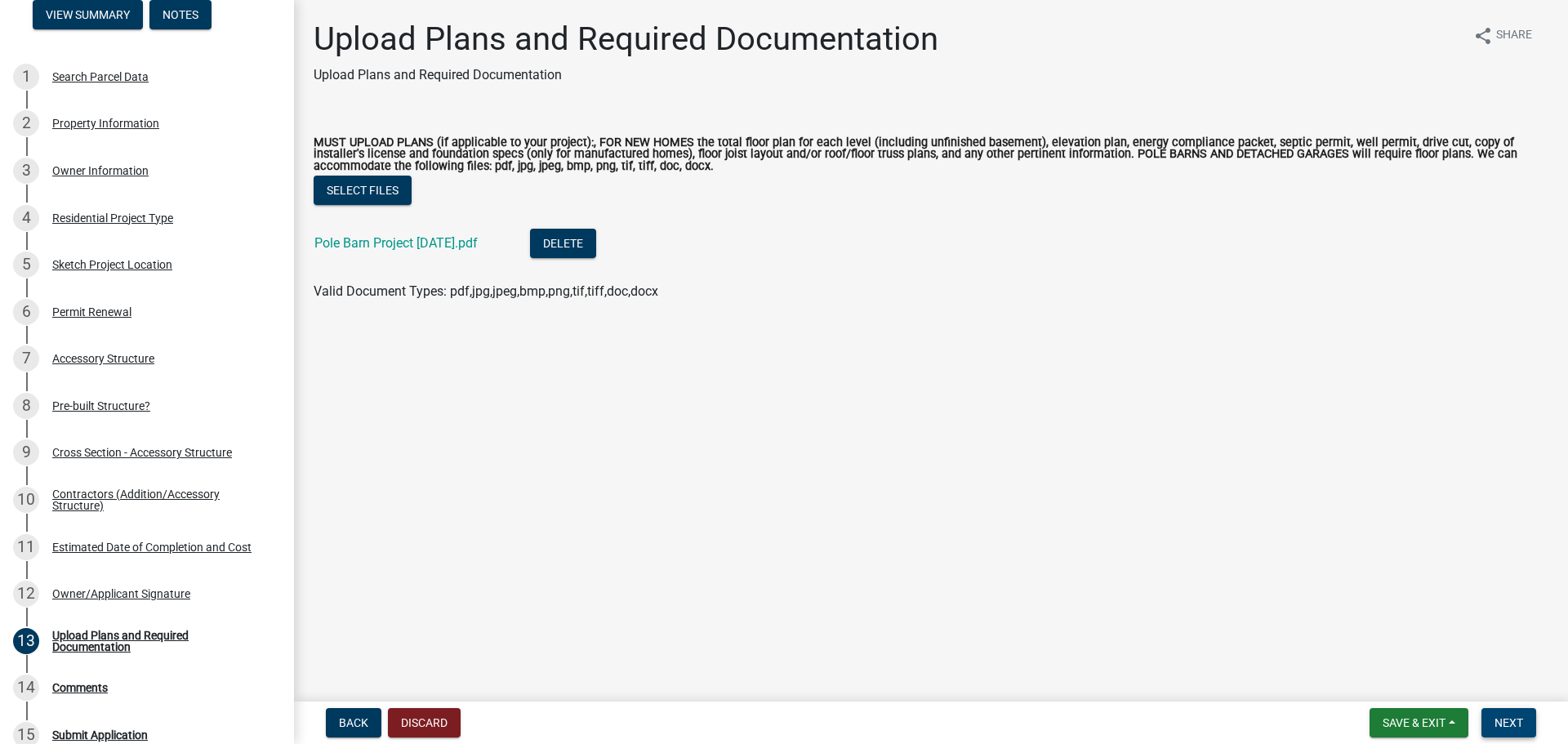
click at [1514, 720] on span "Next" at bounding box center [1509, 723] width 29 height 13
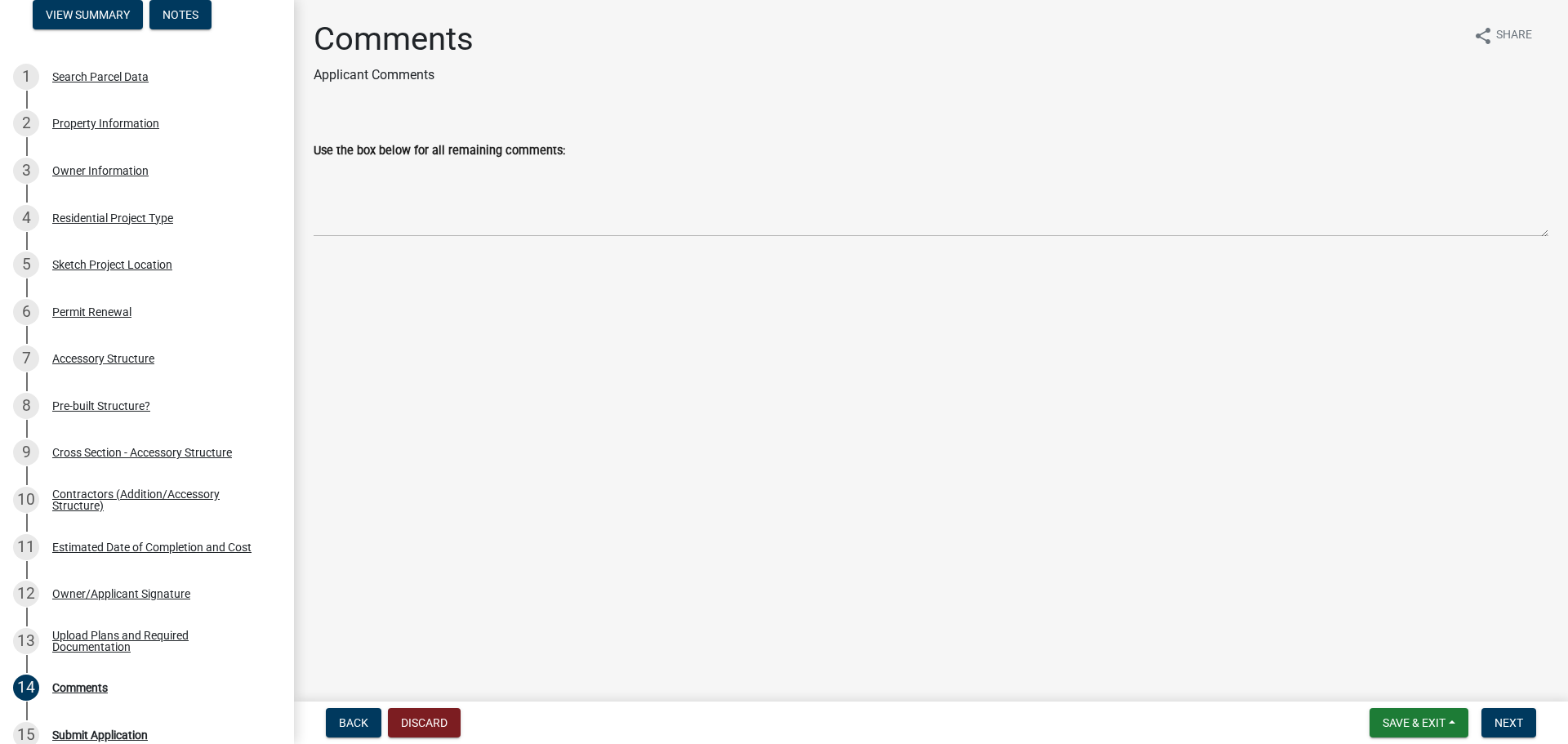
click at [345, 77] on p "Applicant Comments" at bounding box center [393, 75] width 160 height 19
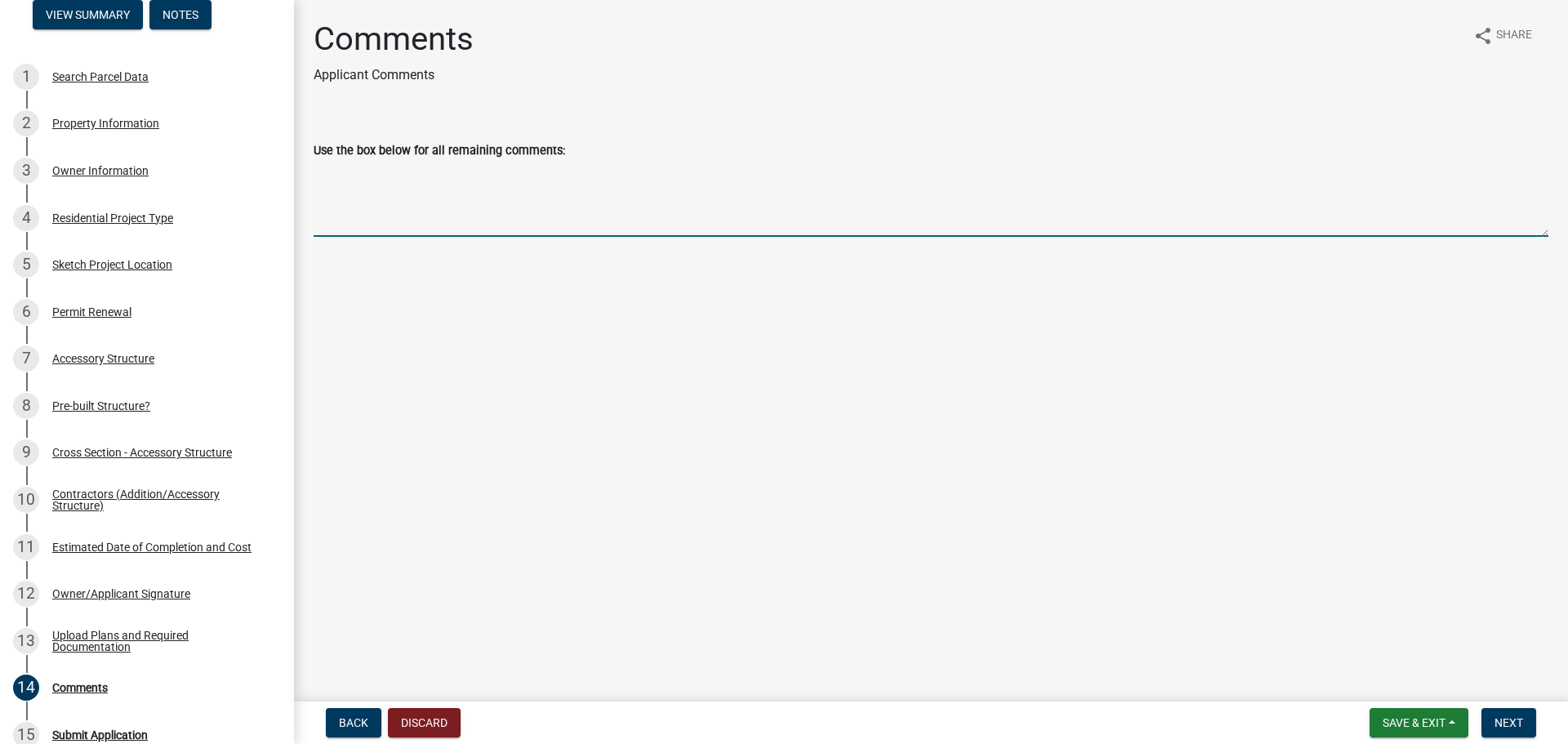
click at [390, 205] on textarea "Use the box below for all remaining comments:" at bounding box center [931, 198] width 1235 height 77
type textarea "If you cannot interpret the drawing, please give us a call. [PERSON_NAME] [PHON…"
click at [1503, 716] on span "Next" at bounding box center [1509, 723] width 29 height 13
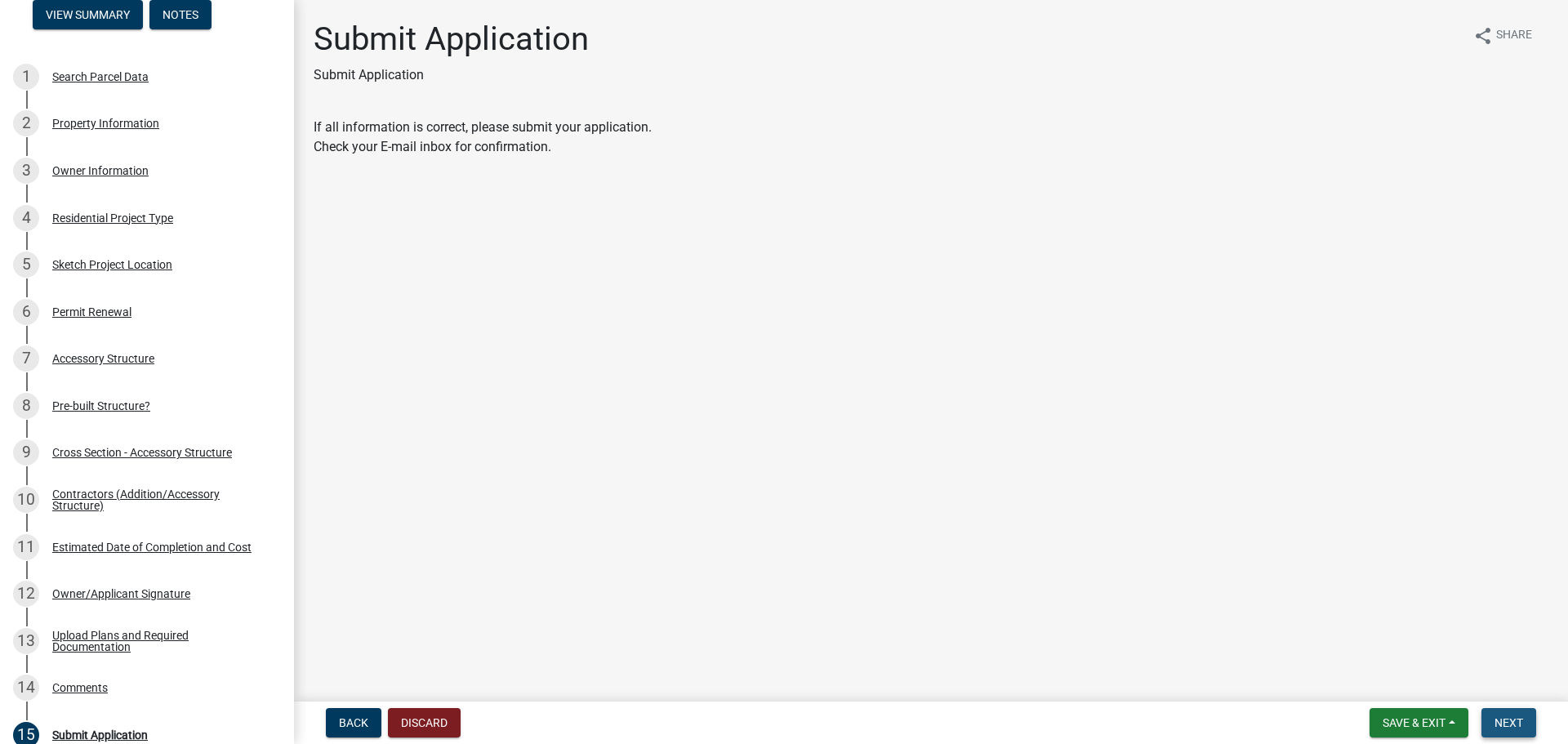
click at [1508, 717] on span "Next" at bounding box center [1509, 723] width 29 height 13
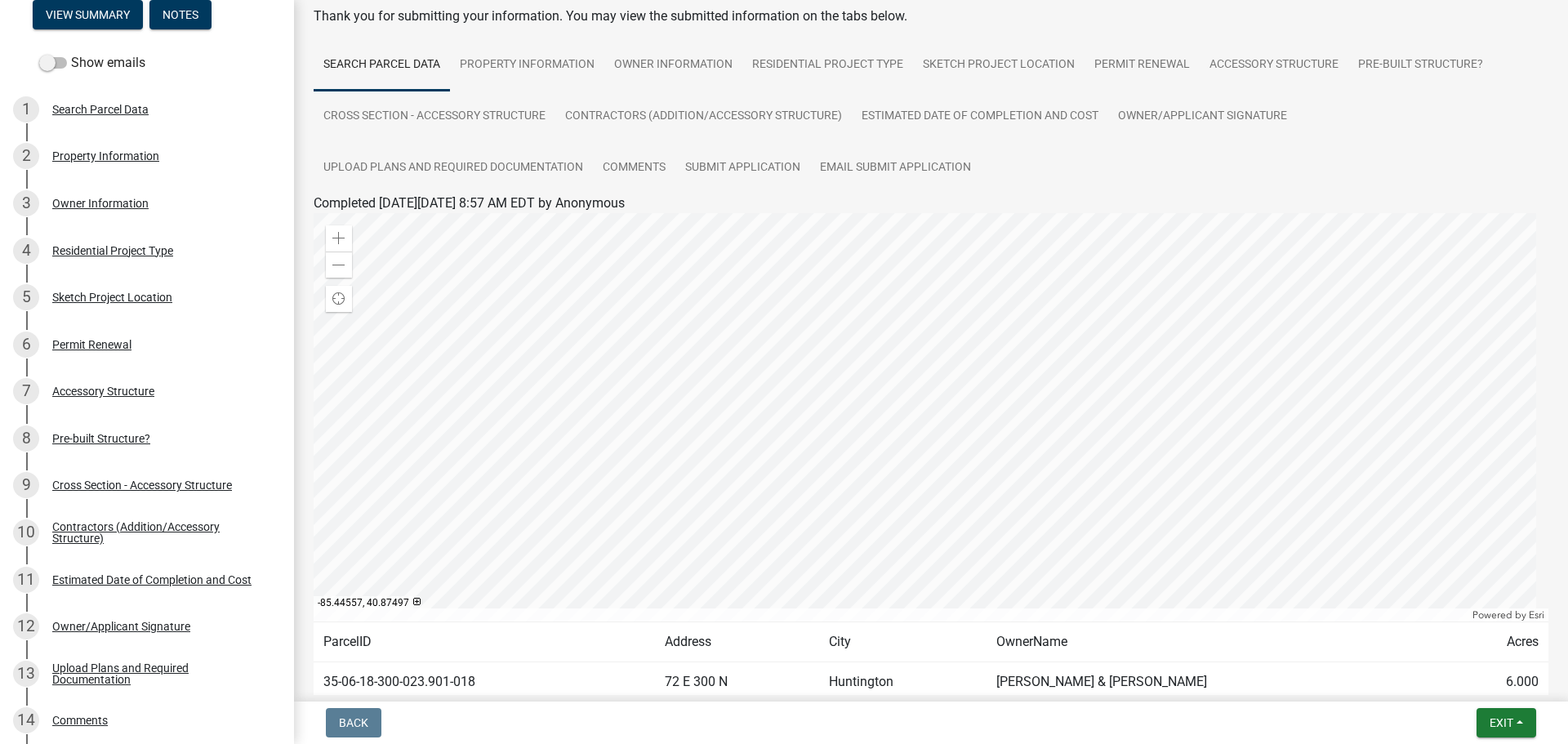
scroll to position [188, 0]
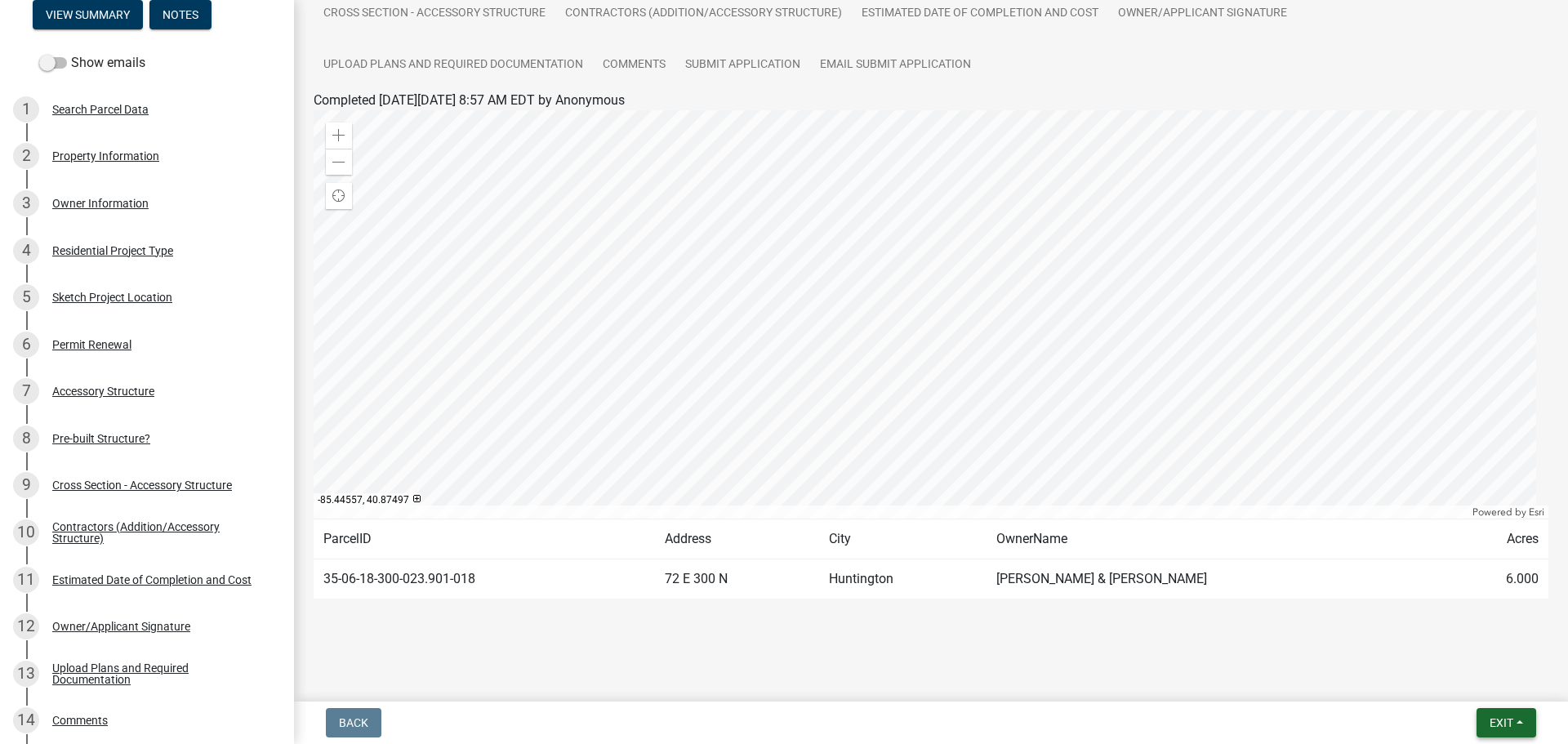
click at [1491, 720] on span "Exit" at bounding box center [1501, 723] width 24 height 13
click at [1436, 679] on button "Save & Exit" at bounding box center [1470, 680] width 130 height 39
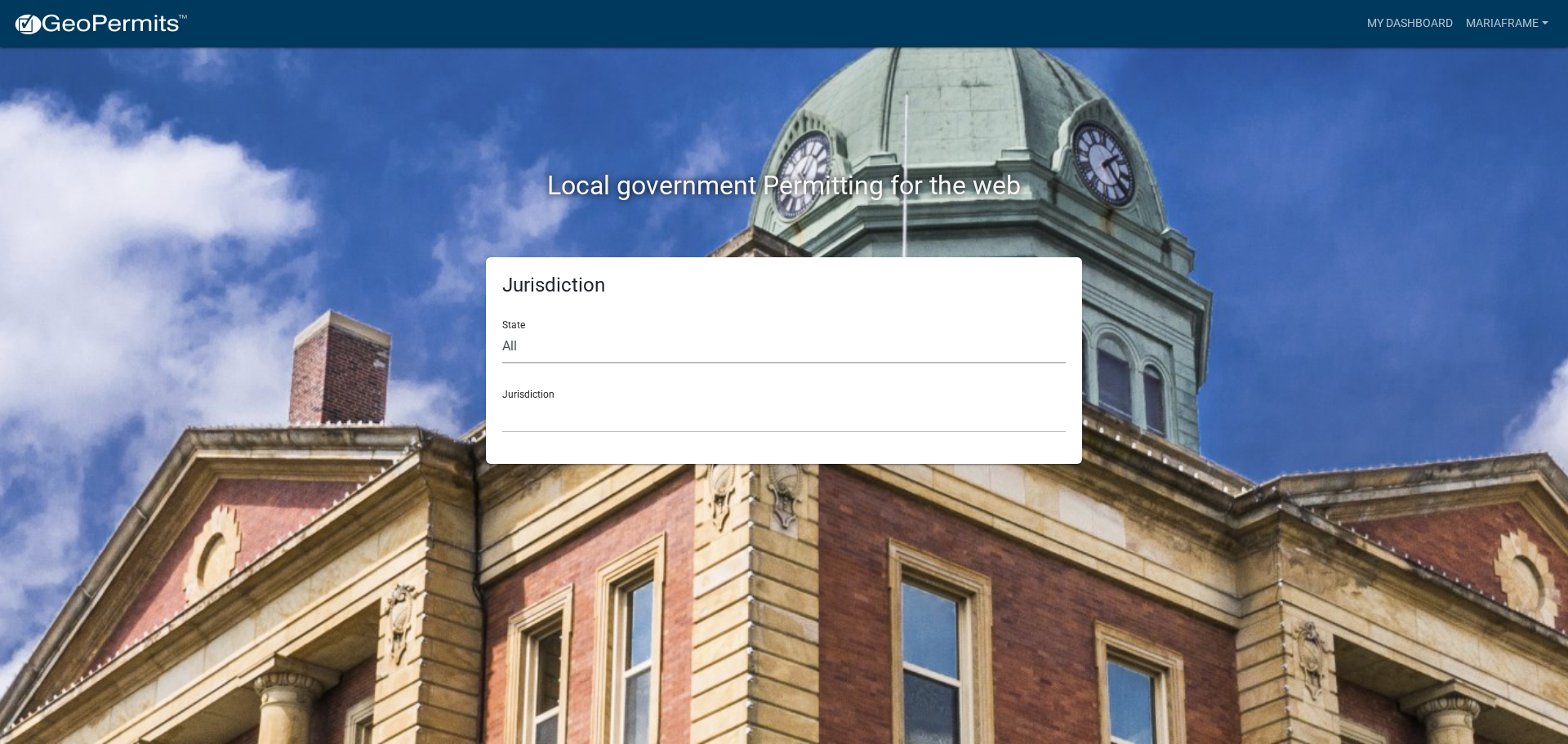
click at [818, 334] on select "All [US_STATE] [US_STATE] [US_STATE] [US_STATE] [US_STATE] [US_STATE] [US_STATE…" at bounding box center [784, 347] width 564 height 34
select select "[US_STATE]"
click at [503, 330] on select "All [US_STATE] [US_STATE] [US_STATE] [US_STATE] [US_STATE] [US_STATE] [US_STATE…" at bounding box center [784, 347] width 564 height 34
click at [614, 415] on select "City of [GEOGRAPHIC_DATA], [US_STATE] City of [GEOGRAPHIC_DATA], [US_STATE] Cit…" at bounding box center [784, 416] width 564 height 34
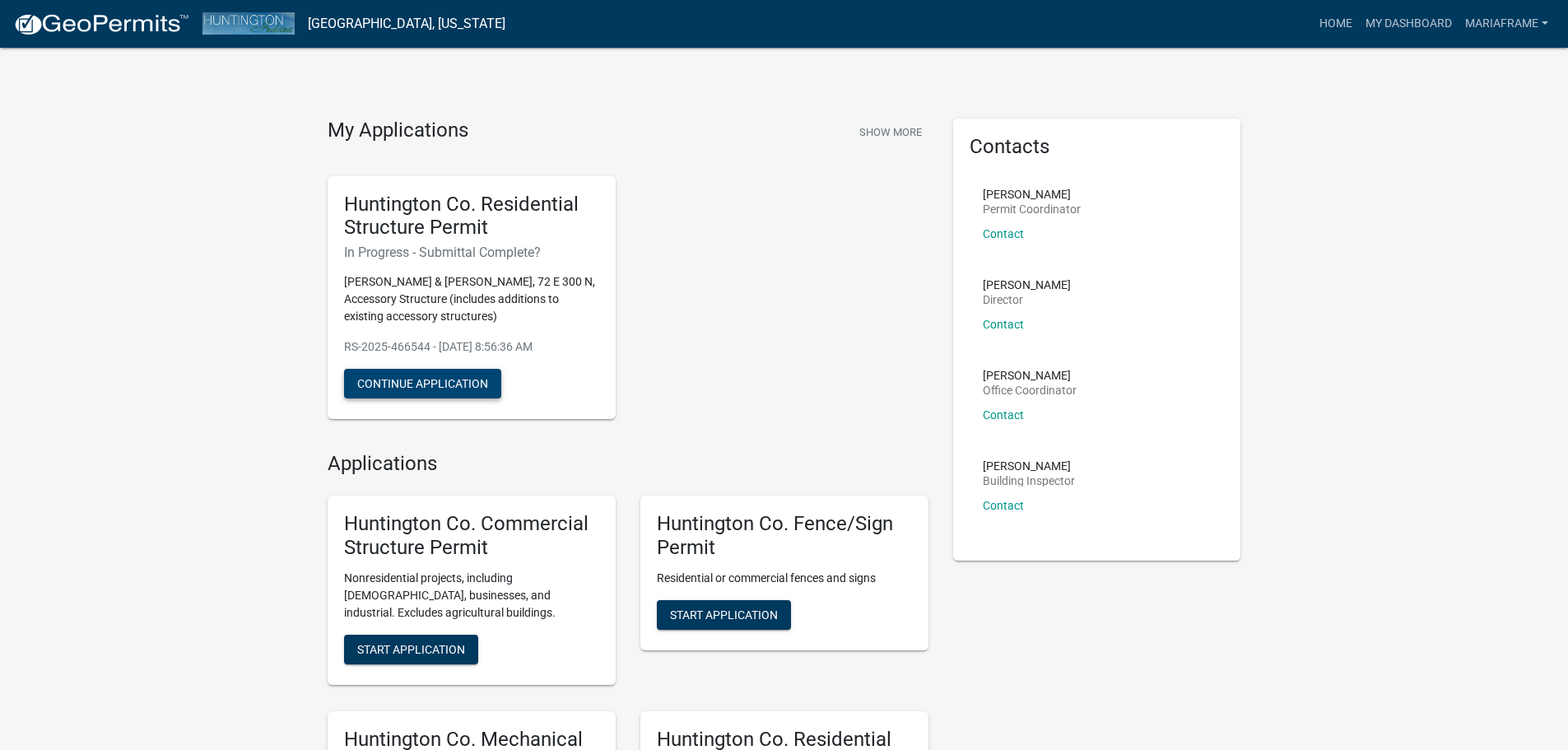
click at [450, 385] on button "Continue Application" at bounding box center [423, 383] width 157 height 30
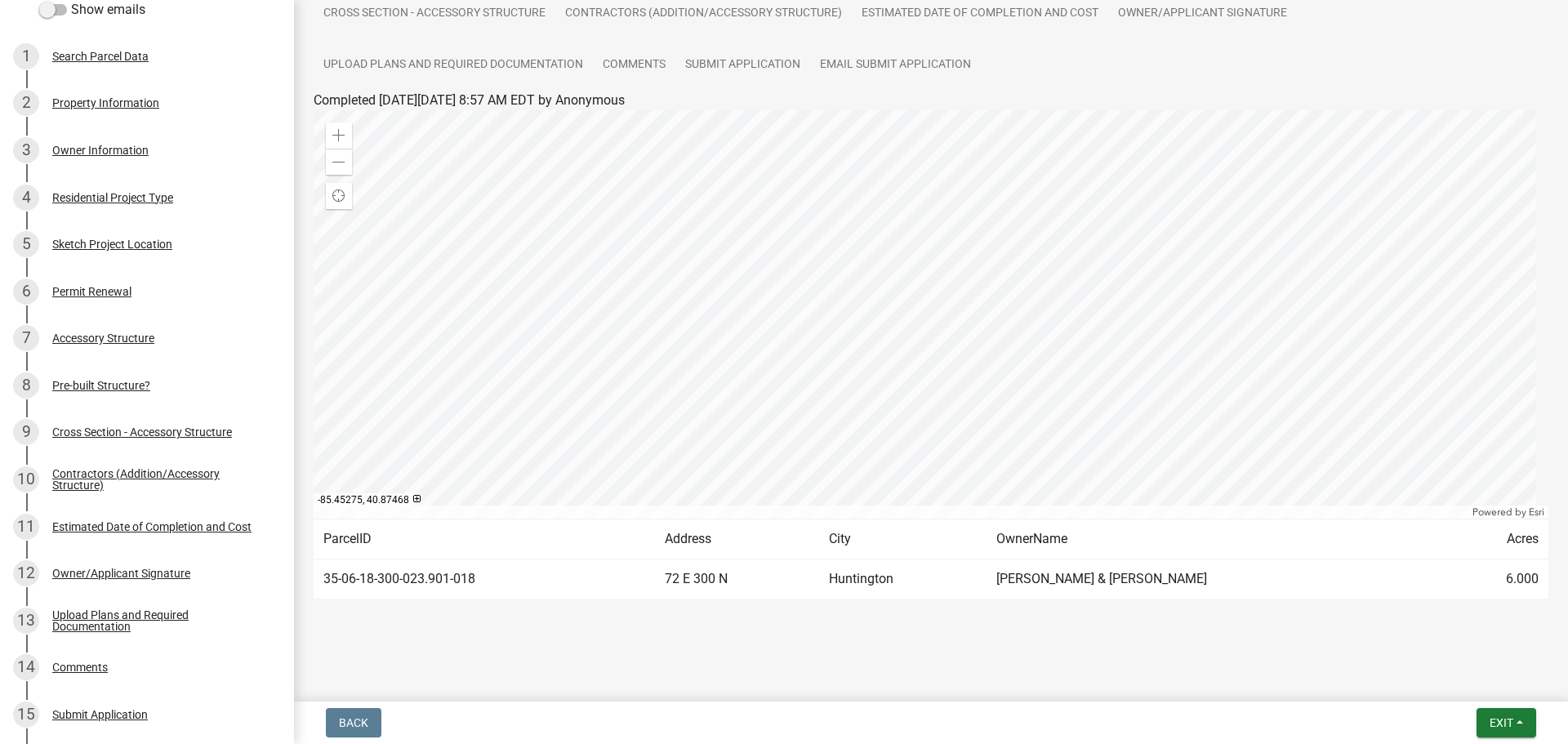
scroll to position [241, 0]
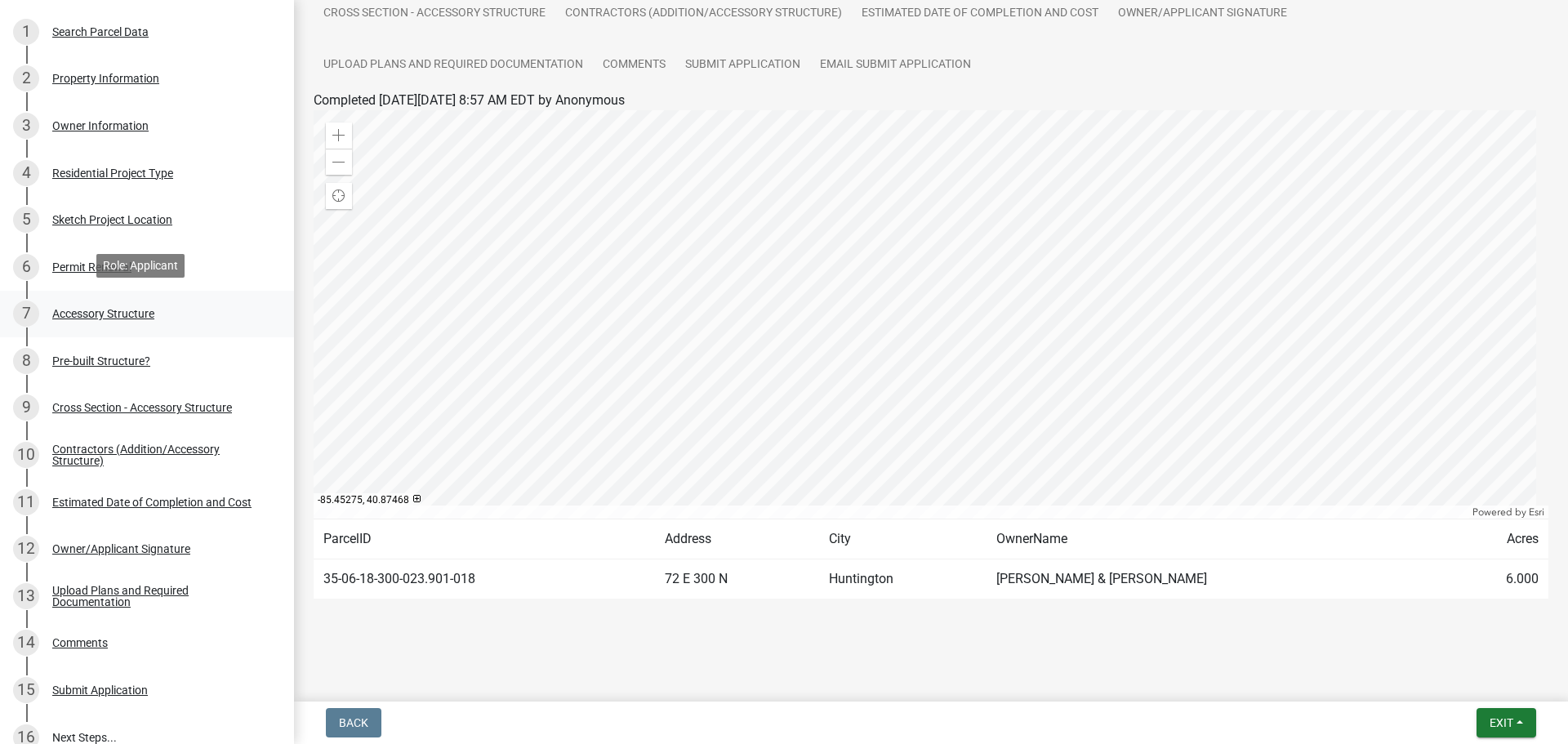
click at [102, 308] on div "Accessory Structure" at bounding box center [103, 314] width 102 height 11
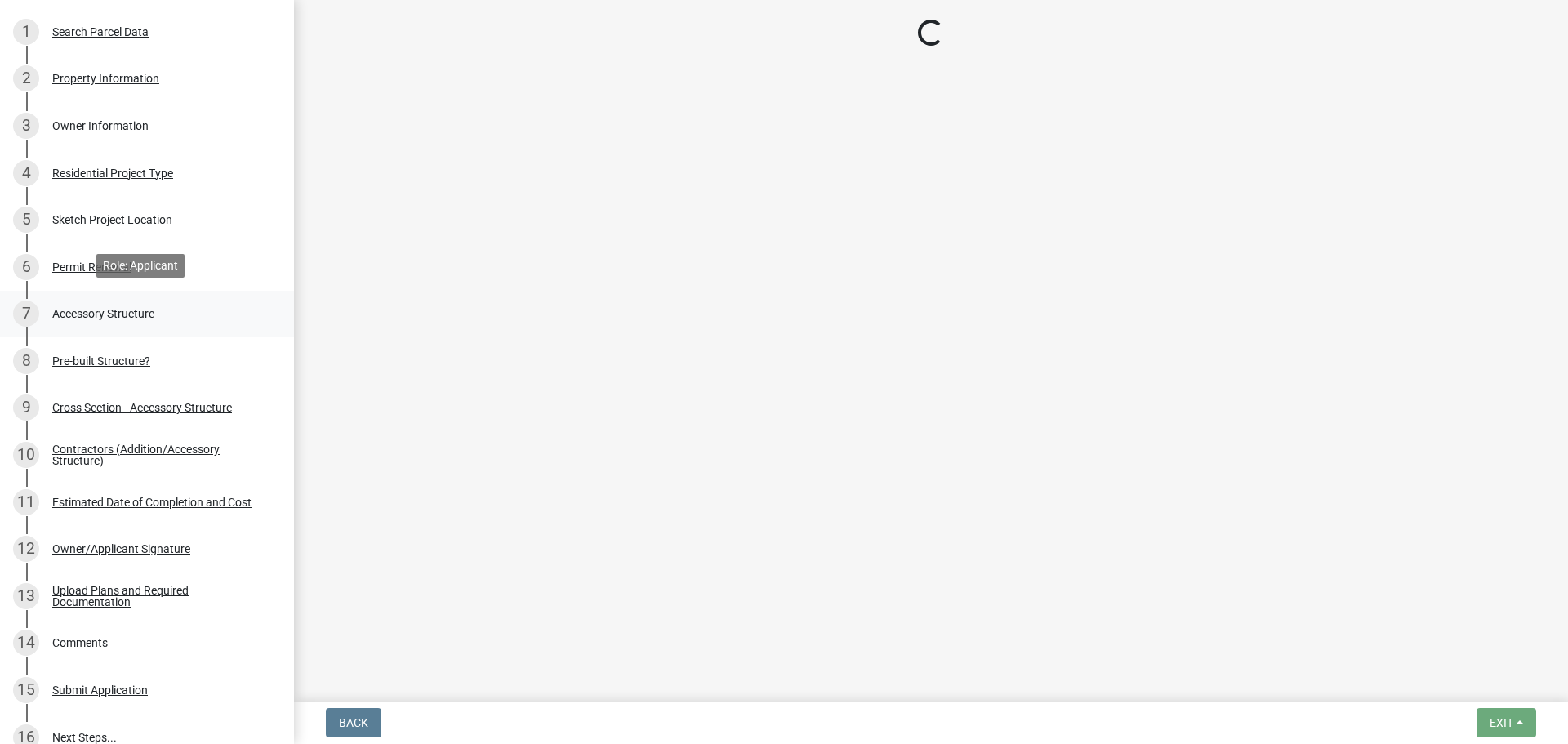
scroll to position [0, 0]
select select "e3d2b59d-588c-40e5-bb92-bc0663bbda40"
select select "c53c5f42-c92f-4072-997d-b5685d14abe0"
select select "b13dc926-991e-4e5f-bffc-d00822840ec1"
select select "c17fc483-a0b5-456f-9424-68ebdf5cb3a4"
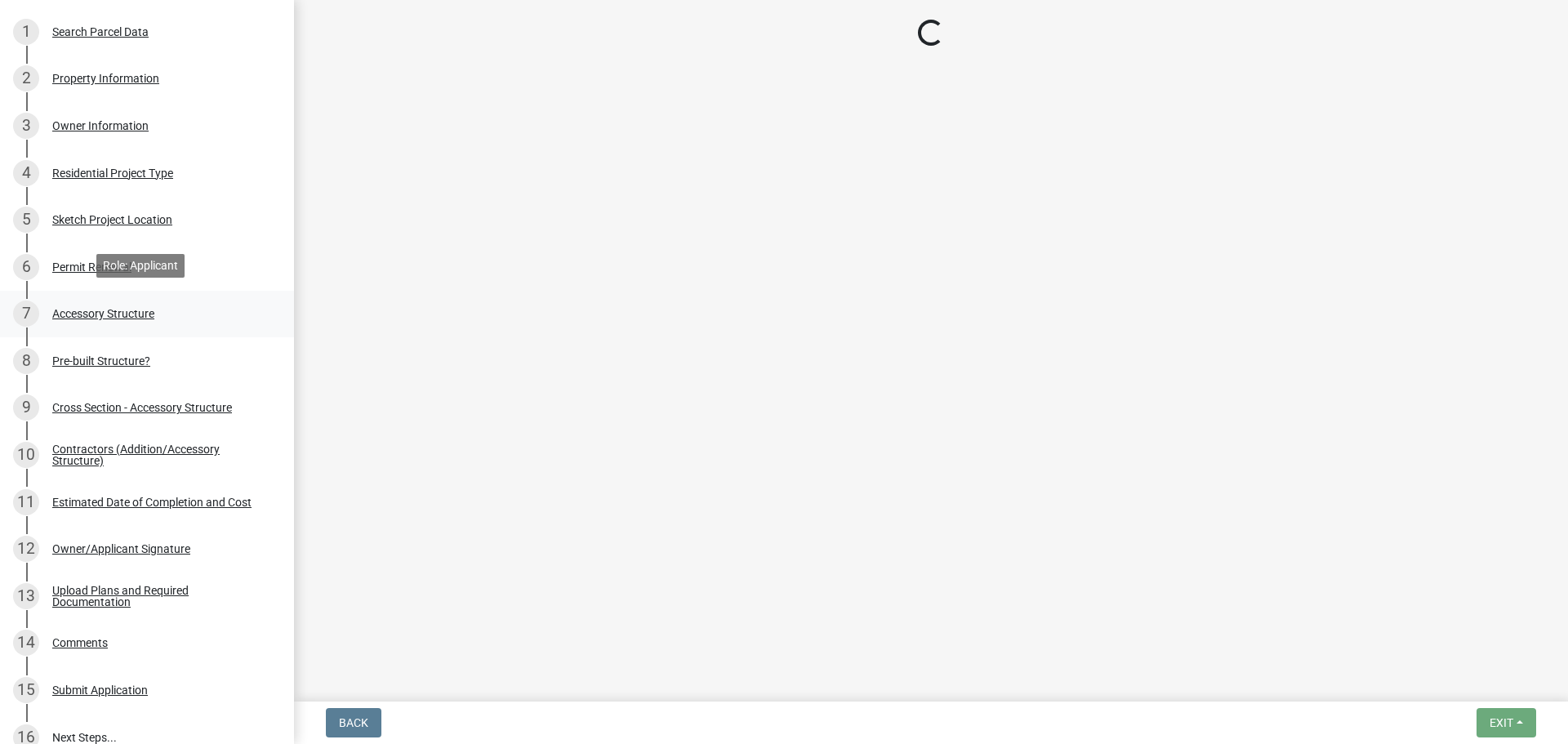
select select "e290cb59-fde3-4413-9642-22cae6324ace"
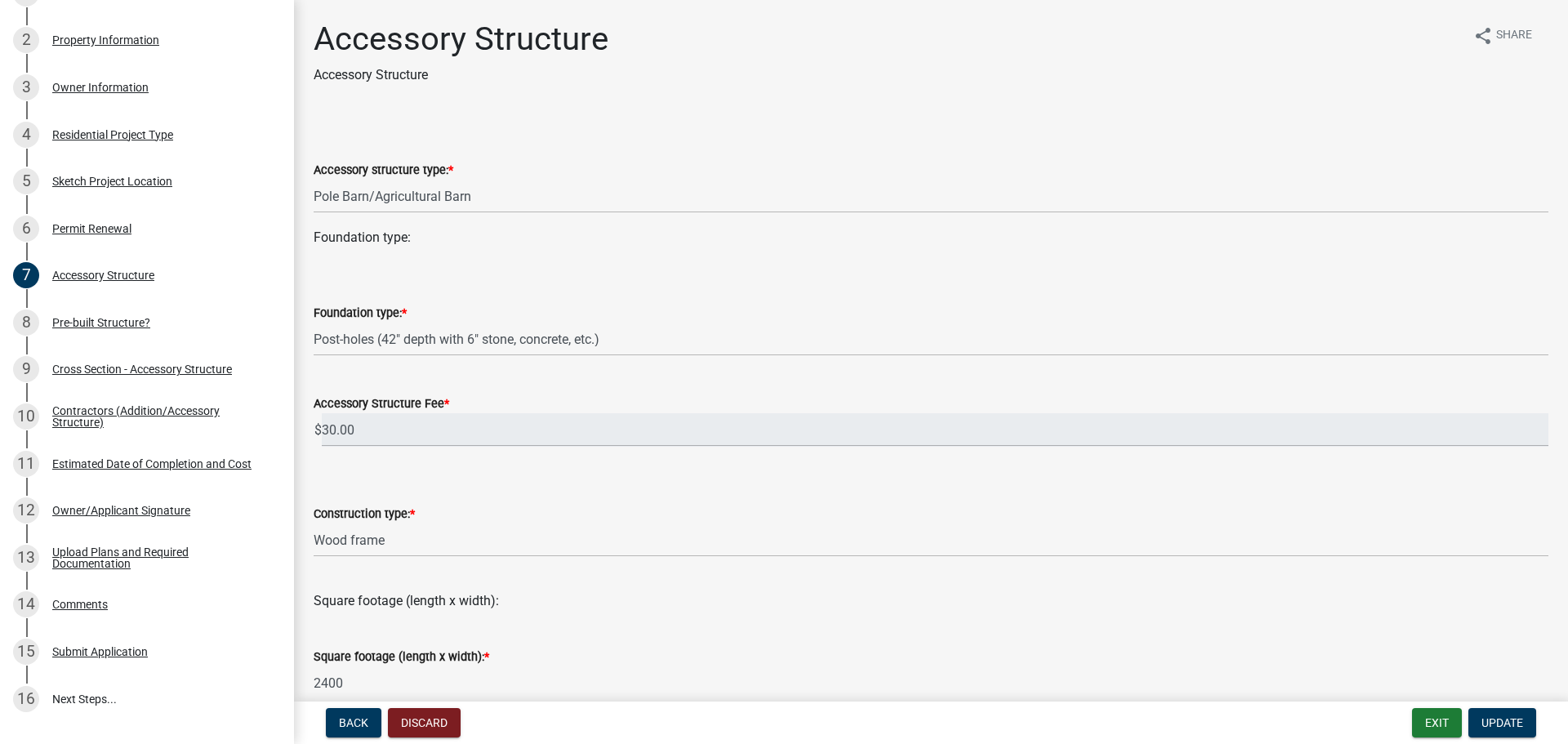
scroll to position [263, 0]
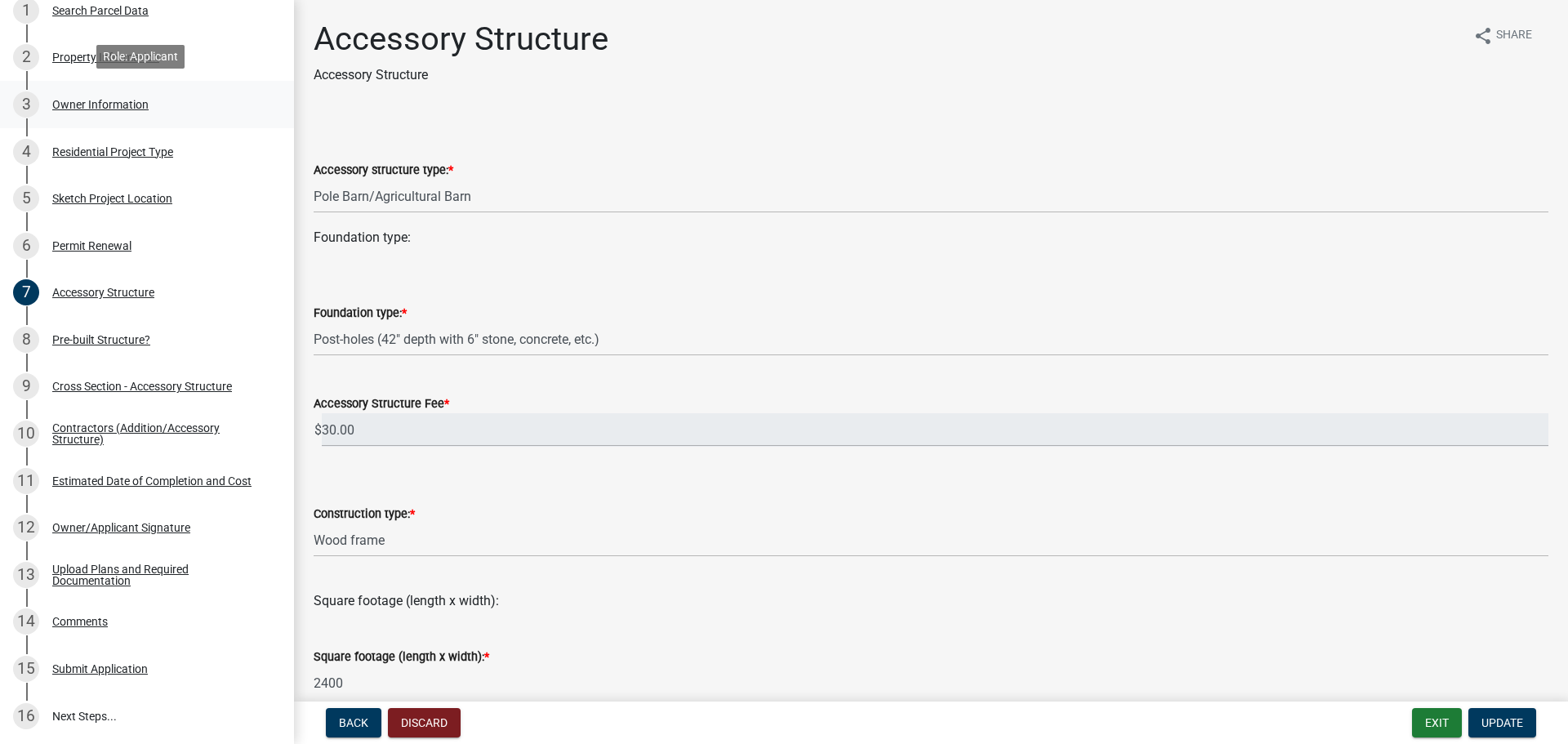
click at [108, 99] on div "Owner Information" at bounding box center [101, 104] width 97 height 11
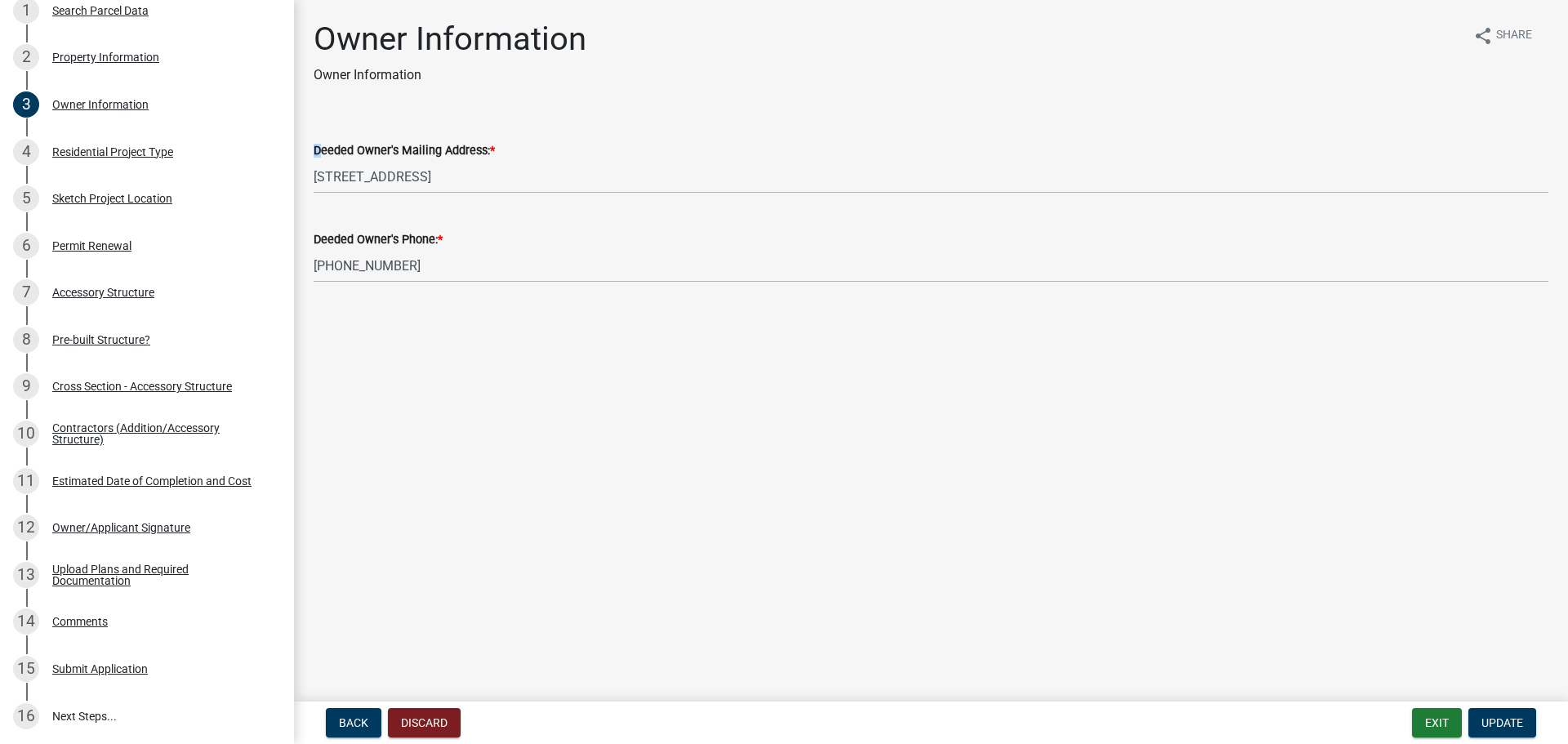
drag, startPoint x: 294, startPoint y: 193, endPoint x: 296, endPoint y: 142, distance: 51.0
click at [296, 142] on div "Owner Information Owner Information share Share Deeded Owner's Mailing Address:…" at bounding box center [930, 165] width 1274 height 291
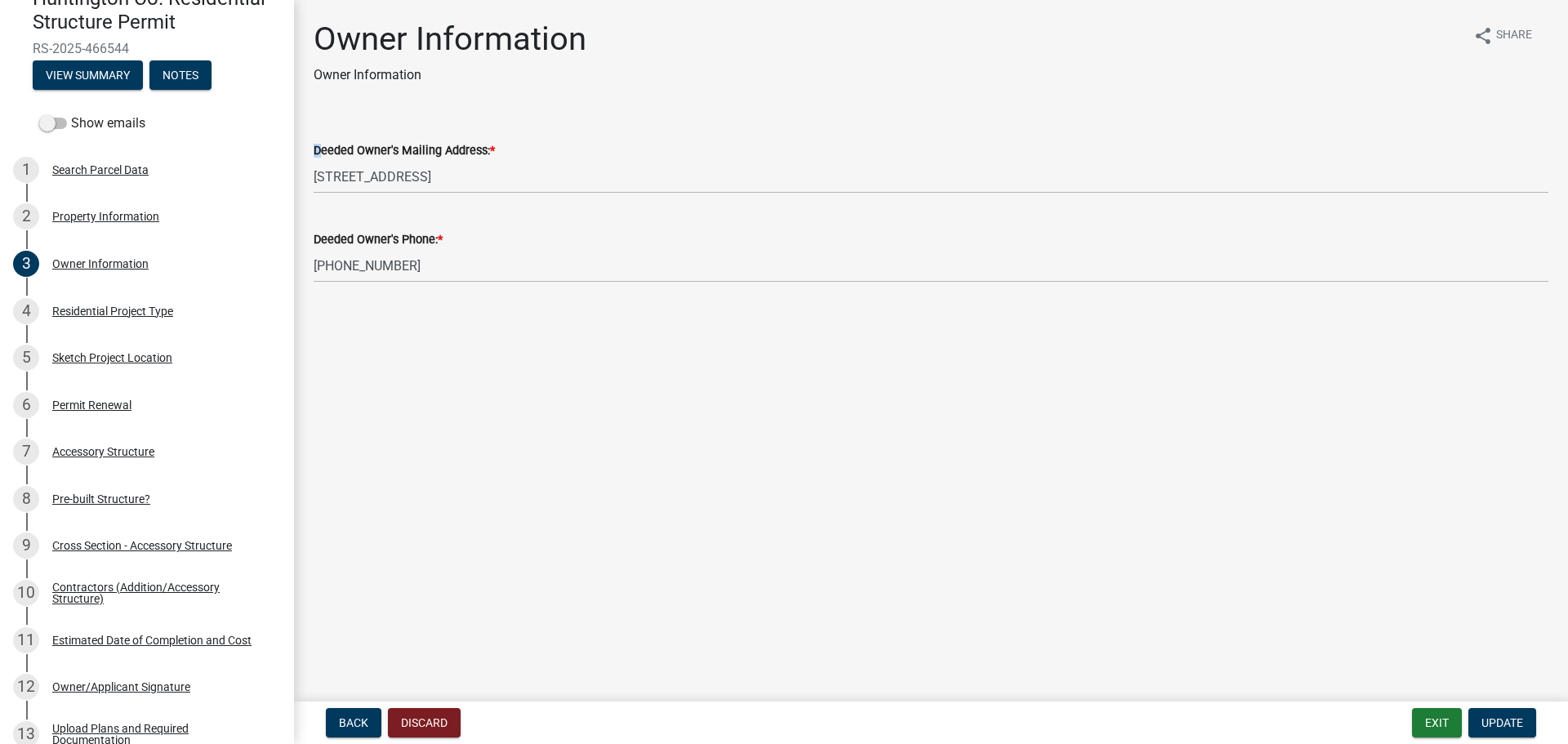
scroll to position [102, 0]
click at [113, 214] on div "Property Information" at bounding box center [106, 217] width 107 height 11
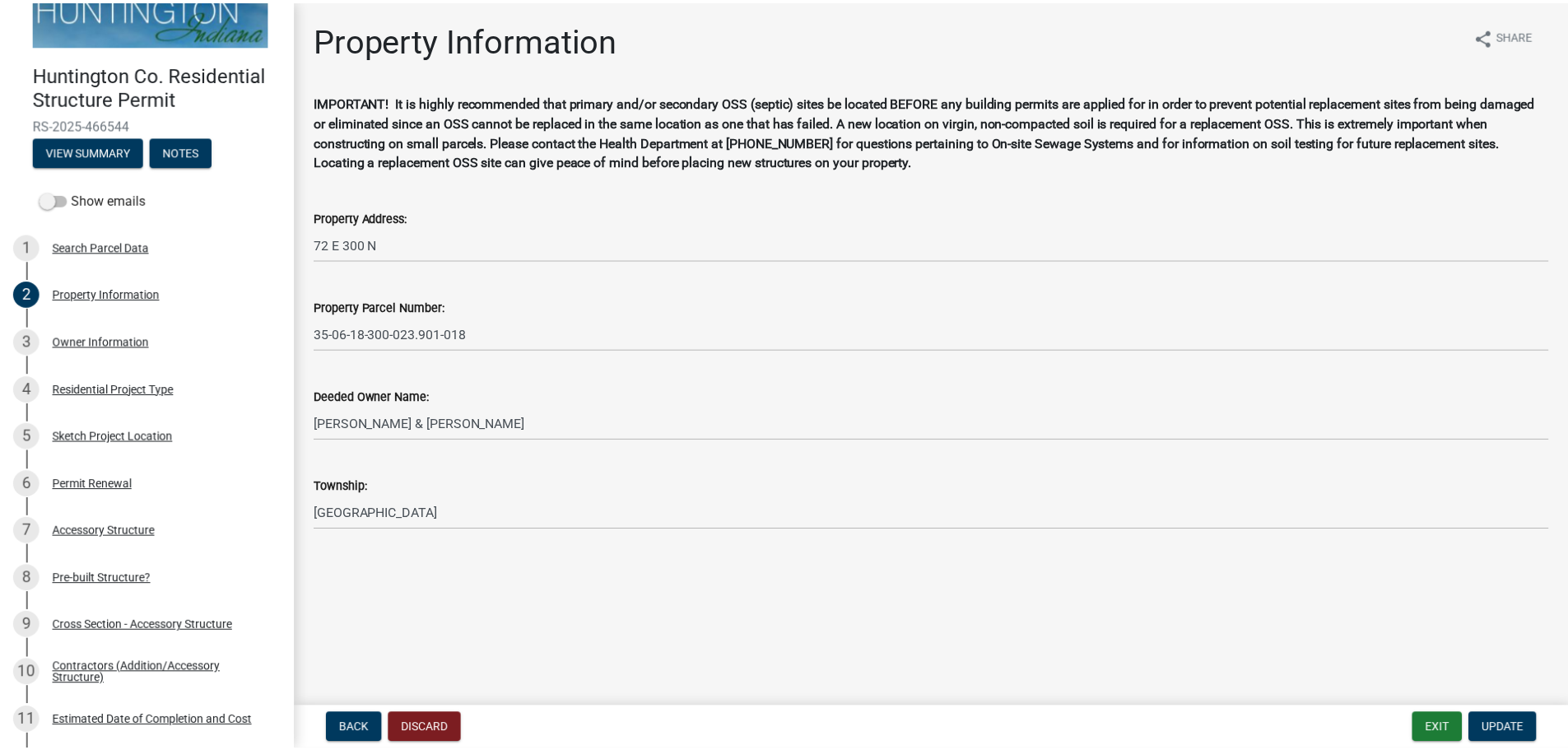
scroll to position [0, 0]
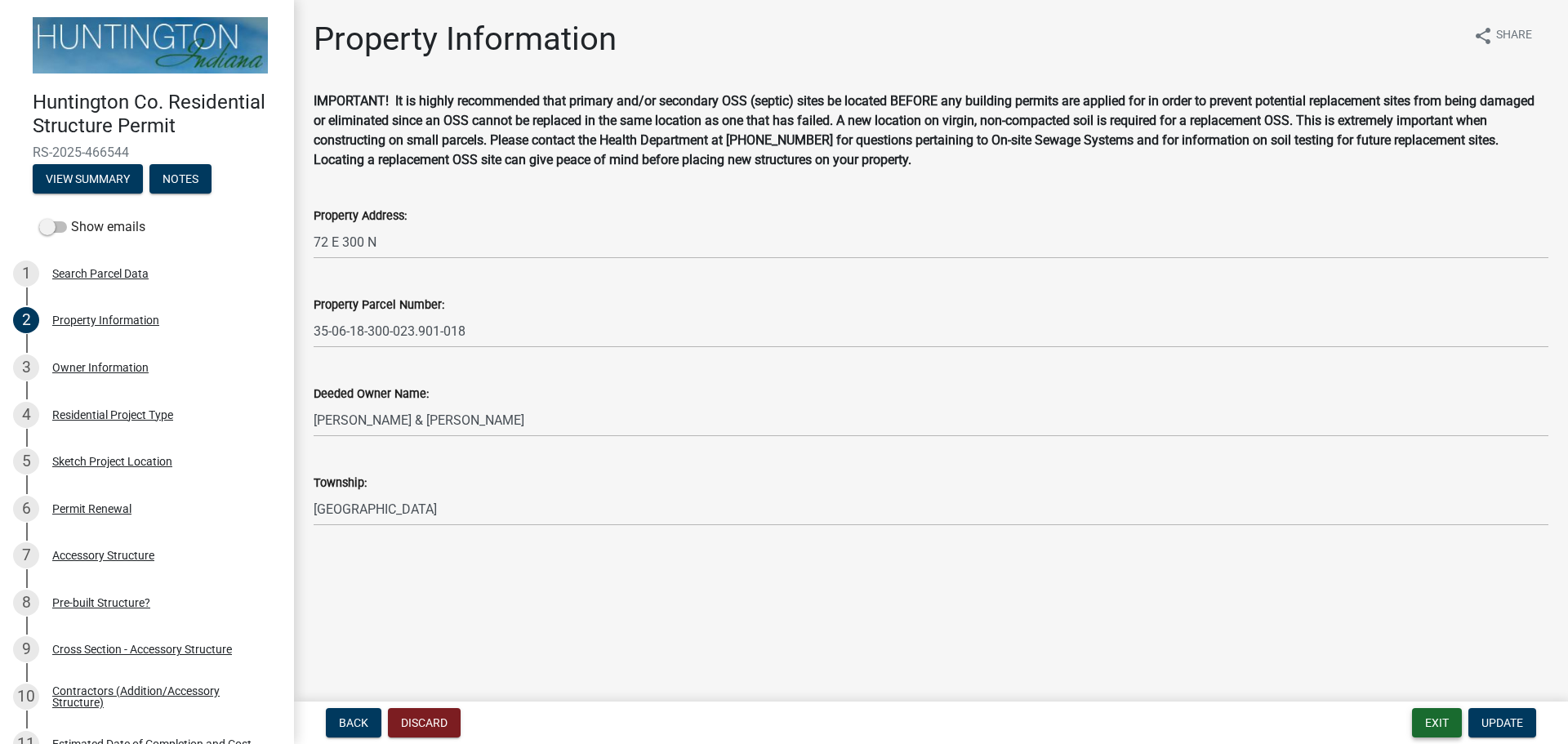
click at [1427, 722] on button "Exit" at bounding box center [1437, 723] width 50 height 30
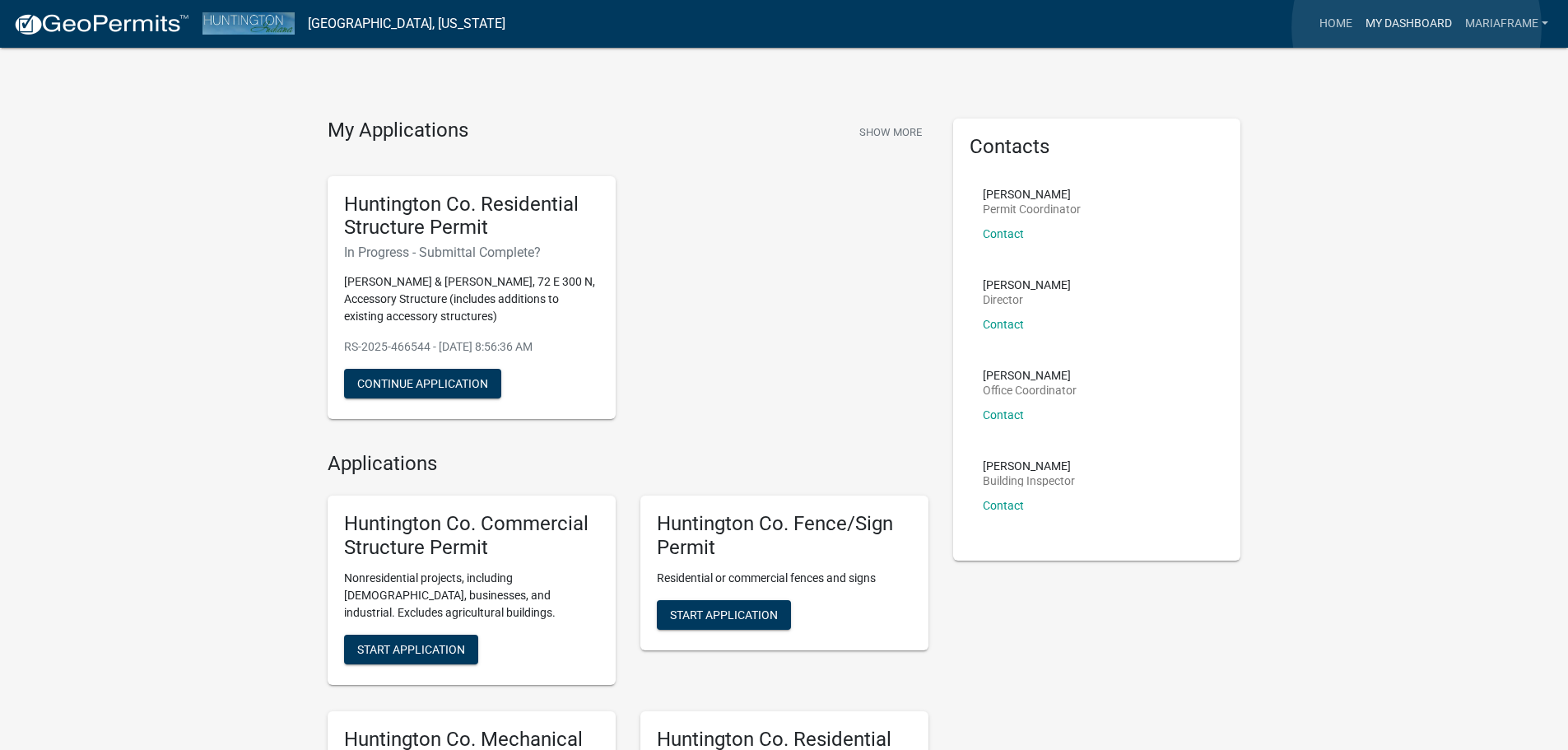
click at [1417, 27] on link "My Dashboard" at bounding box center [1408, 24] width 99 height 31
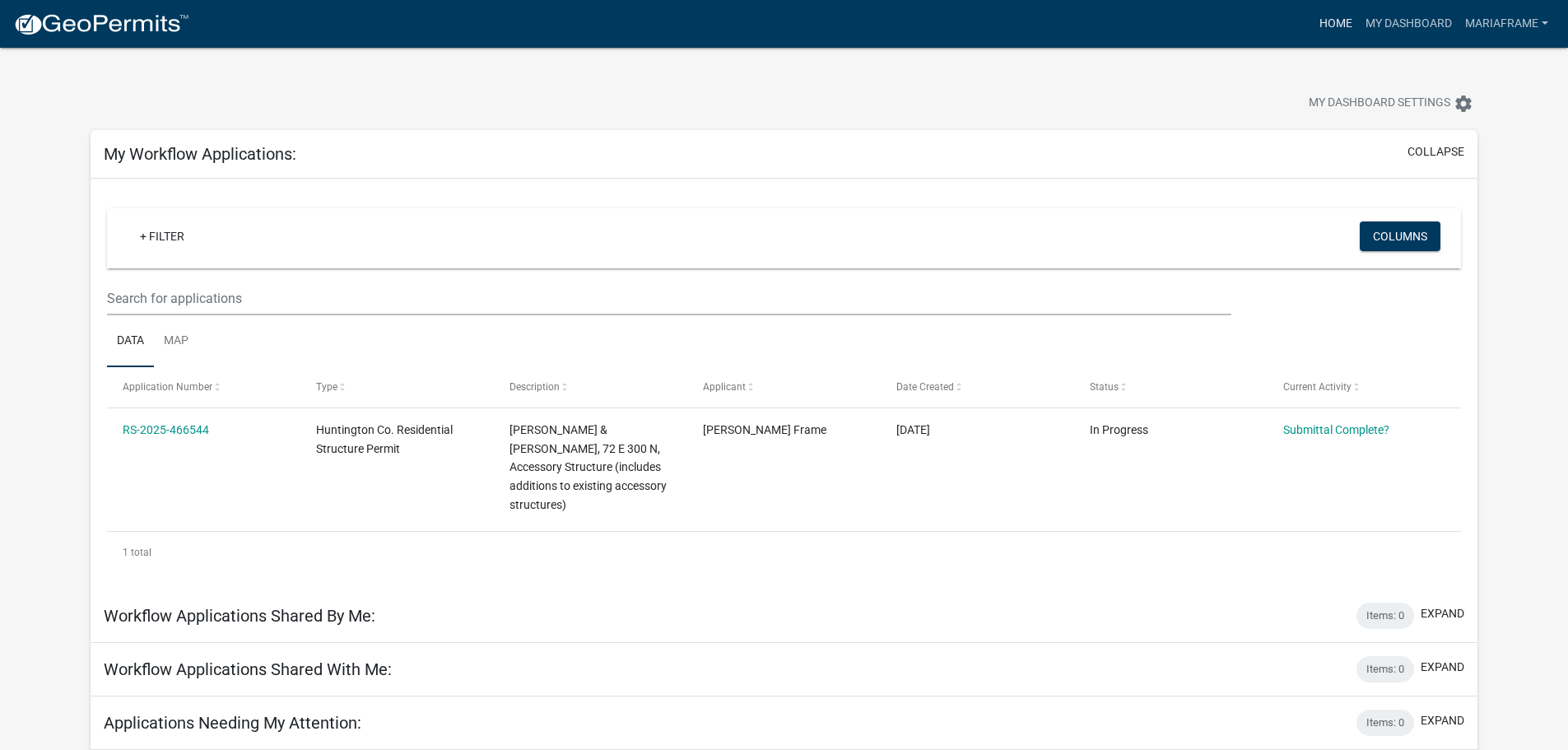
click at [1327, 31] on link "Home" at bounding box center [1336, 24] width 46 height 31
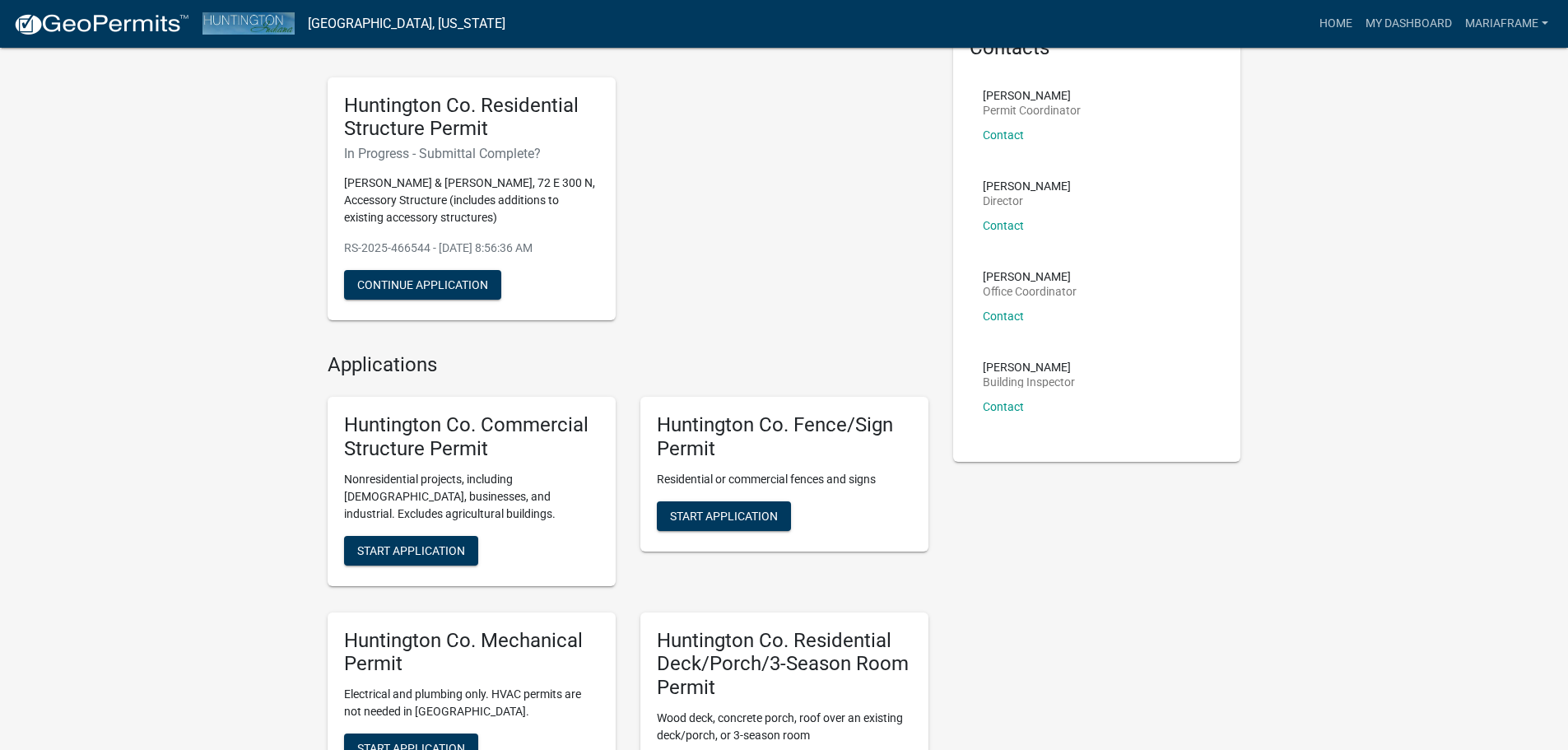
scroll to position [88, 0]
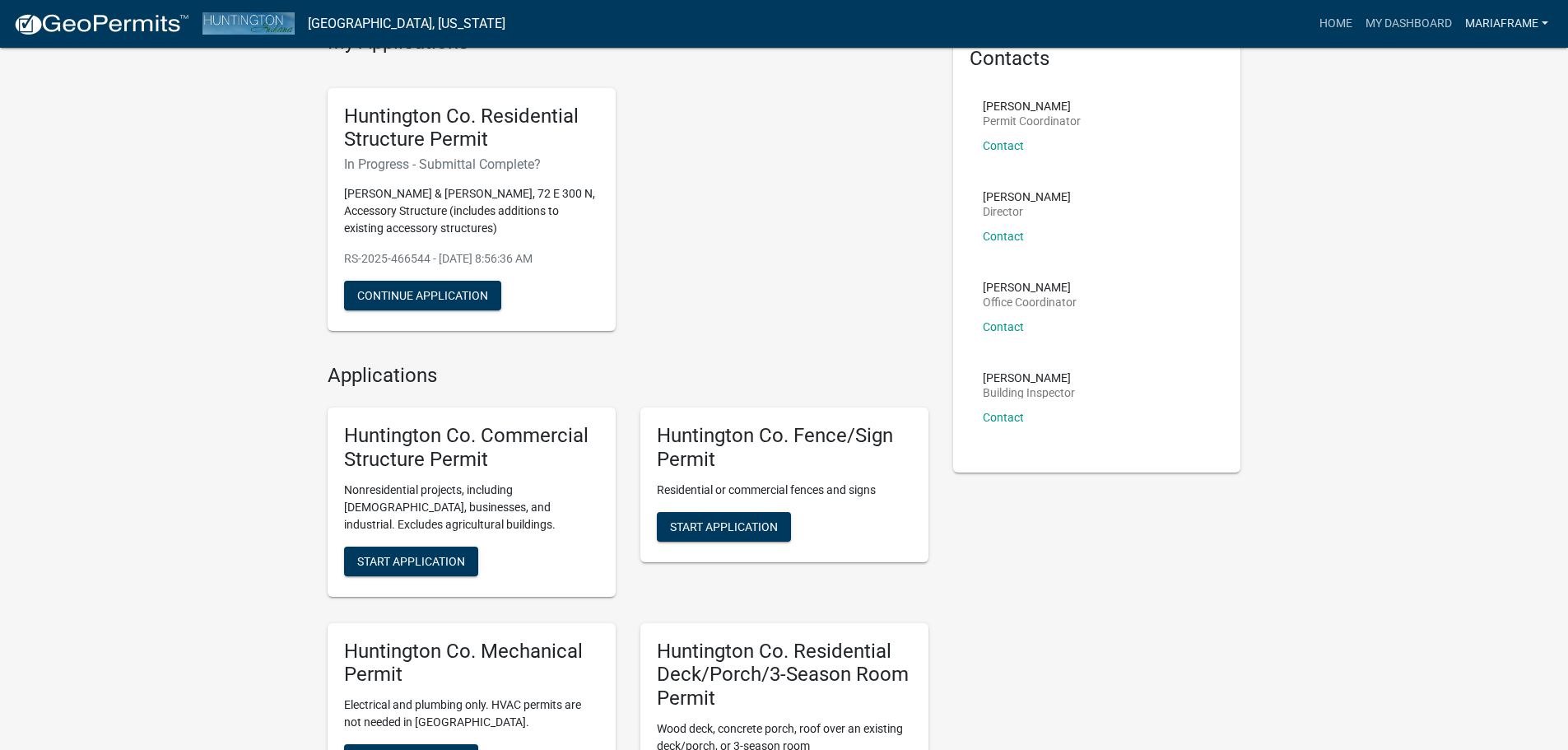
drag, startPoint x: 1503, startPoint y: 28, endPoint x: 1526, endPoint y: 36, distance: 24.4
click at [1503, 28] on link "MariaFrame" at bounding box center [1507, 24] width 96 height 31
click at [1473, 125] on link "Logout" at bounding box center [1489, 121] width 131 height 40
